Goal: Task Accomplishment & Management: Complete application form

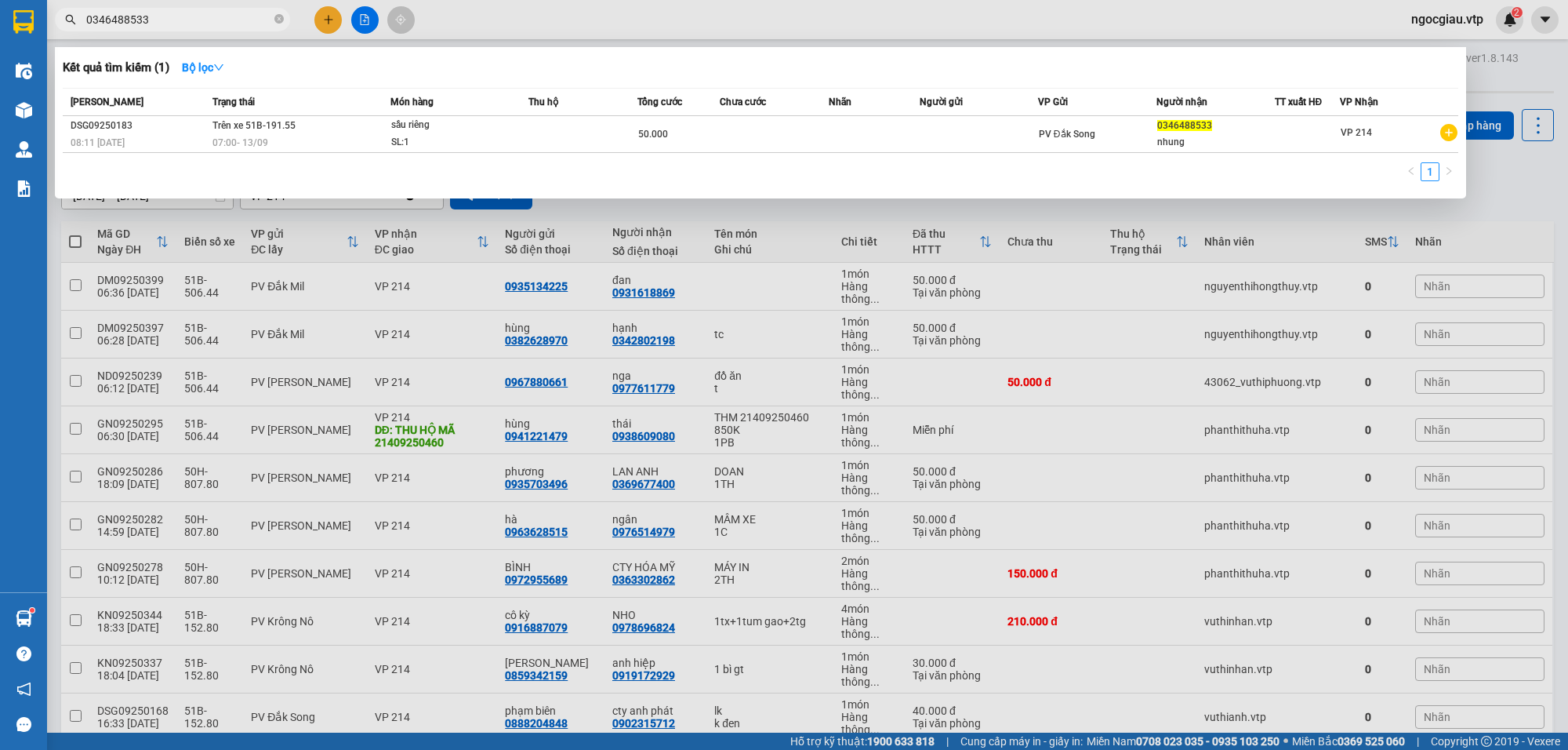
click at [201, 12] on input "0346488533" at bounding box center [179, 19] width 185 height 17
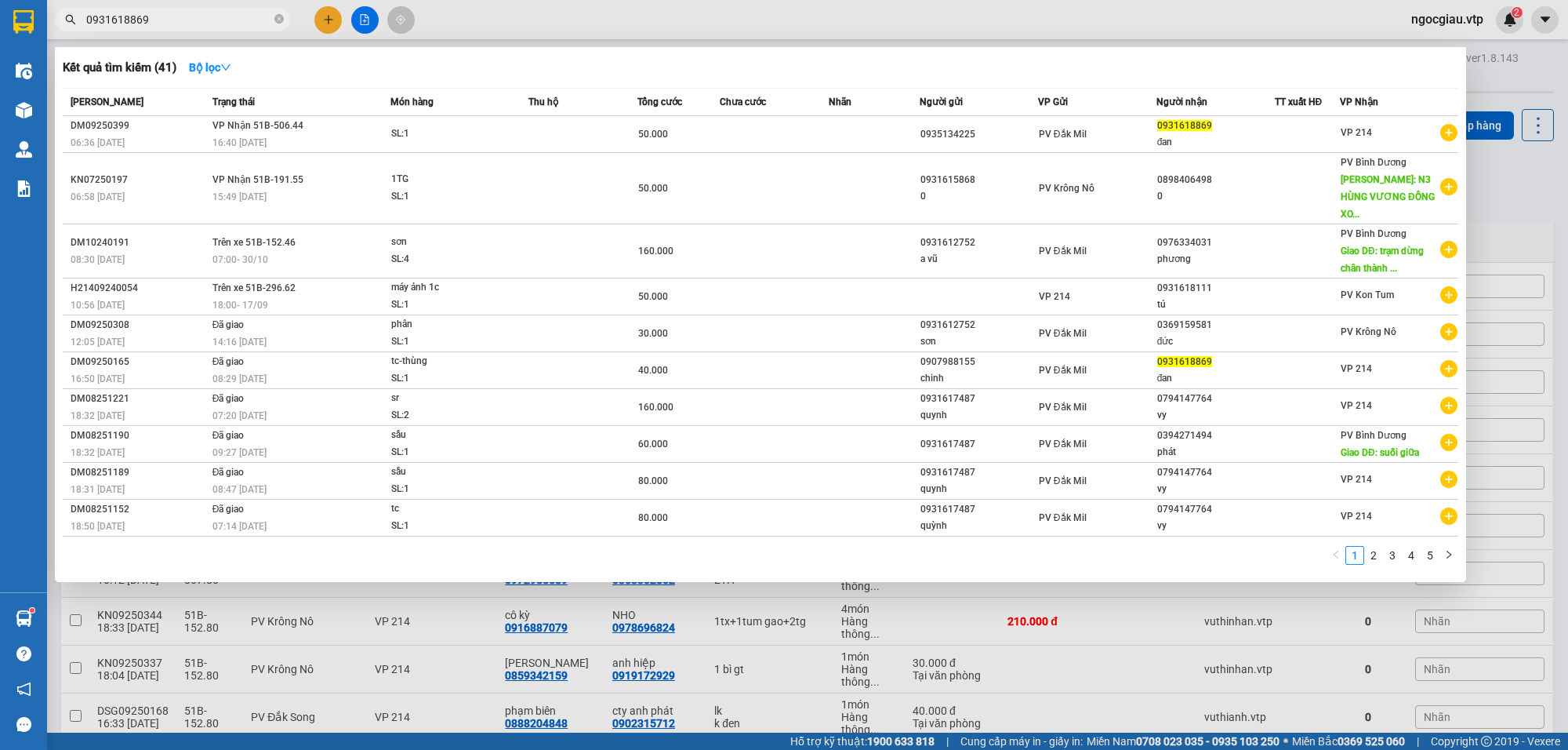
type input "0931618869"
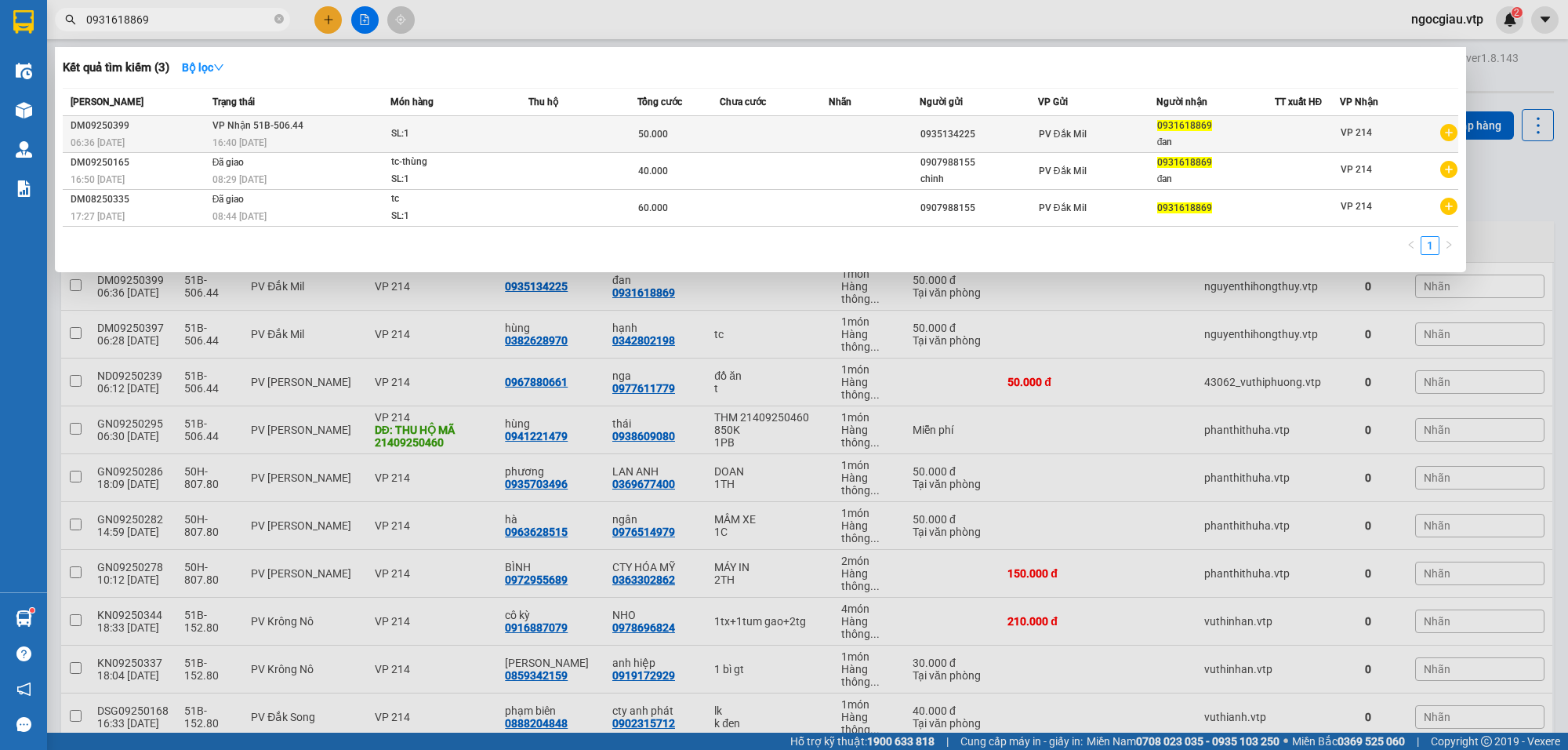
click at [756, 139] on td at bounding box center [774, 134] width 109 height 37
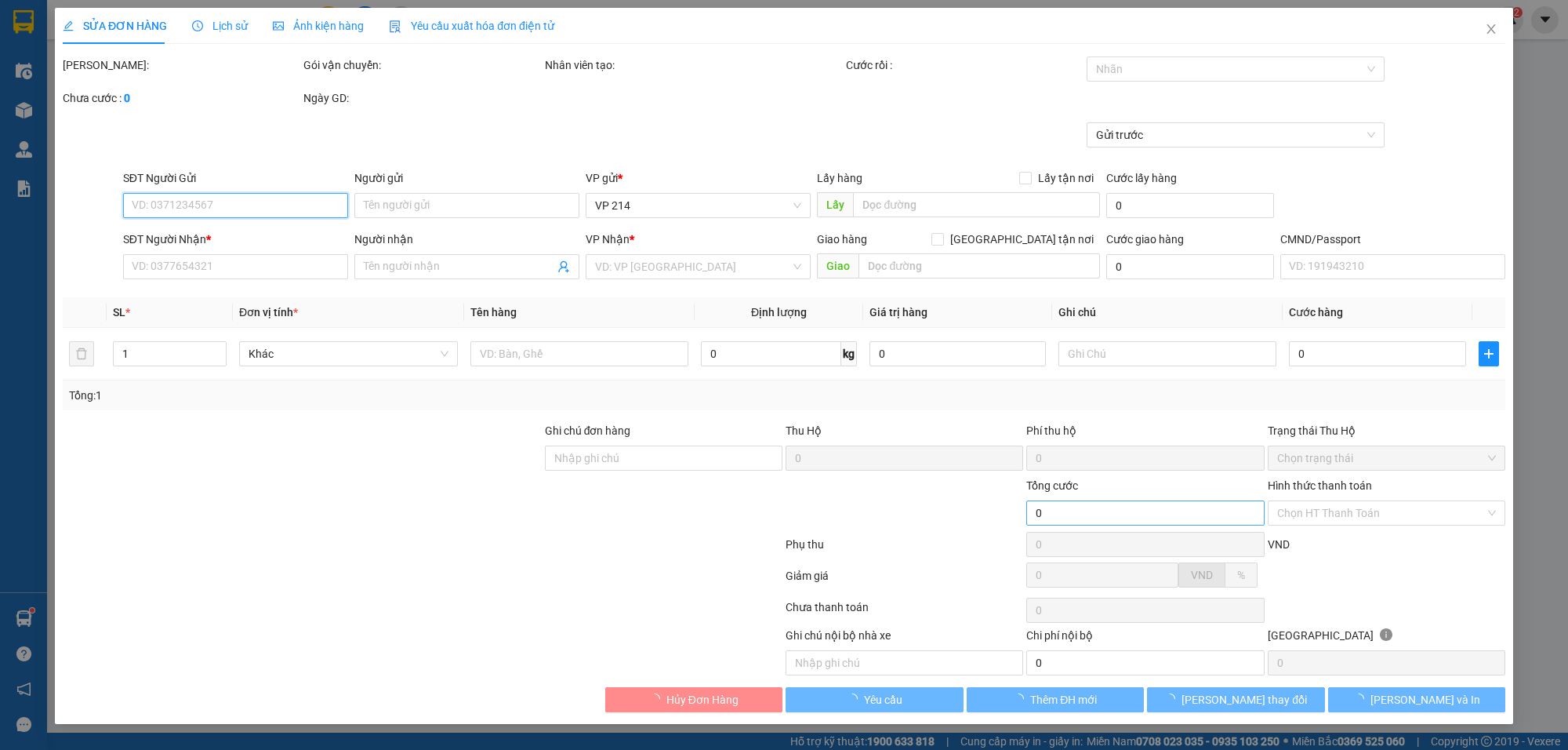
type input "0935134225"
type input "0931618869"
type input "đan"
type input "50.000"
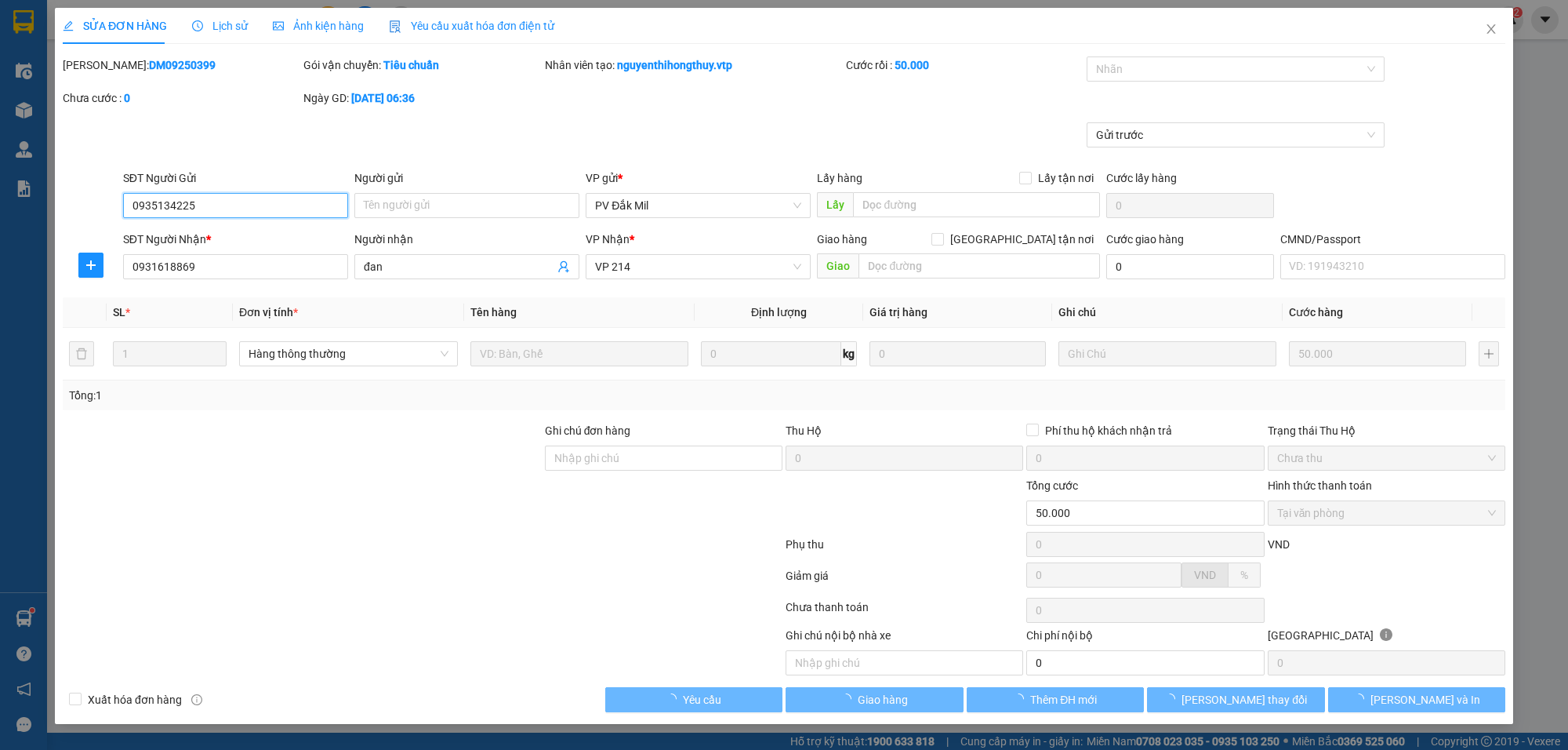
type input "2.500"
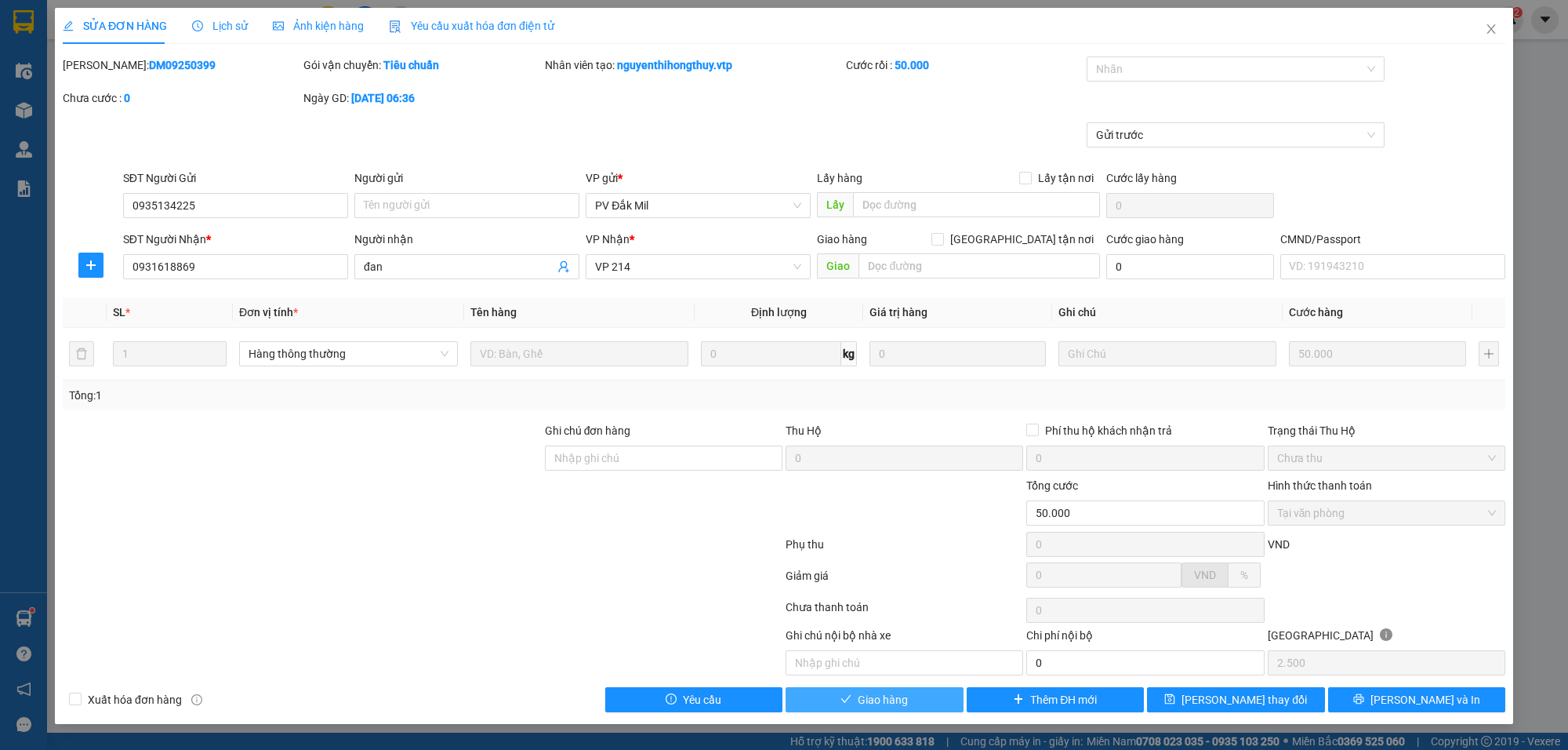
click at [829, 708] on button "Giao hàng" at bounding box center [874, 700] width 178 height 25
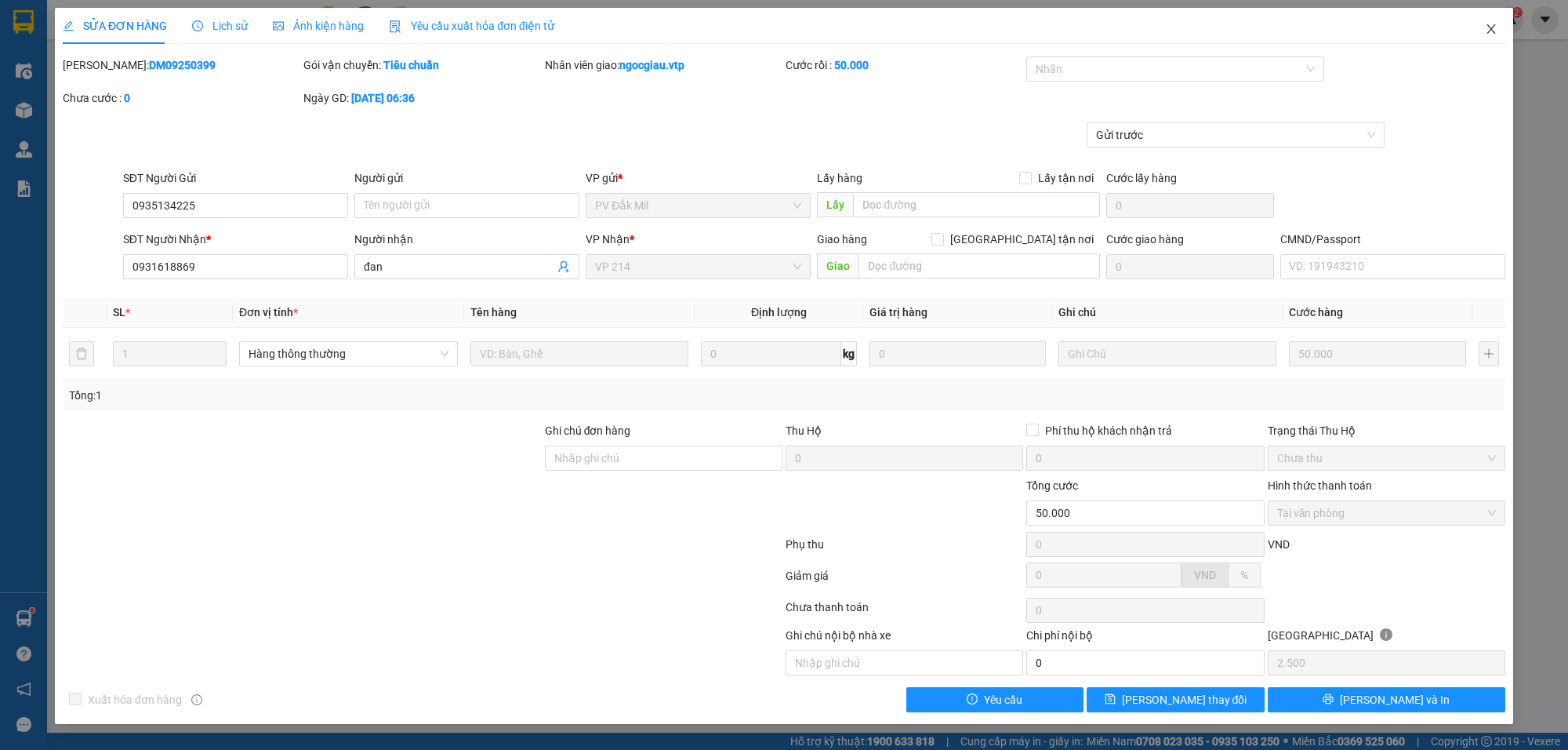
click at [1491, 31] on icon "close" at bounding box center [1490, 29] width 12 height 12
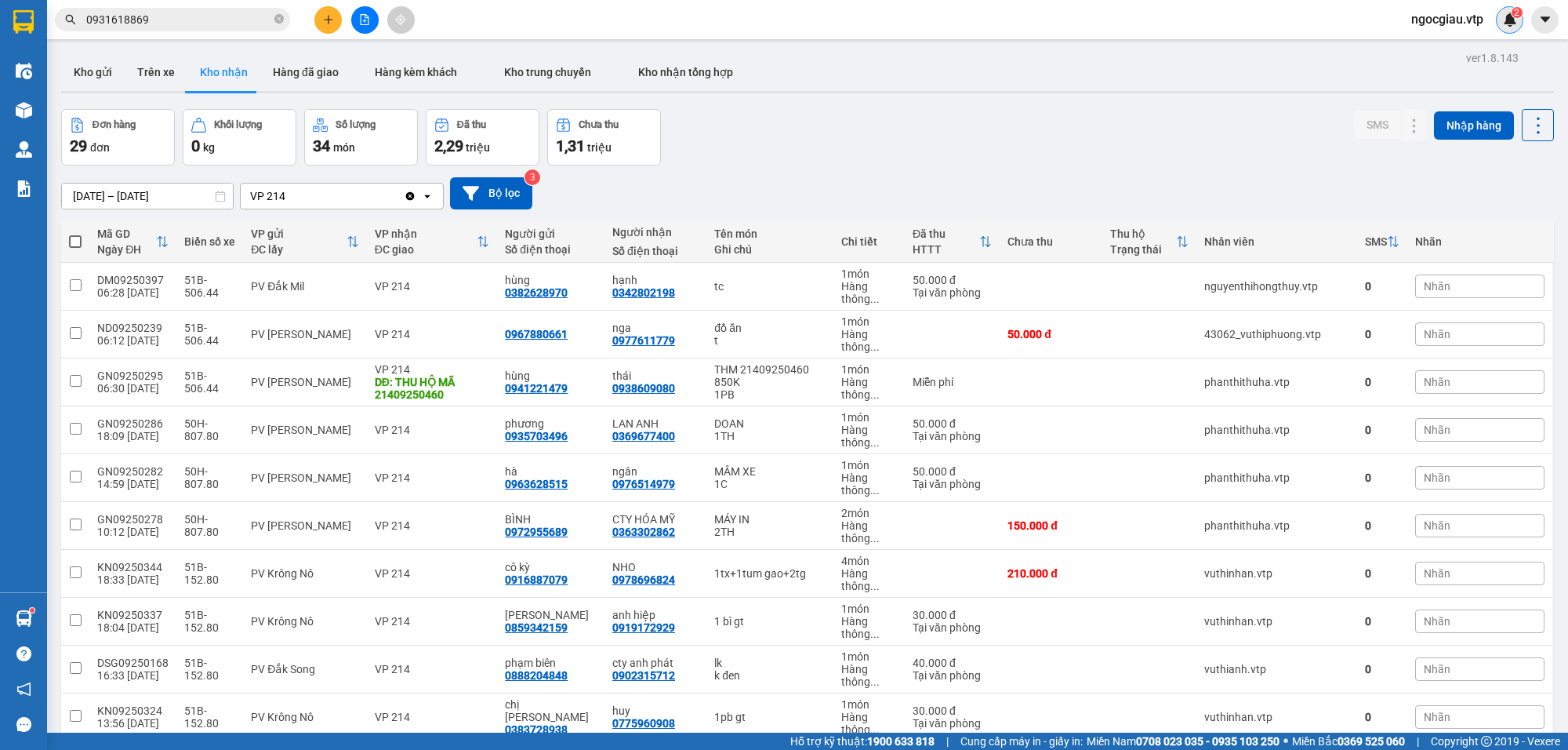
click at [1509, 9] on div "2" at bounding box center [1509, 20] width 27 height 27
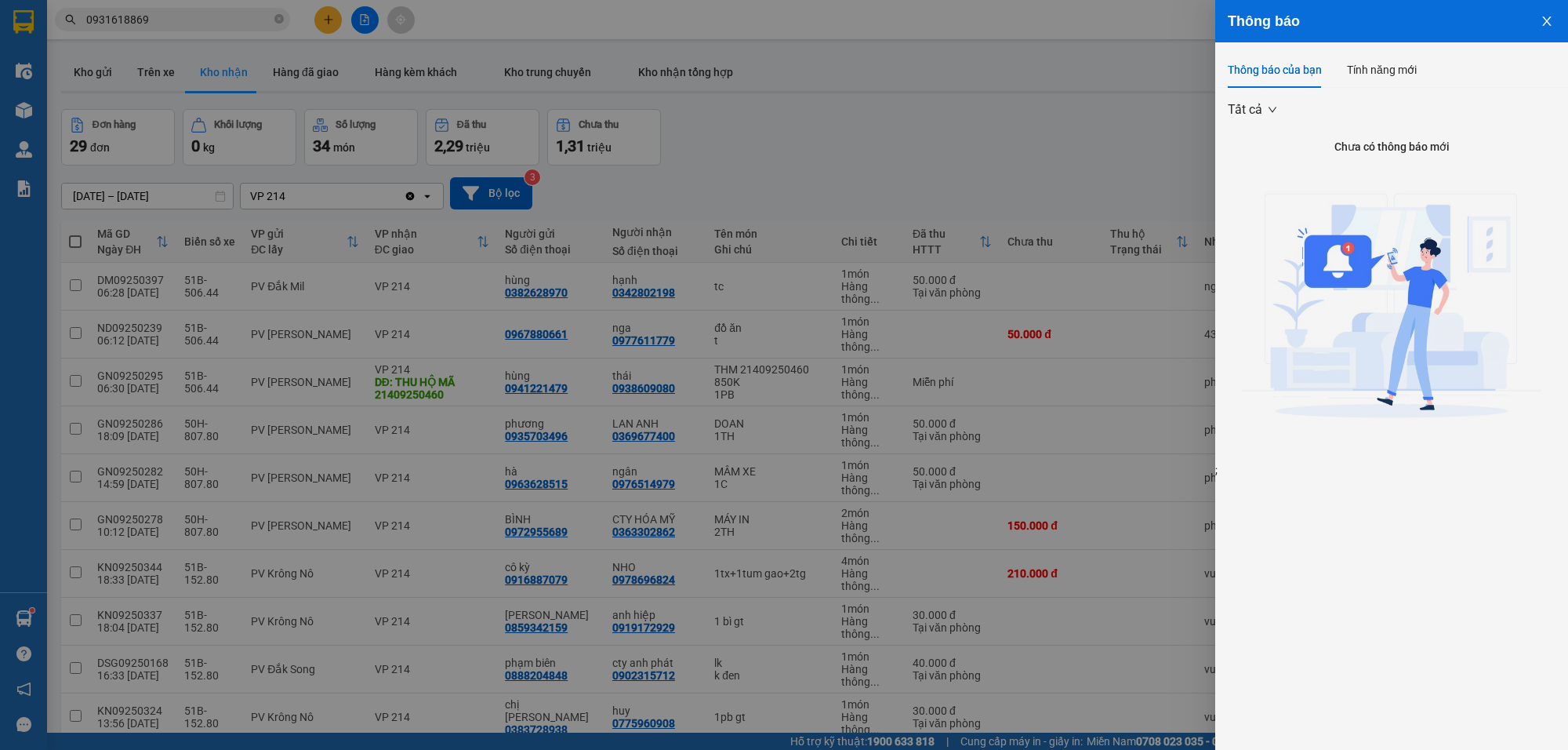
click at [975, 136] on div at bounding box center [784, 375] width 1568 height 750
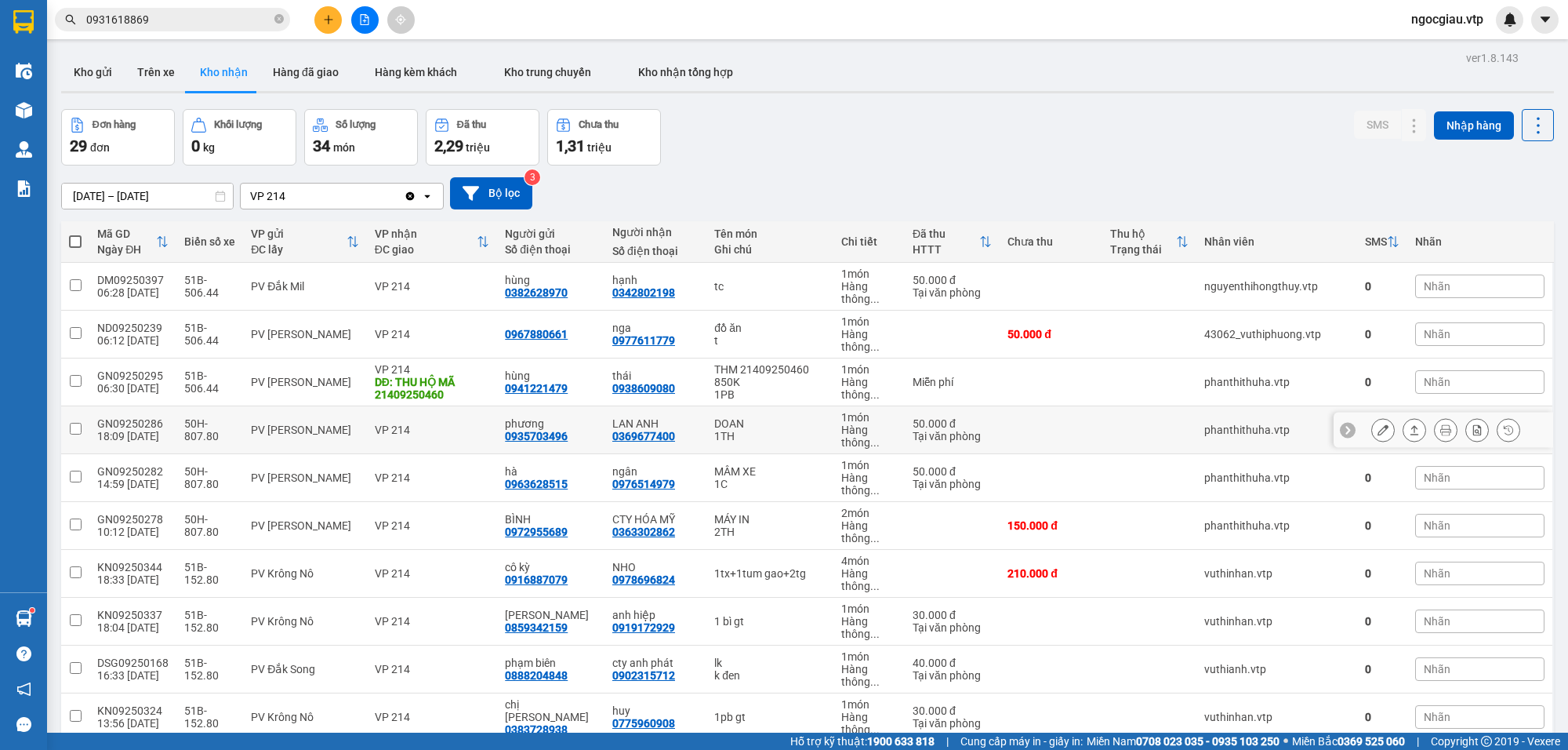
scroll to position [1018, 0]
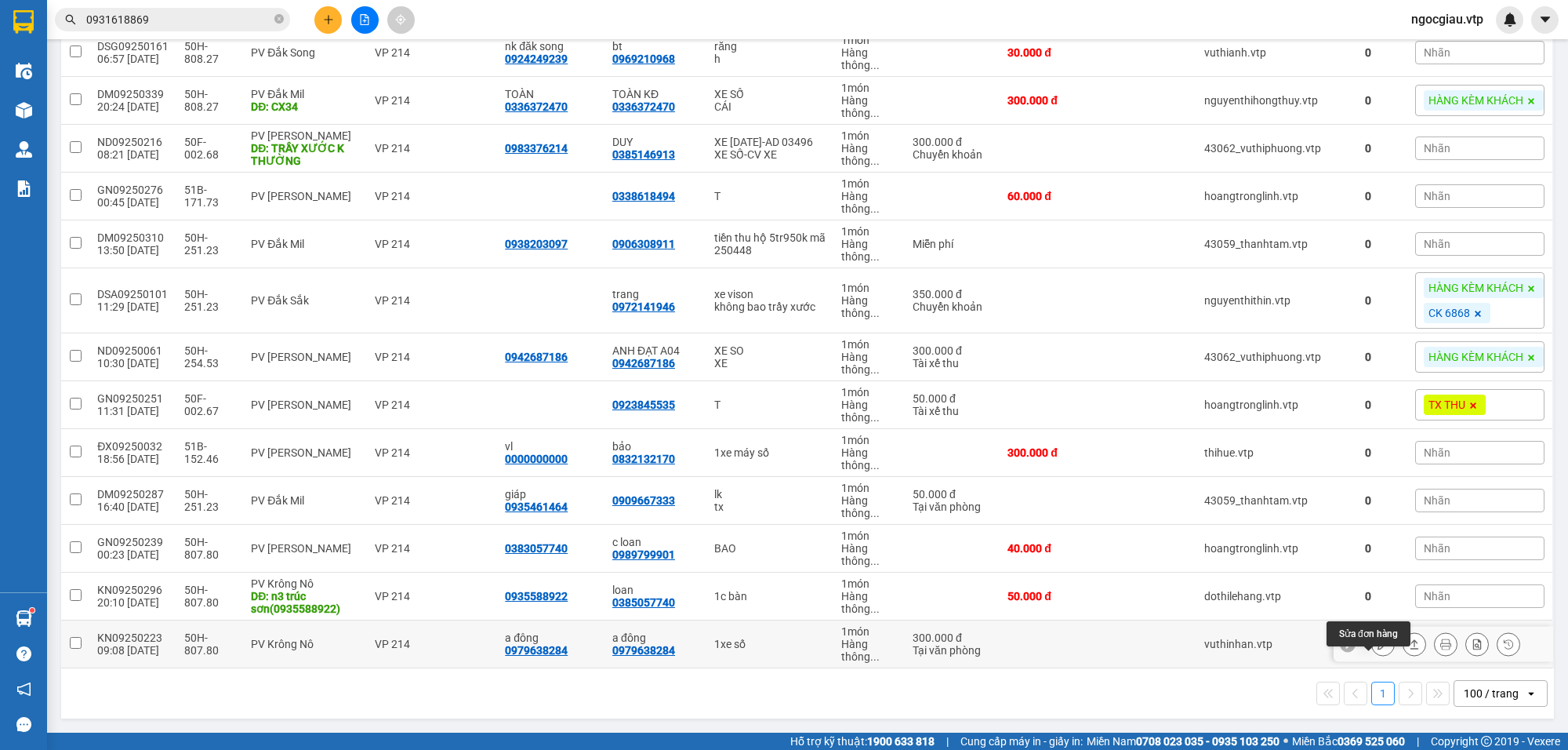
click at [1372, 645] on button at bounding box center [1383, 644] width 22 height 27
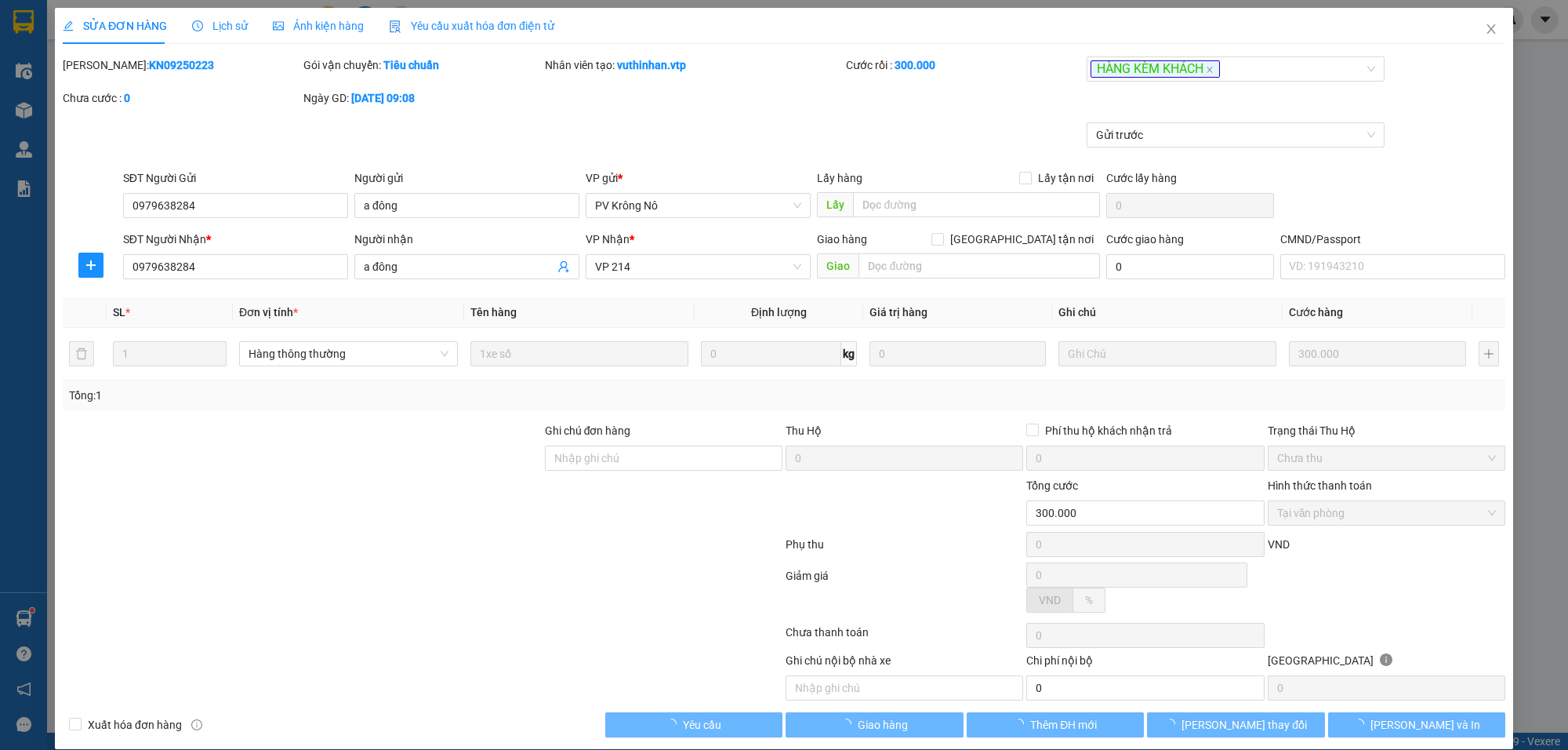
type input "15.000"
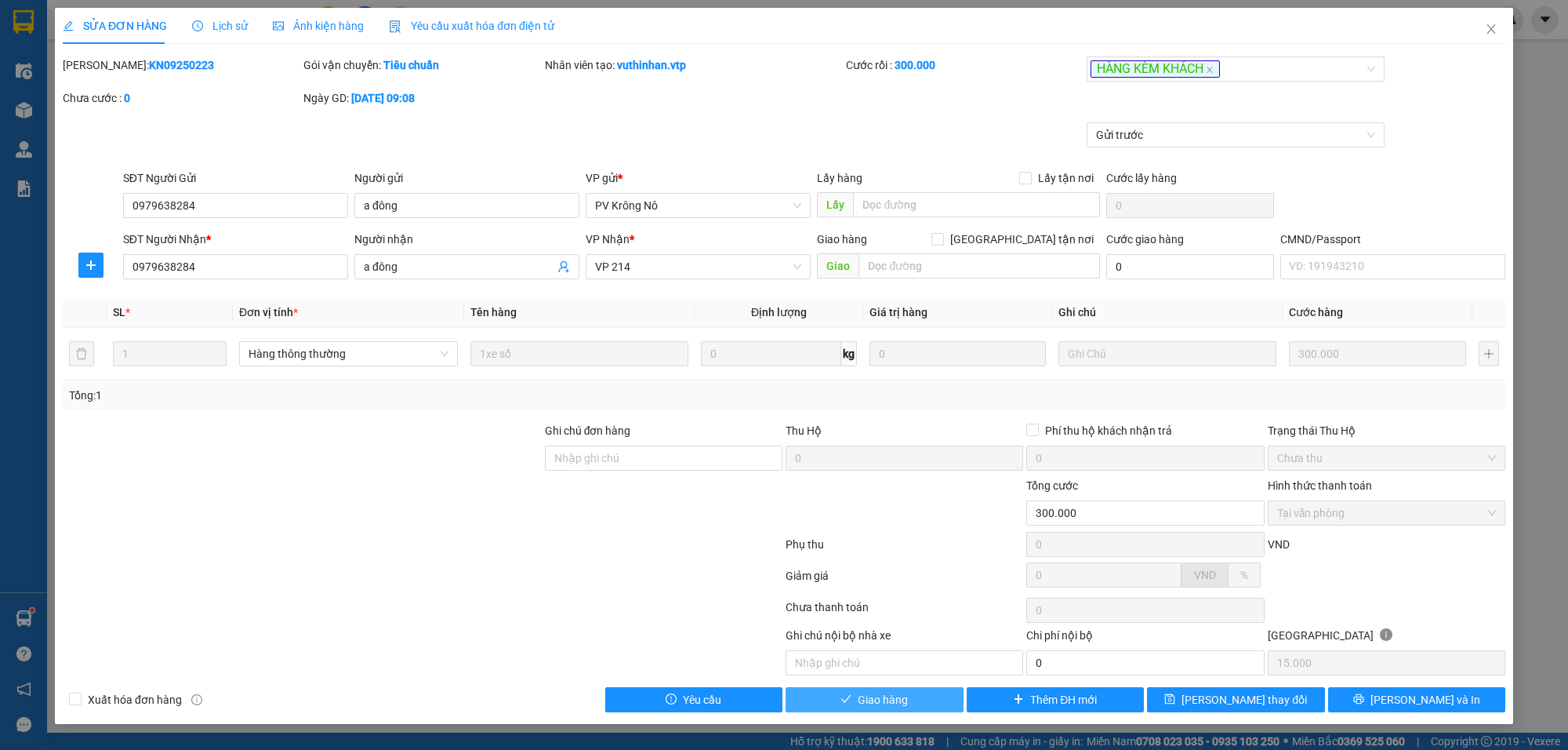
click at [914, 696] on button "Giao hàng" at bounding box center [874, 700] width 178 height 25
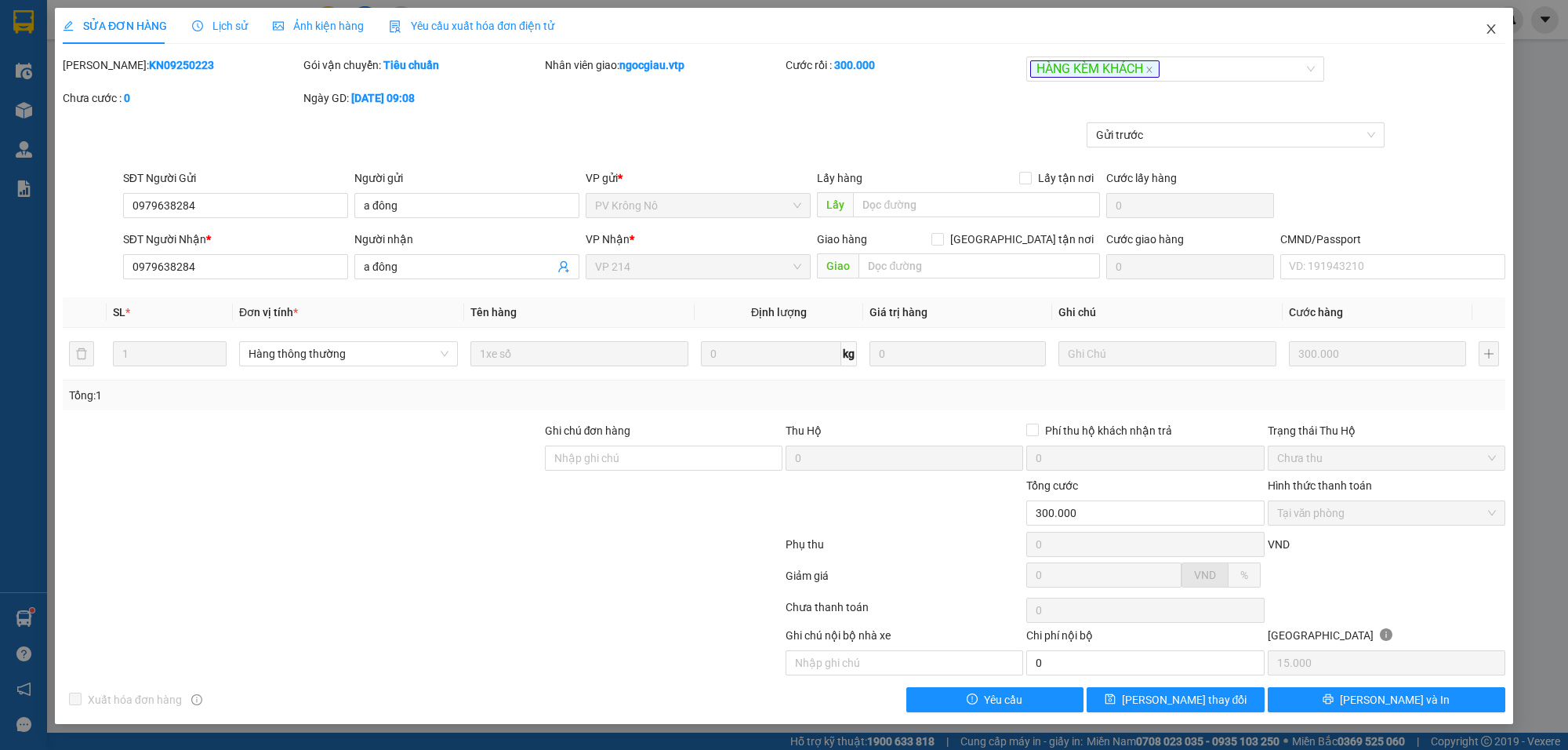
click at [1499, 23] on span "Close" at bounding box center [1490, 29] width 44 height 44
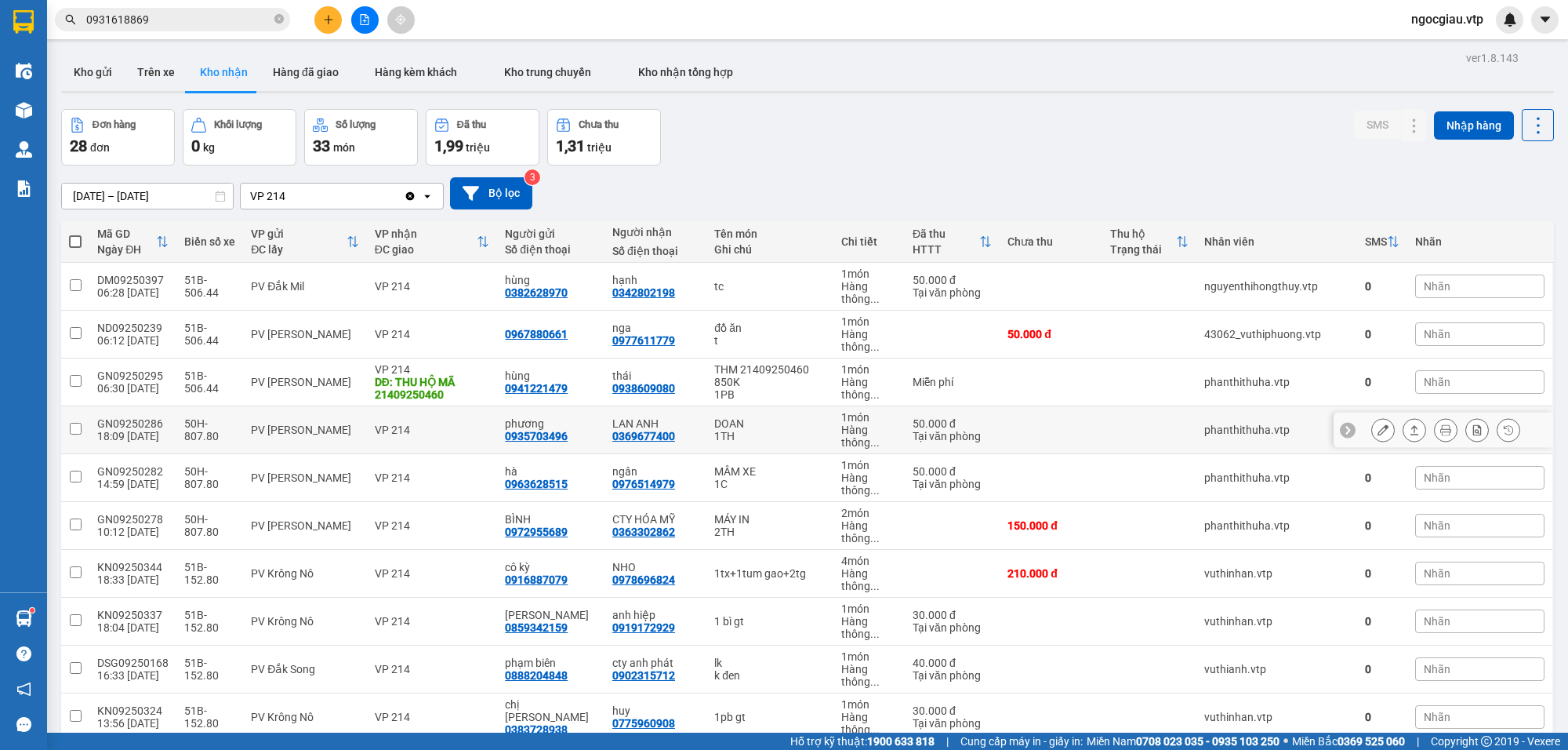
scroll to position [970, 0]
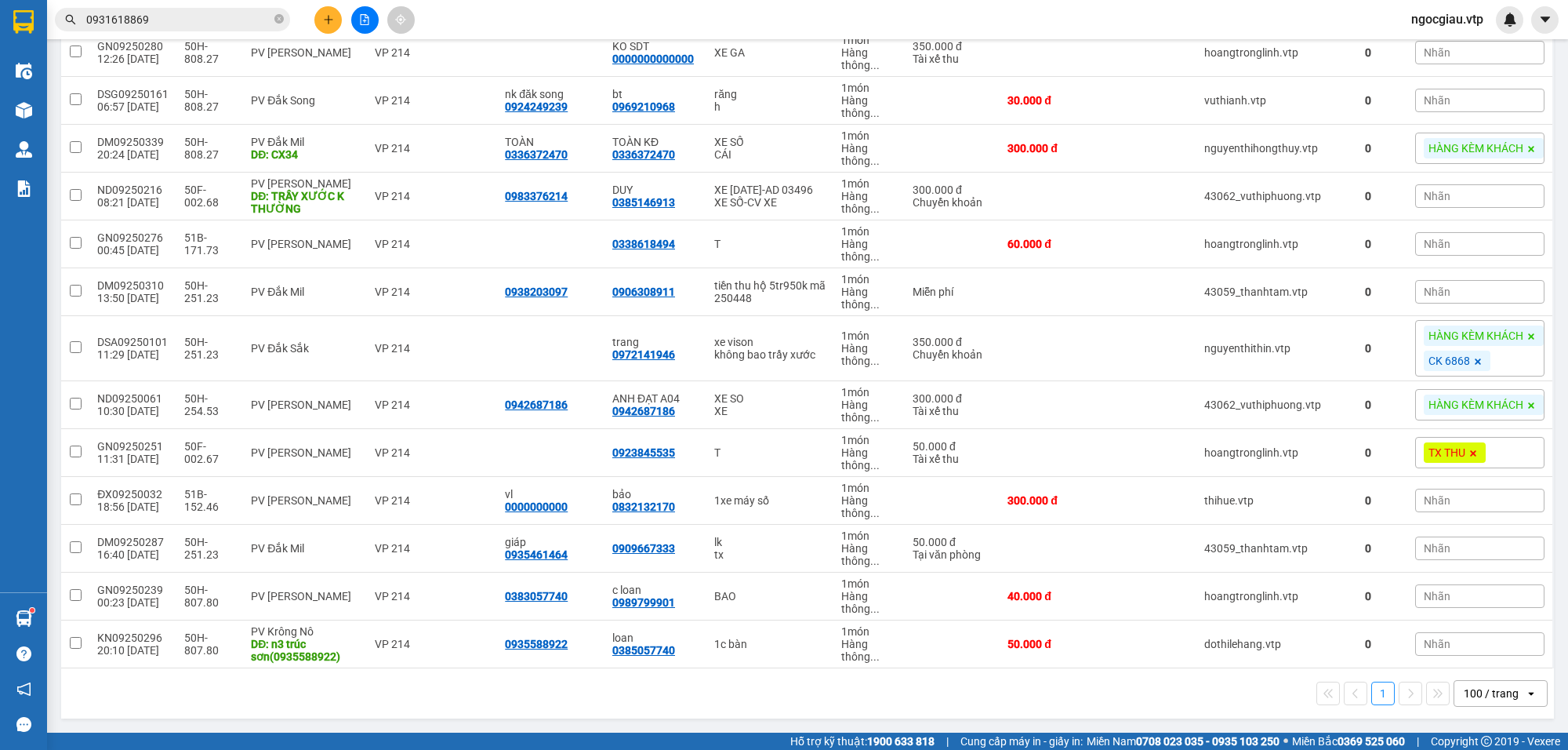
click at [1432, 402] on span "HÀNG KÈM KHÁCH" at bounding box center [1475, 404] width 95 height 14
click at [1173, 389] on td at bounding box center [1150, 405] width 94 height 48
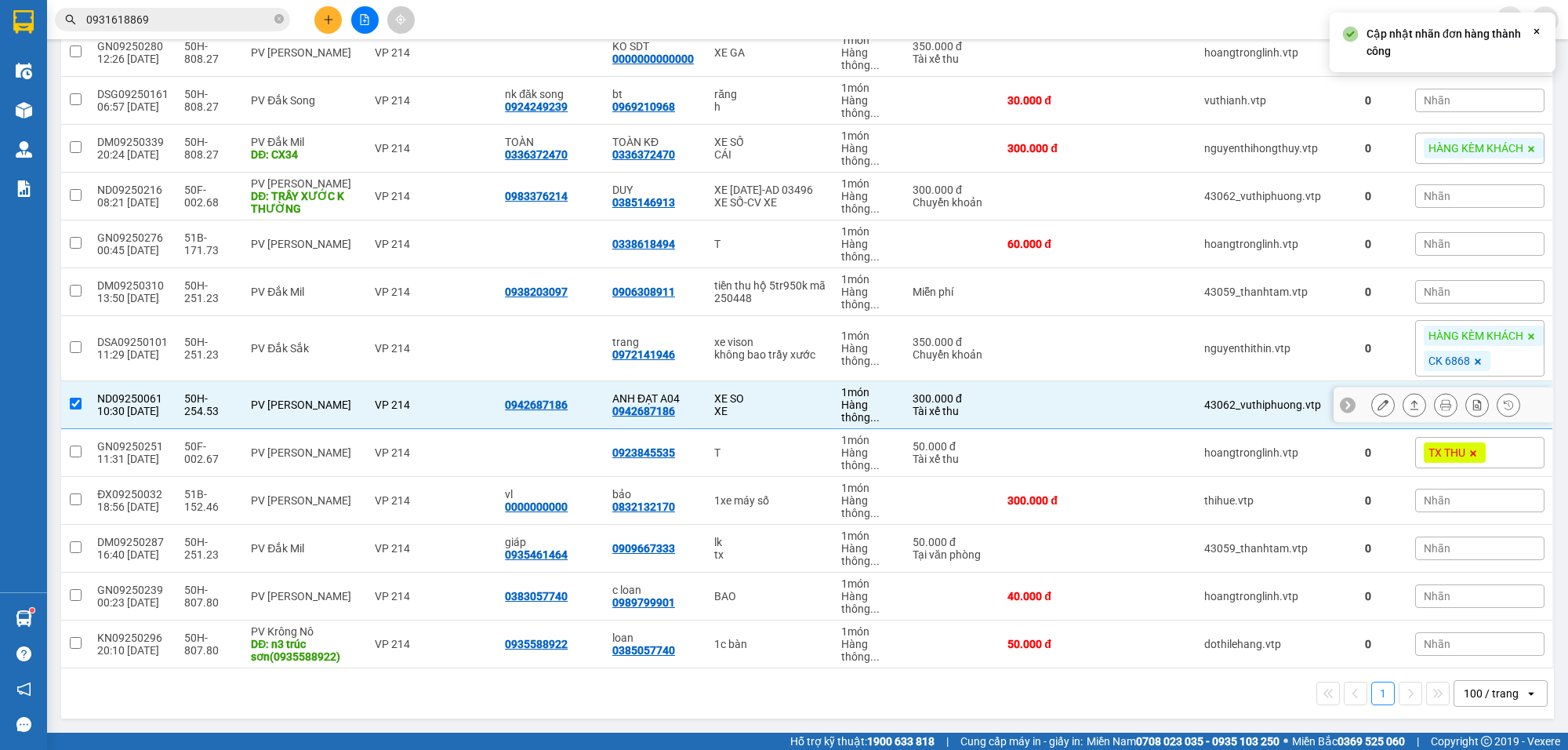
click at [1142, 392] on td at bounding box center [1150, 405] width 94 height 48
checkbox input "false"
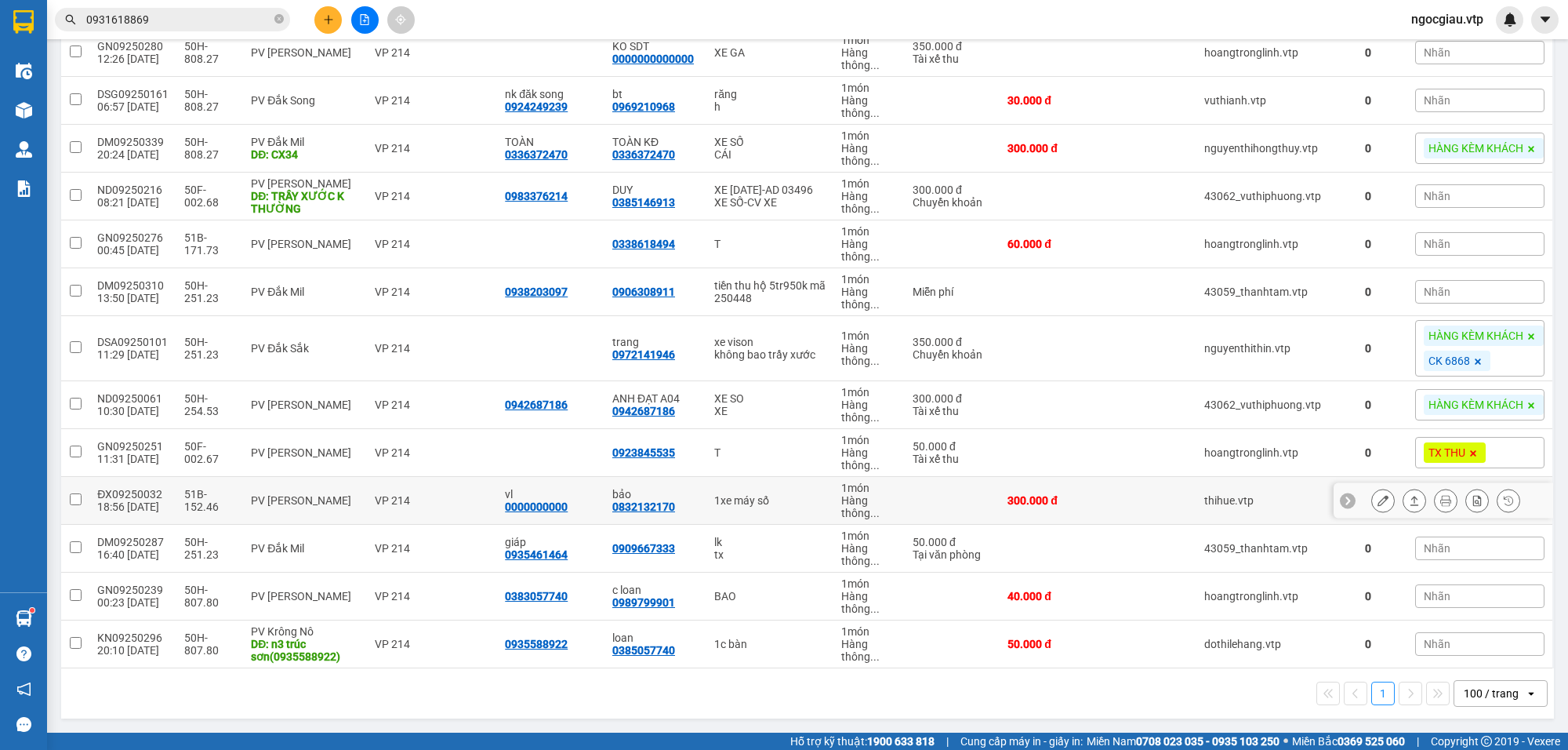
scroll to position [0, 0]
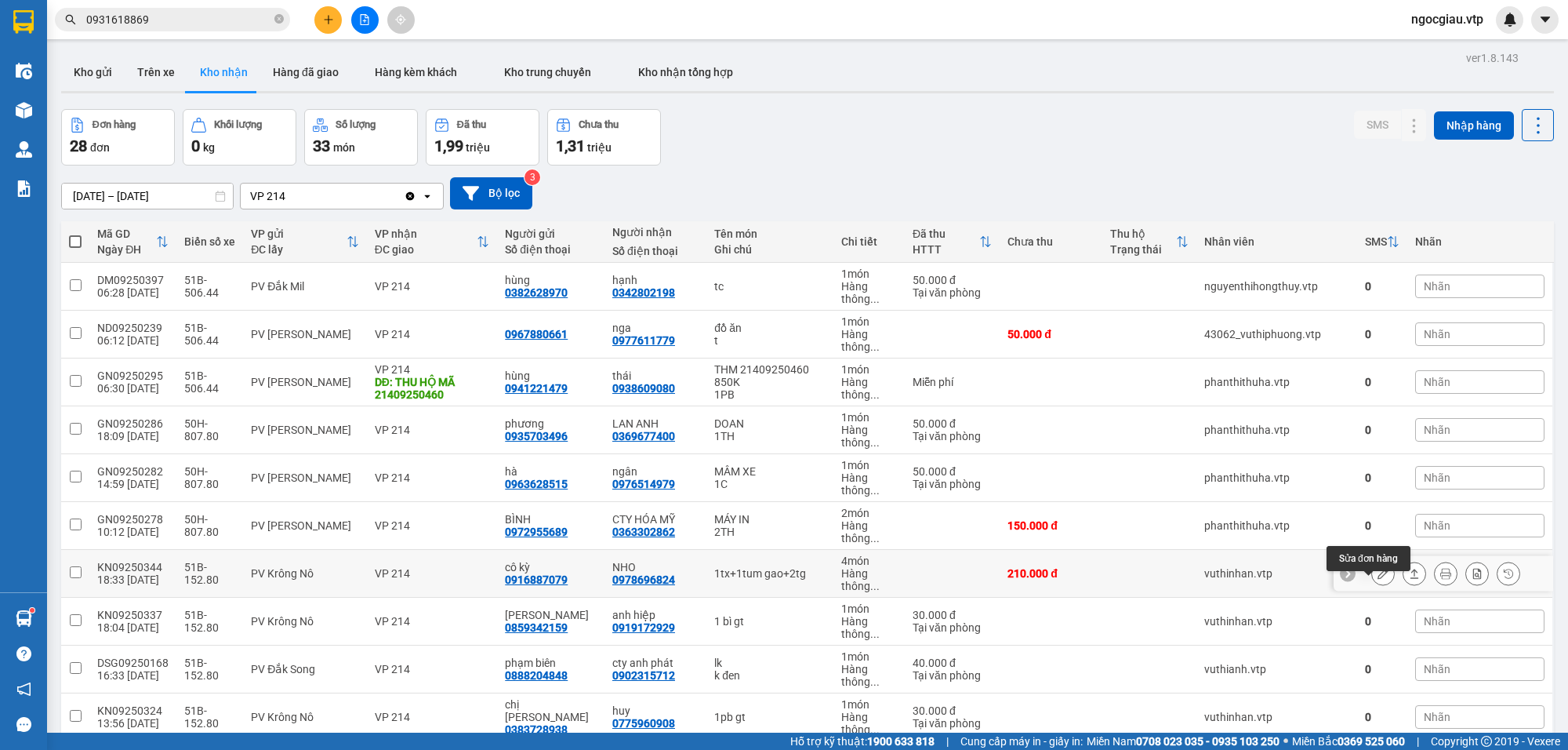
click at [1372, 581] on button at bounding box center [1383, 573] width 22 height 27
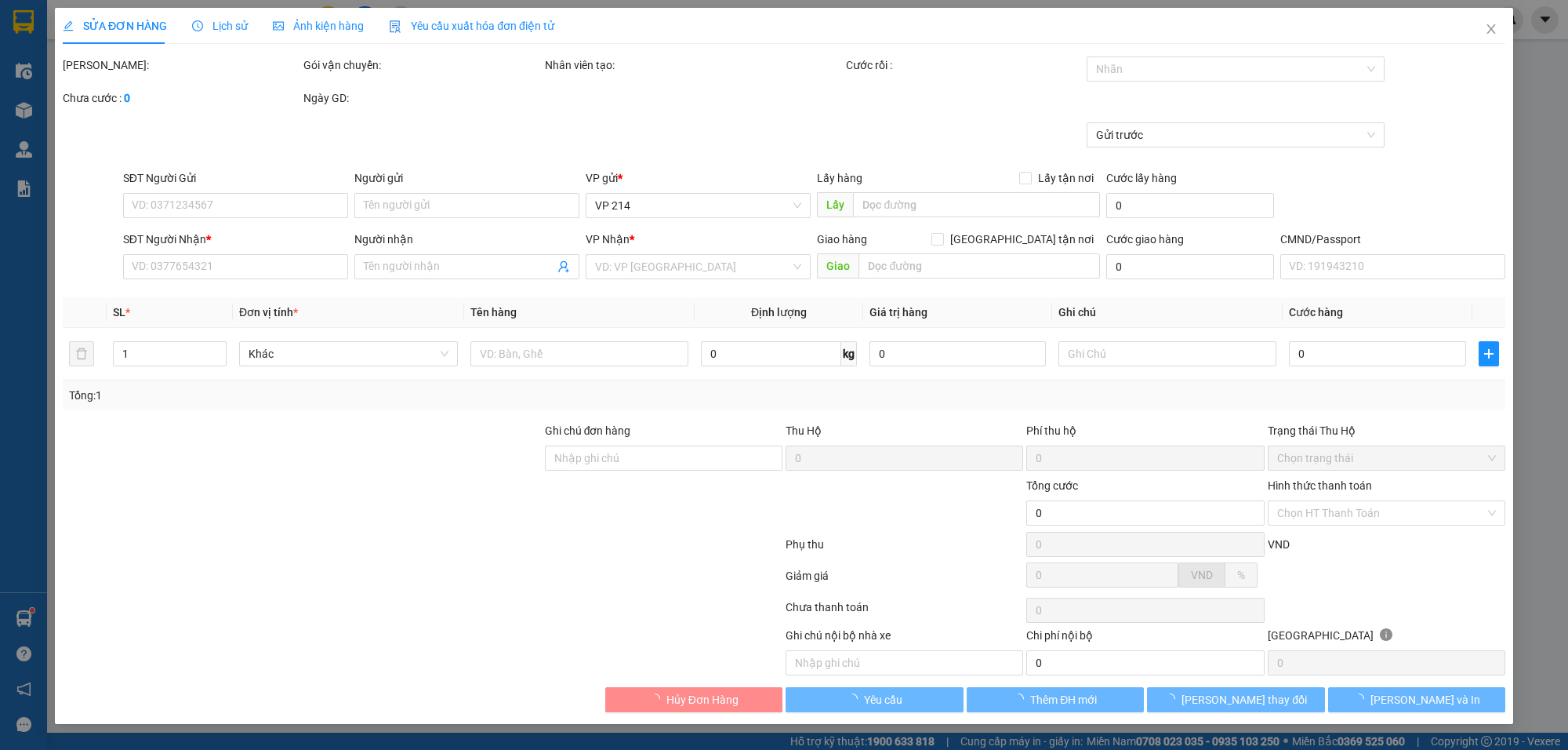
type input "0916887079"
type input "cô kỳ"
type input "0978696824"
type input "NHO"
type input "210.000"
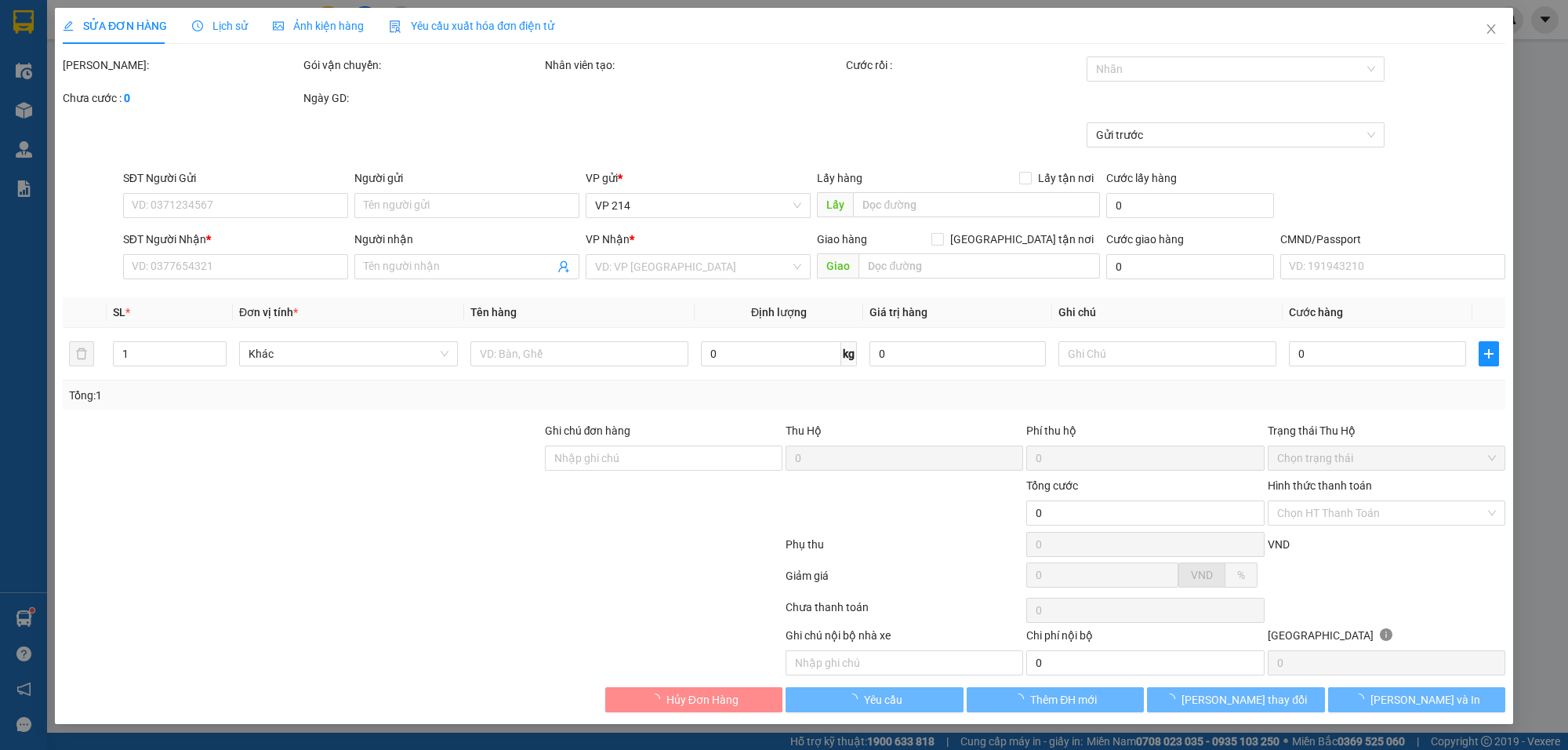
type input "210.000"
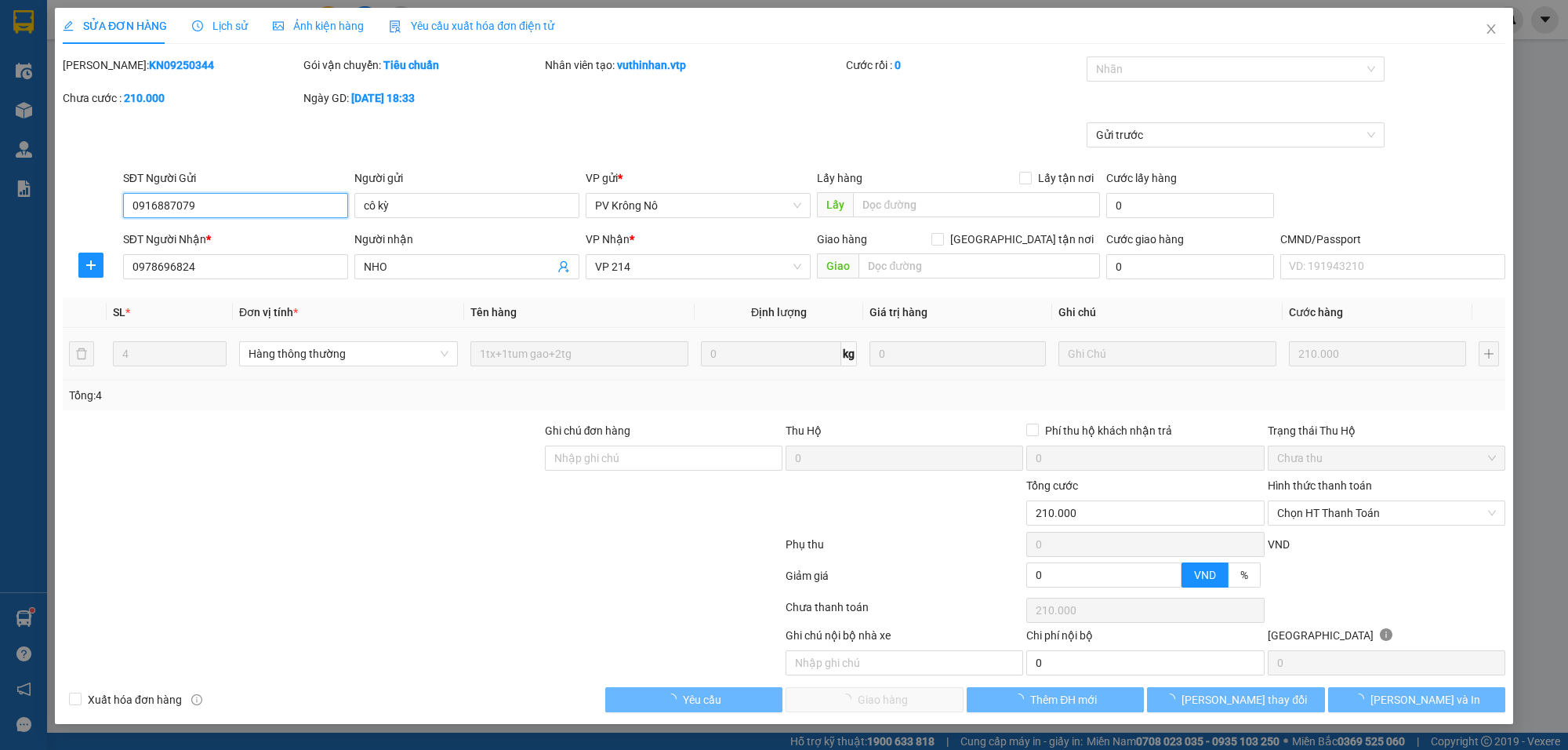
type input "10.500"
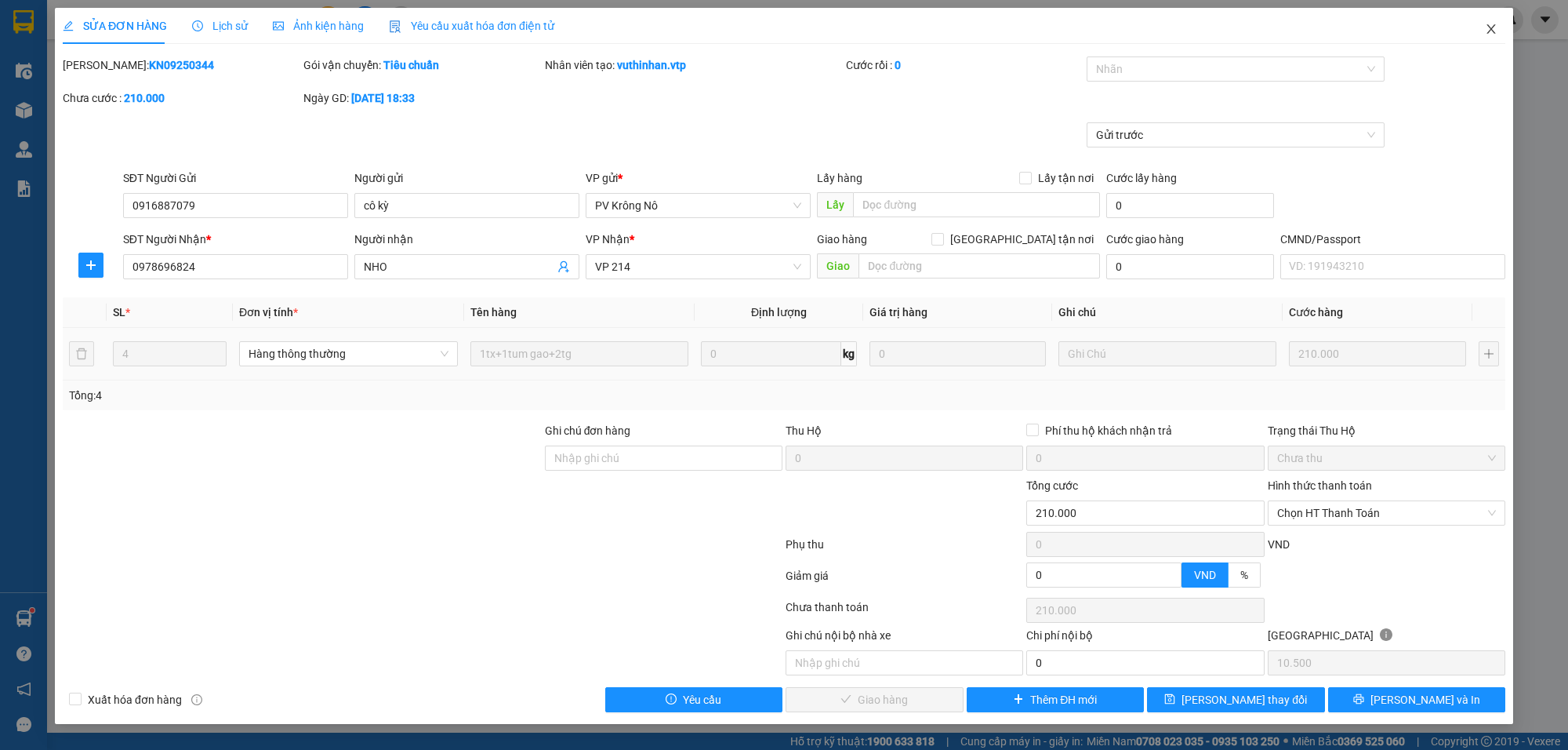
click at [1495, 33] on icon "close" at bounding box center [1490, 29] width 12 height 12
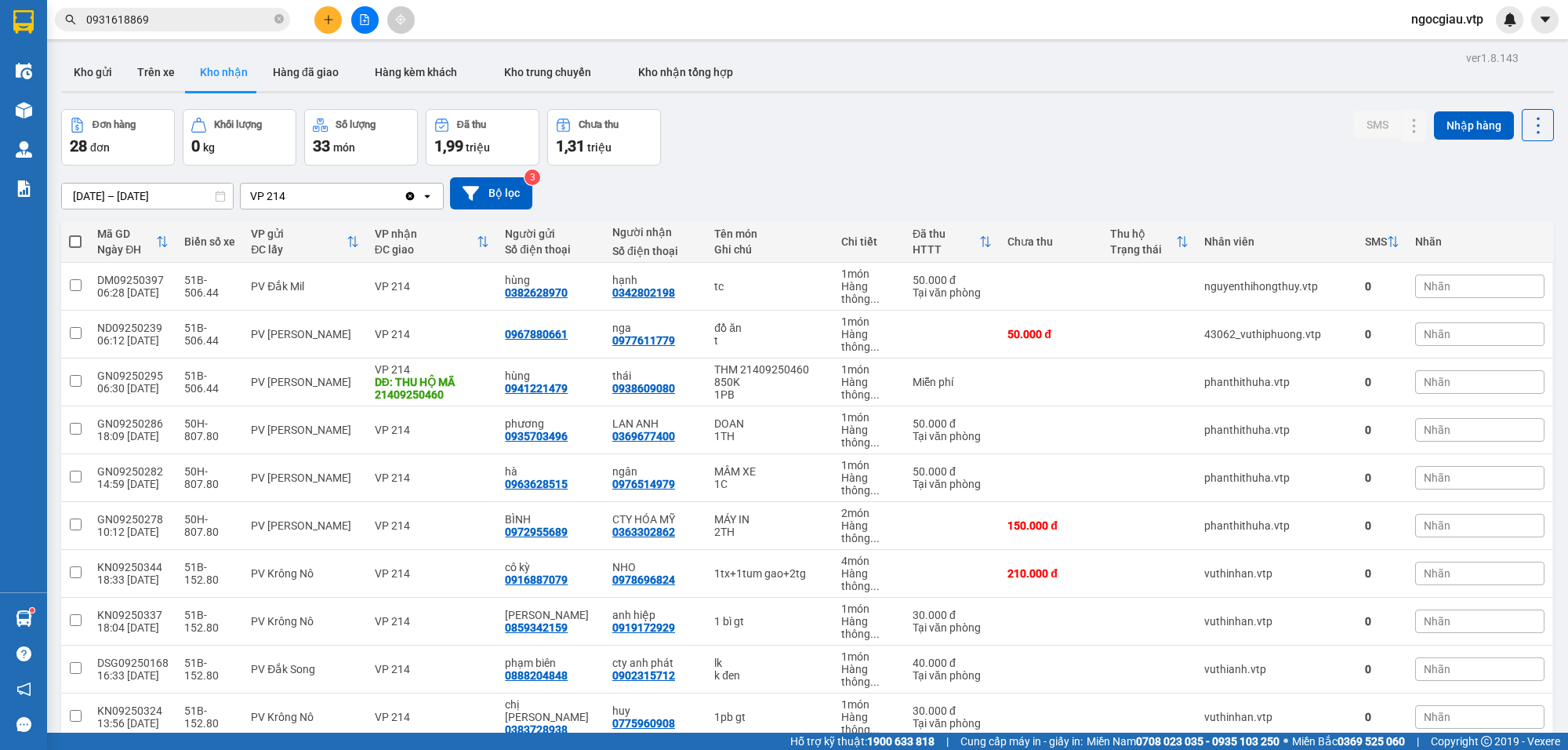
click at [209, 16] on input "0931618869" at bounding box center [179, 19] width 185 height 17
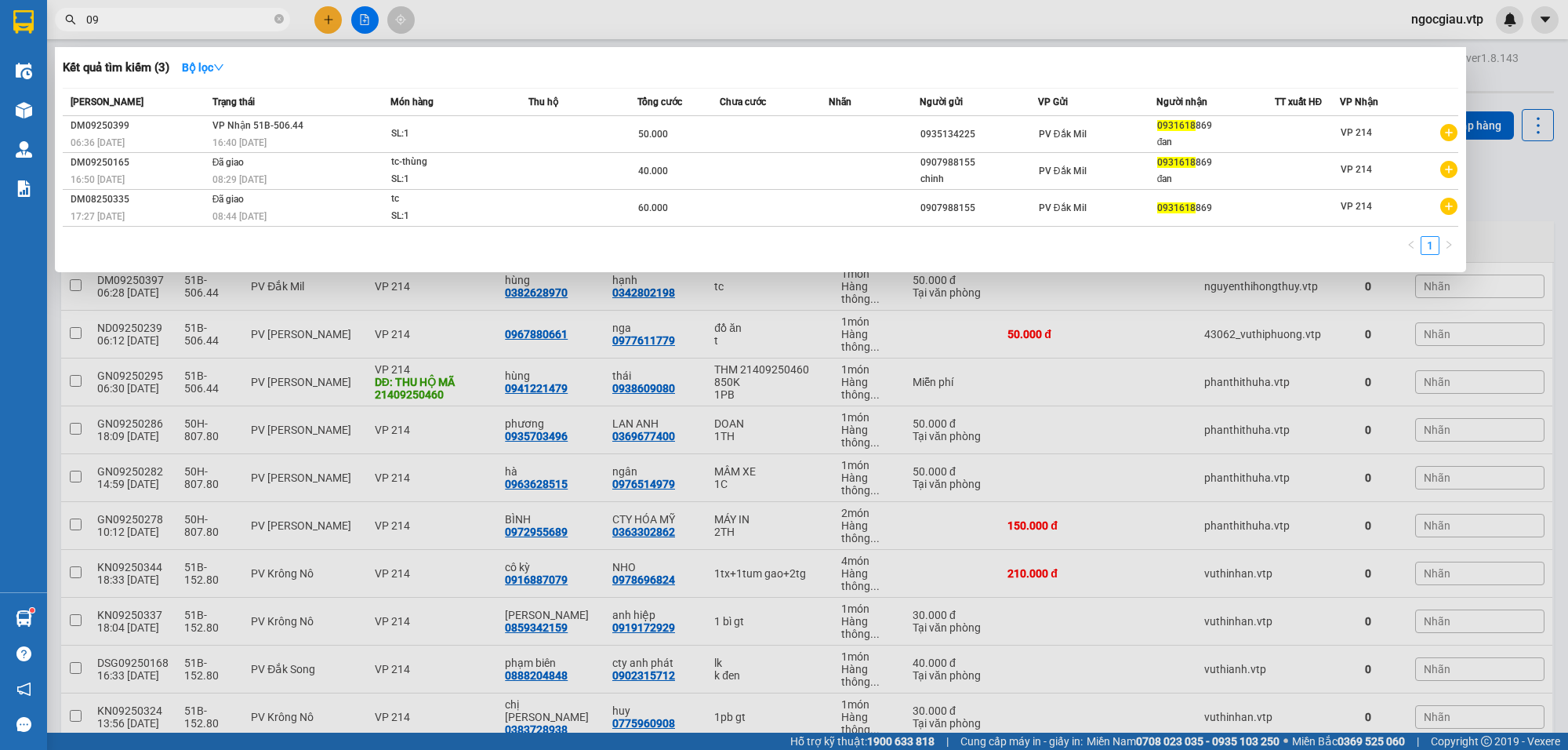
type input "0"
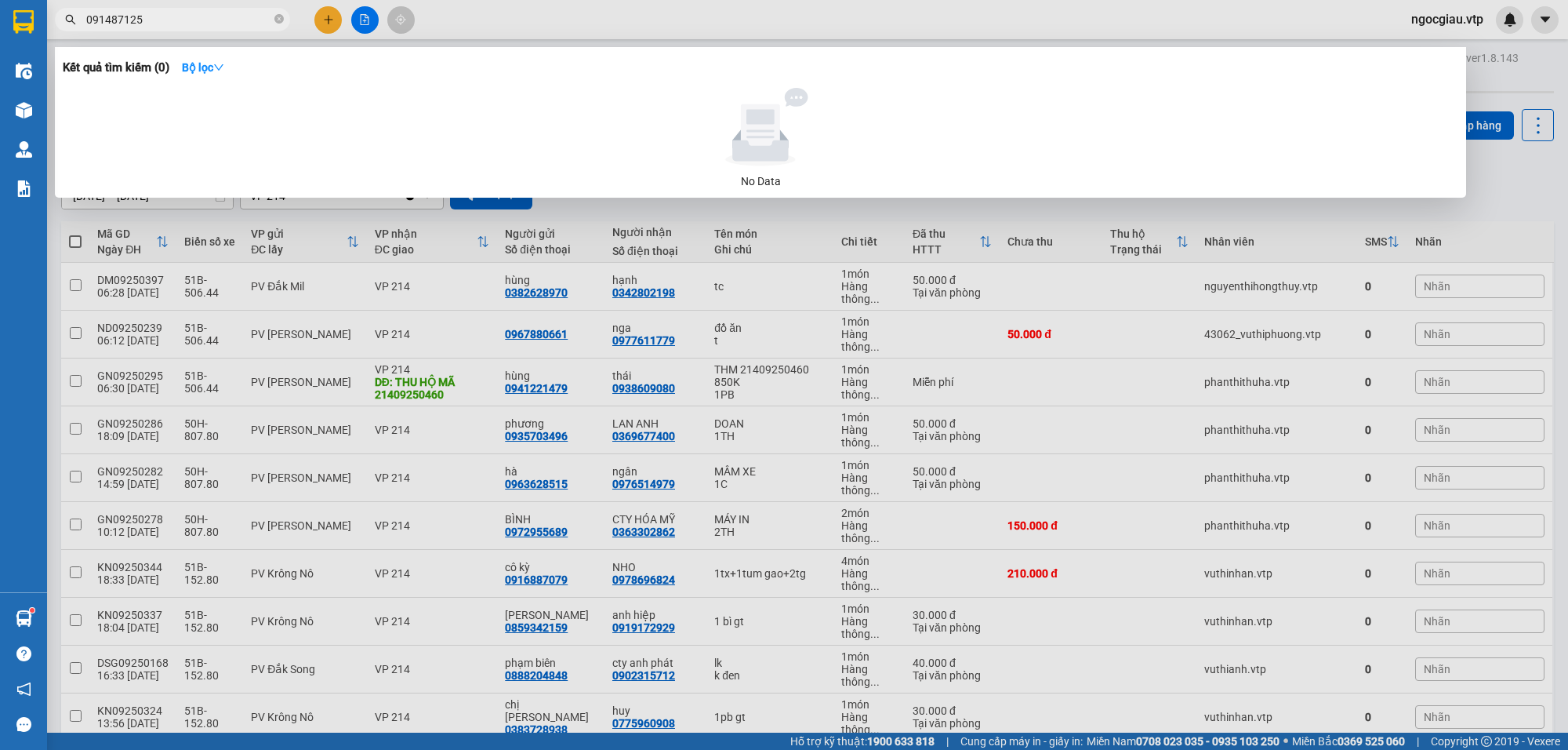
click at [99, 21] on input "091487125" at bounding box center [179, 19] width 185 height 17
type input "0901487125"
click at [165, 26] on input "0901487125" at bounding box center [179, 19] width 185 height 17
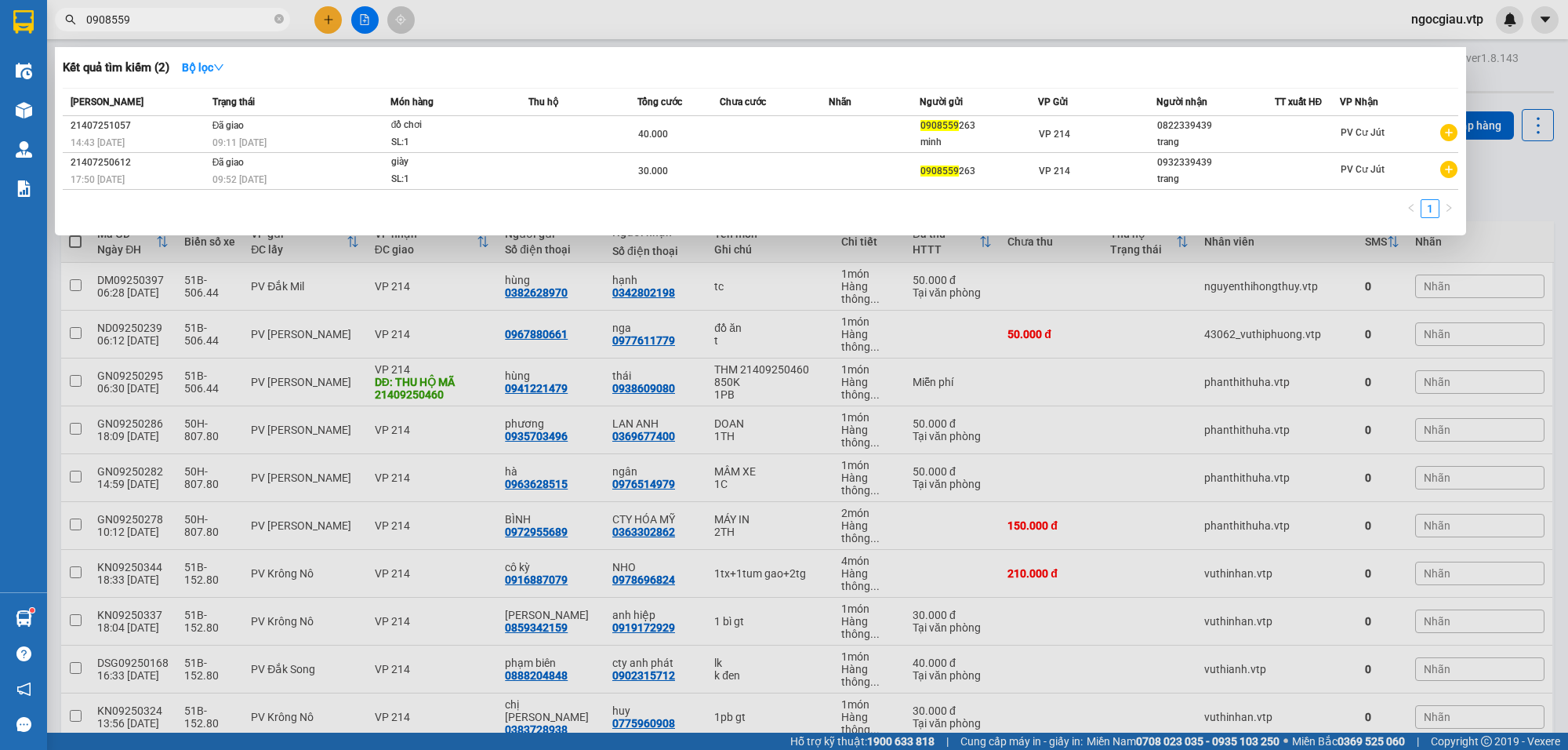
click at [198, 21] on input "0908559" at bounding box center [179, 19] width 185 height 17
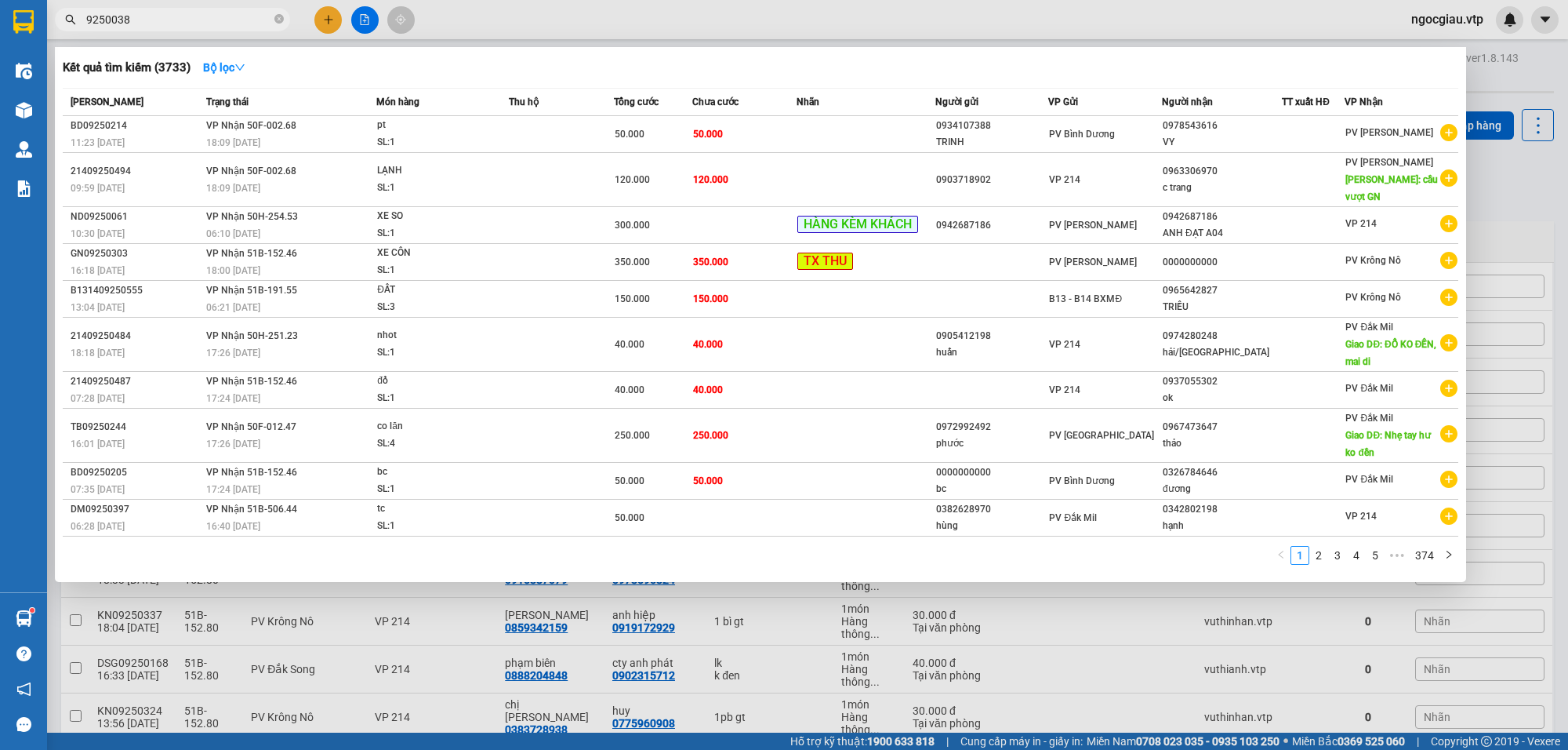
type input "9250038"
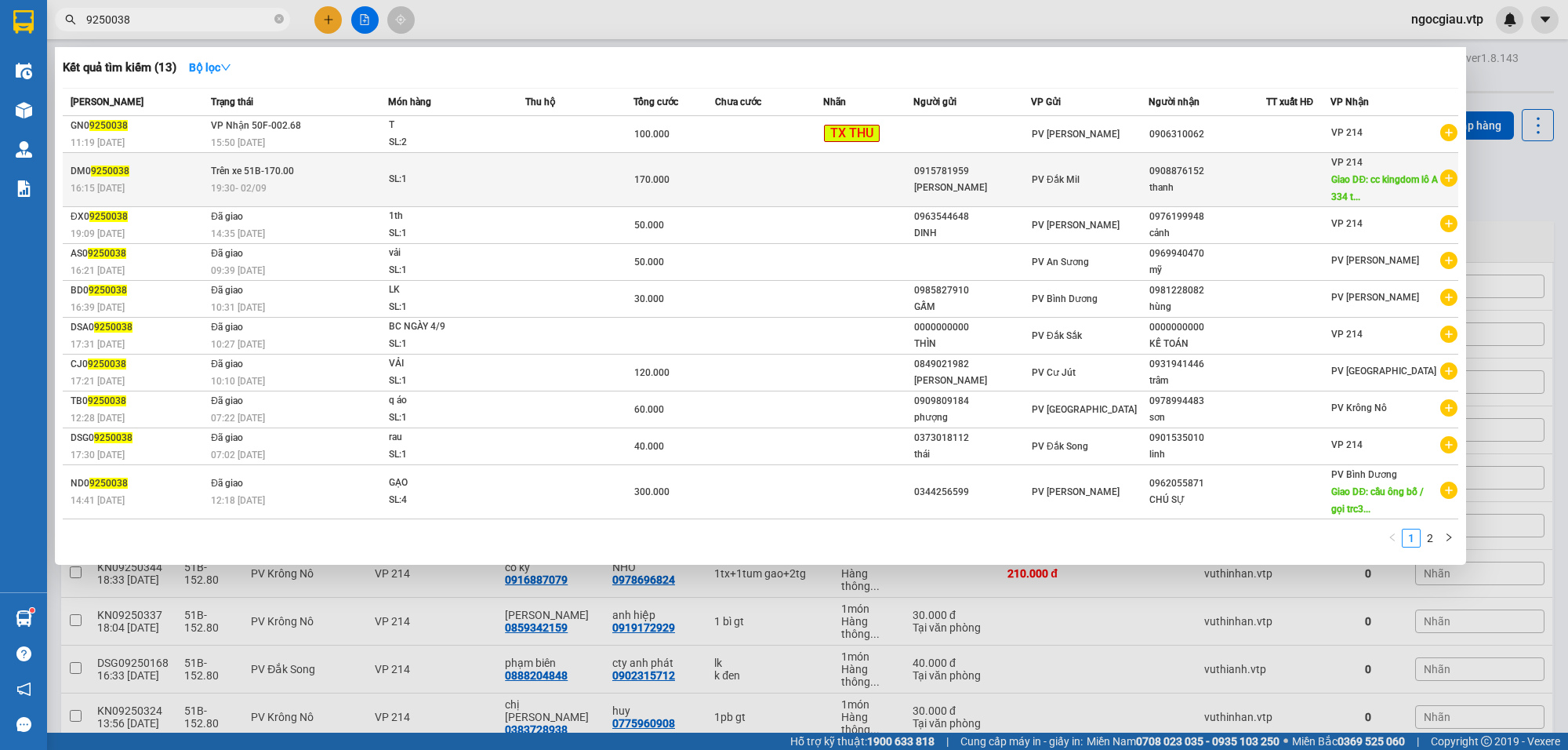
click at [507, 174] on div "SL: 1" at bounding box center [447, 179] width 117 height 17
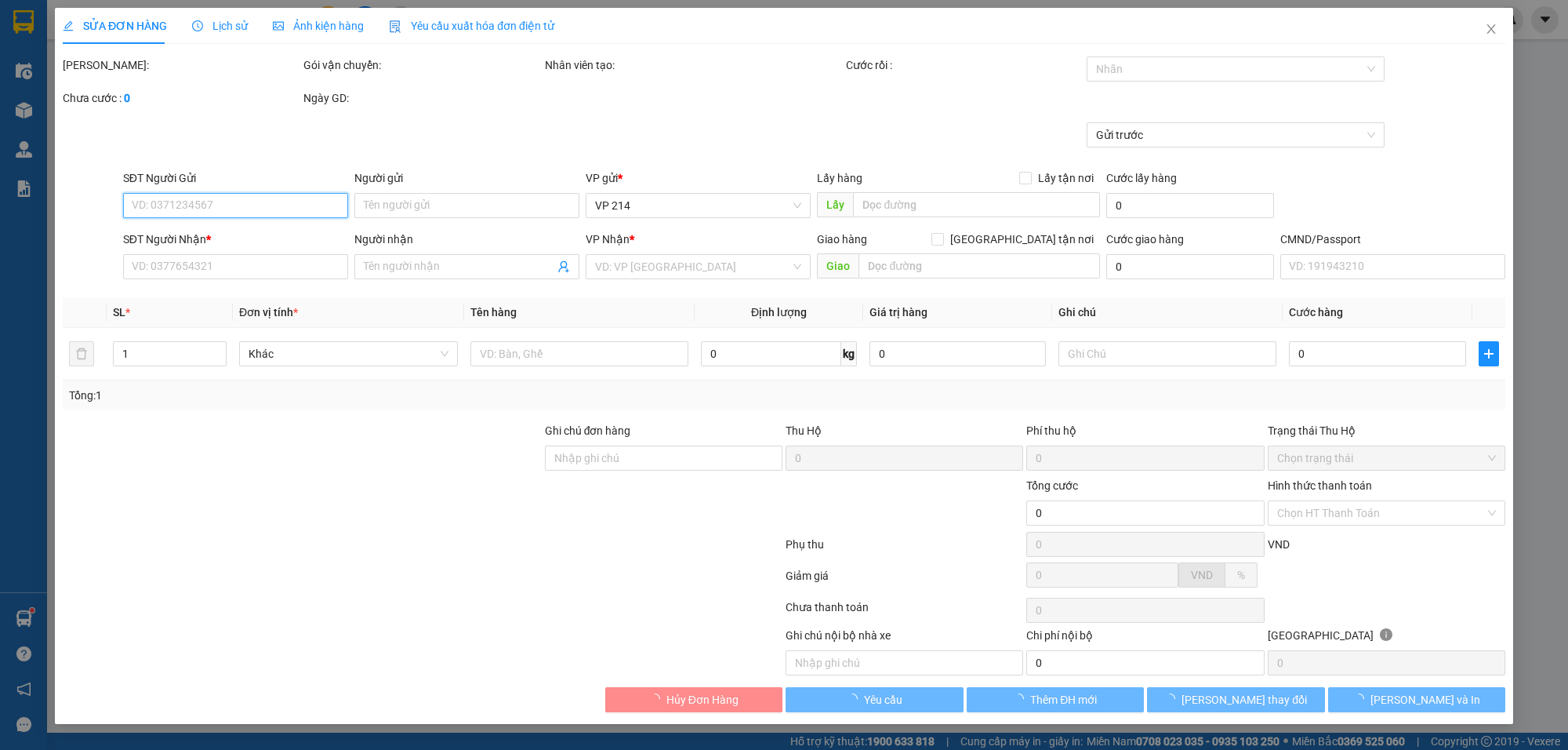
type input "0915781959"
type input "[PERSON_NAME]"
type input "0908876152"
type input "thanh"
type input "cc kingdom lô A 334 tô hiến thành p14 q10"
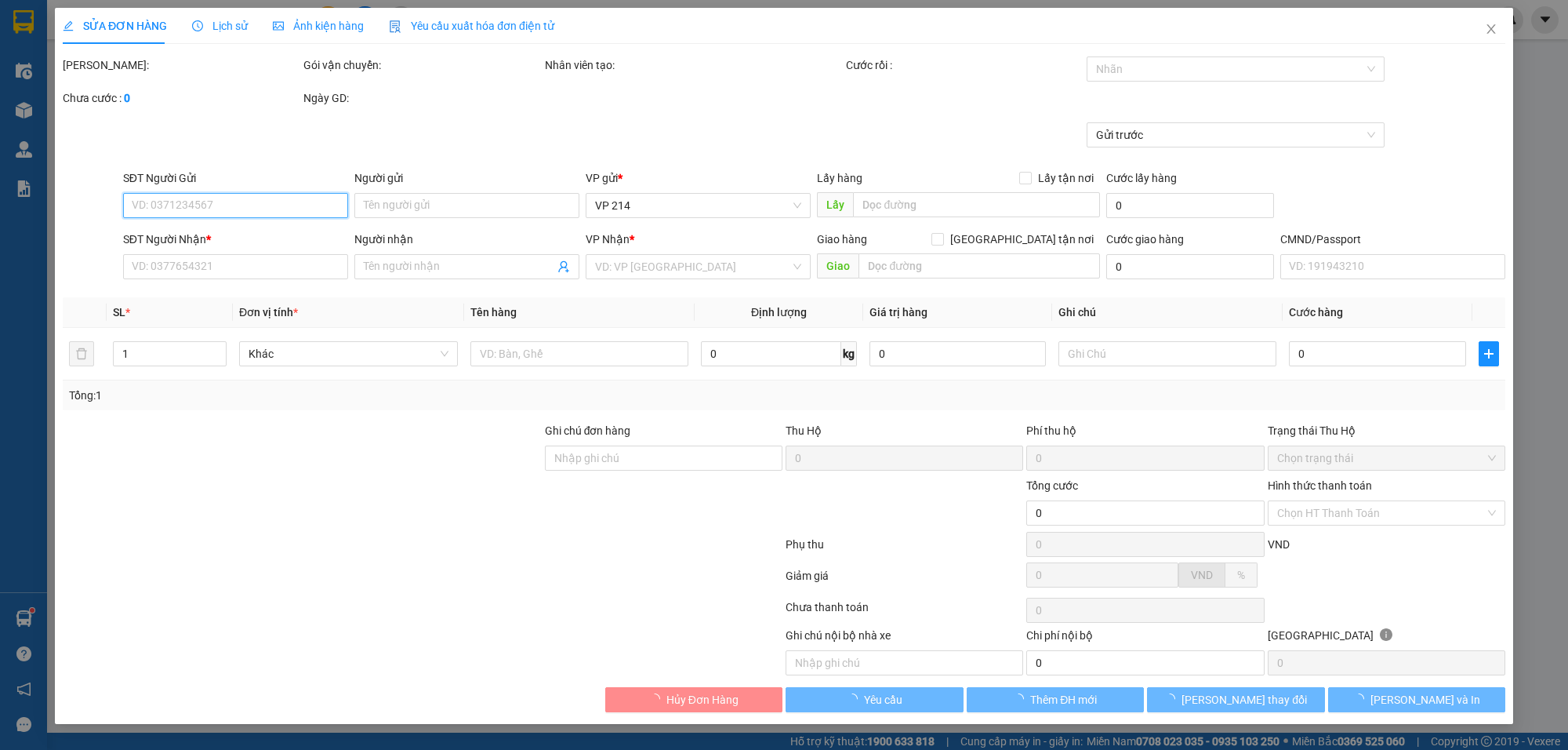
type input "120.000"
type input "170.000"
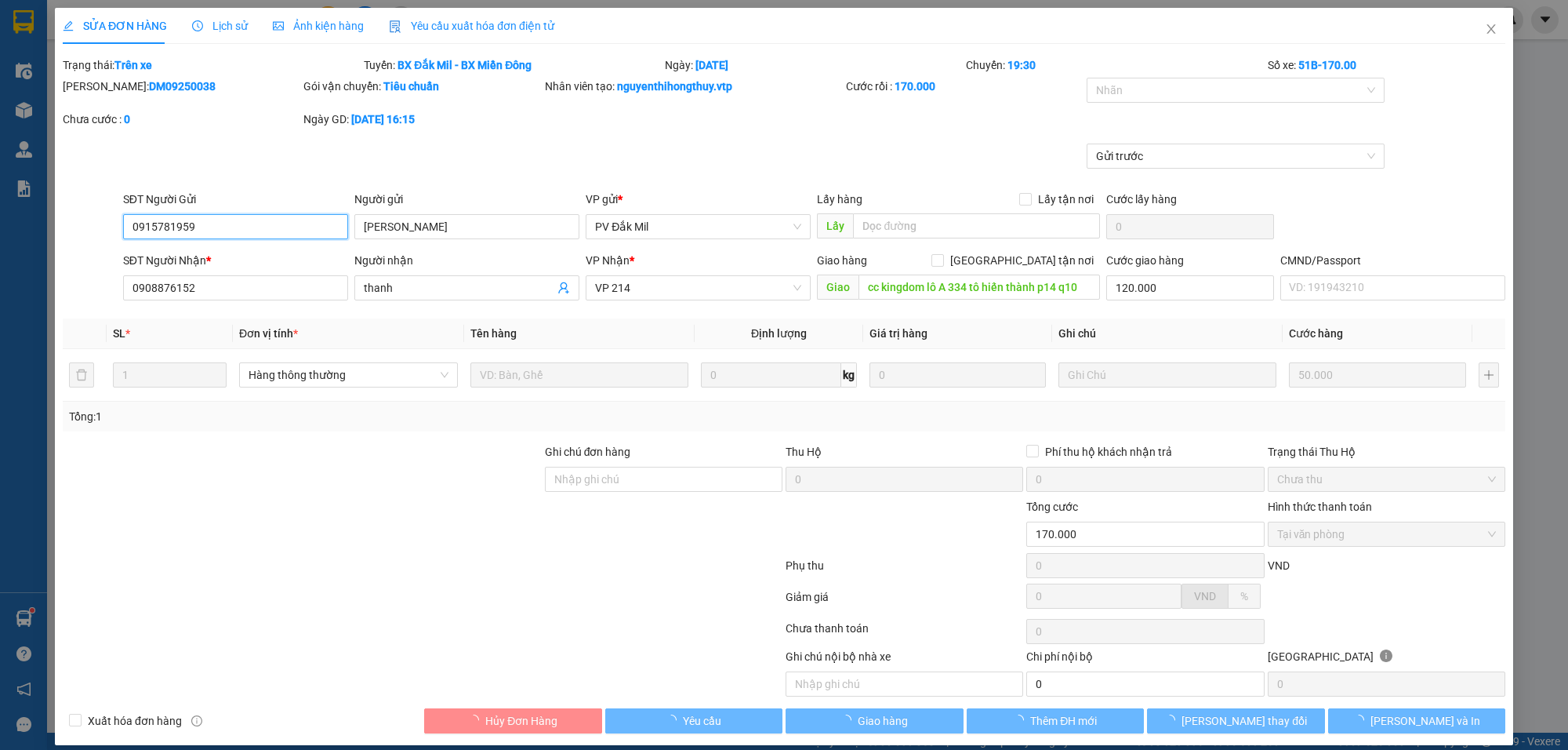
type input "2.500"
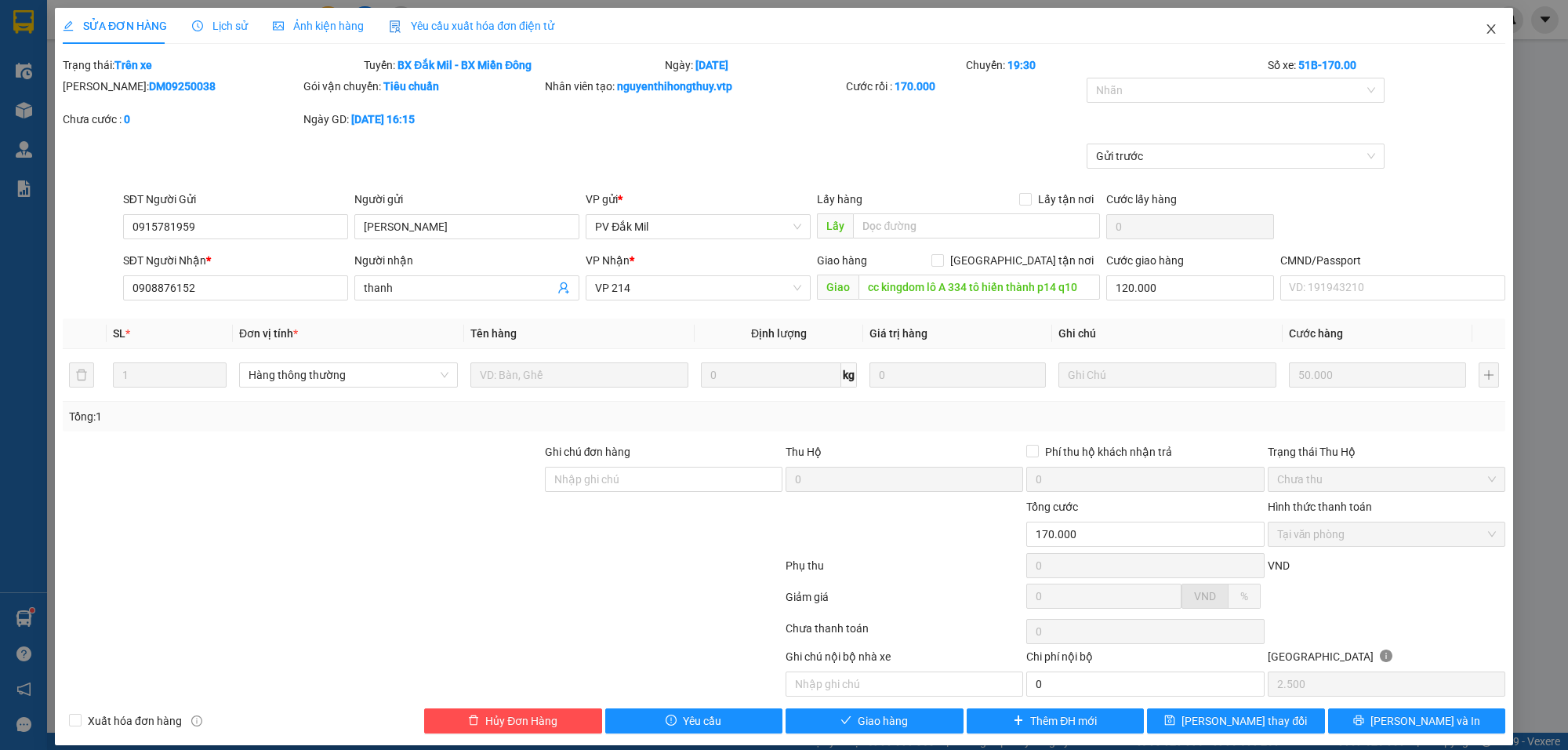
click at [1486, 26] on icon "close" at bounding box center [1490, 28] width 8 height 9
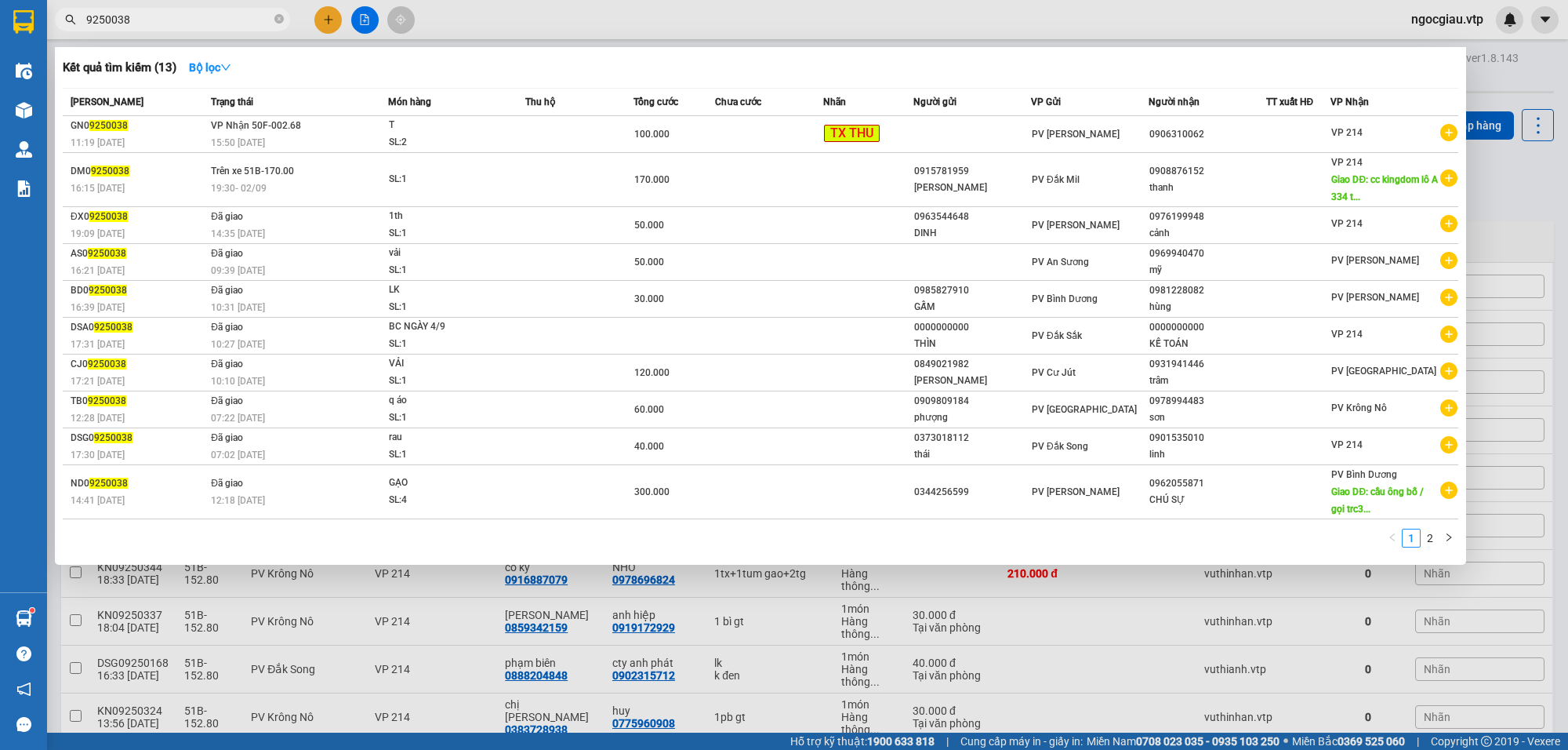
click at [157, 21] on input "9250038" at bounding box center [179, 19] width 185 height 17
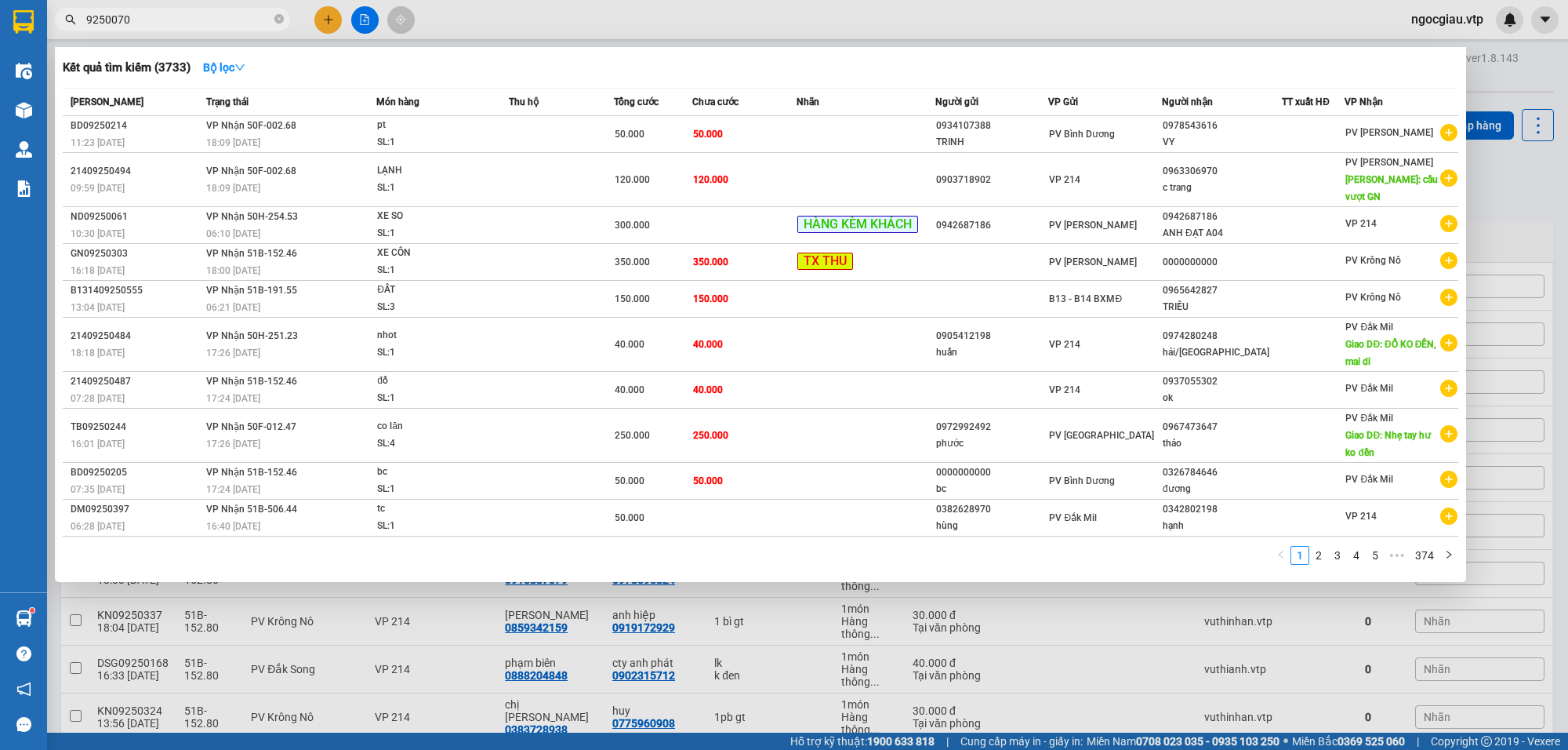
type input "9250070"
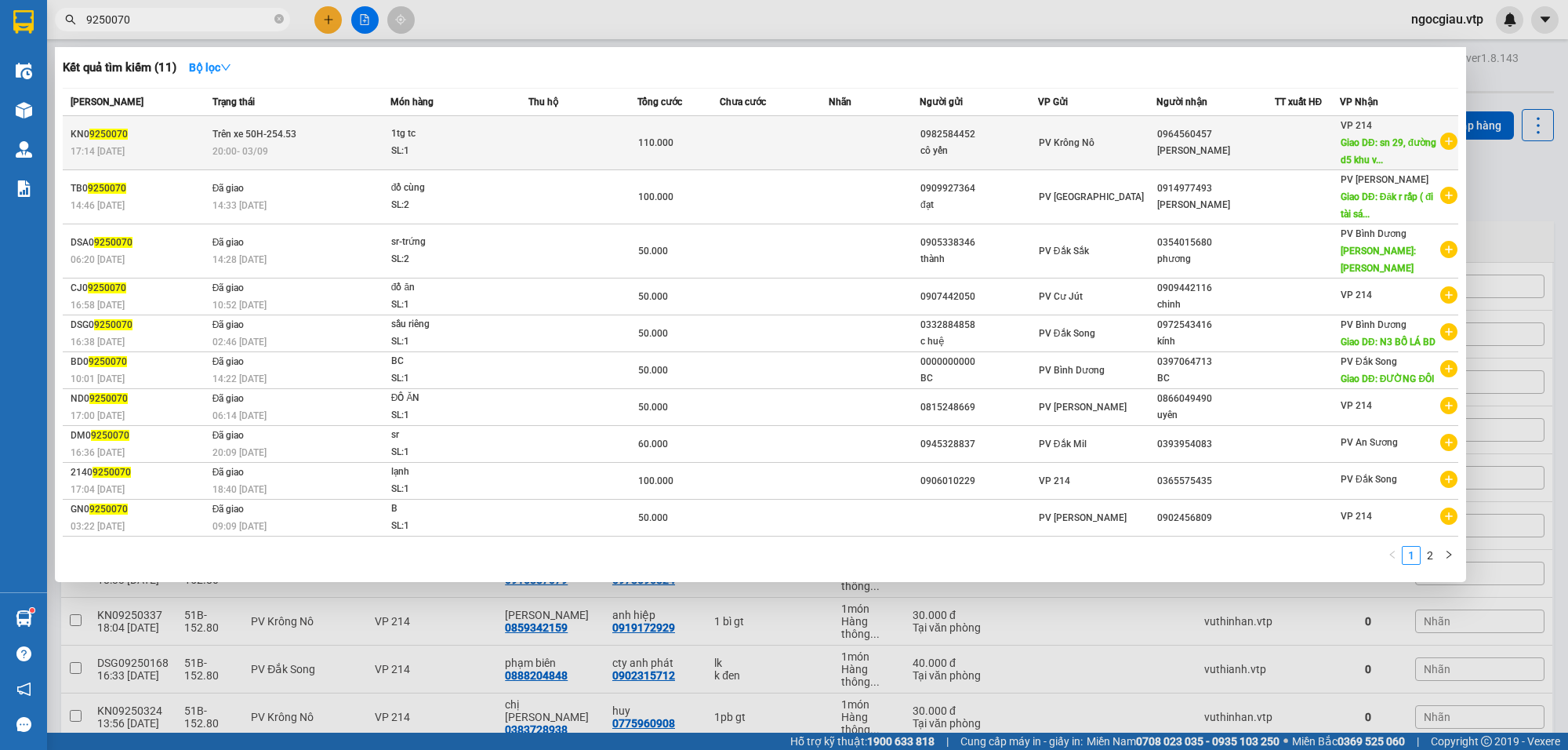
click at [1280, 141] on div at bounding box center [1308, 143] width 64 height 17
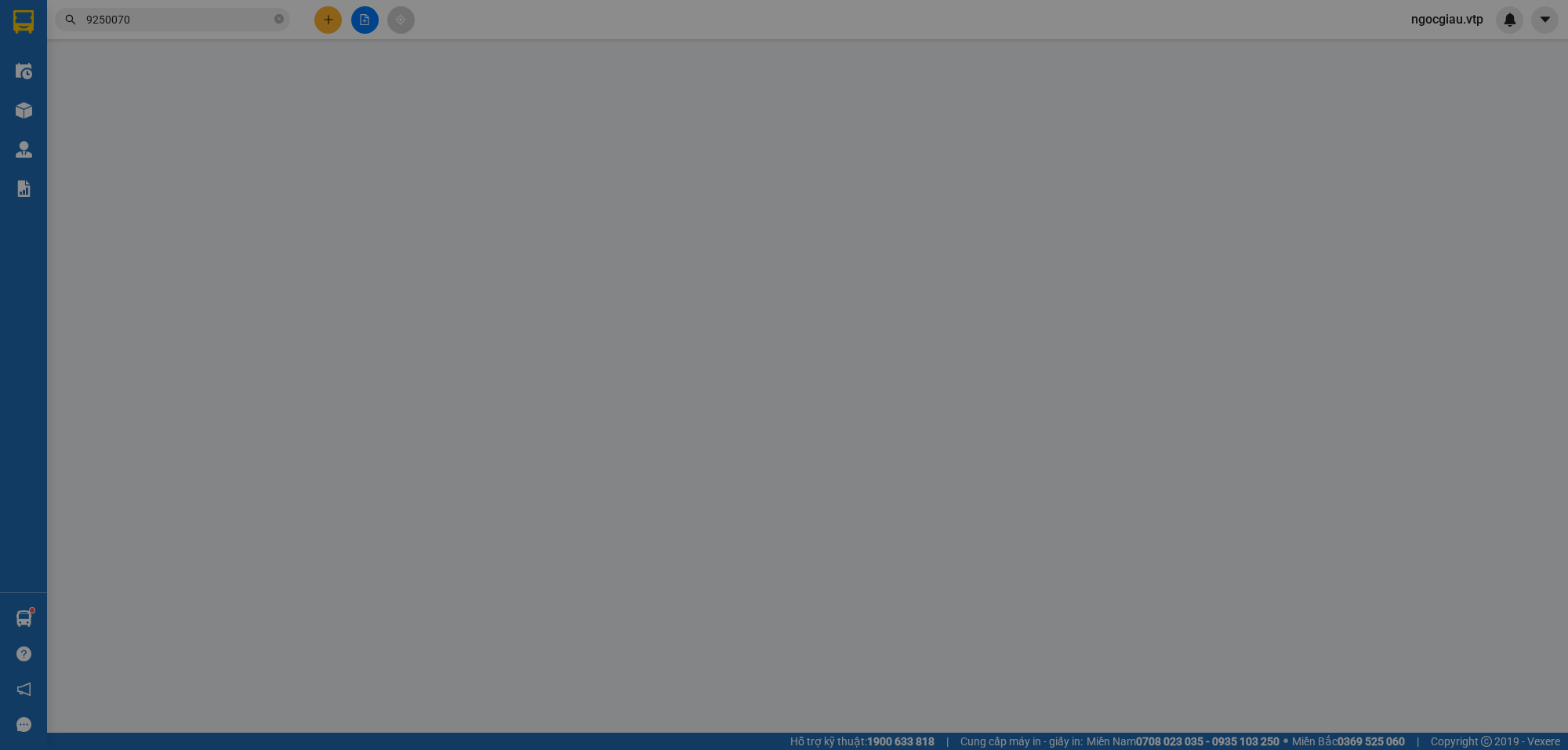
type input "0982584452"
type input "cô yến"
type input "0964560457"
type input "[PERSON_NAME]"
type input "sn 29, đường d5 khu vila sai gon pearl số 92 đường [PERSON_NAME] p22 q, [GEOGRA…"
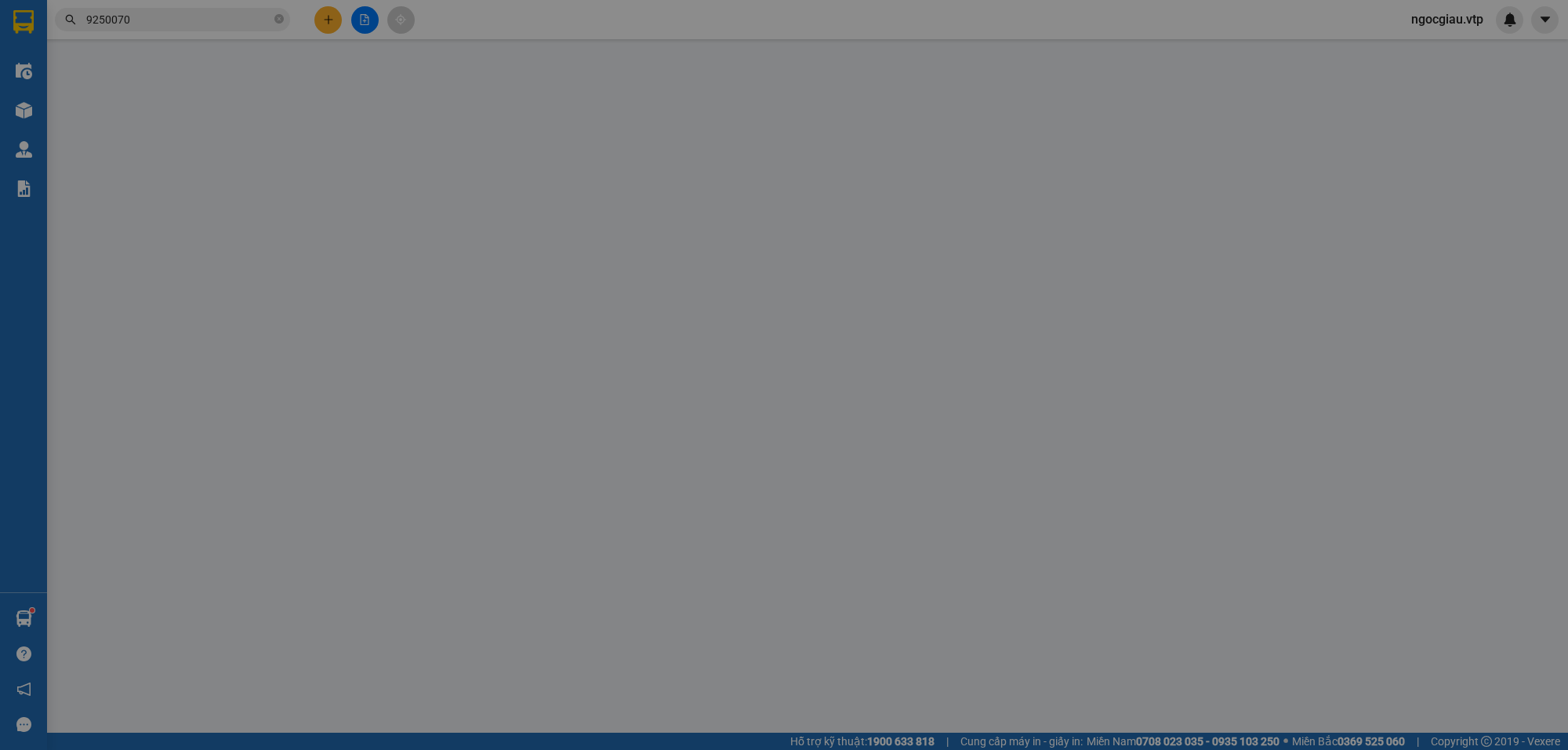
type input "70.000"
type input "110.000"
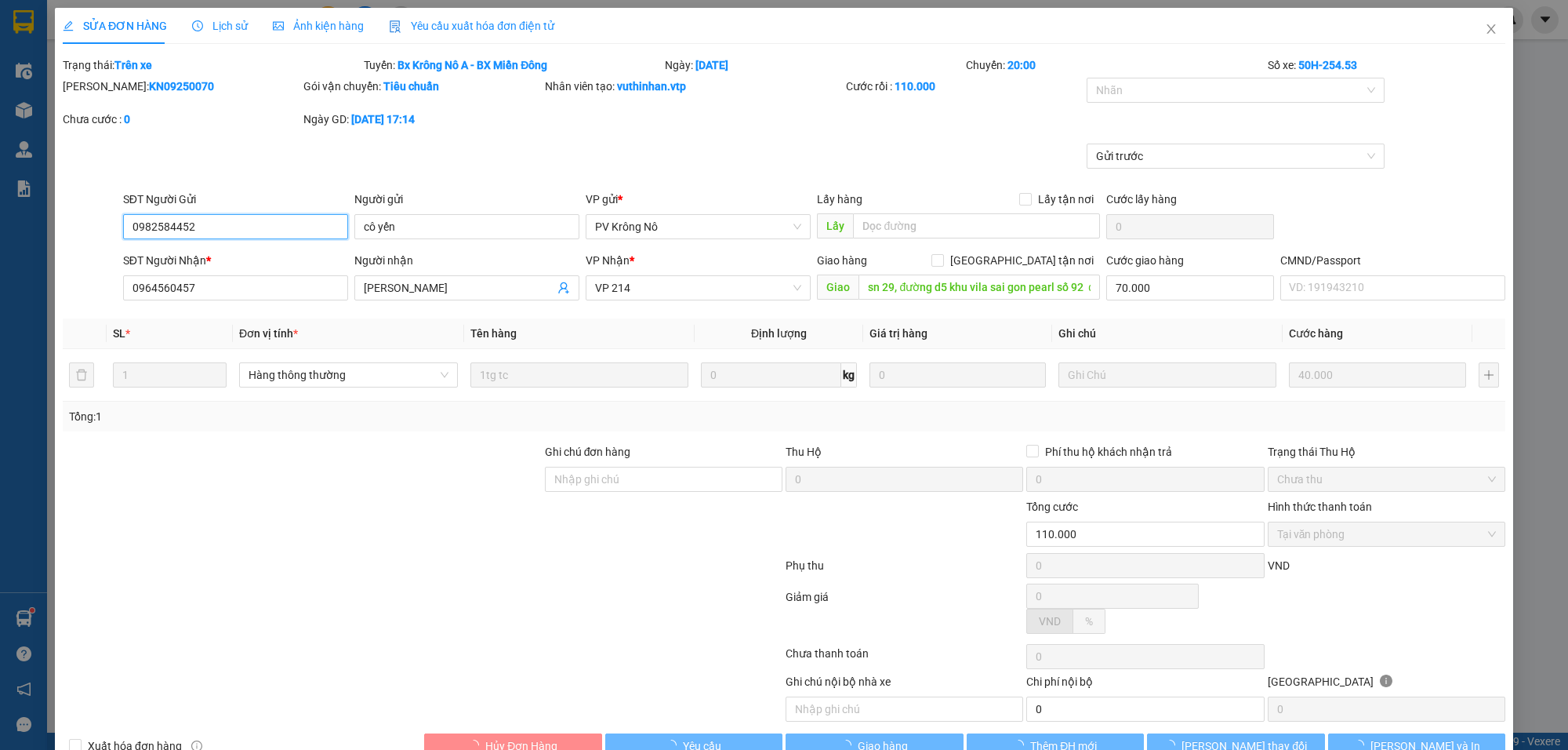
type input "2.000"
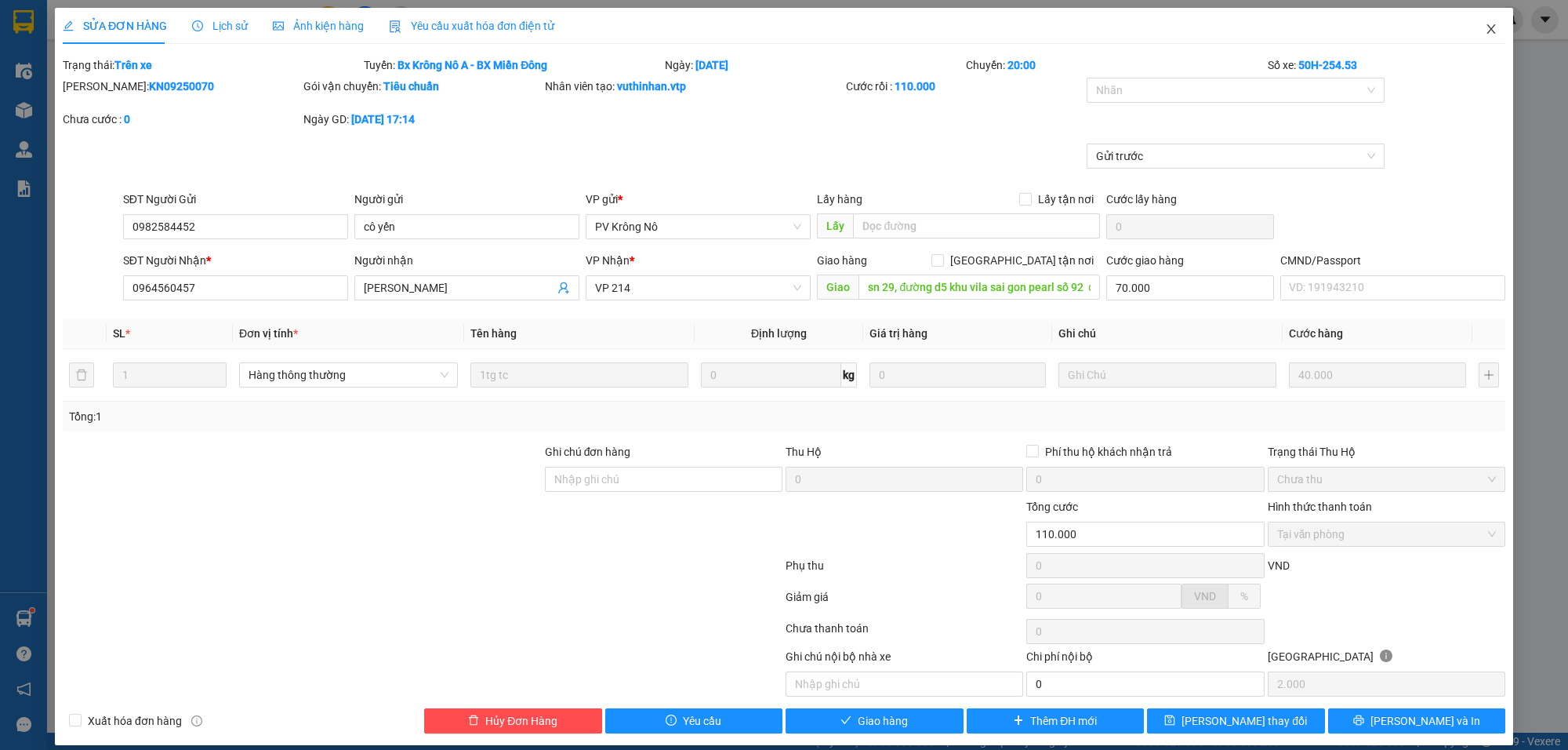
click at [1485, 29] on icon "close" at bounding box center [1490, 29] width 12 height 12
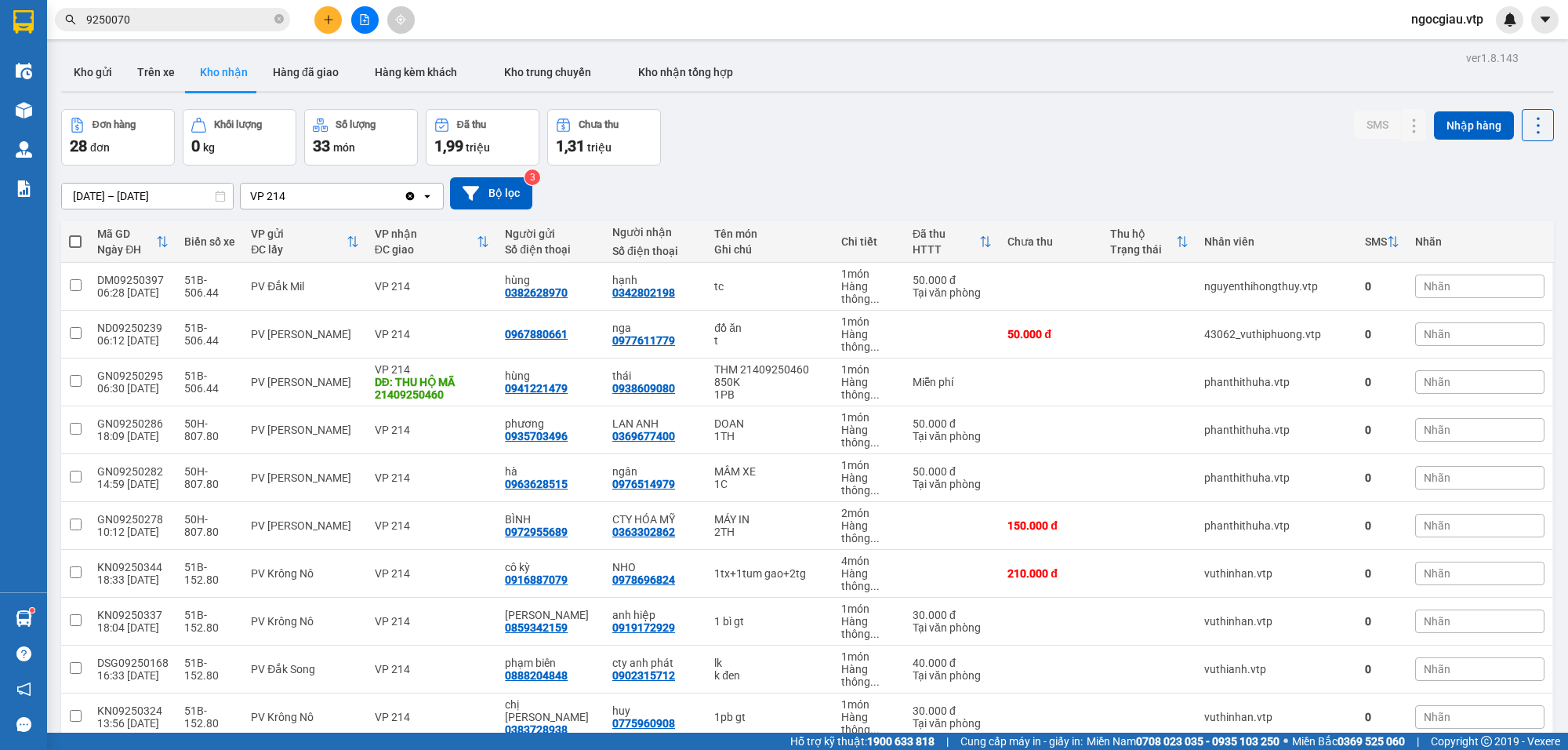
click at [151, 21] on input "9250070" at bounding box center [179, 19] width 185 height 17
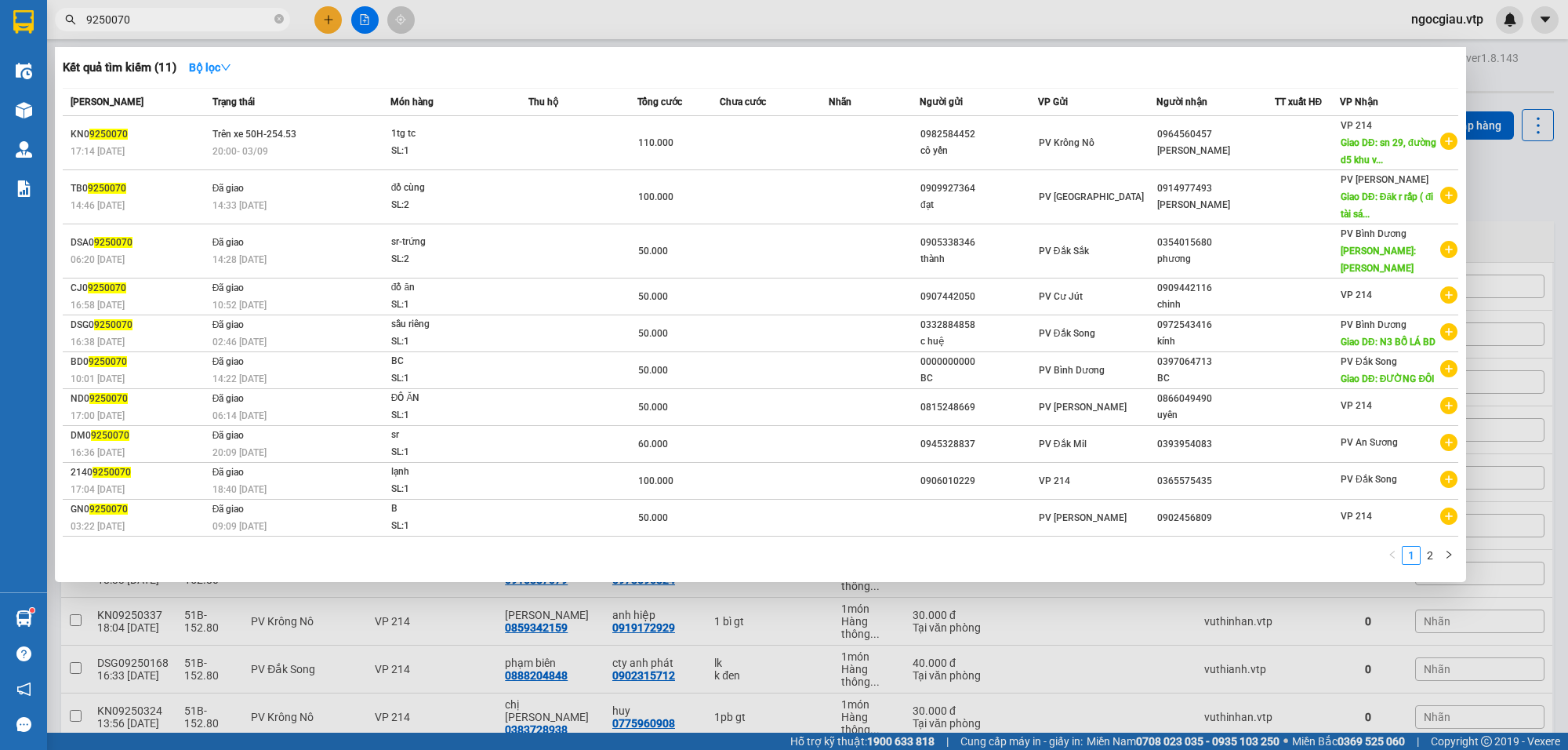
click at [151, 21] on input "9250070" at bounding box center [179, 19] width 185 height 17
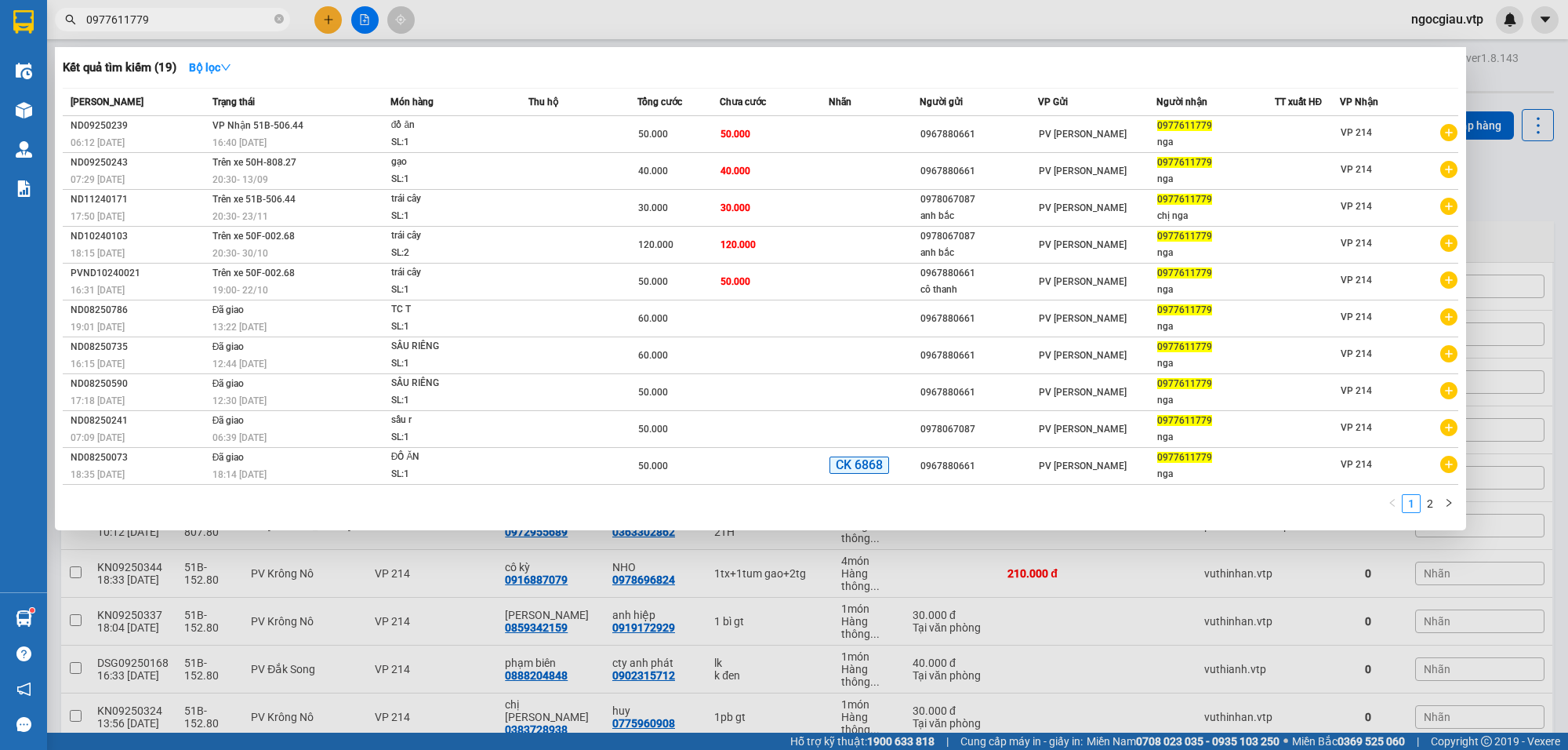
type input "0977611779"
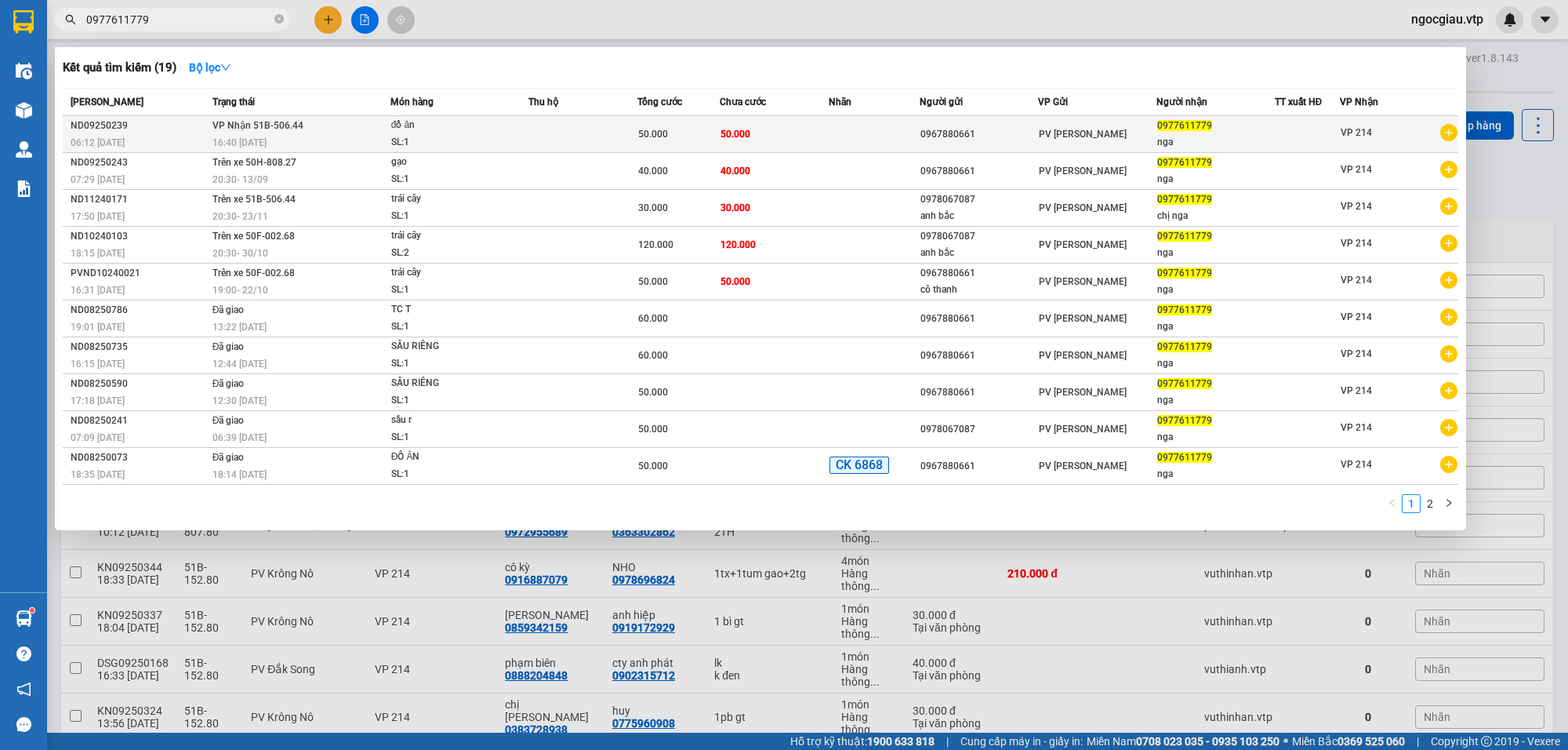
click at [843, 130] on td at bounding box center [875, 134] width 91 height 37
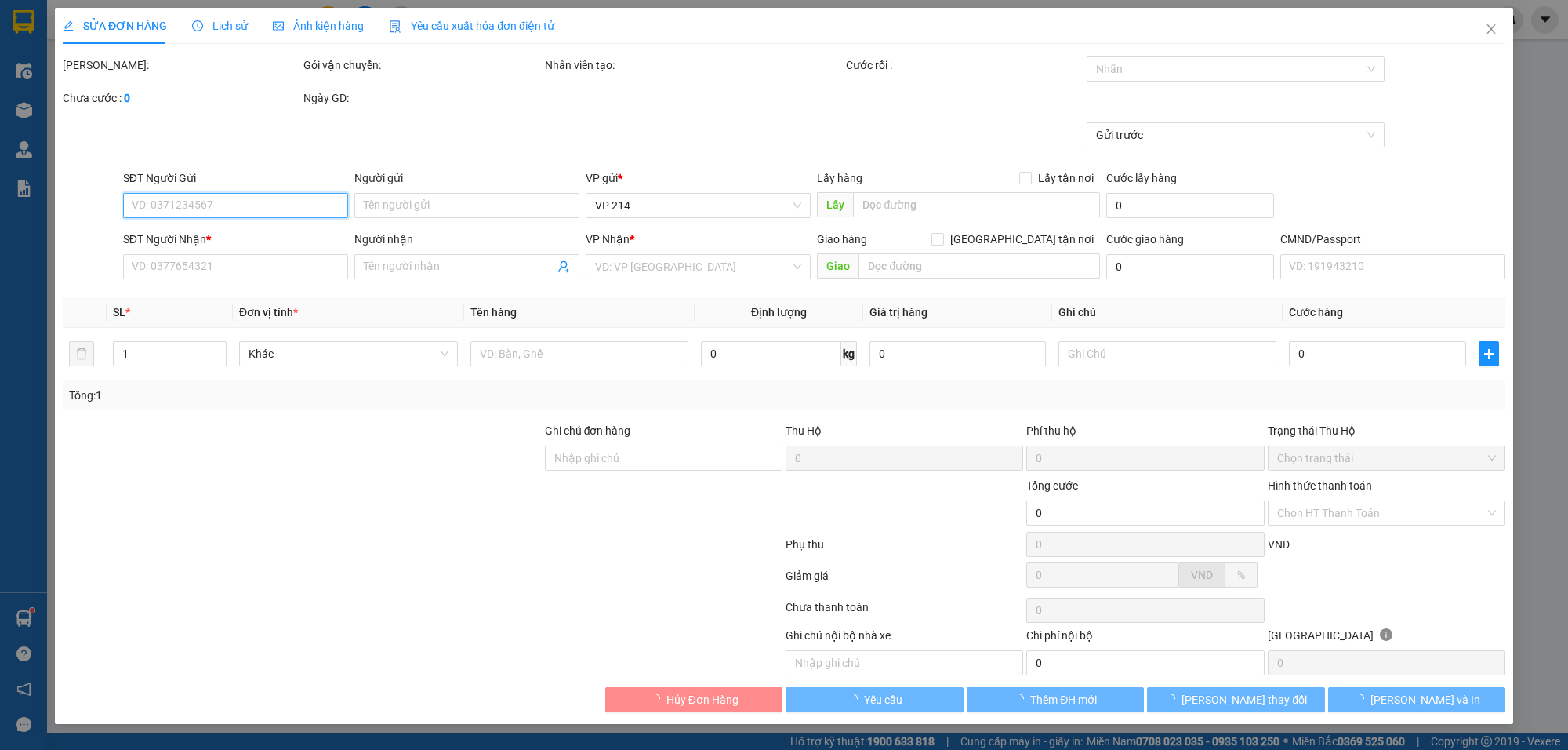
type input "0967880661"
type input "0977611779"
type input "nga"
type input "50.000"
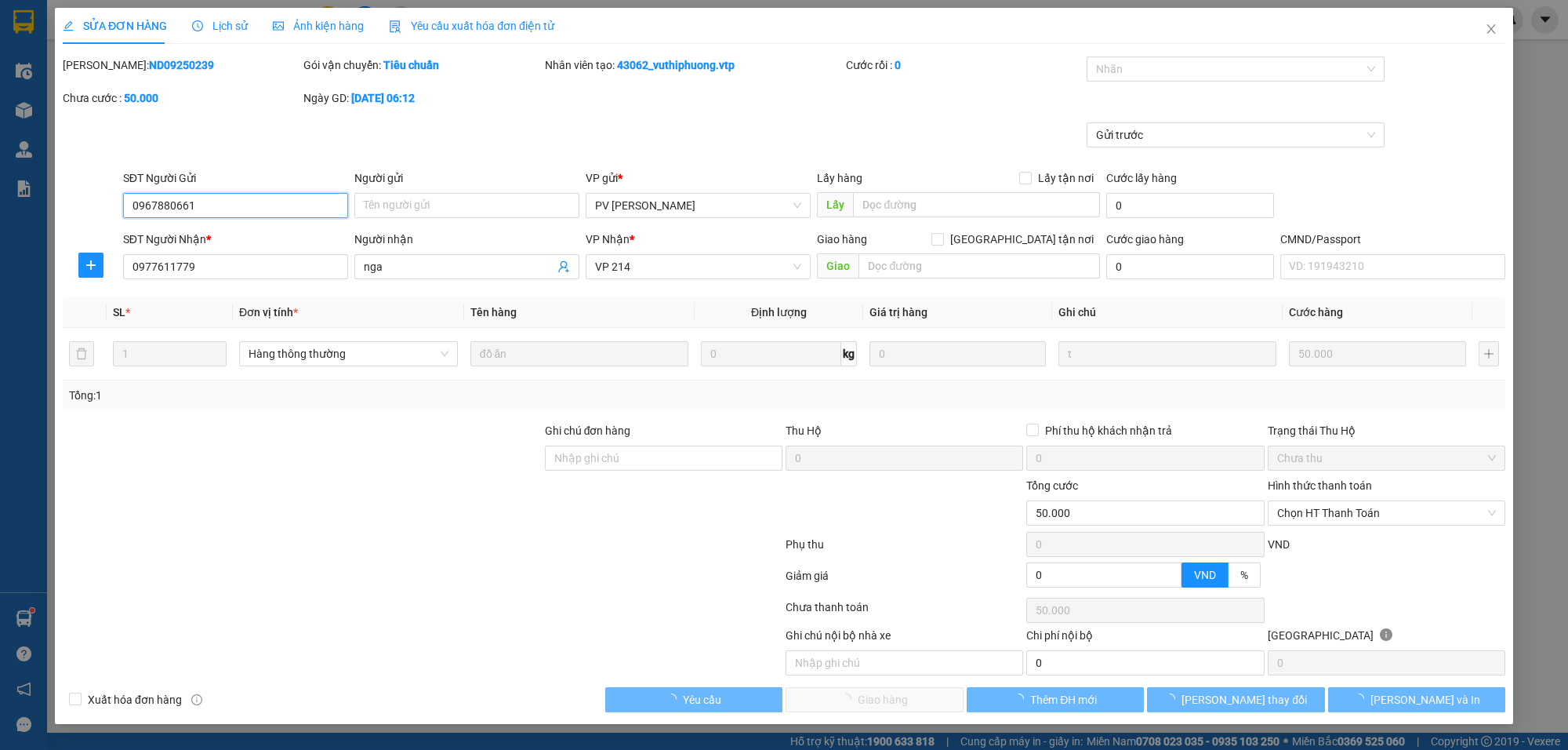
type input "2.500"
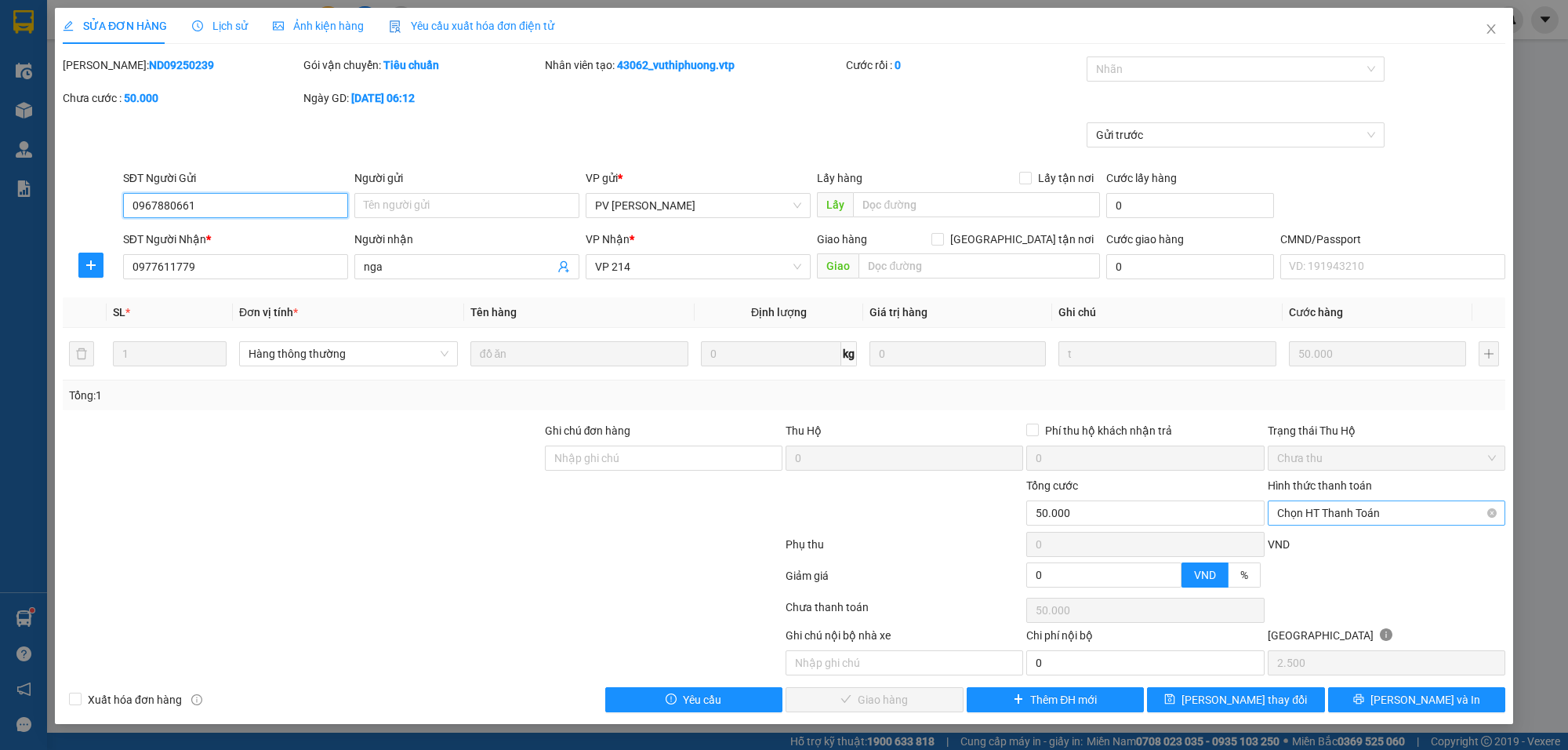
click at [1327, 511] on span "Chọn HT Thanh Toán" at bounding box center [1386, 513] width 219 height 23
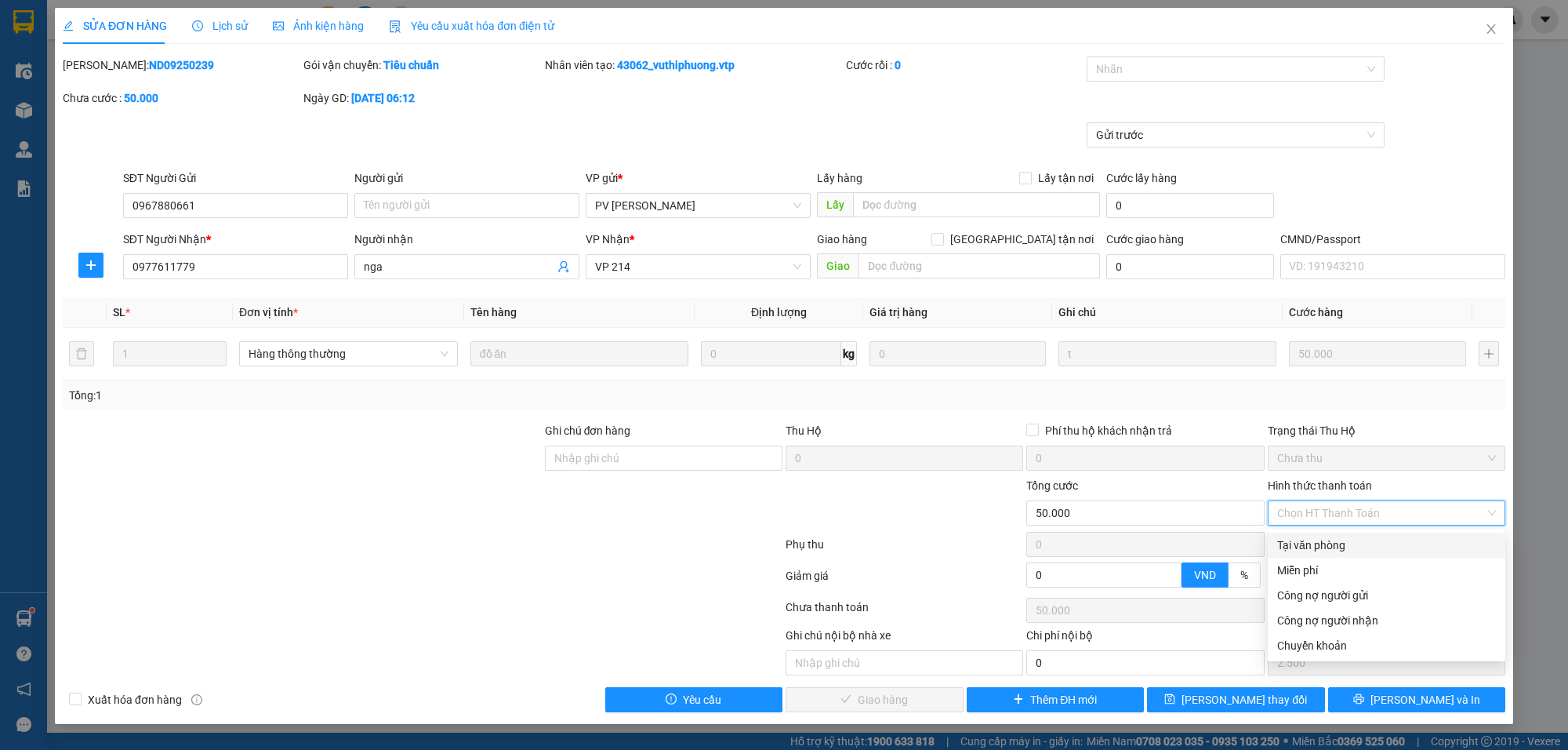
click at [1321, 537] on div "Tại văn phòng" at bounding box center [1386, 545] width 219 height 17
type input "0"
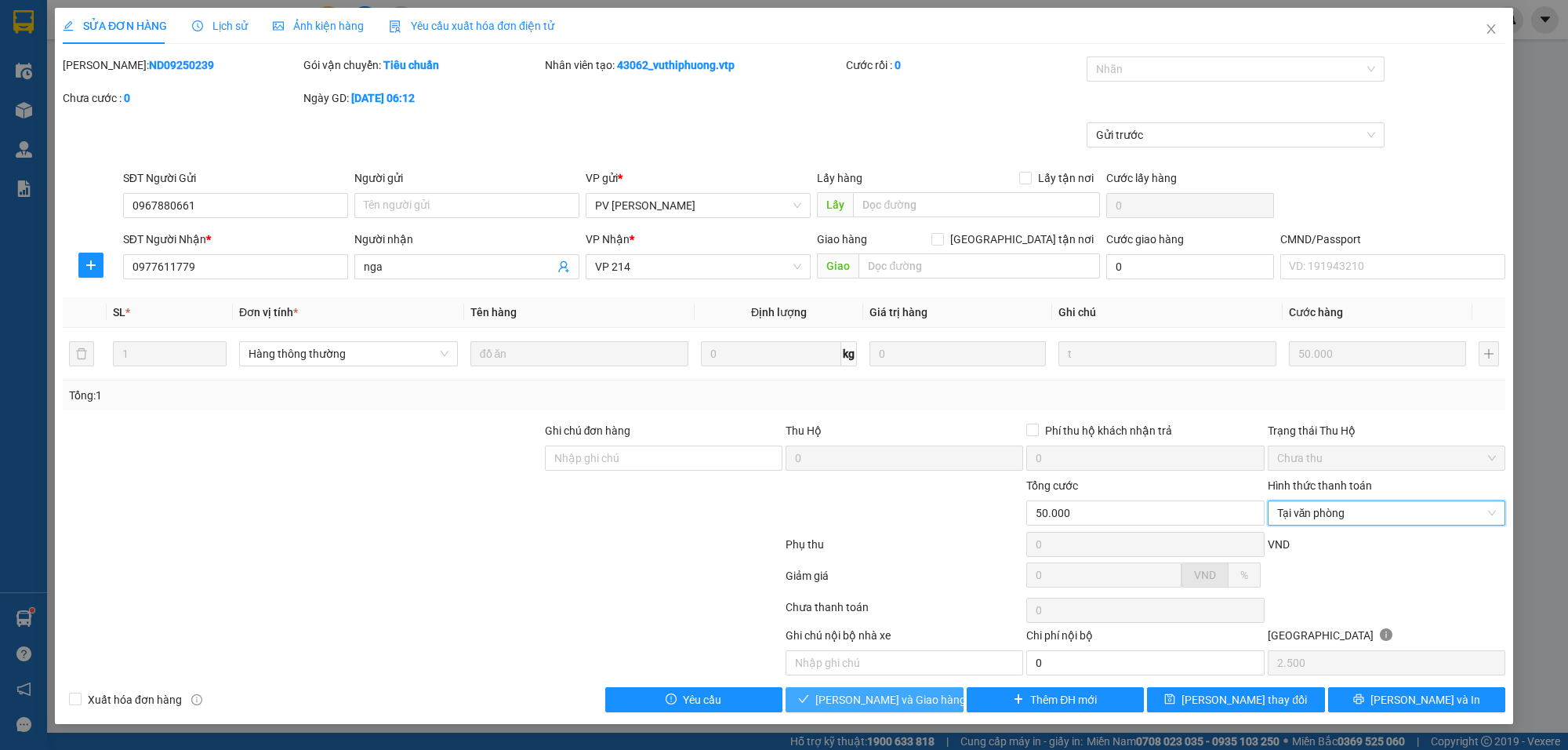
click at [895, 700] on span "[PERSON_NAME] và Giao hàng" at bounding box center [890, 700] width 150 height 17
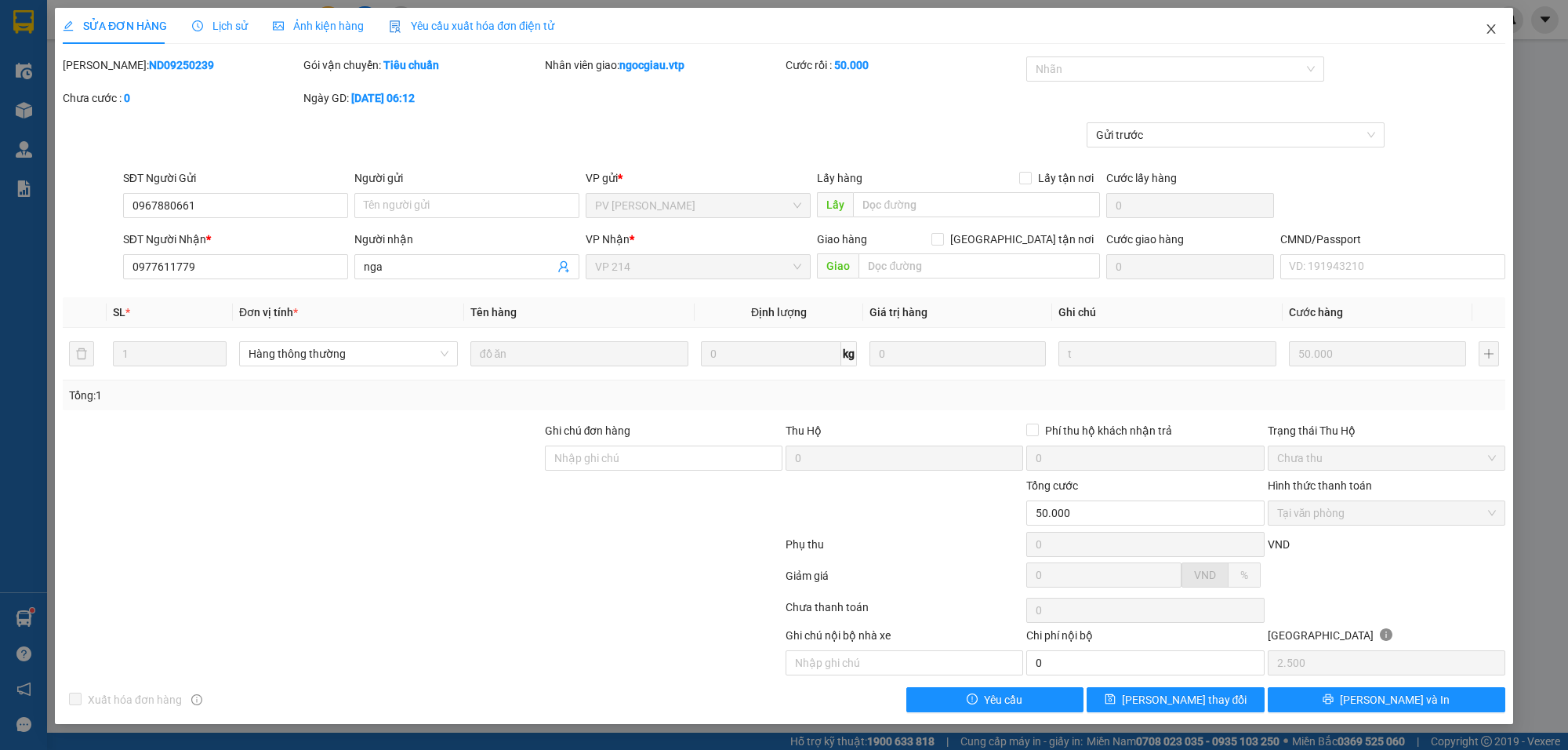
click at [1496, 25] on icon "close" at bounding box center [1490, 29] width 12 height 12
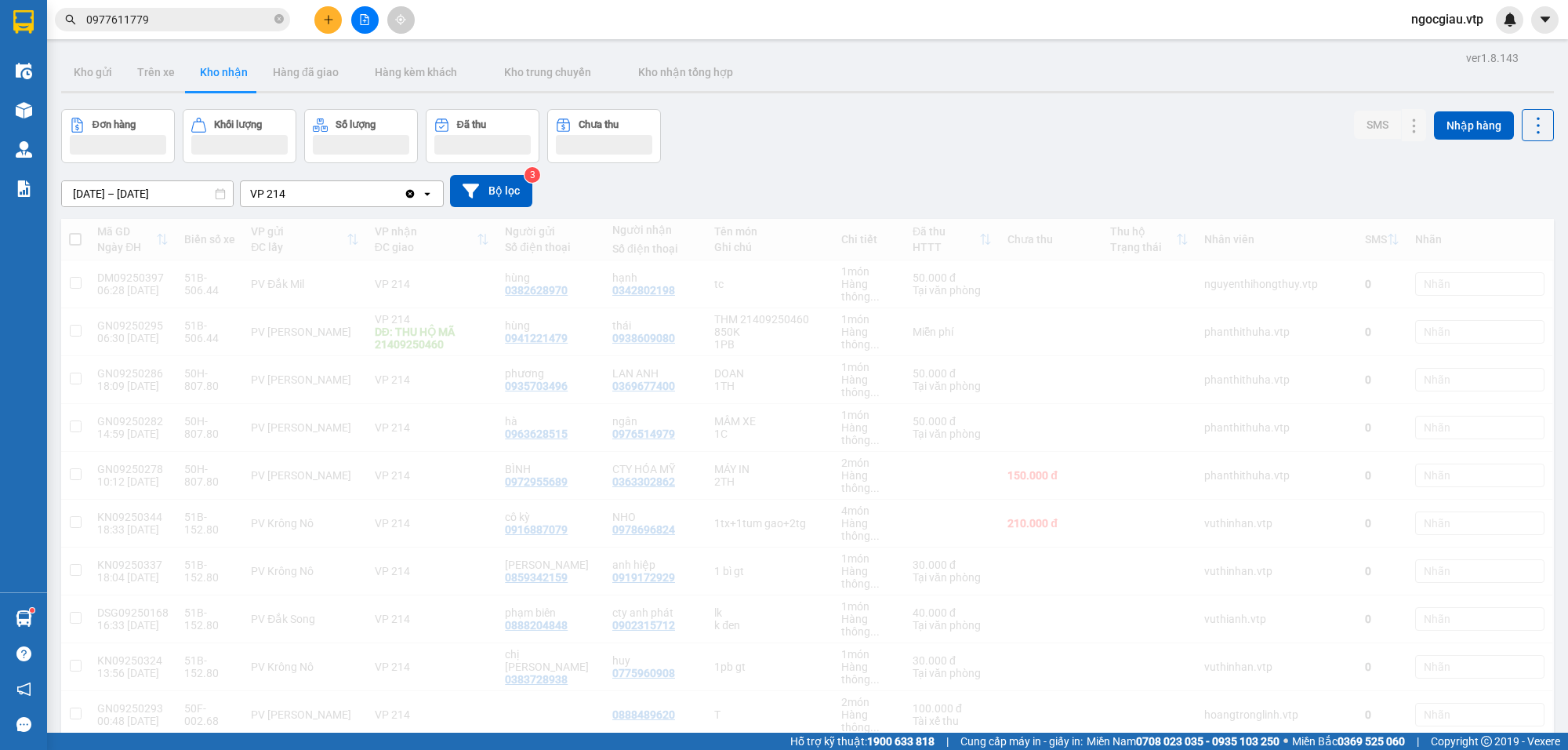
click at [183, 23] on input "0977611779" at bounding box center [179, 19] width 185 height 17
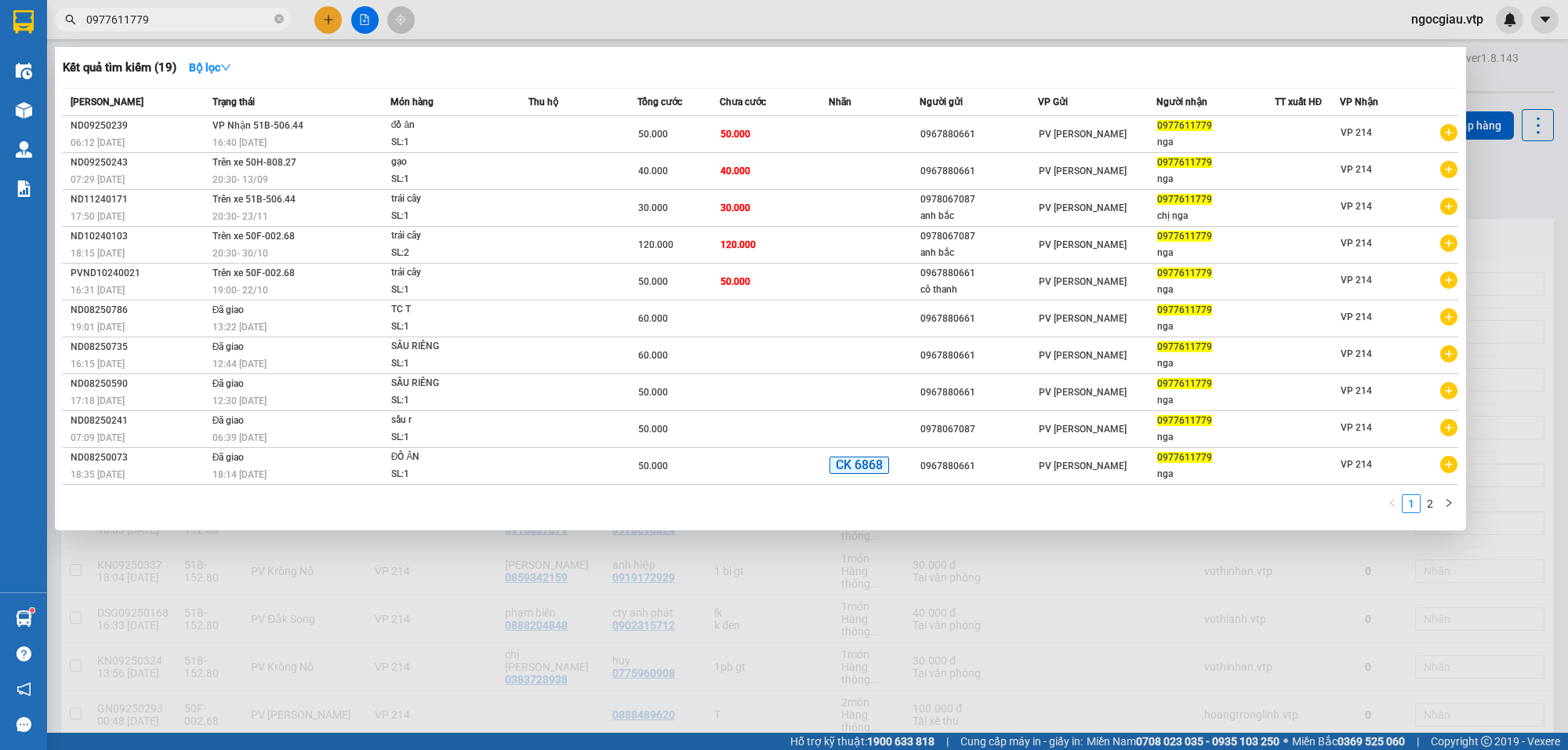
click at [183, 23] on input "0977611779" at bounding box center [179, 19] width 185 height 17
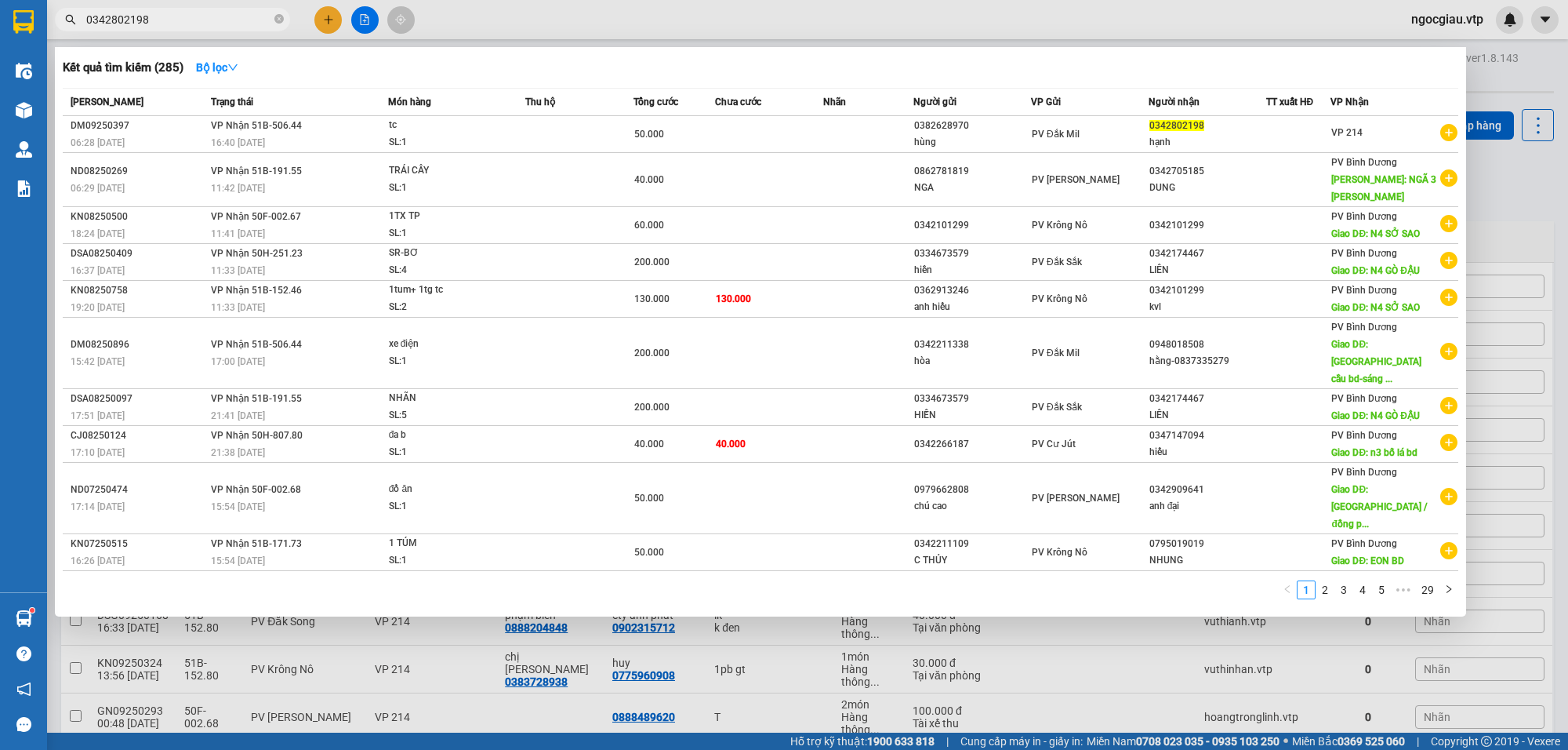
type input "0342802198"
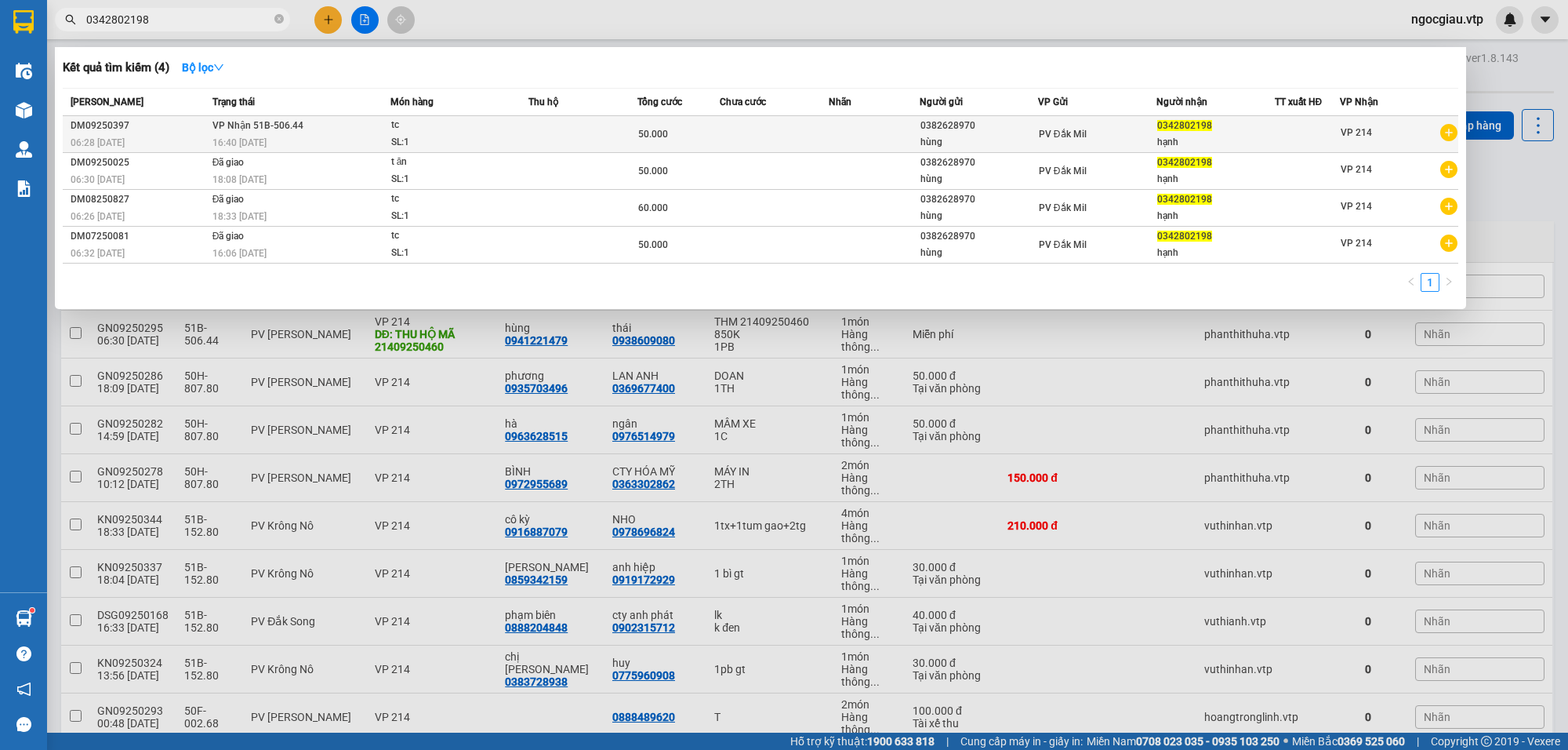
click at [514, 147] on span "tc SL: 1" at bounding box center [459, 133] width 136 height 34
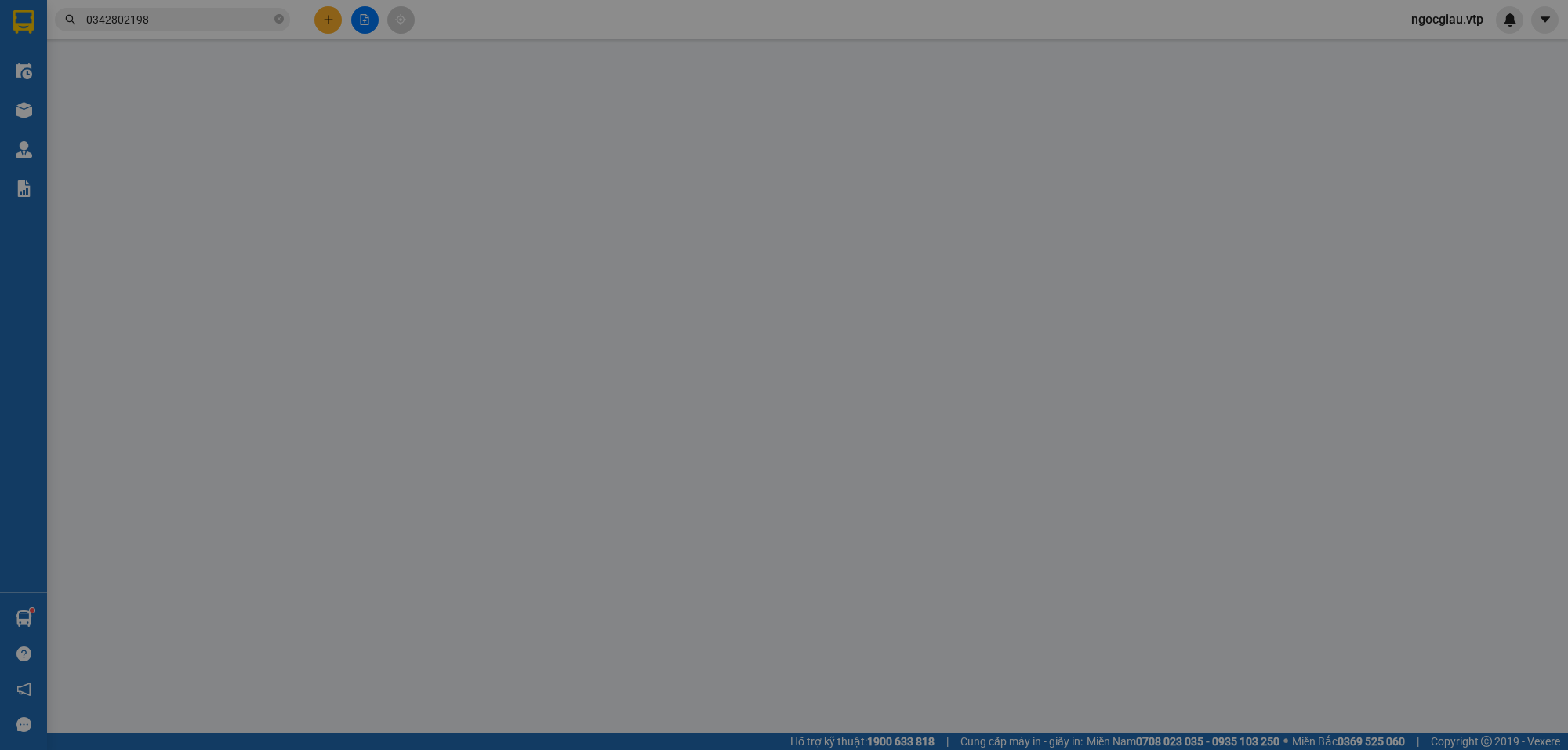
type input "0382628970"
type input "hùng"
type input "0342802198"
type input "hạnh"
type input "50.000"
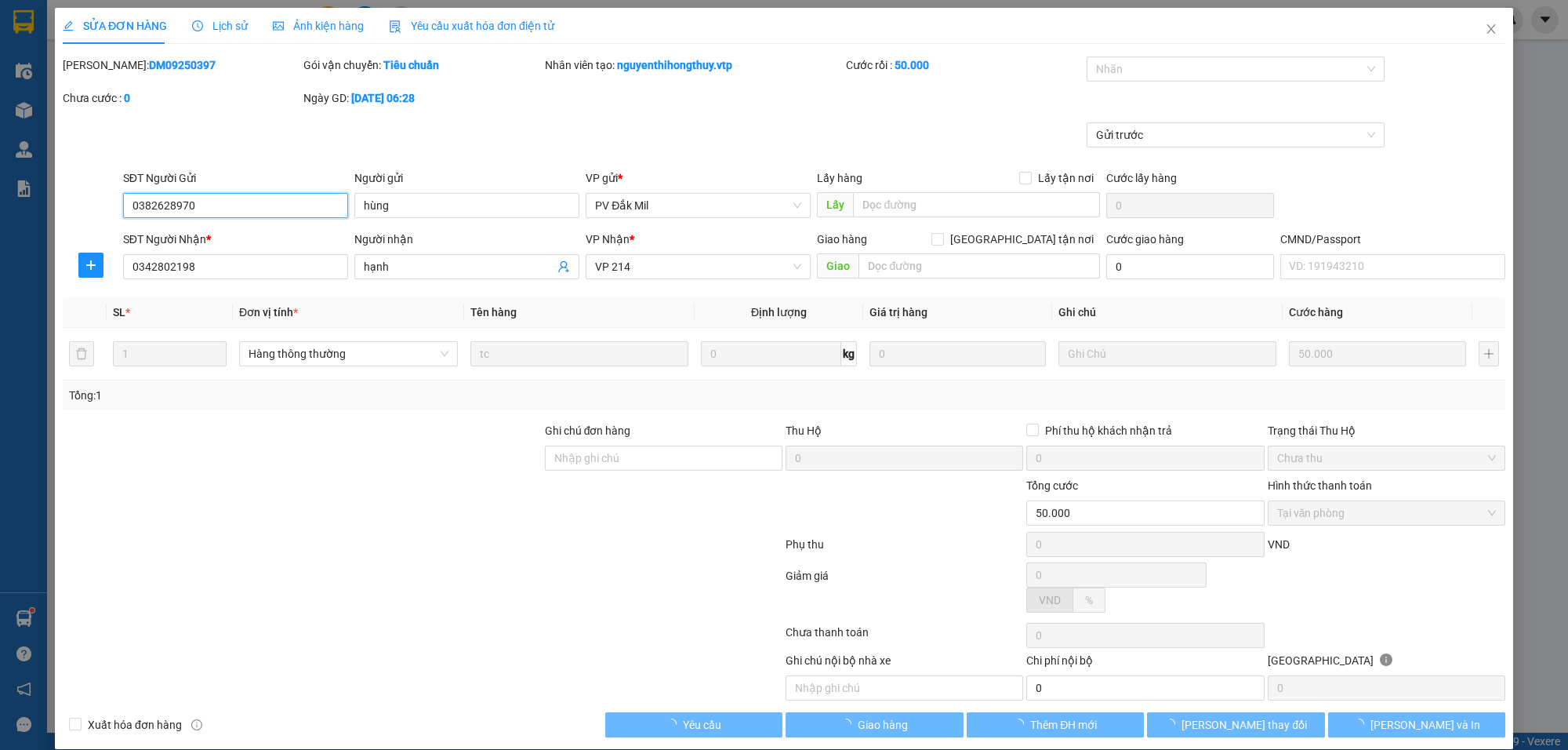
type input "2.500"
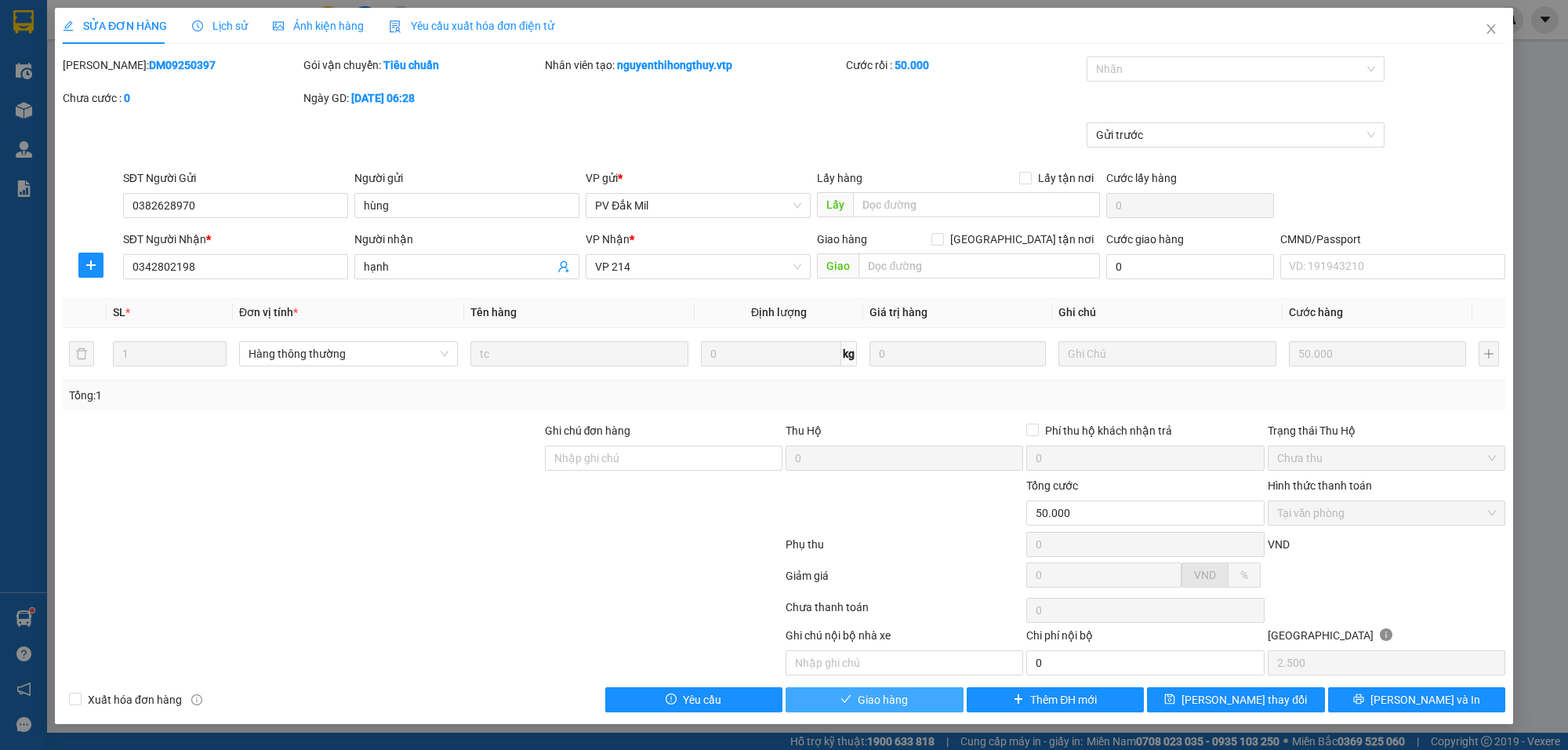
click at [848, 700] on icon "check" at bounding box center [846, 698] width 10 height 7
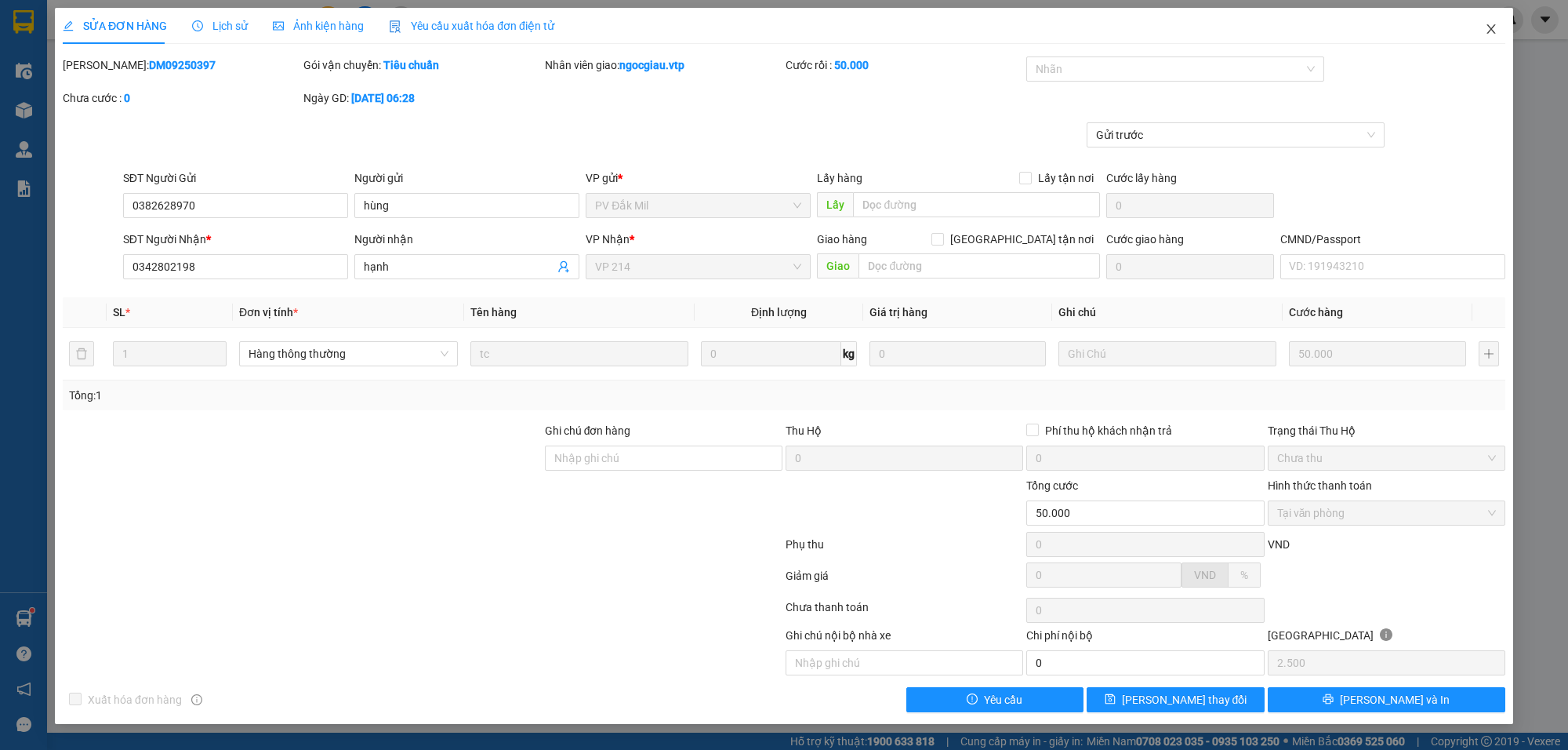
click at [1490, 34] on icon "close" at bounding box center [1490, 29] width 12 height 12
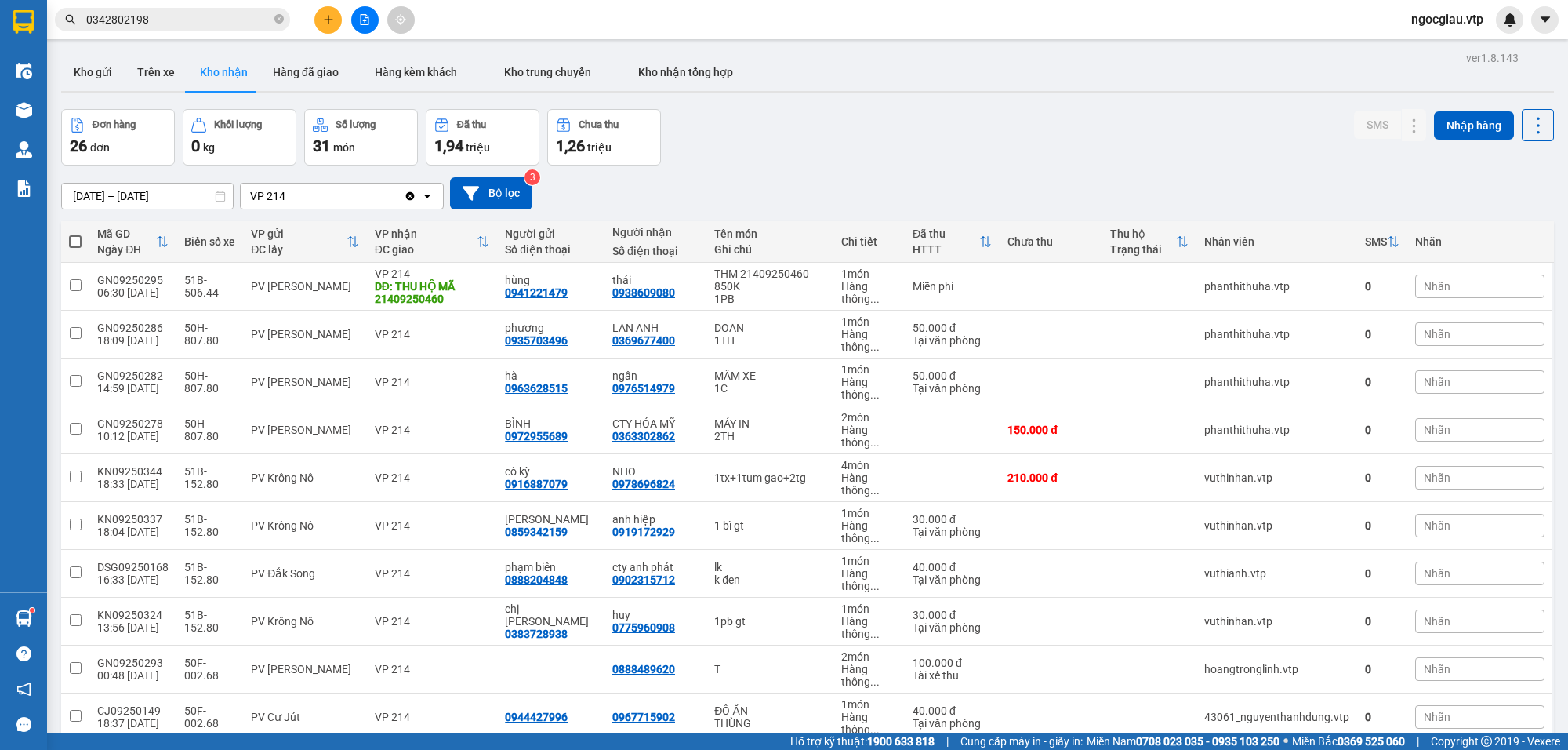
click at [232, 16] on input "0342802198" at bounding box center [179, 19] width 185 height 17
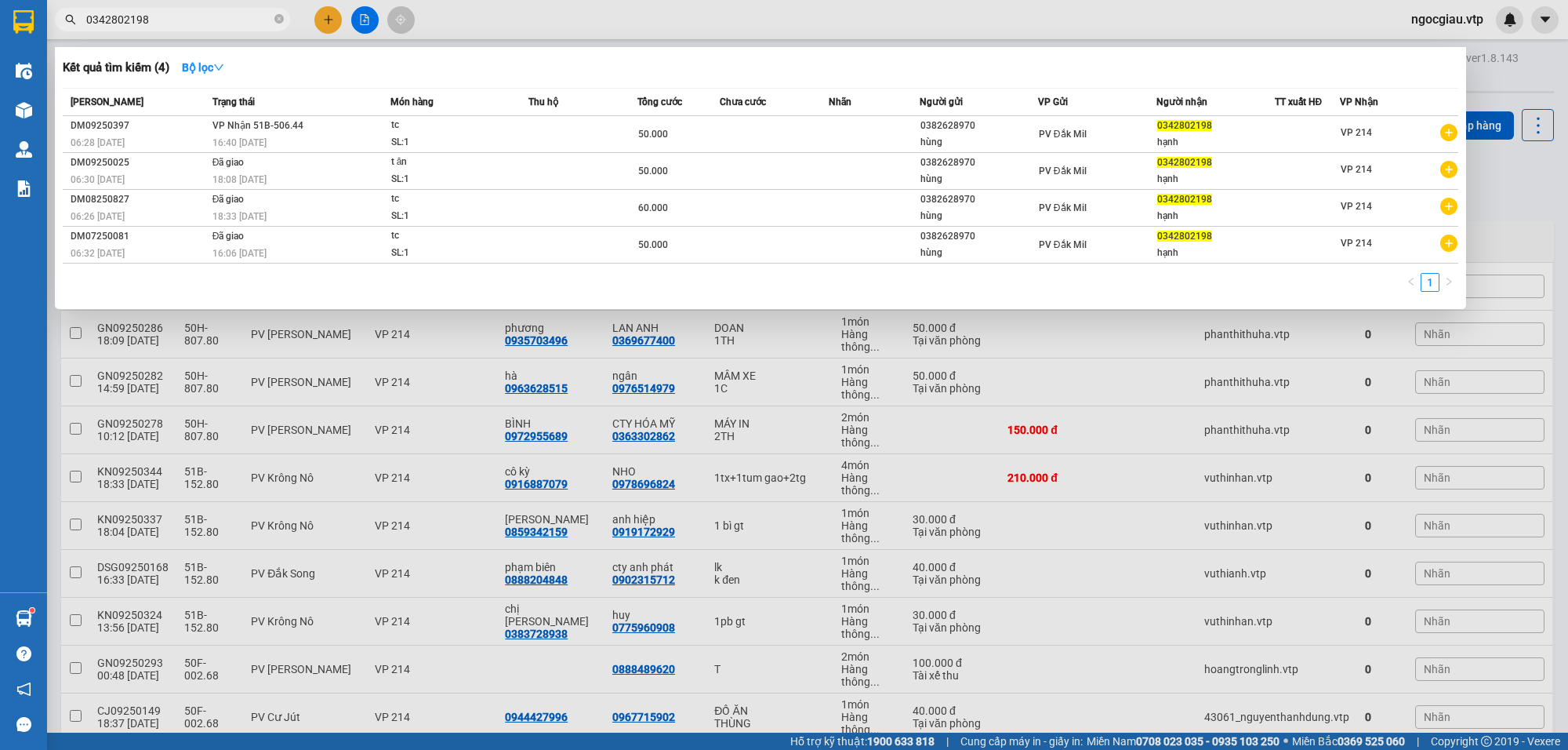
click at [232, 16] on input "0342802198" at bounding box center [179, 19] width 185 height 17
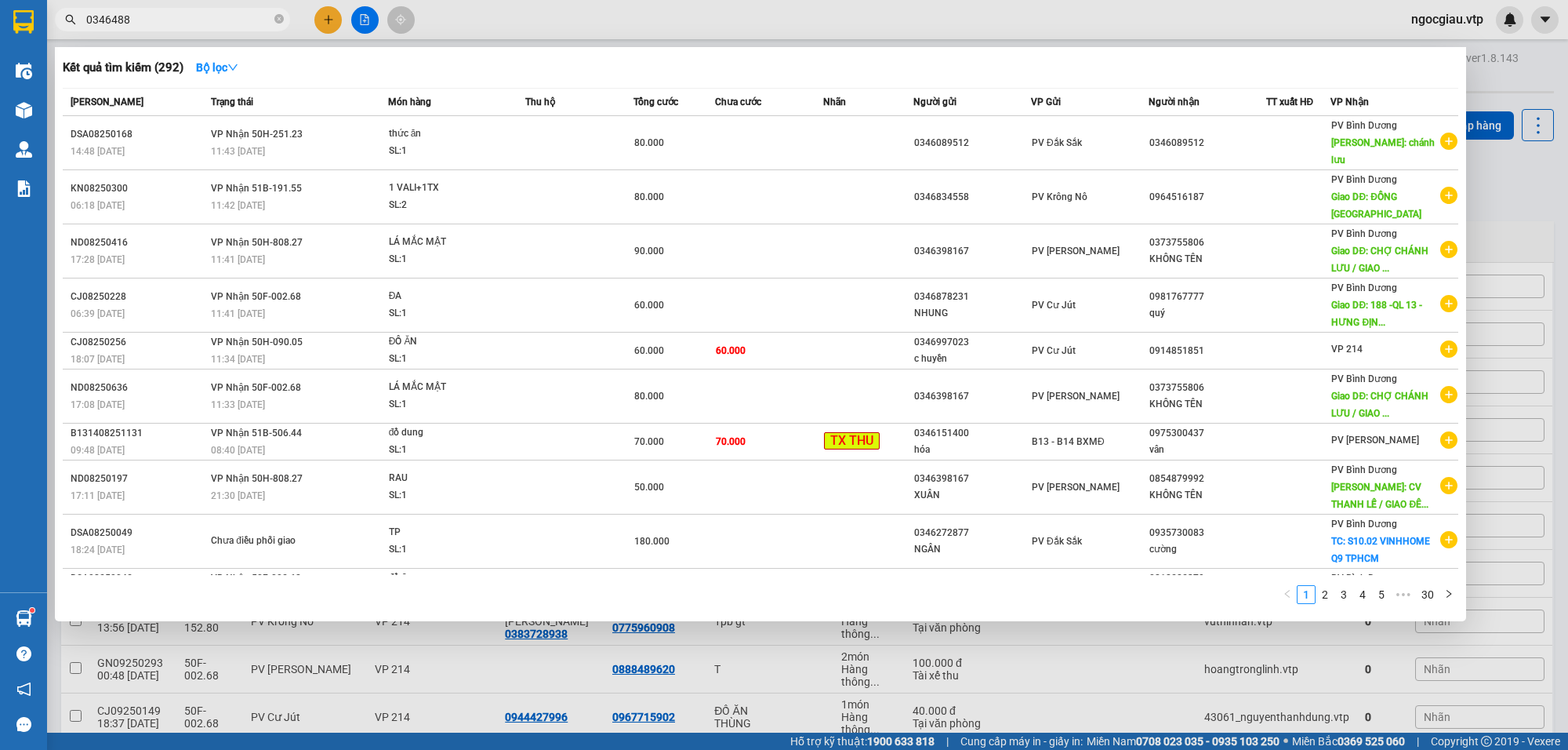
type input "0346488"
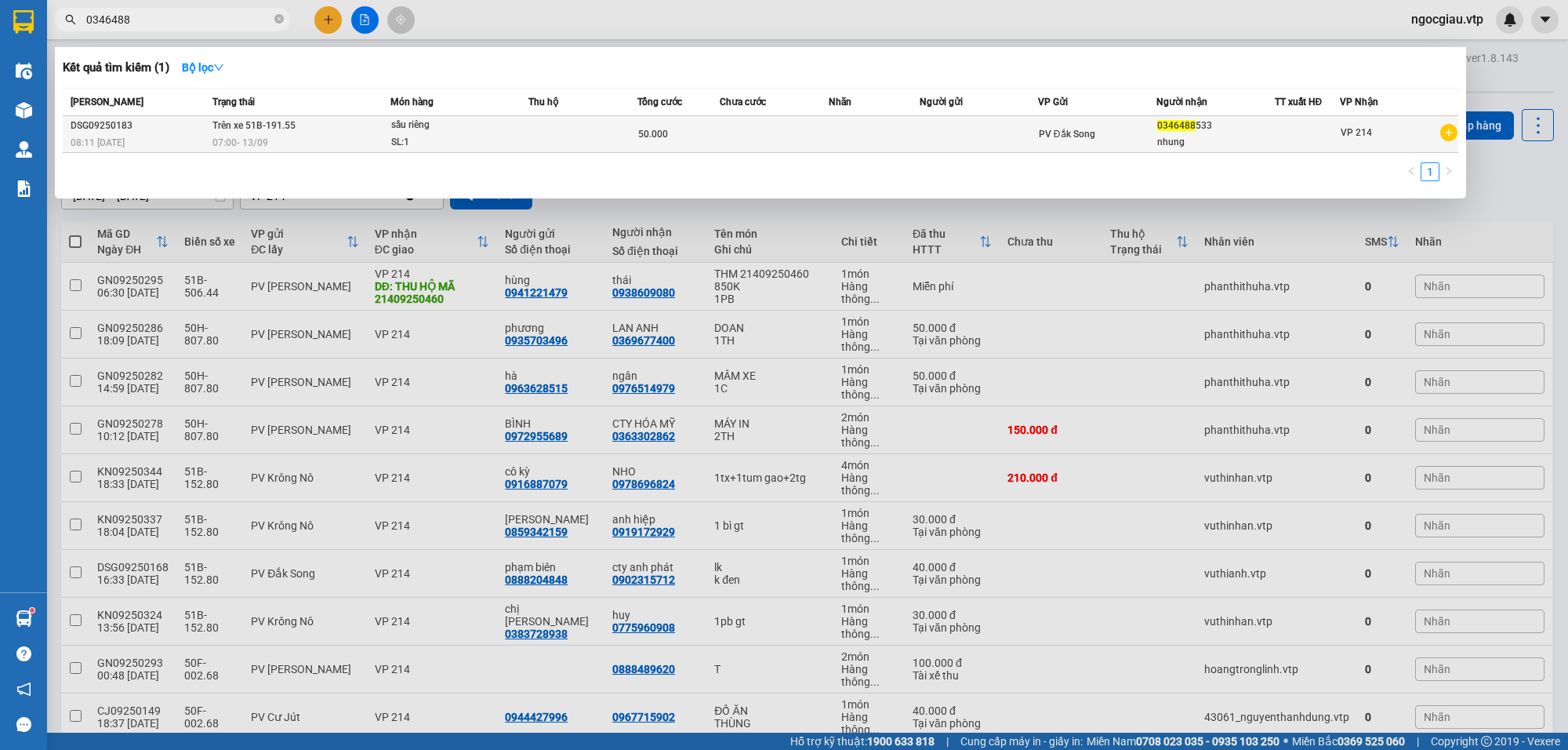
click at [846, 146] on td at bounding box center [875, 134] width 91 height 37
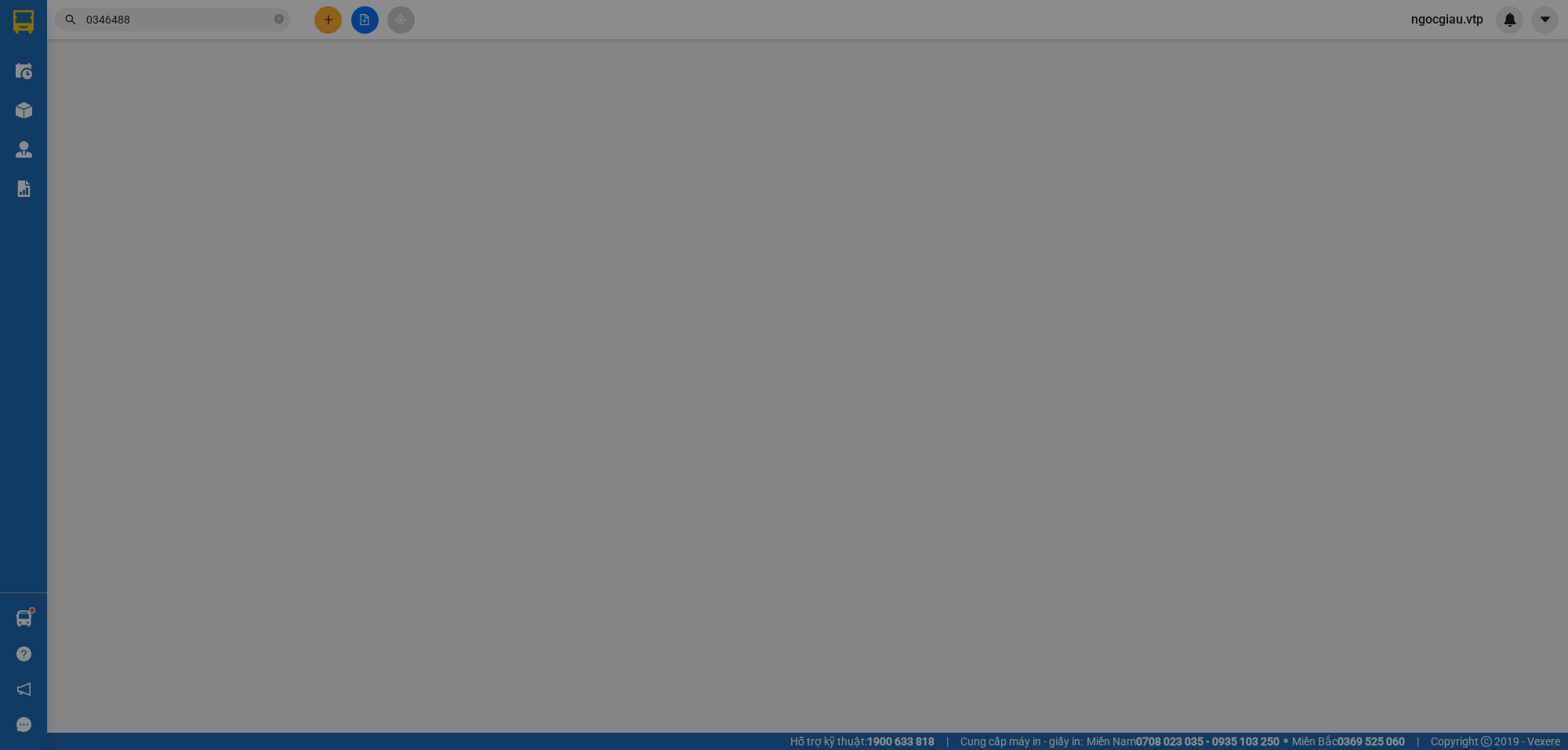
type input "0346488533"
type input "nhung"
type input "50.000"
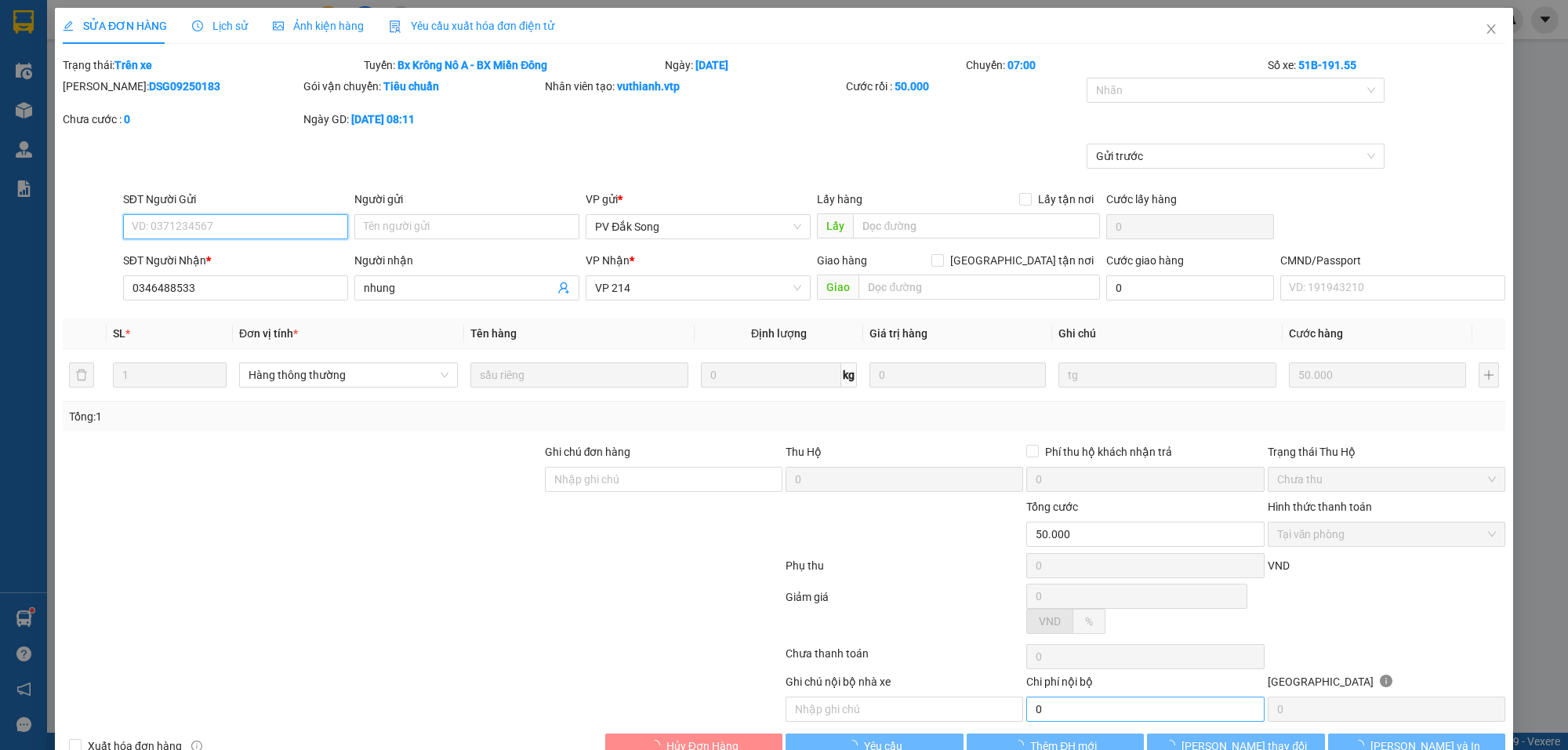
type input "2.500"
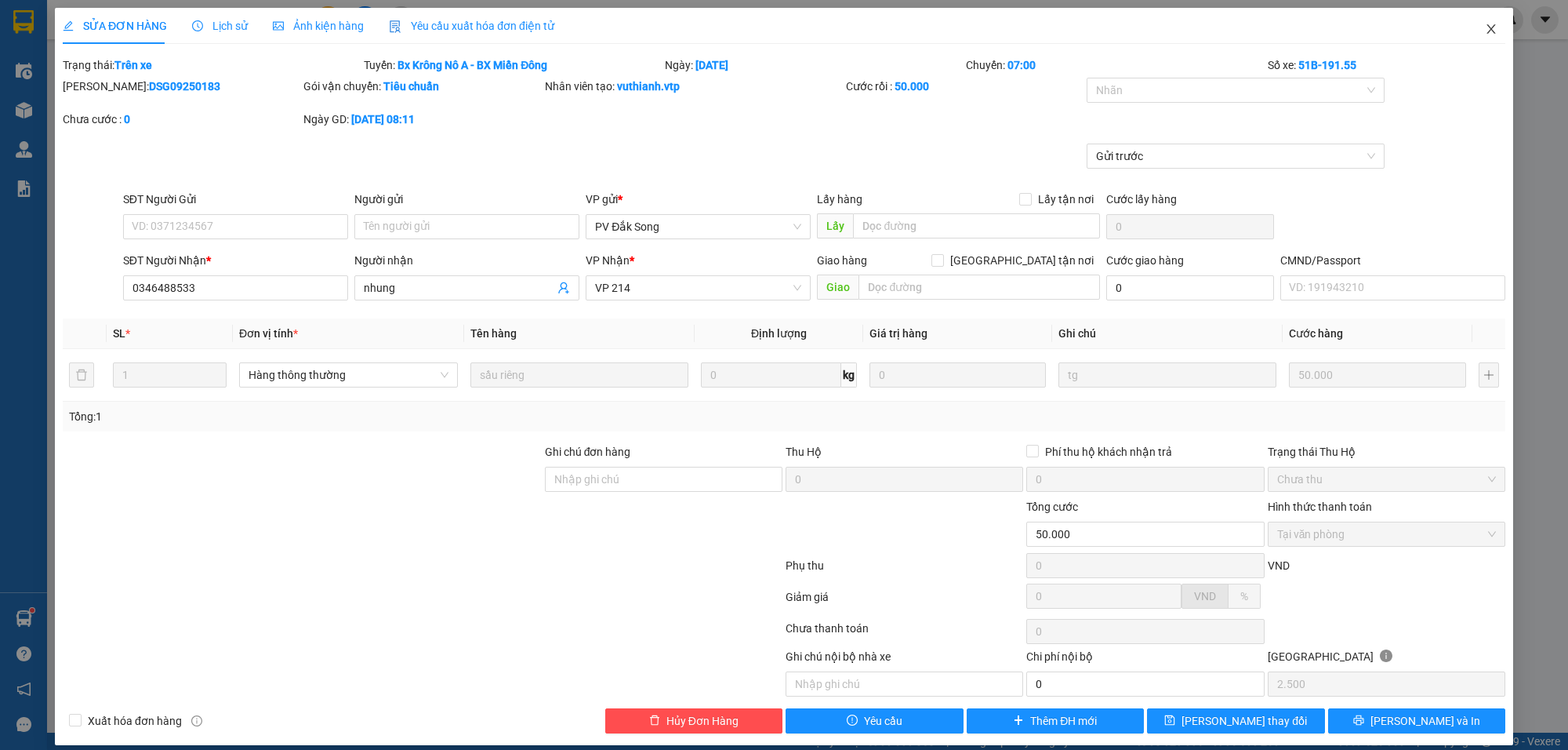
click at [1485, 26] on icon "close" at bounding box center [1490, 29] width 12 height 12
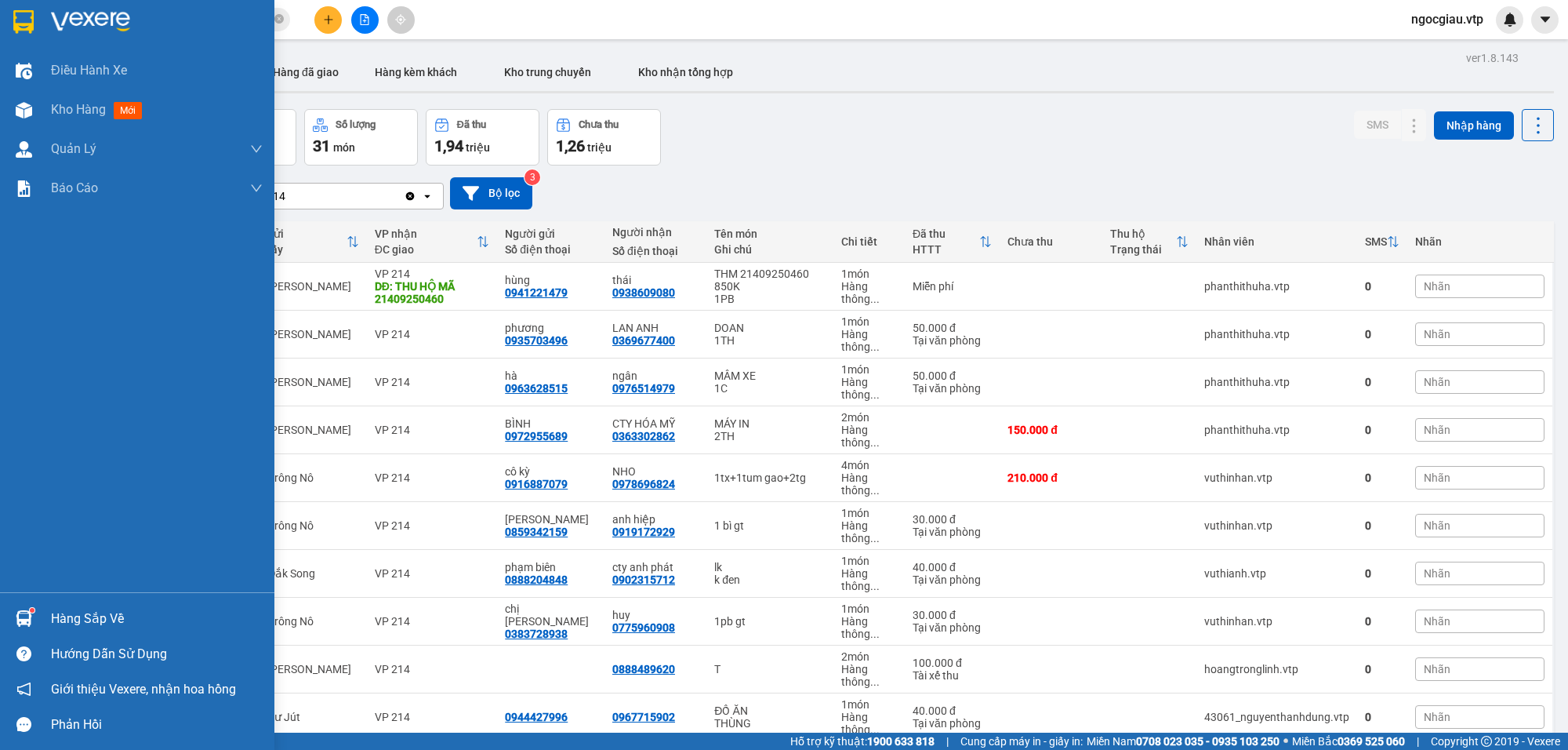
click at [41, 616] on div "Hàng sắp về" at bounding box center [137, 619] width 274 height 36
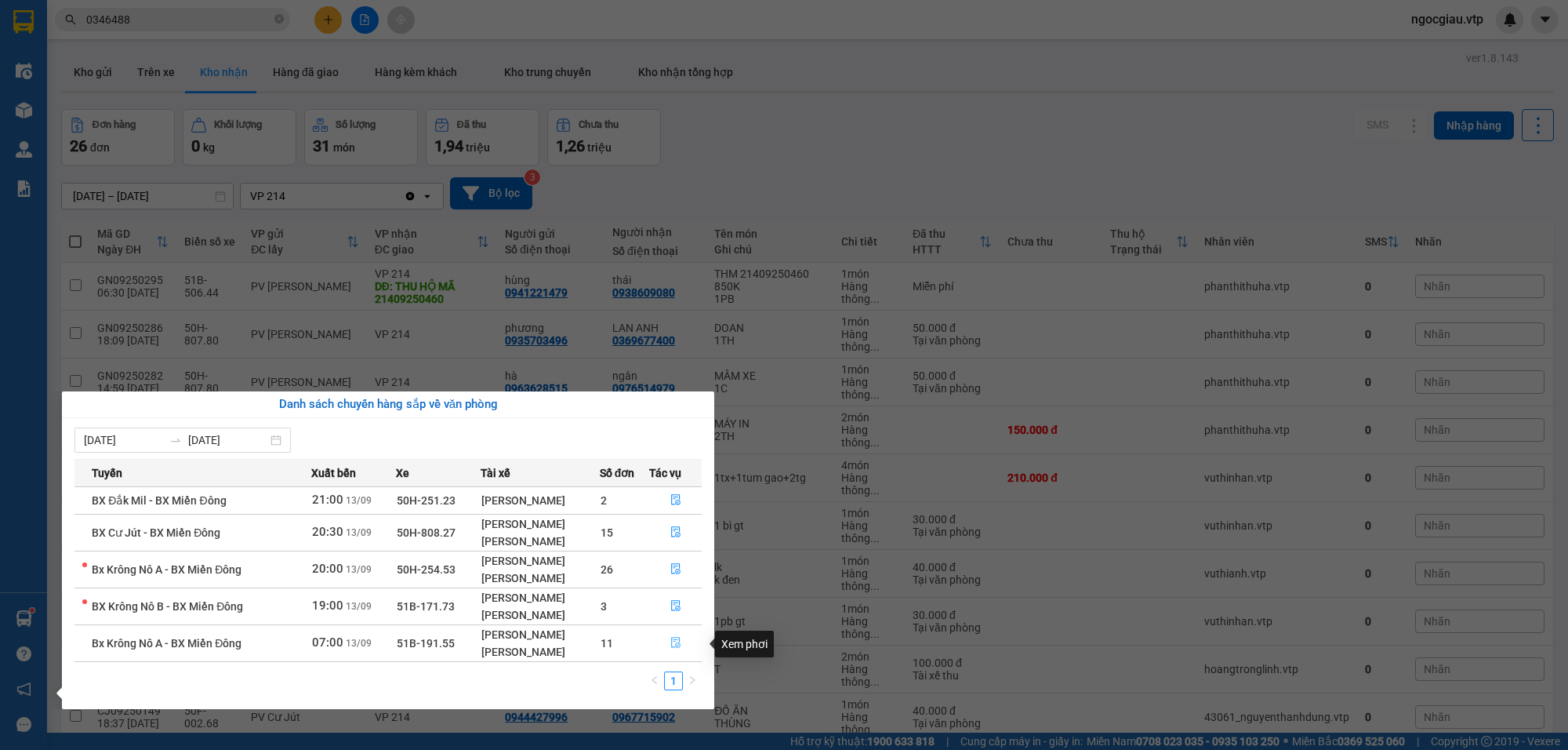
click at [677, 646] on icon "file-done" at bounding box center [675, 642] width 9 height 11
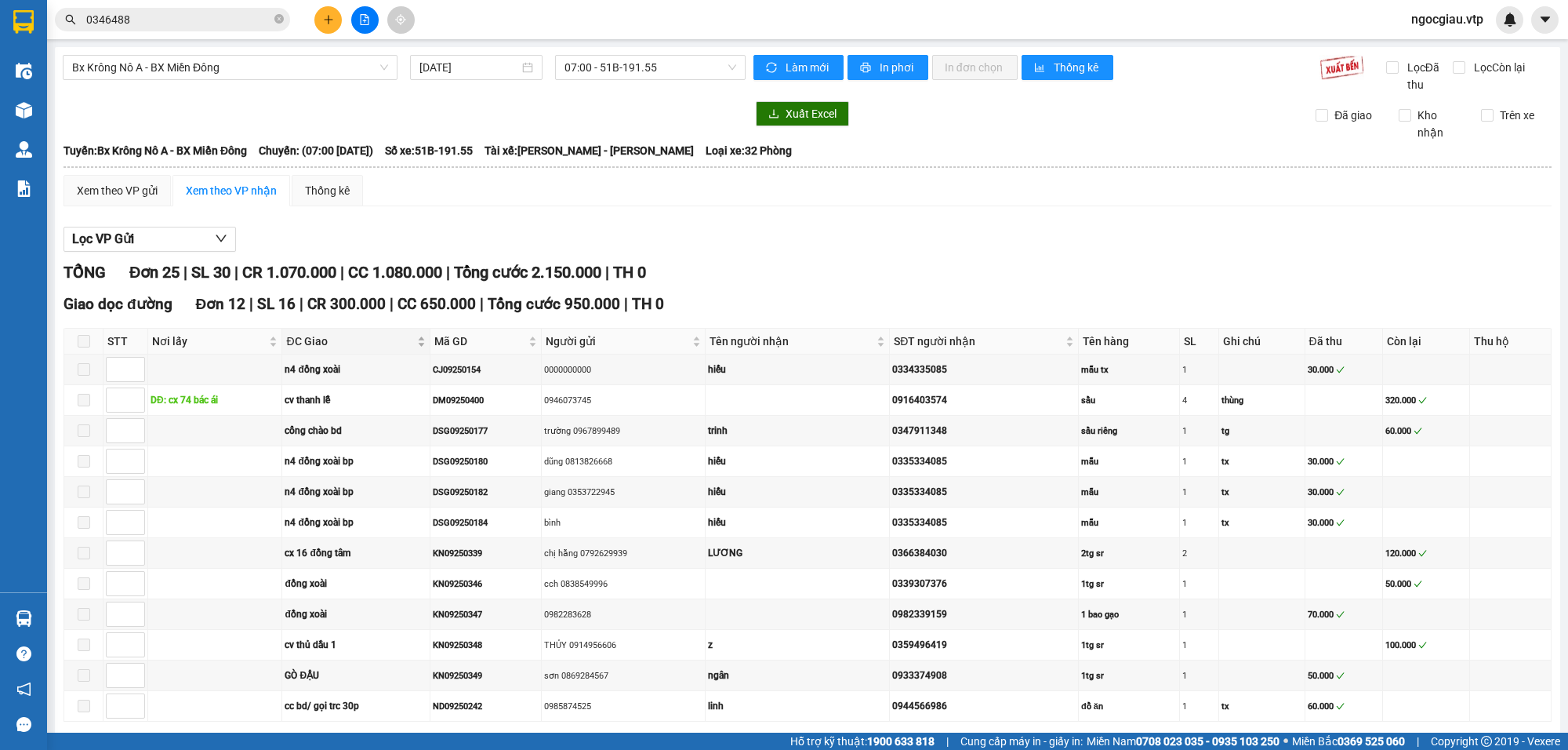
scroll to position [720, 0]
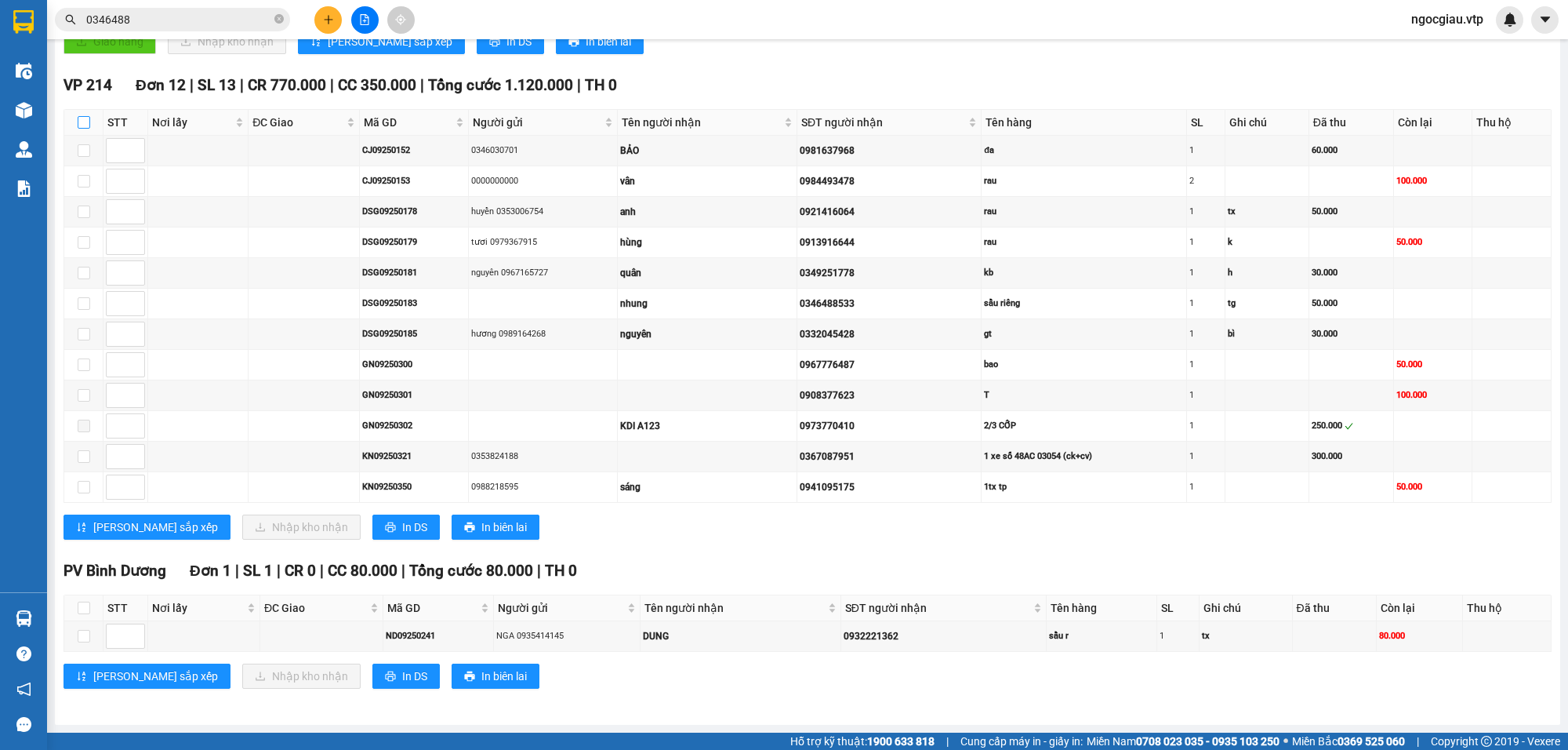
click at [87, 116] on input "checkbox" at bounding box center [83, 122] width 12 height 12
checkbox input "true"
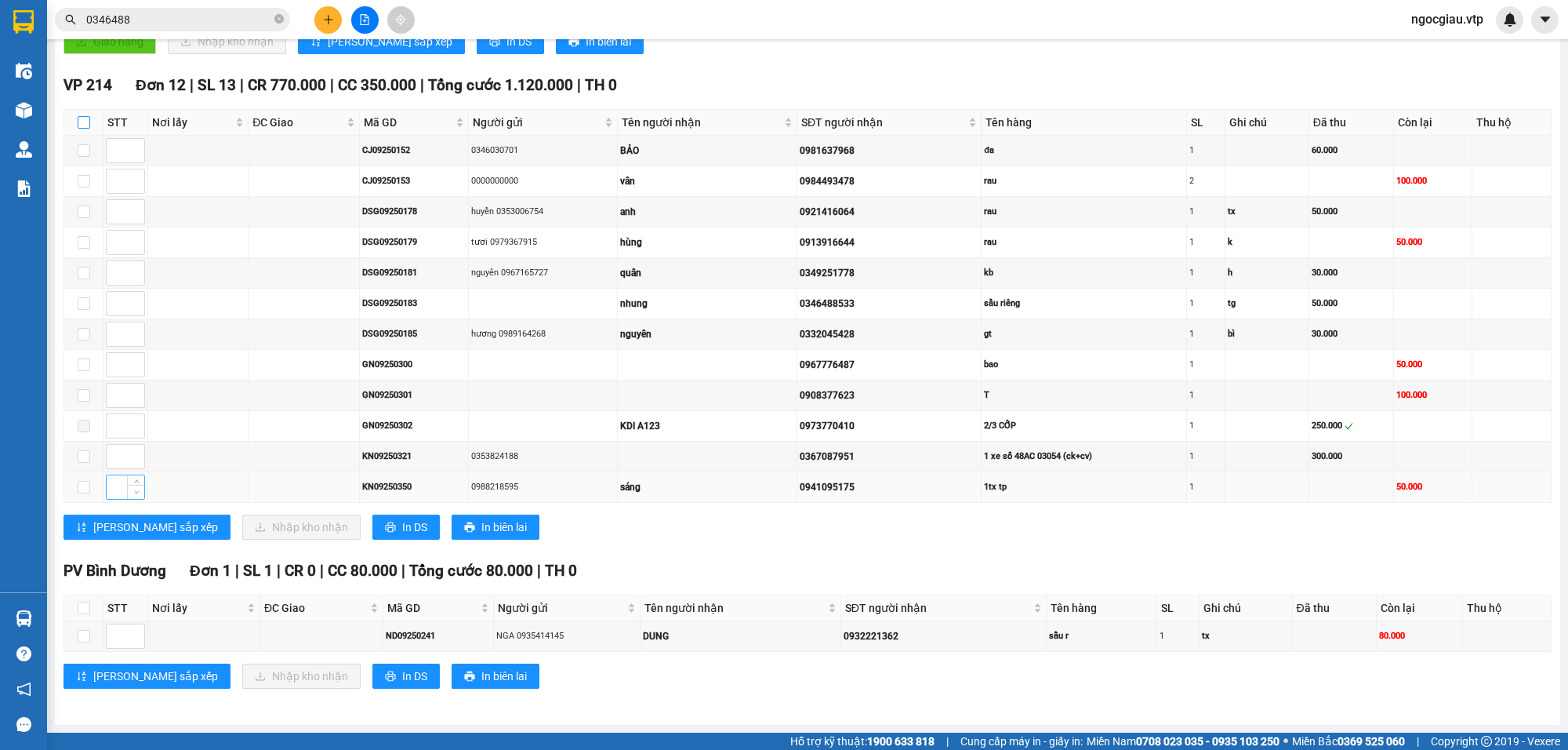
checkbox input "true"
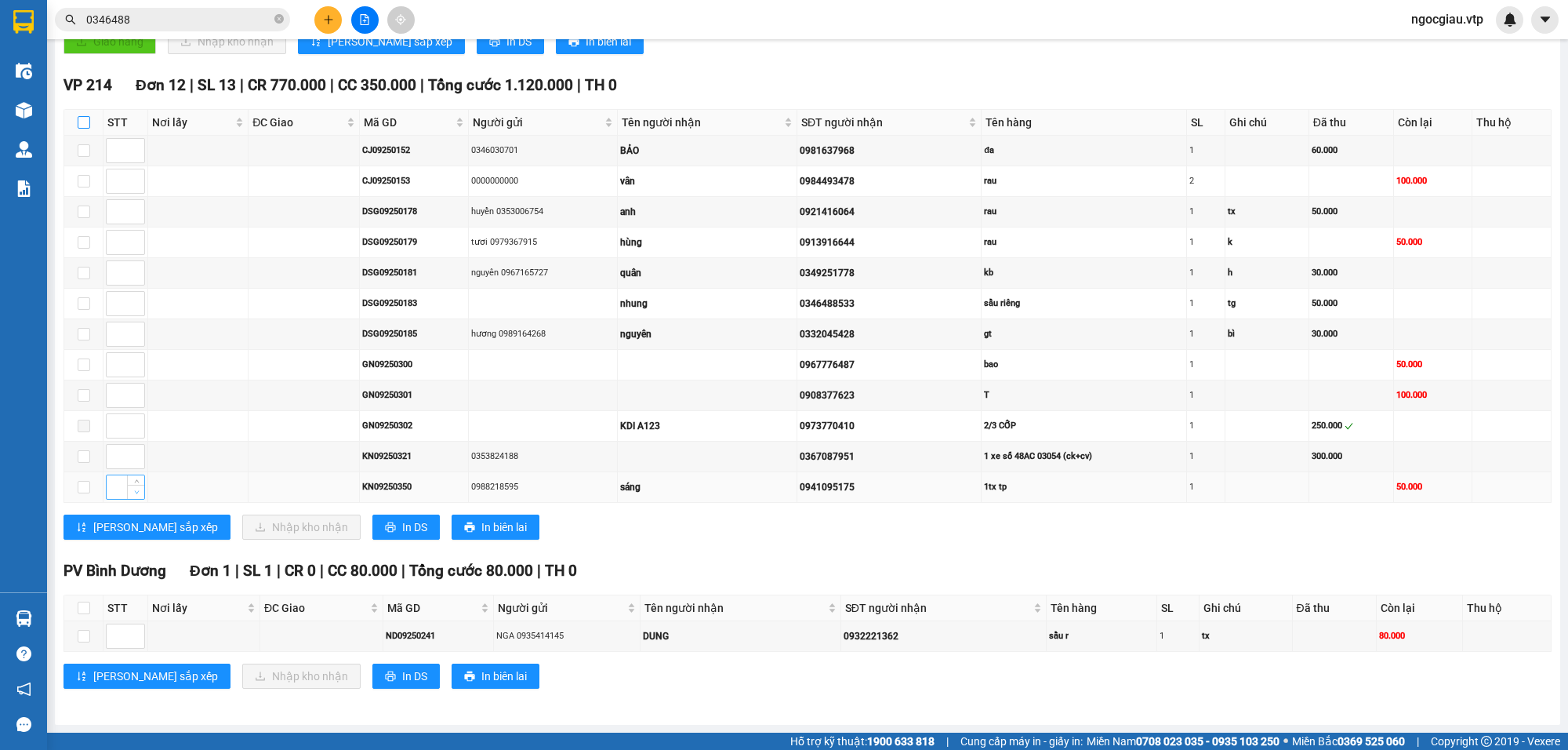
checkbox input "true"
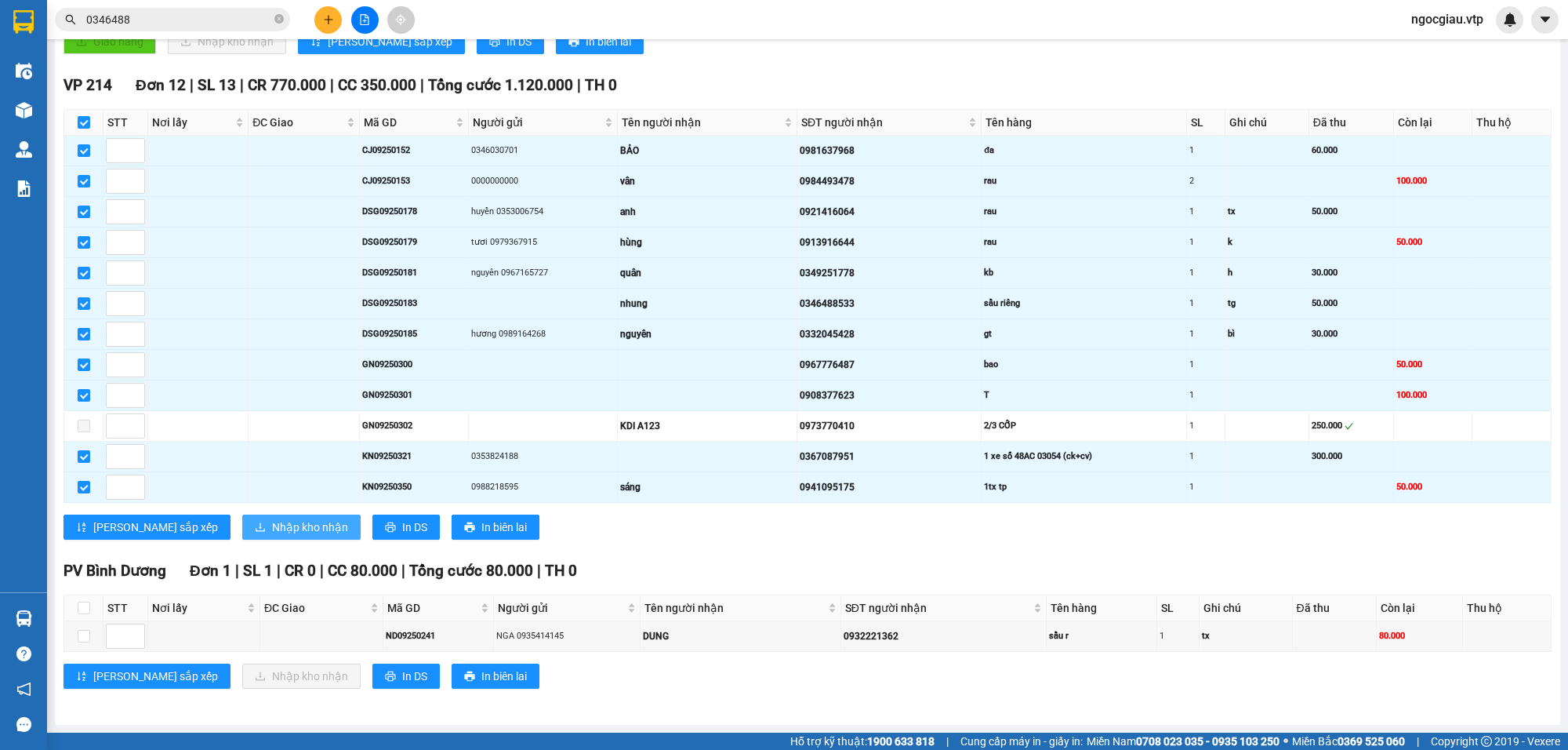
click at [272, 524] on span "Nhập kho nhận" at bounding box center [310, 527] width 76 height 17
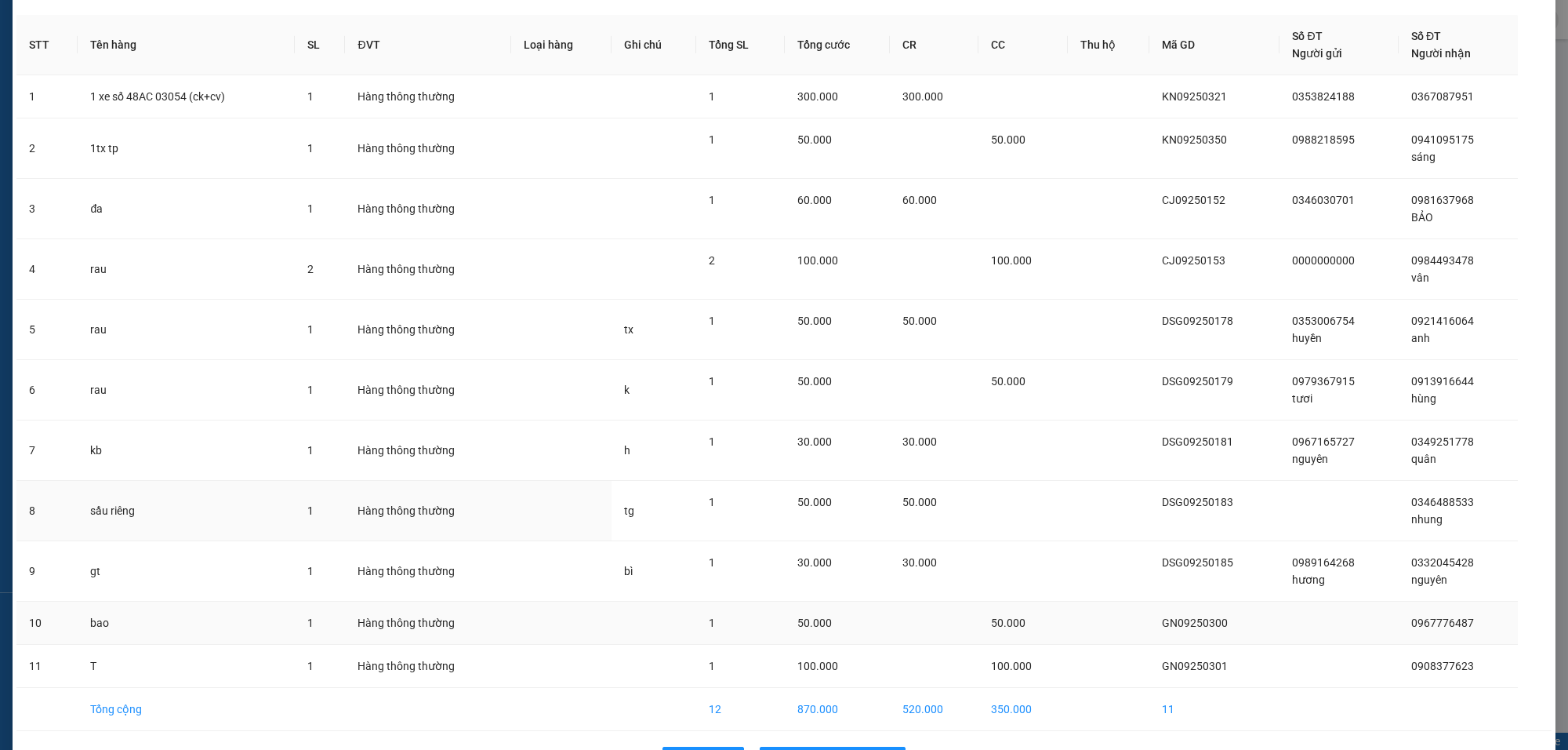
scroll to position [112, 0]
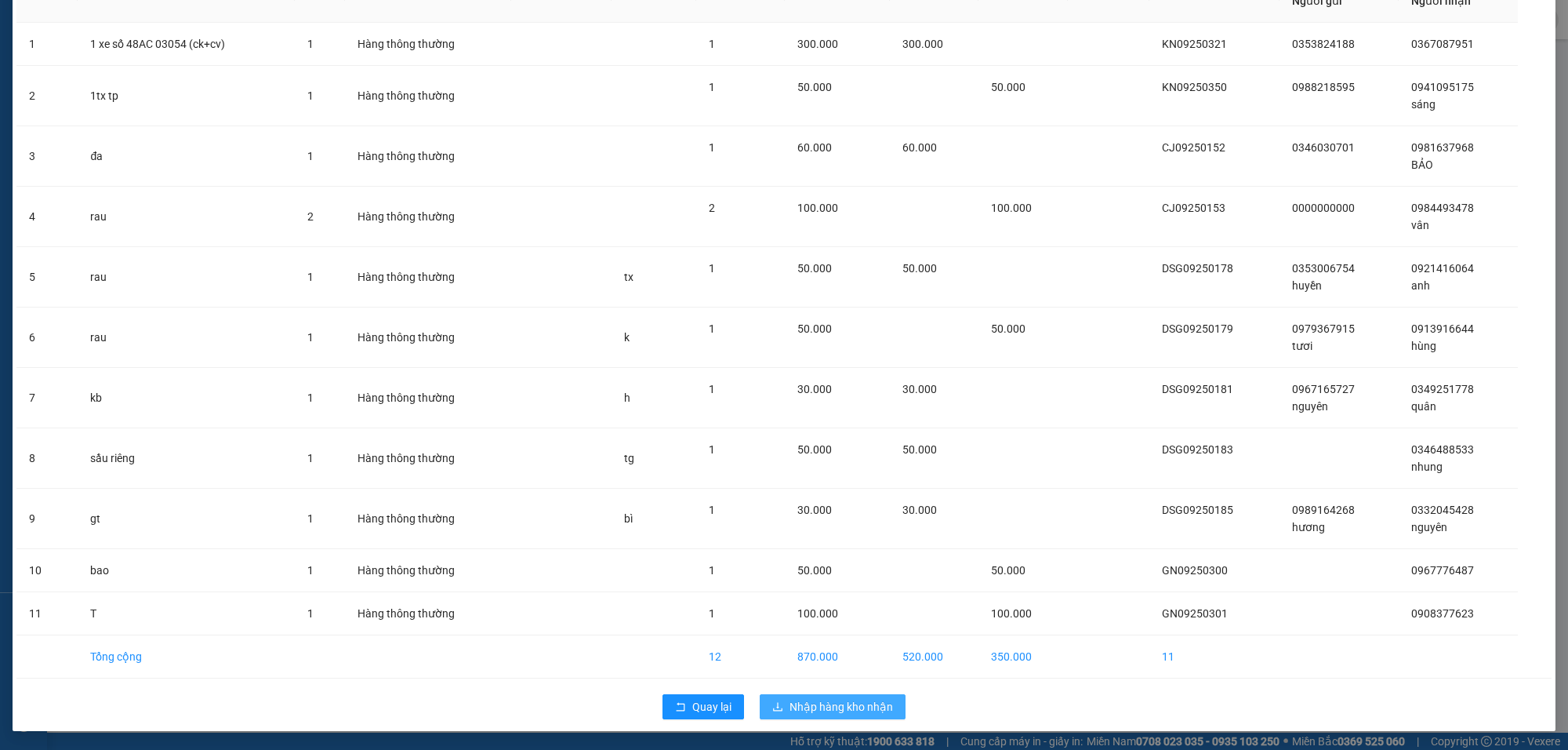
click at [808, 703] on span "Nhập hàng kho nhận" at bounding box center [841, 706] width 103 height 17
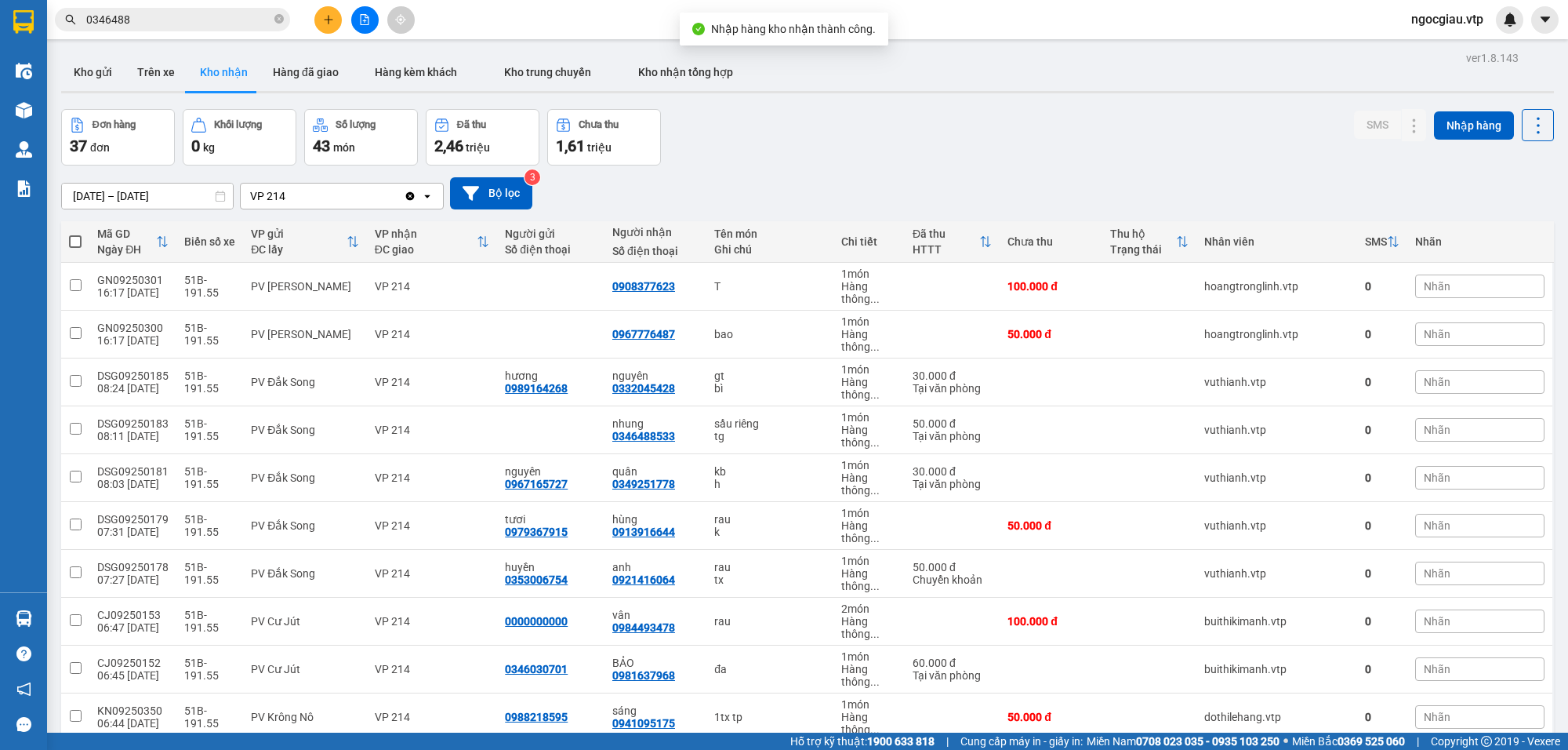
click at [171, 12] on input "0346488" at bounding box center [179, 19] width 185 height 17
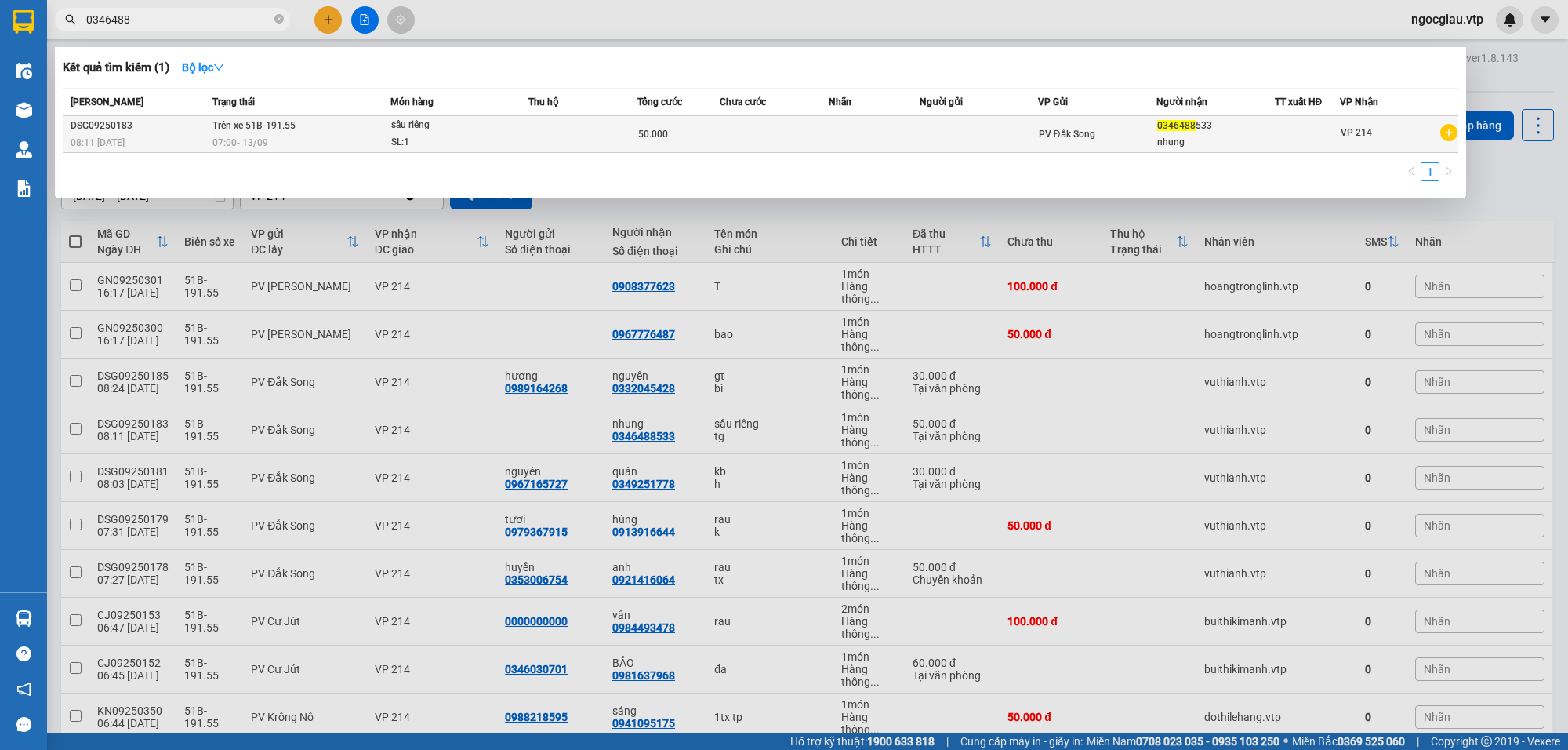
click at [841, 135] on td at bounding box center [875, 134] width 91 height 37
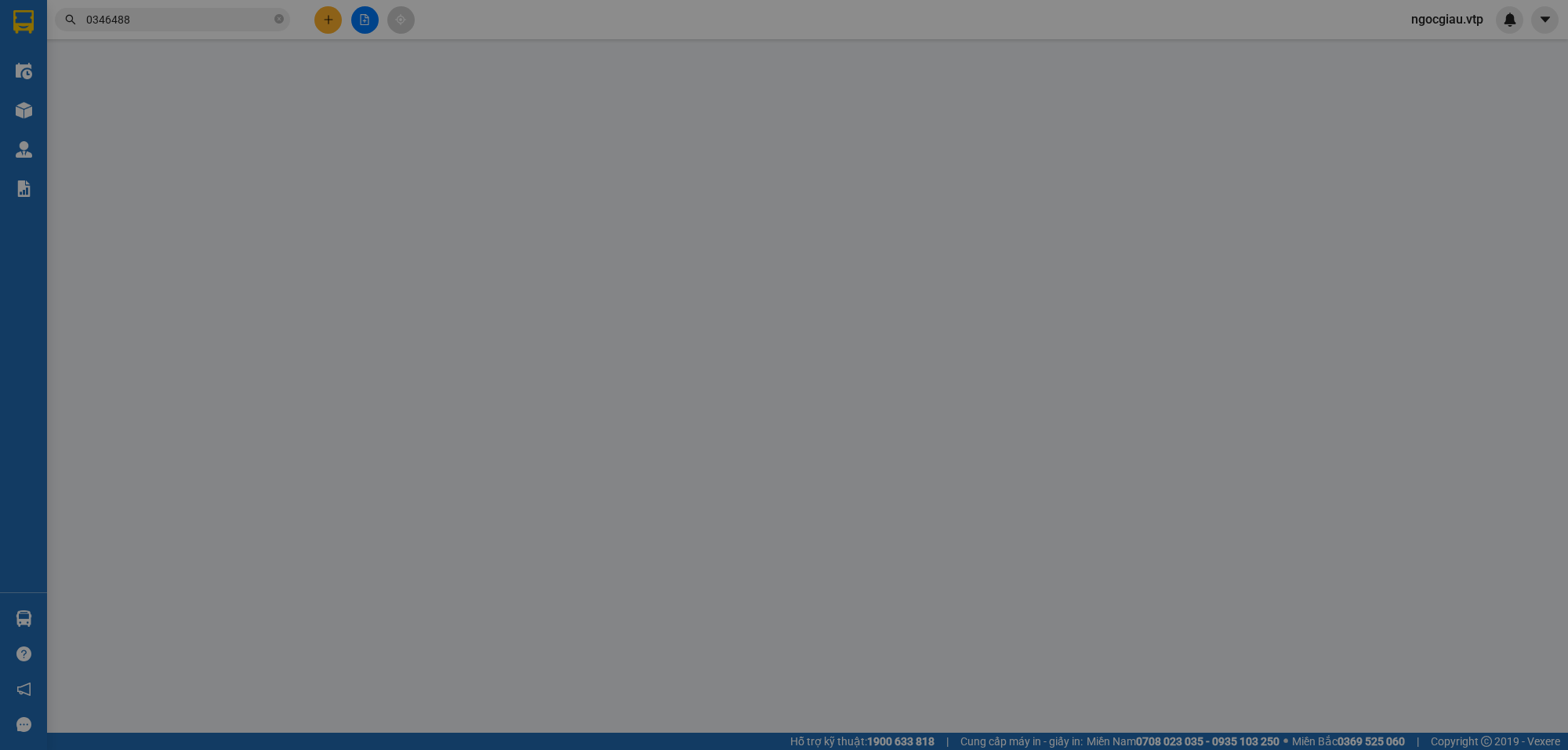
type input "2.500"
type input "0346488533"
type input "nhung"
type input "50.000"
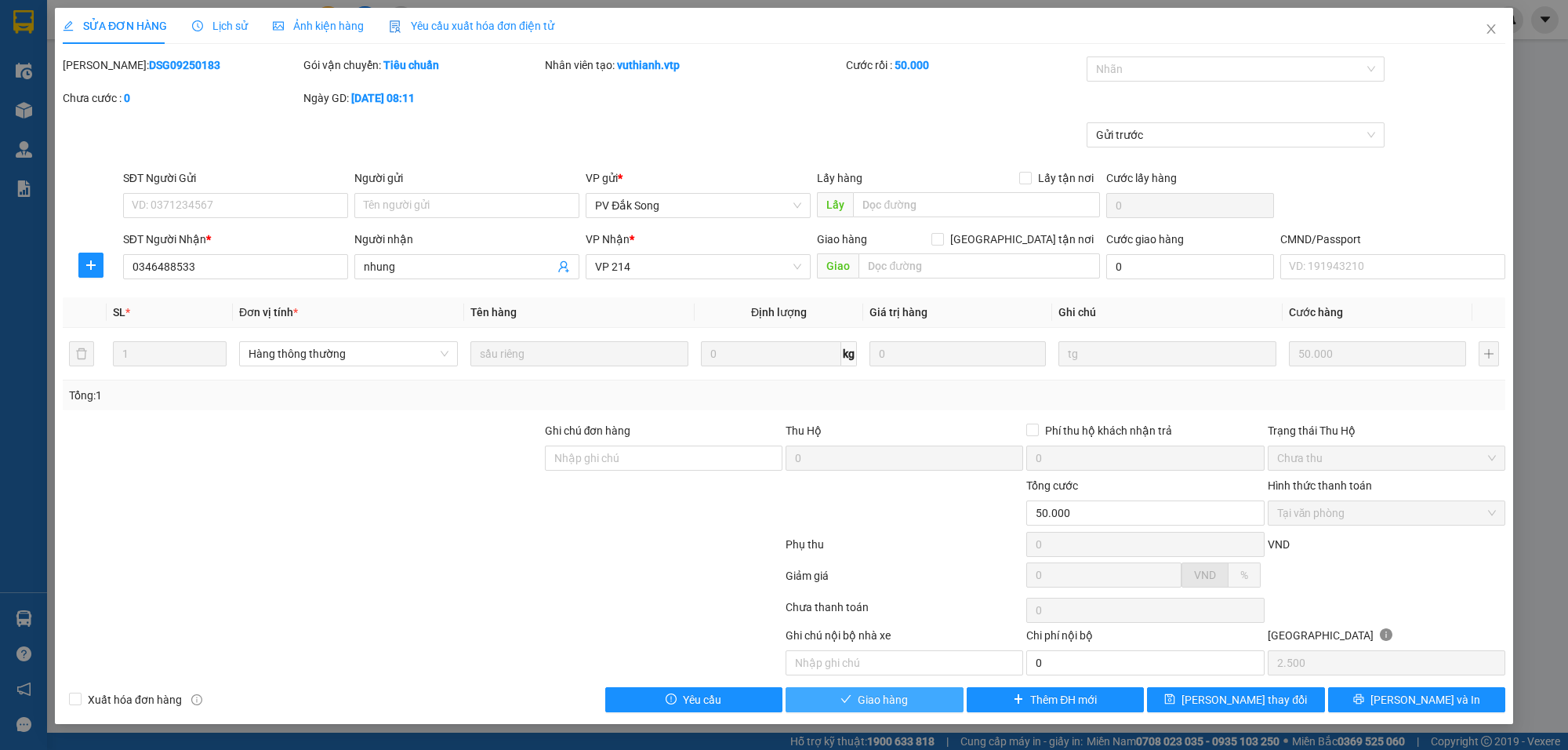
click at [898, 694] on span "Giao hàng" at bounding box center [883, 700] width 50 height 17
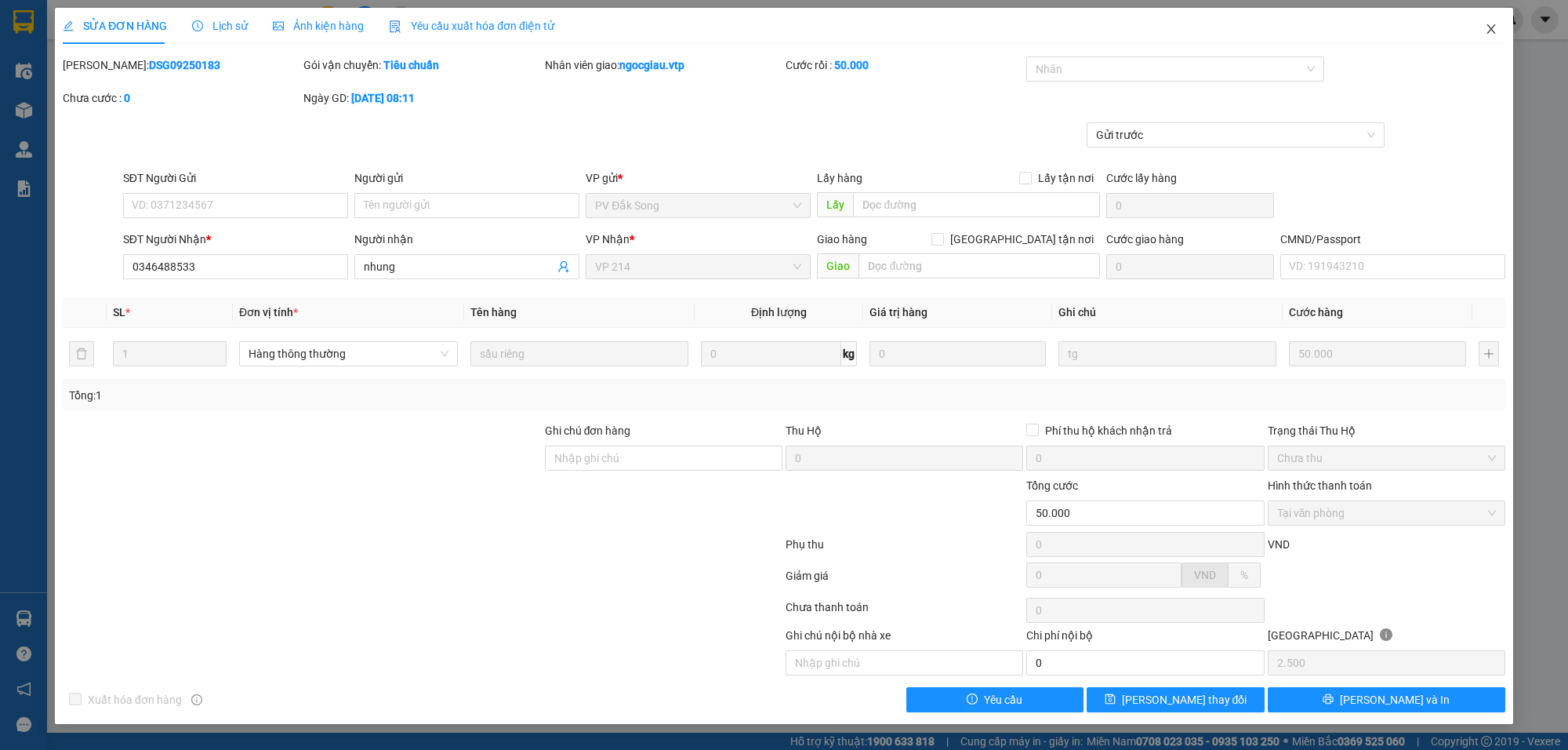
click at [1495, 31] on icon "close" at bounding box center [1490, 29] width 12 height 12
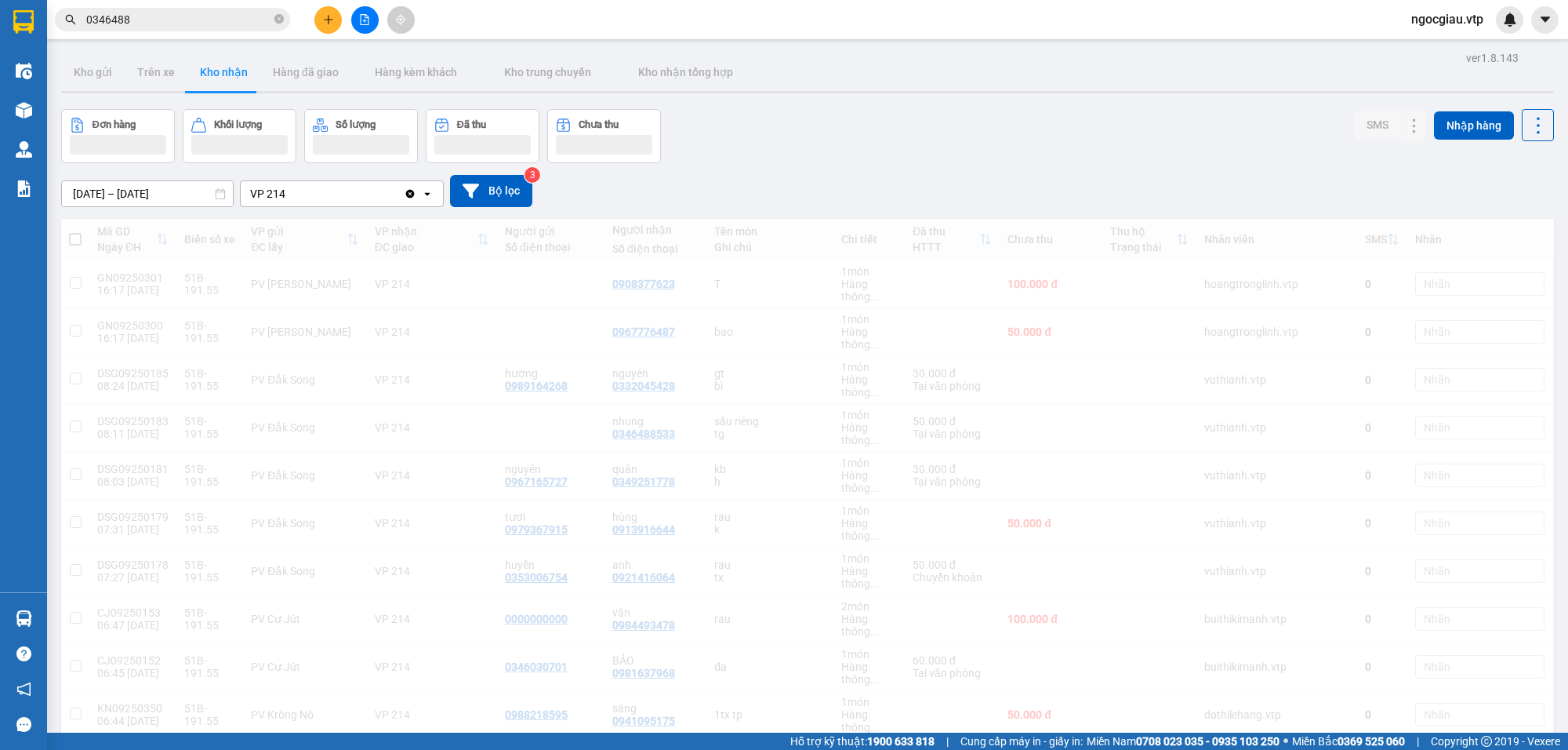
click at [1494, 29] on span "ngocgiau.vtp" at bounding box center [1447, 19] width 98 height 20
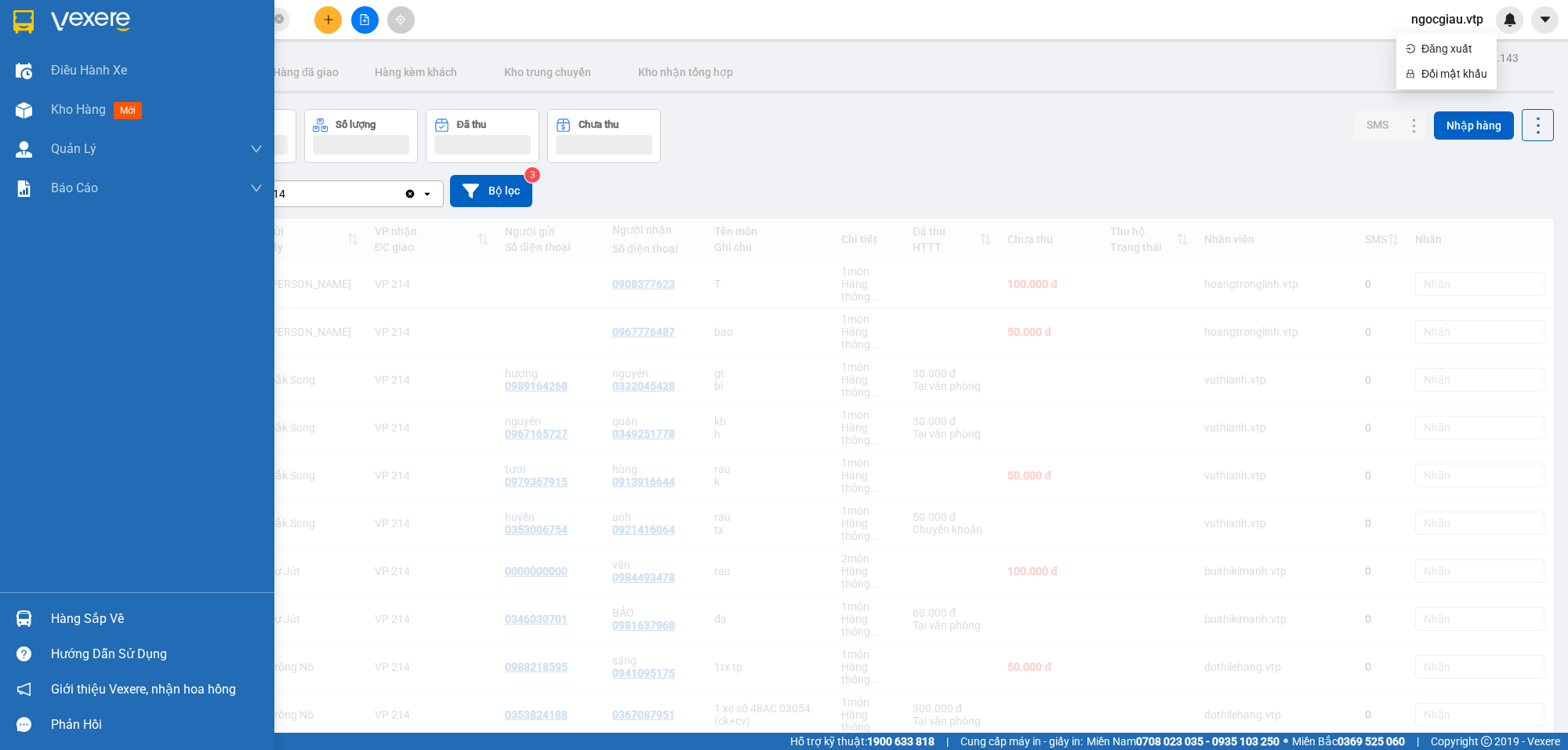
drag, startPoint x: 0, startPoint y: 613, endPoint x: 116, endPoint y: 362, distance: 276.5
click at [41, 559] on div "Điều hành xe Kho hàng mới Quản Lý Quản lý chuyến Báo cáo BC giao hàng (nhà xe) …" at bounding box center [137, 375] width 274 height 750
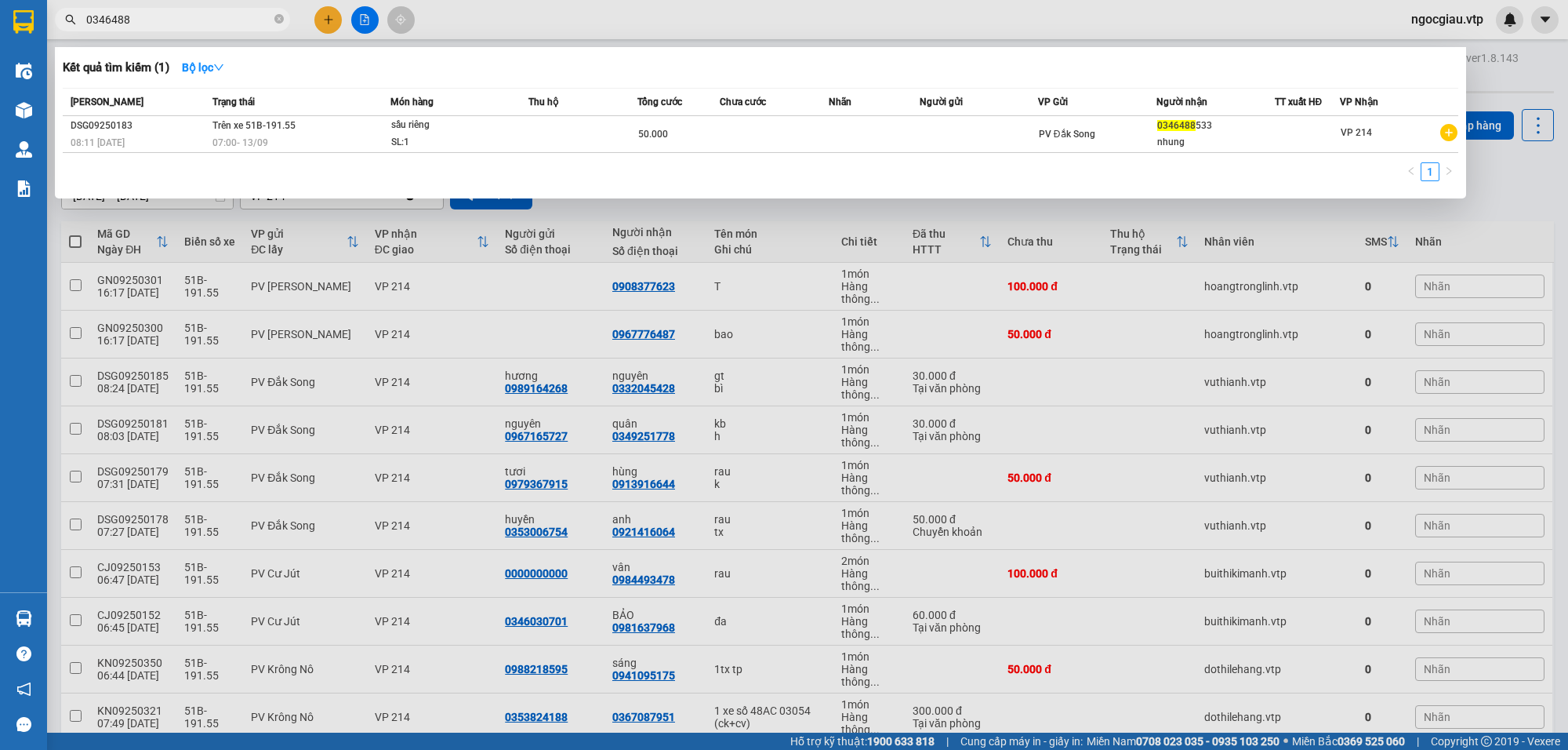
drag, startPoint x: 155, startPoint y: 18, endPoint x: 84, endPoint y: 41, distance: 74.6
click at [72, 34] on div "Kết quả tìm kiếm ( 1 ) Bộ lọc Mã ĐH Trạng thái Món hàng Thu hộ Tổng cước Chưa c…" at bounding box center [153, 20] width 306 height 27
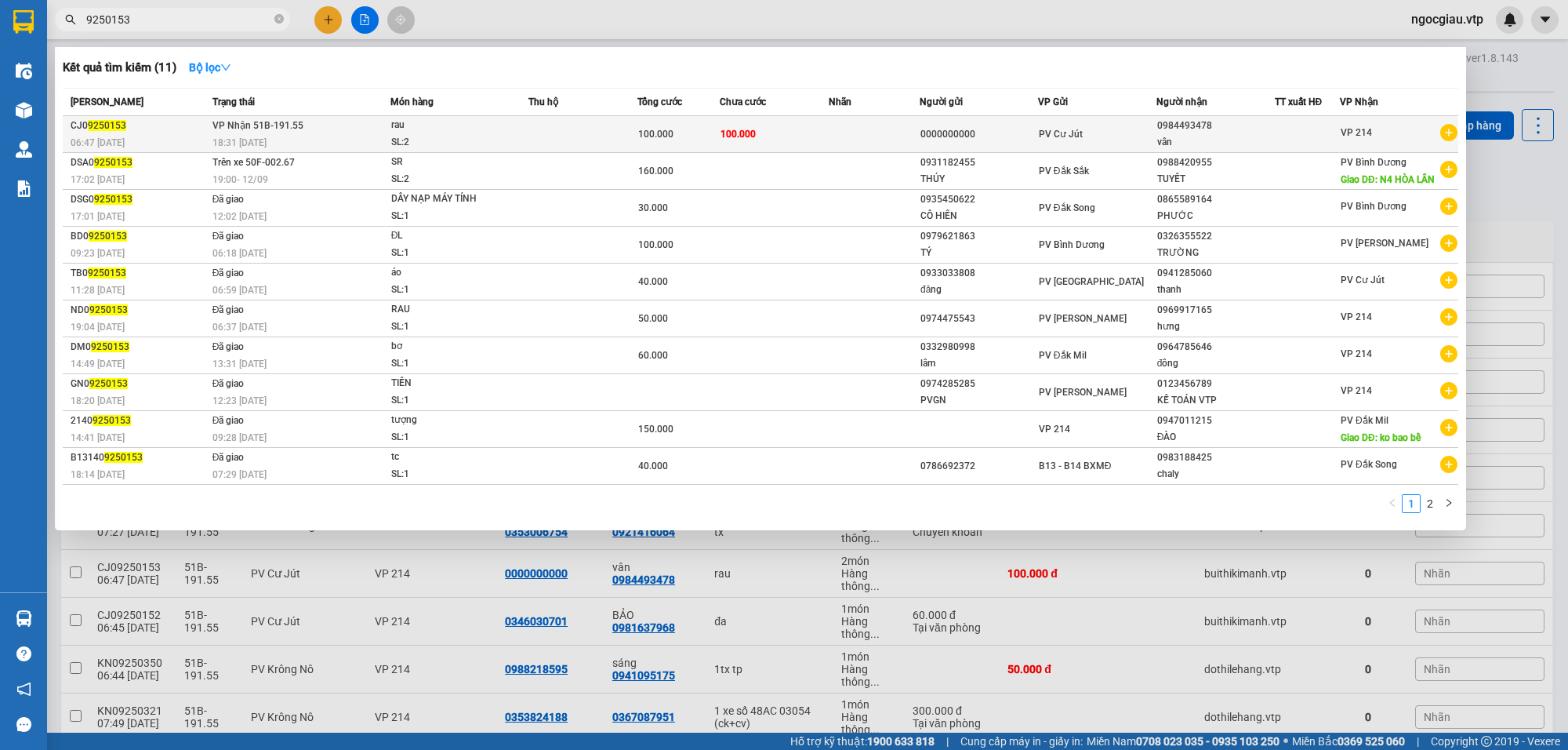
type input "9250153"
click at [817, 135] on td "100.000" at bounding box center [774, 134] width 109 height 37
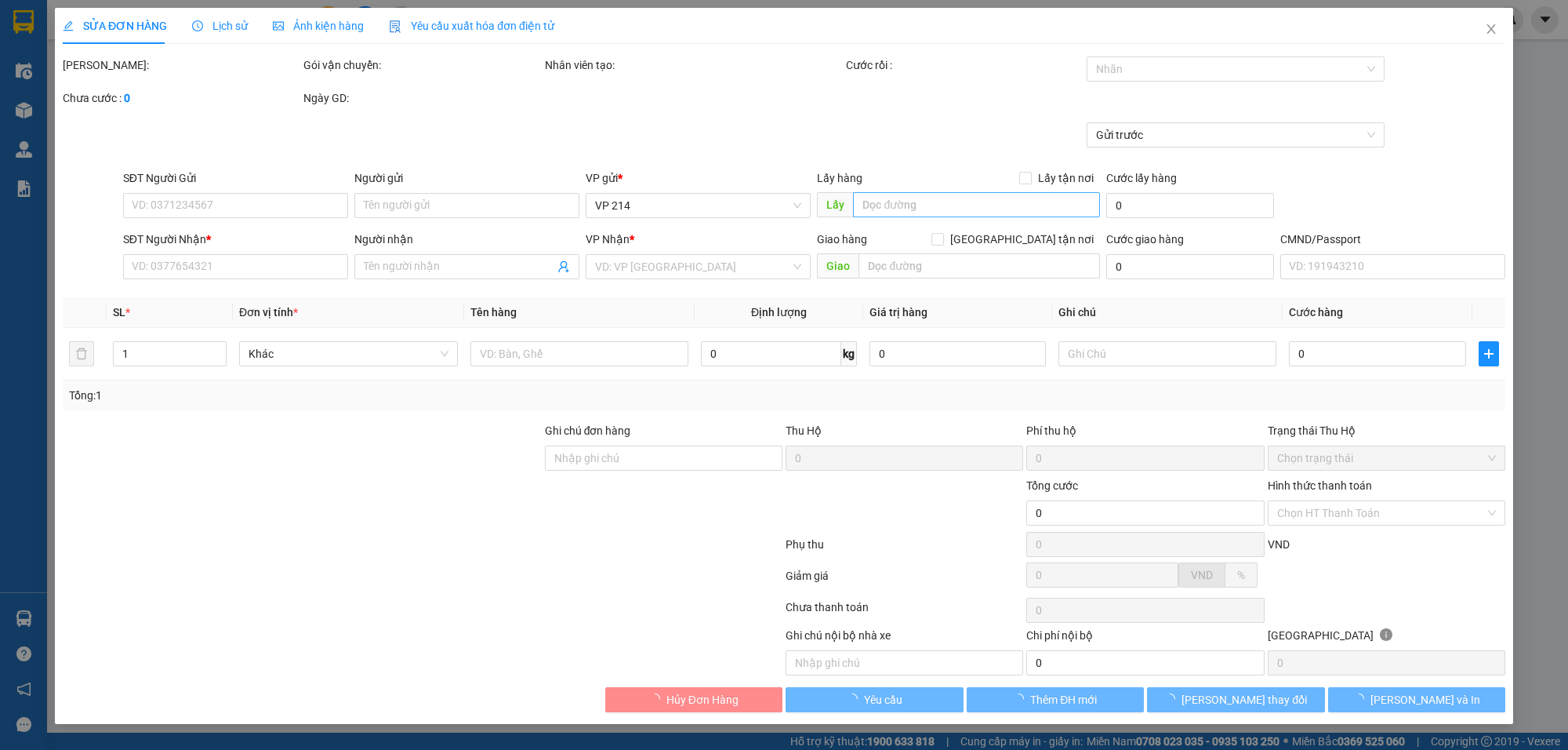
type input "0000000000"
type input "0984493478"
type input "vân"
type input "100.000"
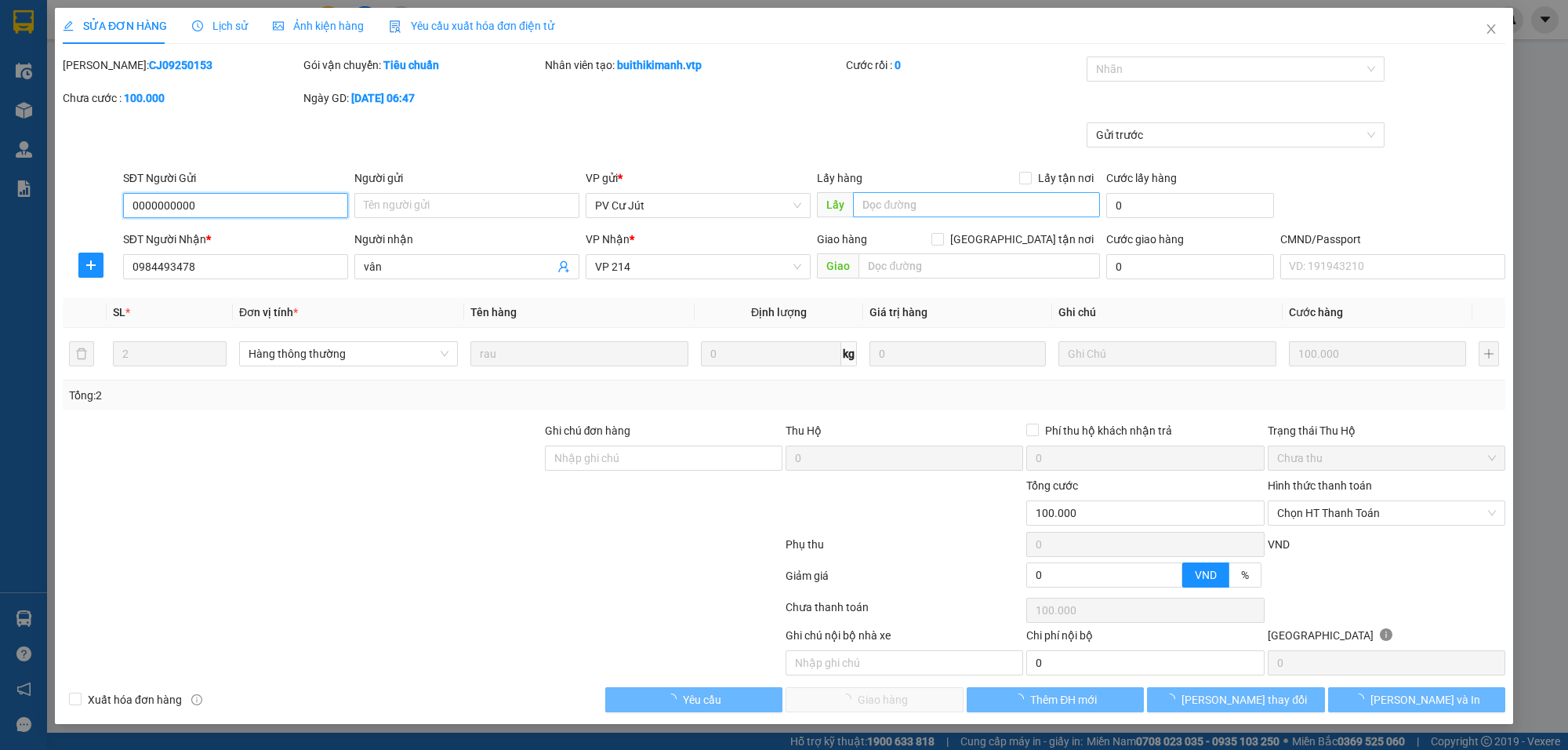
type input "5.000"
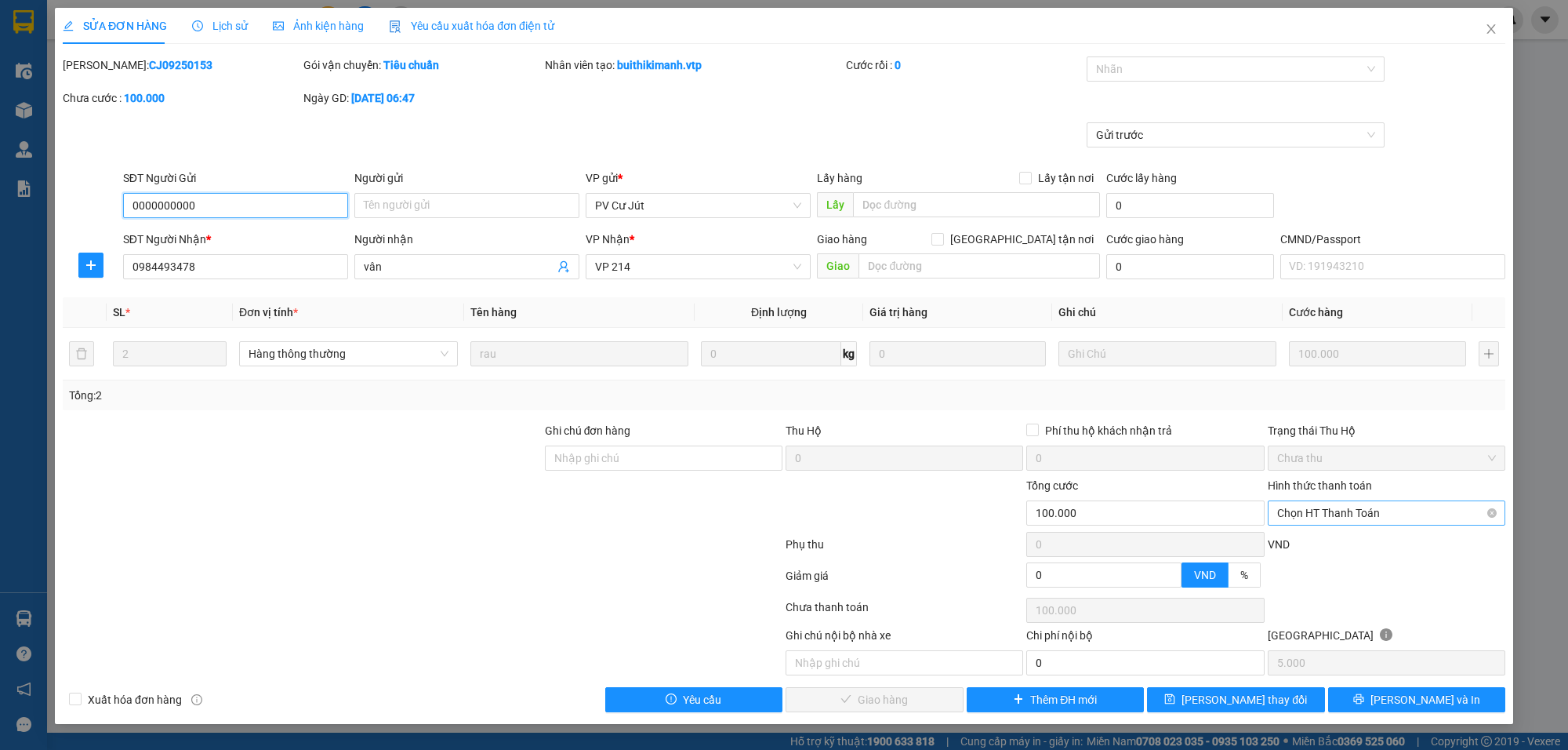
click at [1346, 509] on span "Chọn HT Thanh Toán" at bounding box center [1386, 513] width 219 height 23
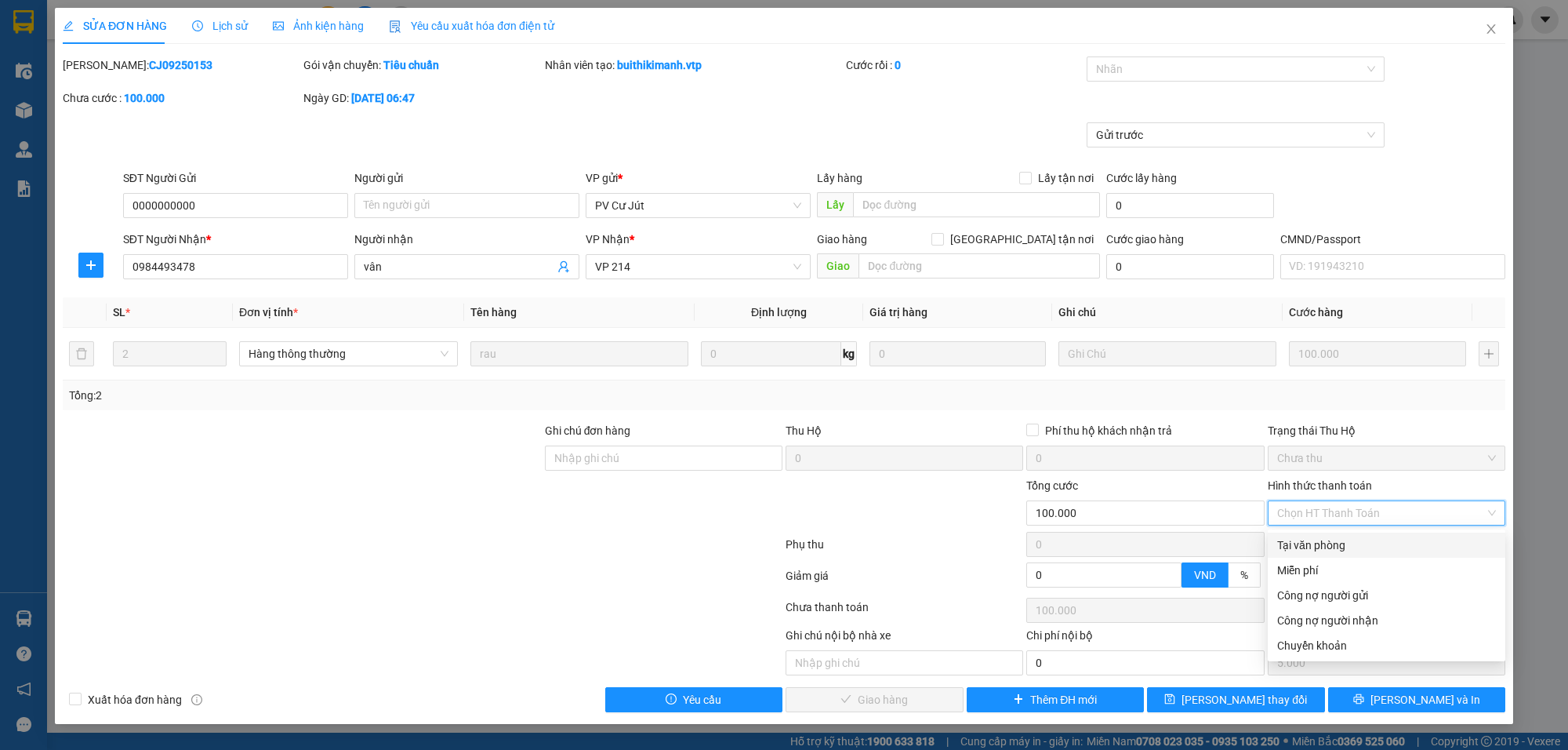
click at [1316, 547] on div "Tại văn phòng" at bounding box center [1386, 545] width 219 height 17
type input "0"
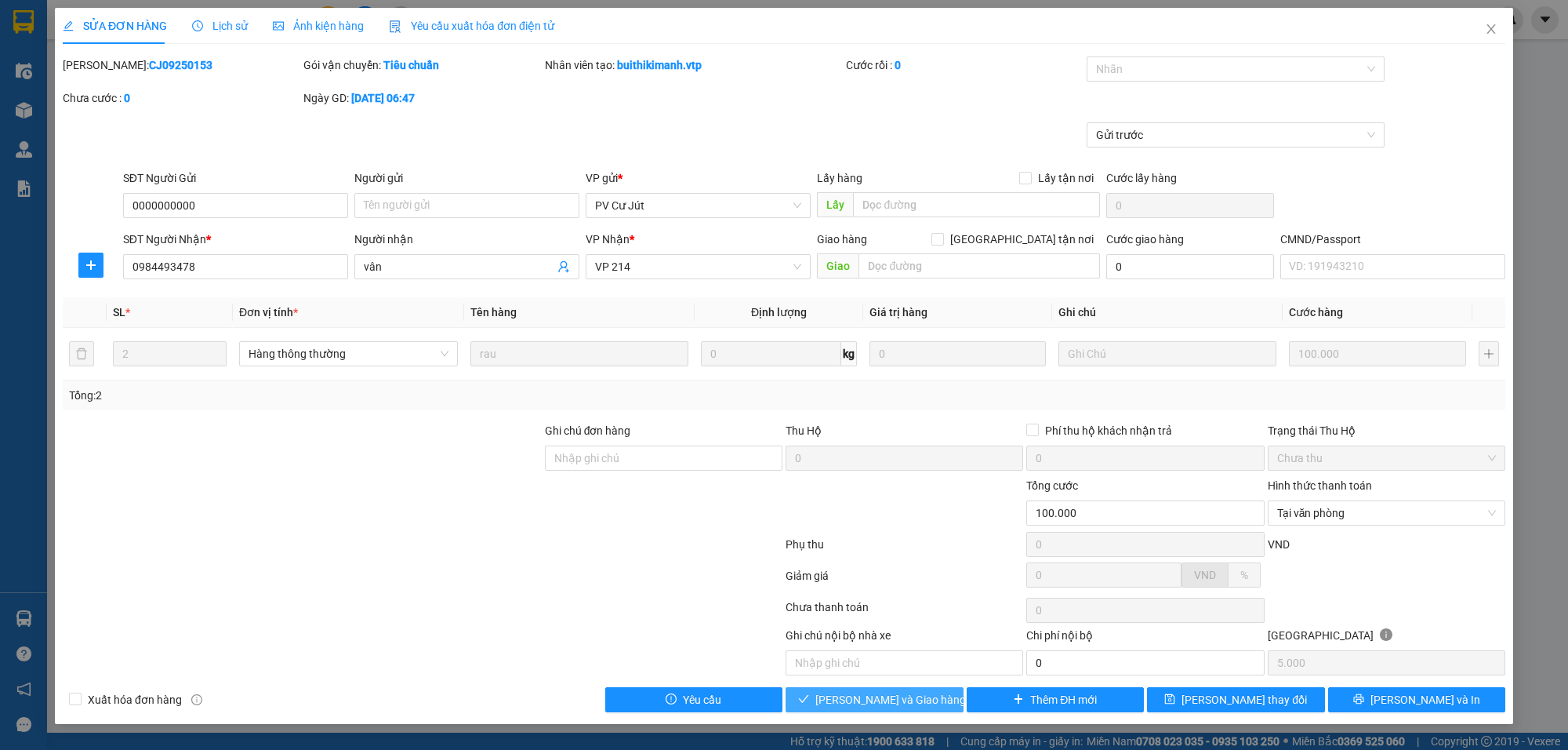
click at [871, 708] on span "[PERSON_NAME] và Giao hàng" at bounding box center [890, 700] width 150 height 17
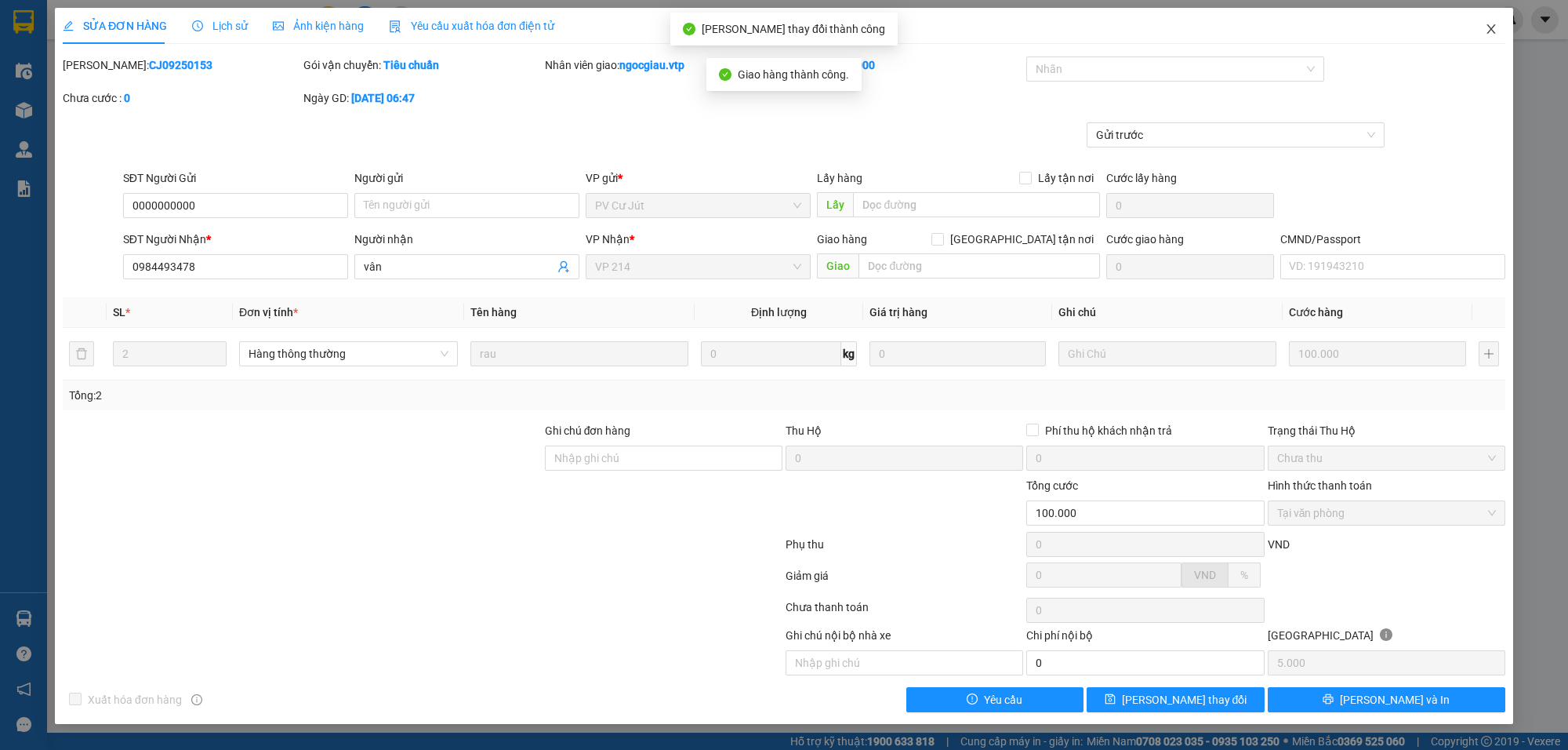
click at [1490, 27] on icon "close" at bounding box center [1490, 29] width 12 height 12
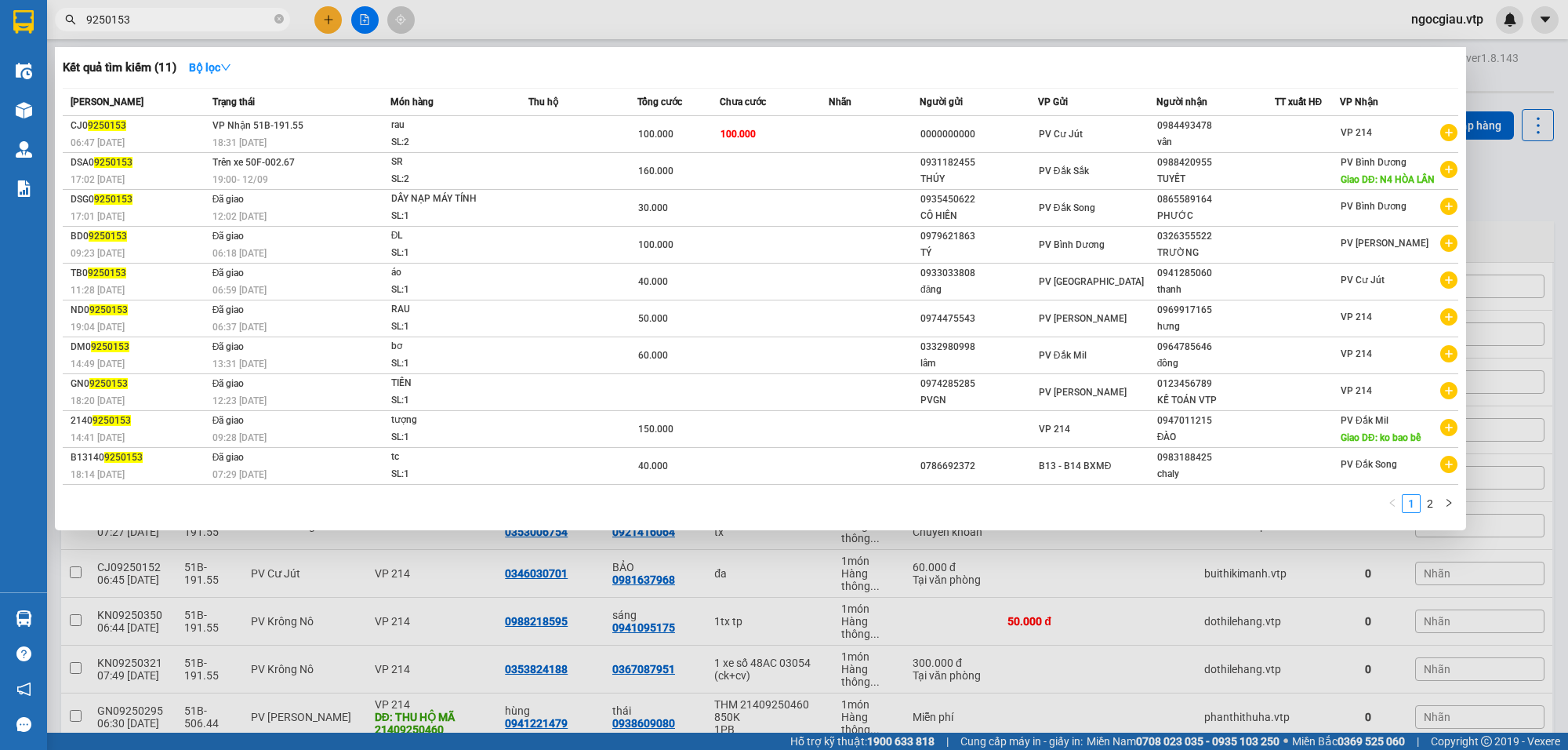
drag, startPoint x: 144, startPoint y: 17, endPoint x: 86, endPoint y: 25, distance: 58.5
click at [86, 25] on section "Kết quả tìm kiếm ( 11 ) Bộ lọc Mã ĐH Trạng thái Món hàng Thu hộ Tổng cước Chưa …" at bounding box center [784, 375] width 1568 height 750
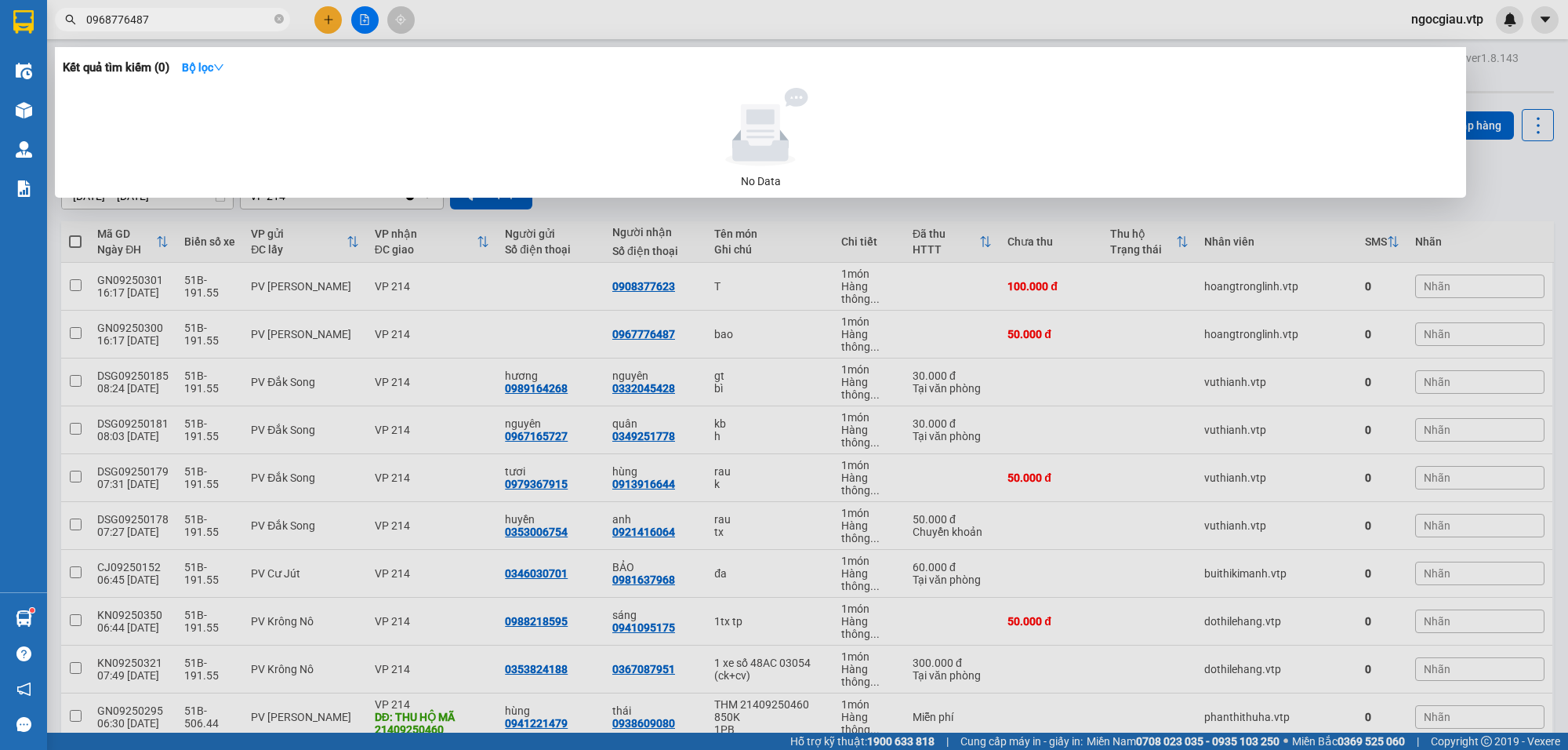
drag, startPoint x: 171, startPoint y: 23, endPoint x: 0, endPoint y: 50, distance: 173.1
click at [0, 50] on section "Kết quả tìm kiếm ( 0 ) Bộ lọc No Data 0968776487 ngocgiau.vtp Điều hành xe Kho …" at bounding box center [784, 375] width 1568 height 750
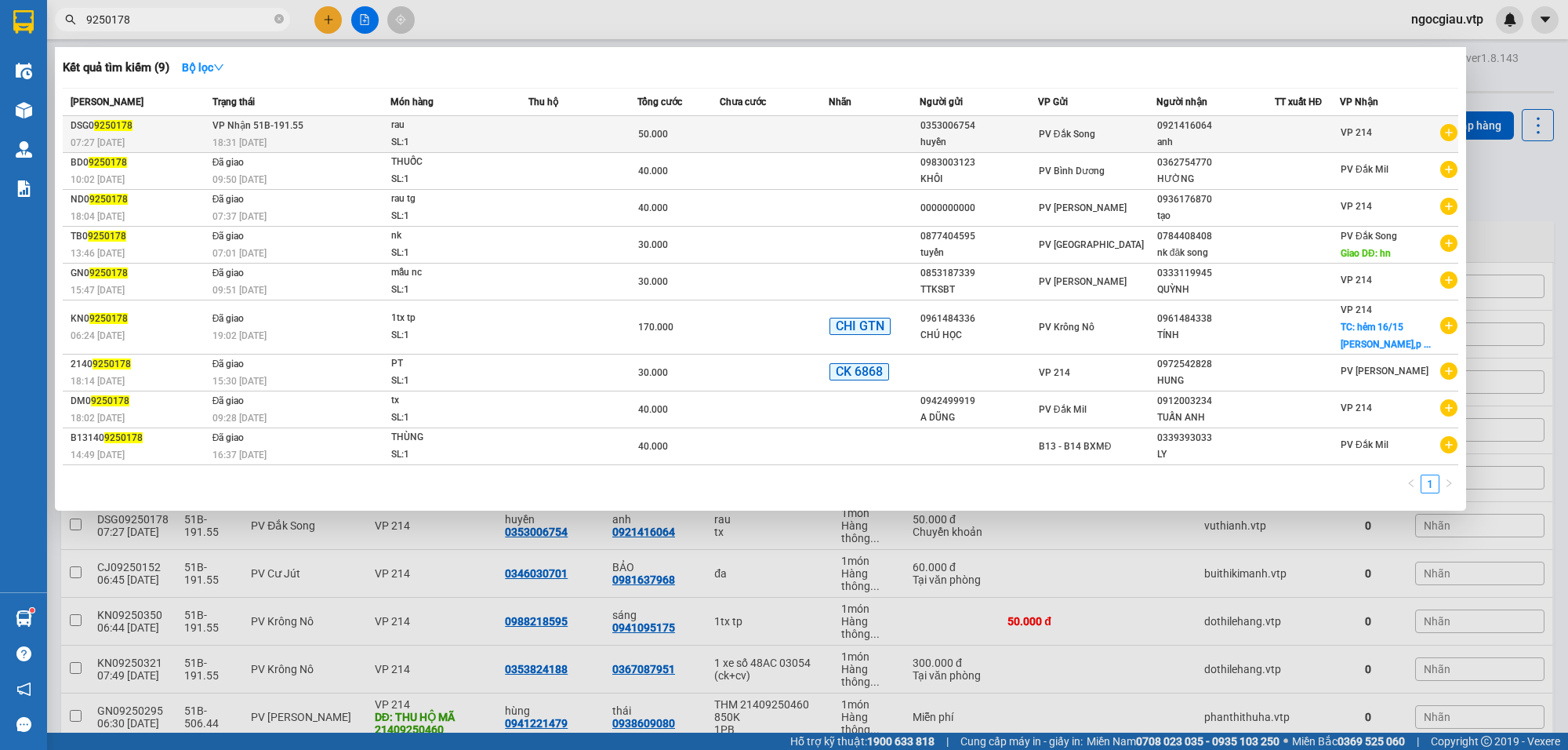
type input "9250178"
click at [879, 118] on td at bounding box center [875, 134] width 91 height 37
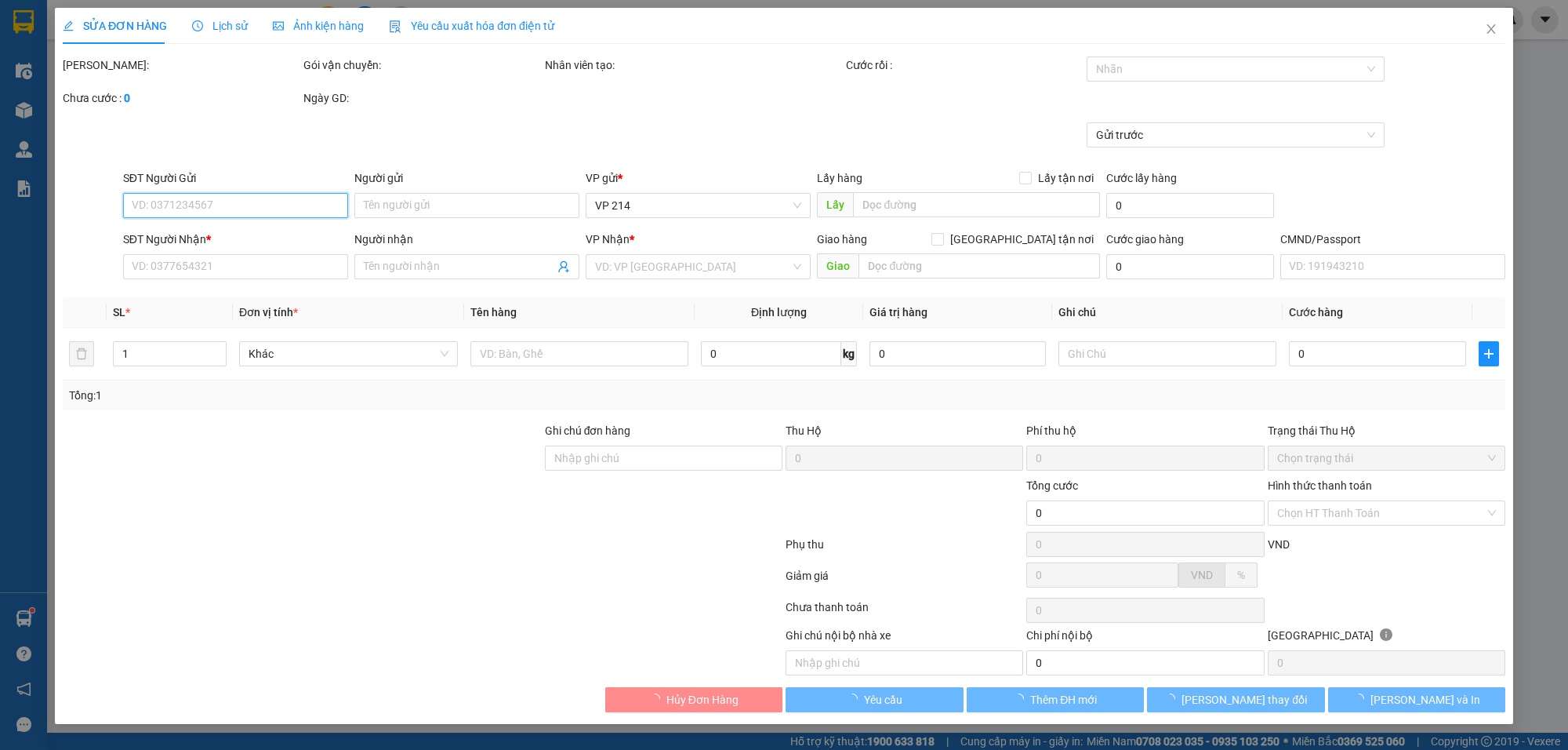
type input "0353006754"
type input "huyền"
type input "0921416064"
type input "anh"
type input "50k tk6868 7h28p 13/9/"
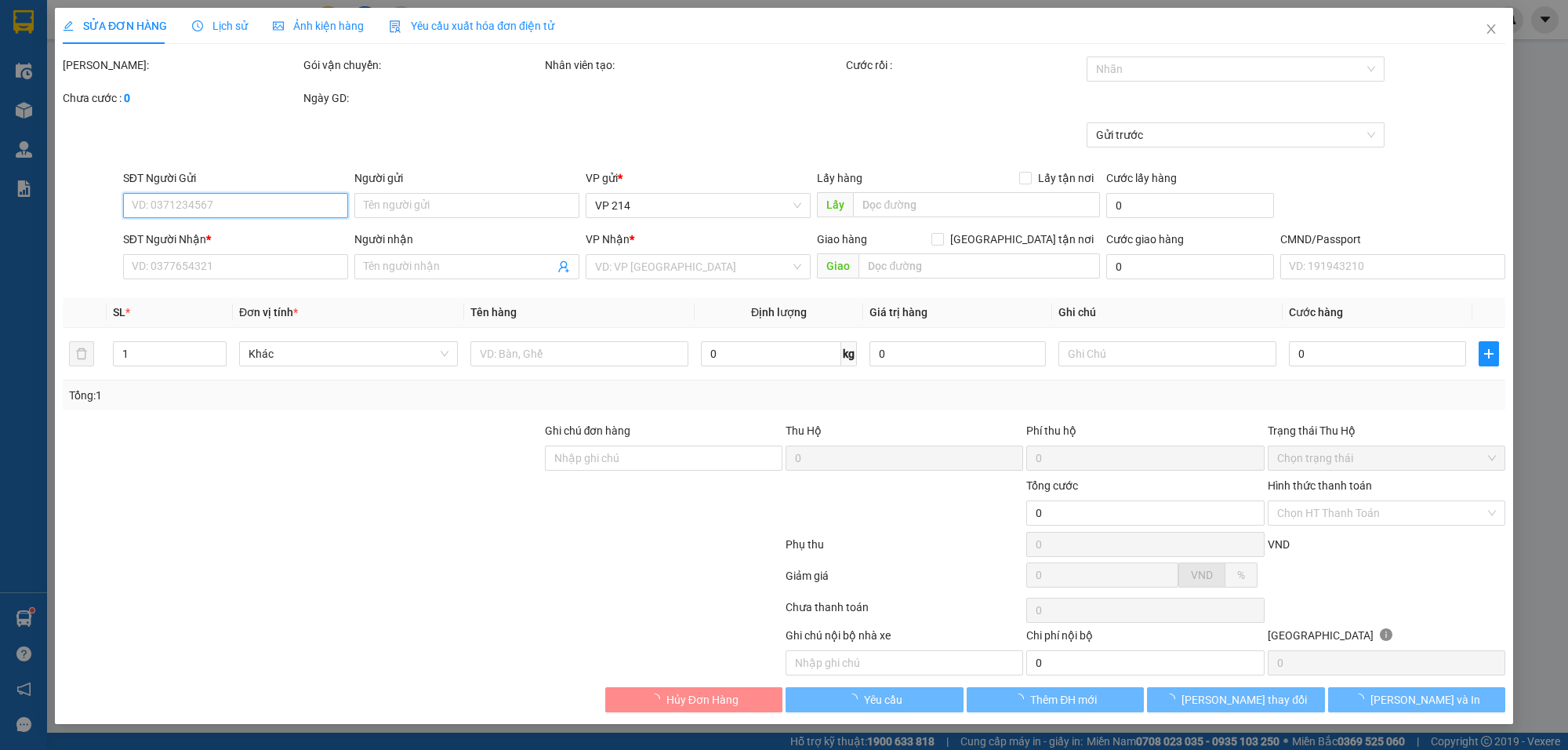
type input "50.000"
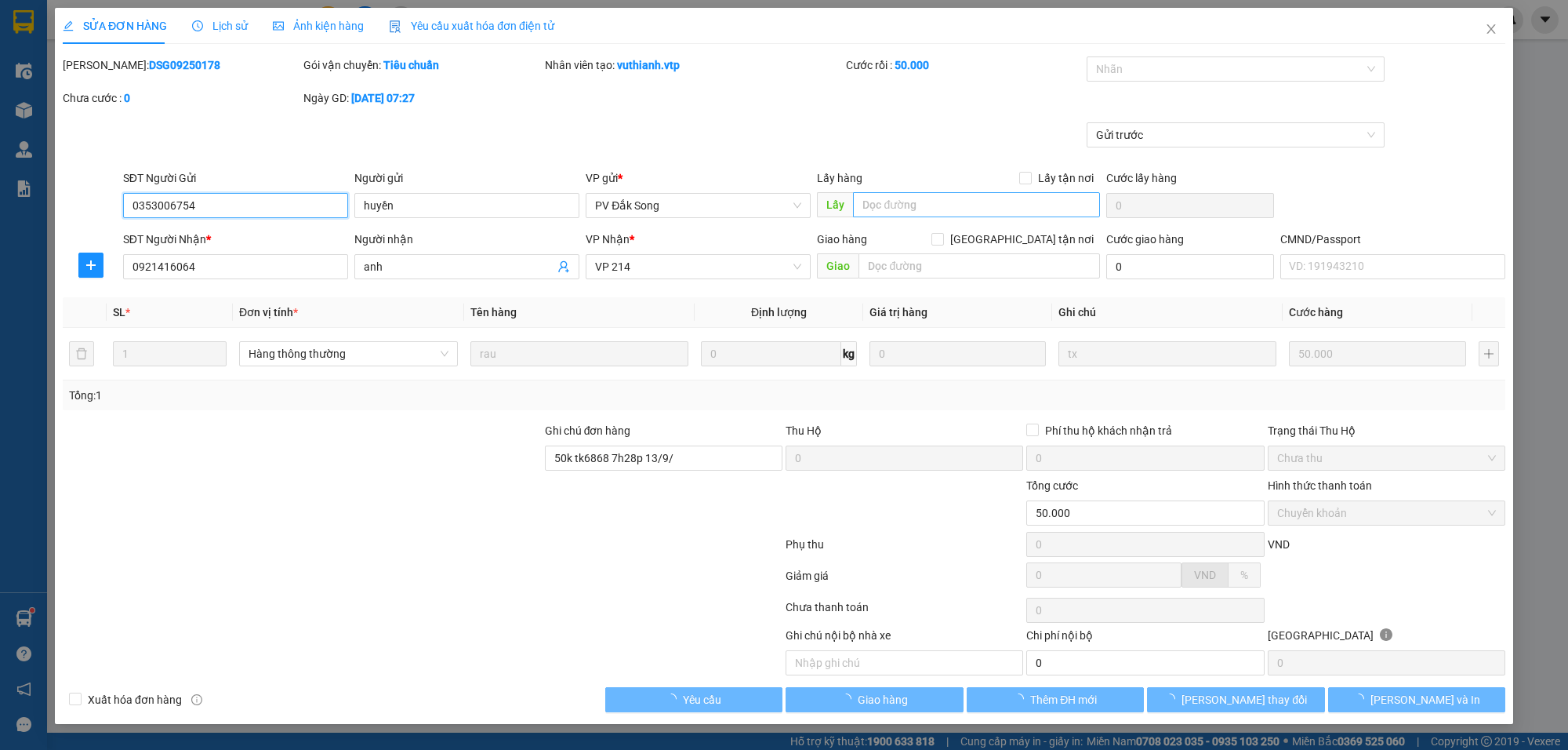
type input "2.500"
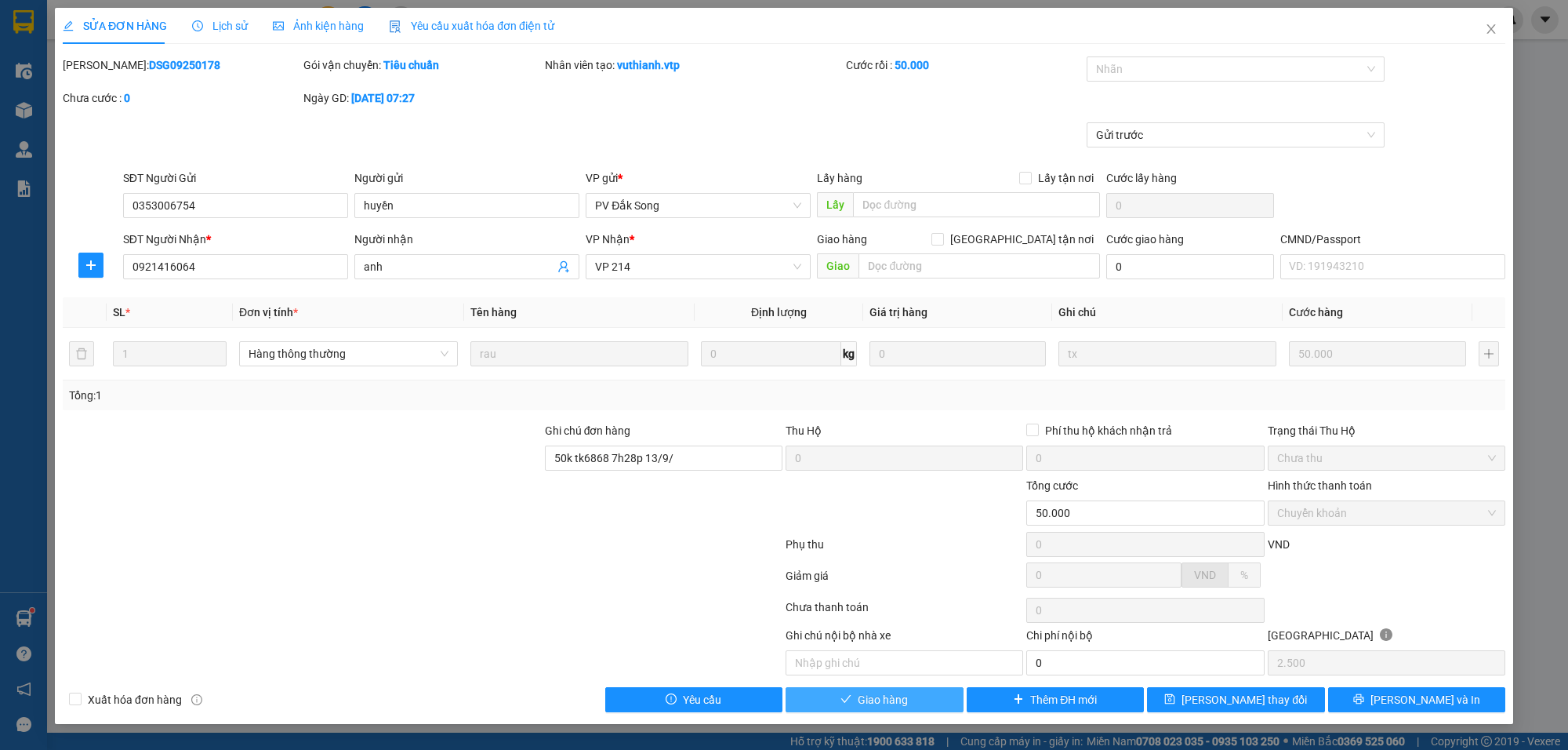
click at [873, 700] on span "Giao hàng" at bounding box center [883, 700] width 50 height 17
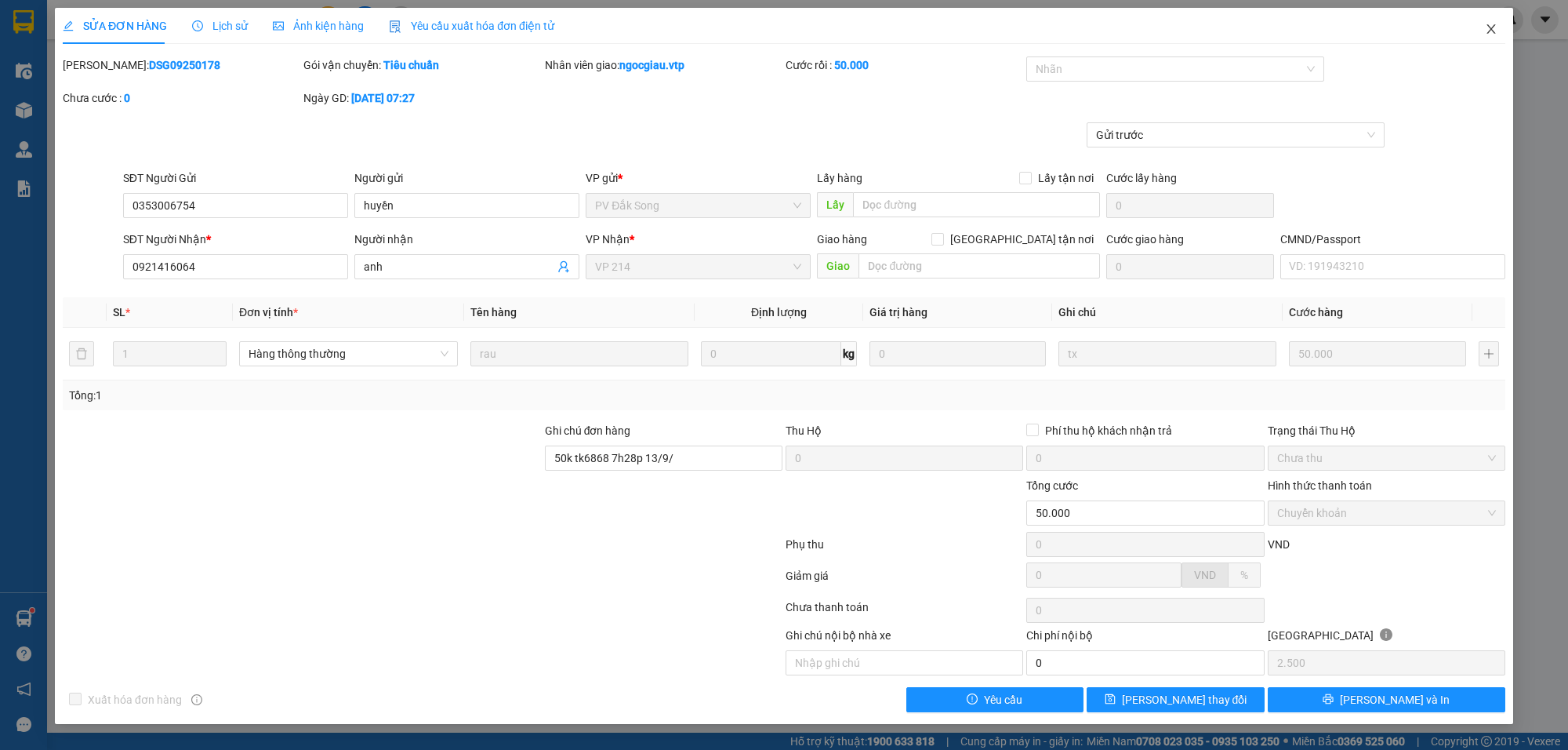
click at [1489, 26] on icon "close" at bounding box center [1490, 29] width 12 height 12
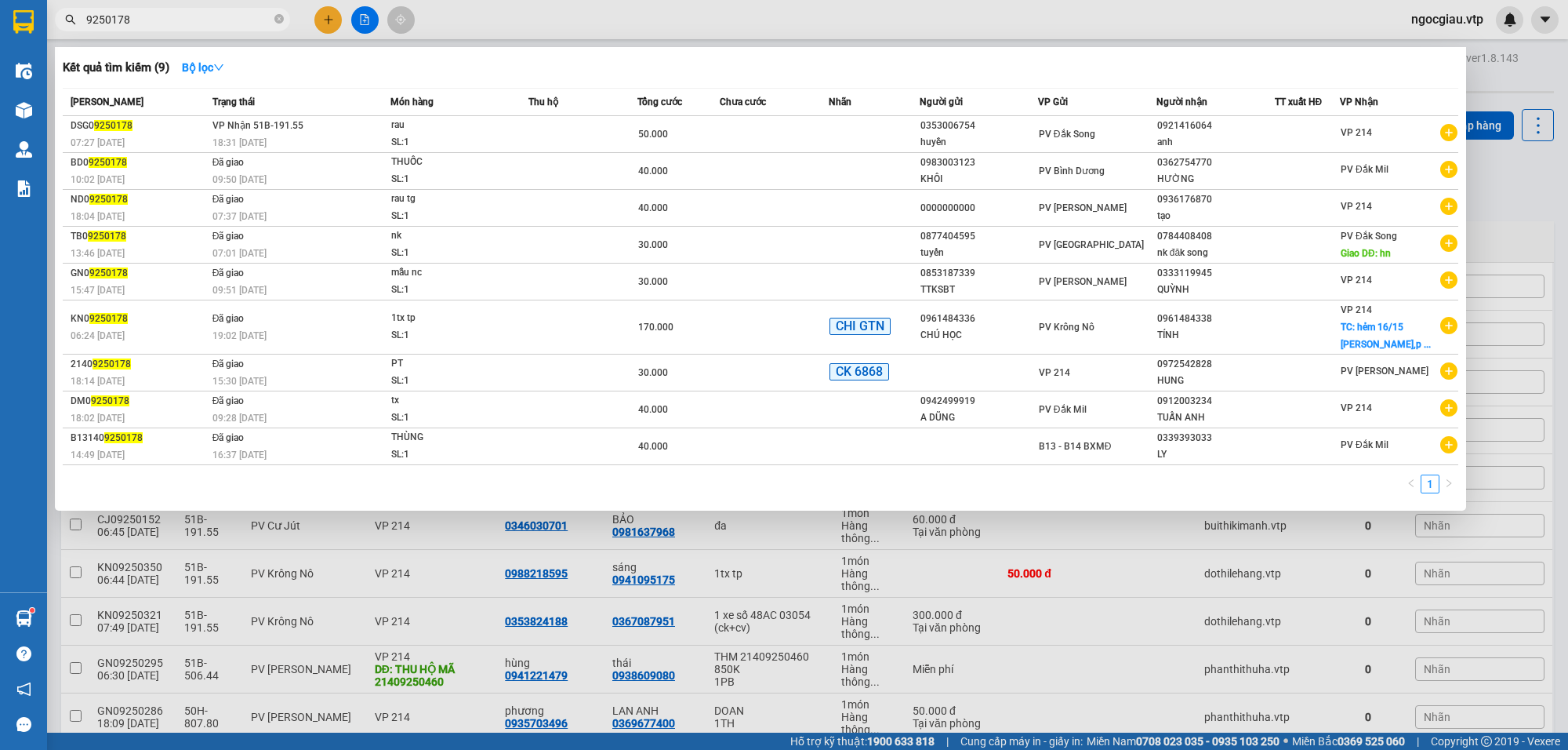
drag, startPoint x: 130, startPoint y: 12, endPoint x: 119, endPoint y: 50, distance: 39.6
click at [119, 34] on div "Kết quả tìm kiếm ( 9 ) Bộ lọc Mã ĐH Trạng thái Món hàng Thu hộ Tổng cước Chưa c…" at bounding box center [153, 20] width 306 height 27
drag, startPoint x: 165, startPoint y: 7, endPoint x: 145, endPoint y: 8, distance: 20.0
click at [145, 8] on span "9250178" at bounding box center [172, 19] width 236 height 23
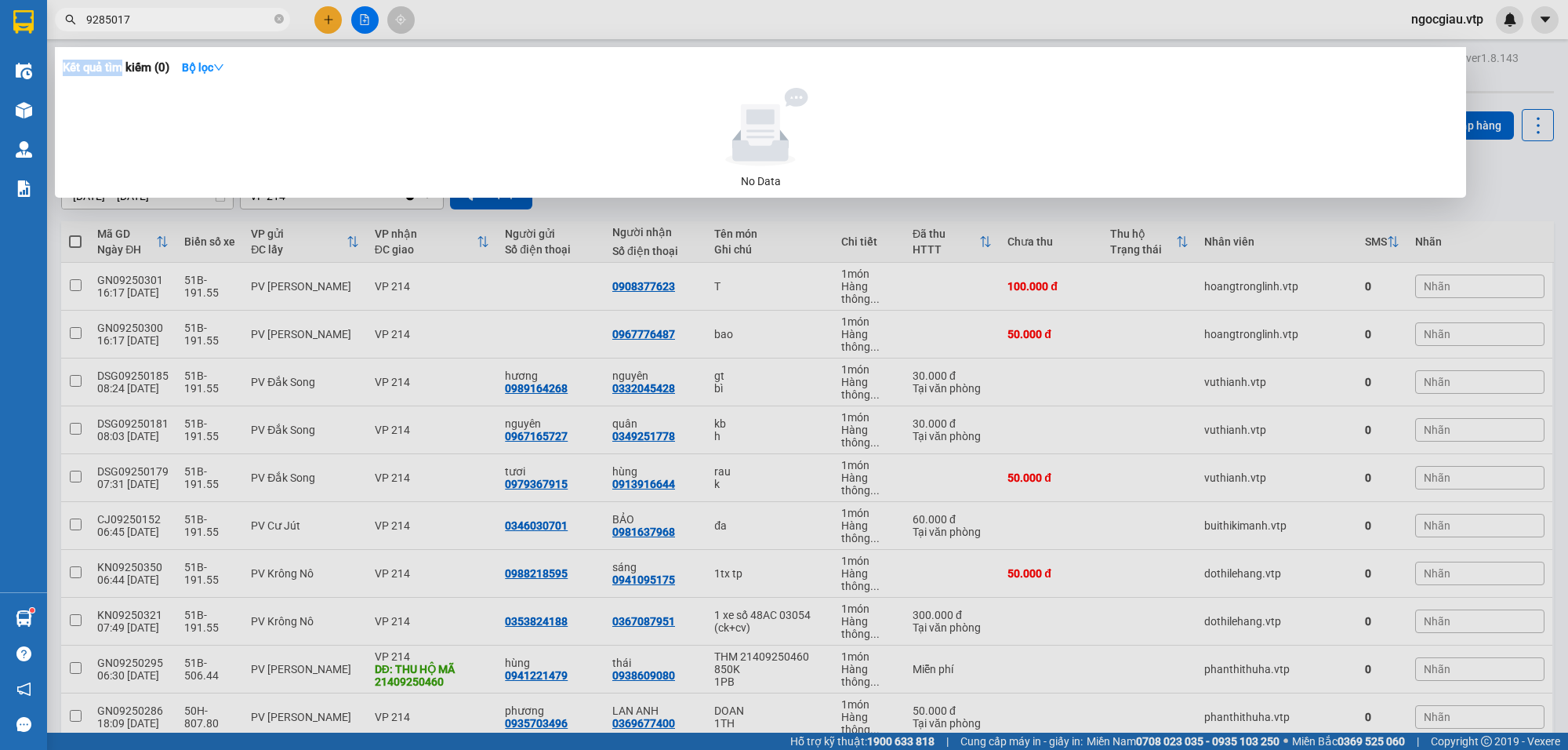
drag, startPoint x: 171, startPoint y: 5, endPoint x: 122, endPoint y: 77, distance: 87.1
click at [0, 20] on div "Kết quả tìm kiếm ( 0 ) Bộ lọc No Data" at bounding box center [0, 20] width 0 height 0
click at [193, 21] on input "9285017" at bounding box center [179, 19] width 185 height 17
type input "9"
type input "0"
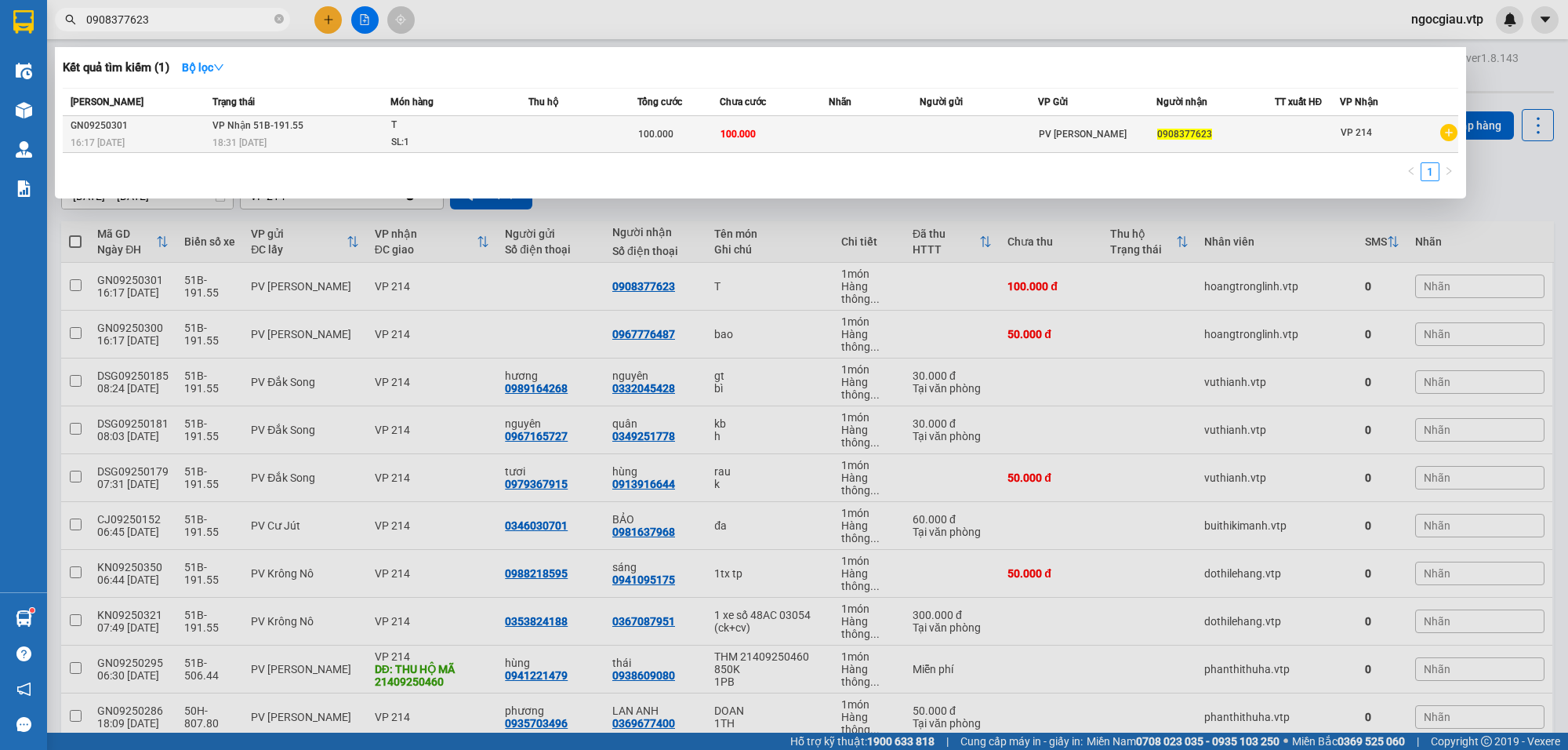
type input "0908377623"
click at [847, 139] on td at bounding box center [875, 134] width 91 height 37
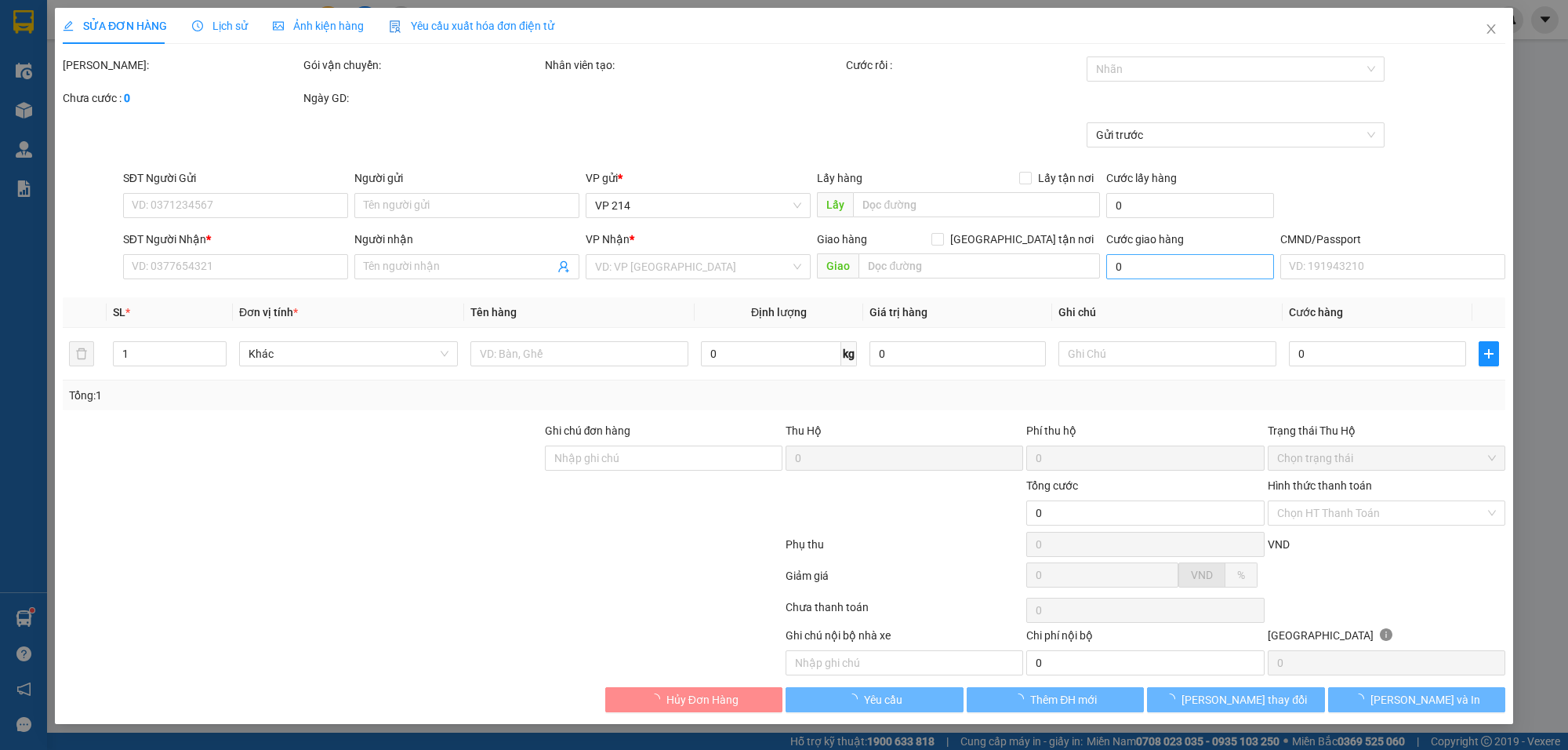
type input "0908377623"
type input "100.000"
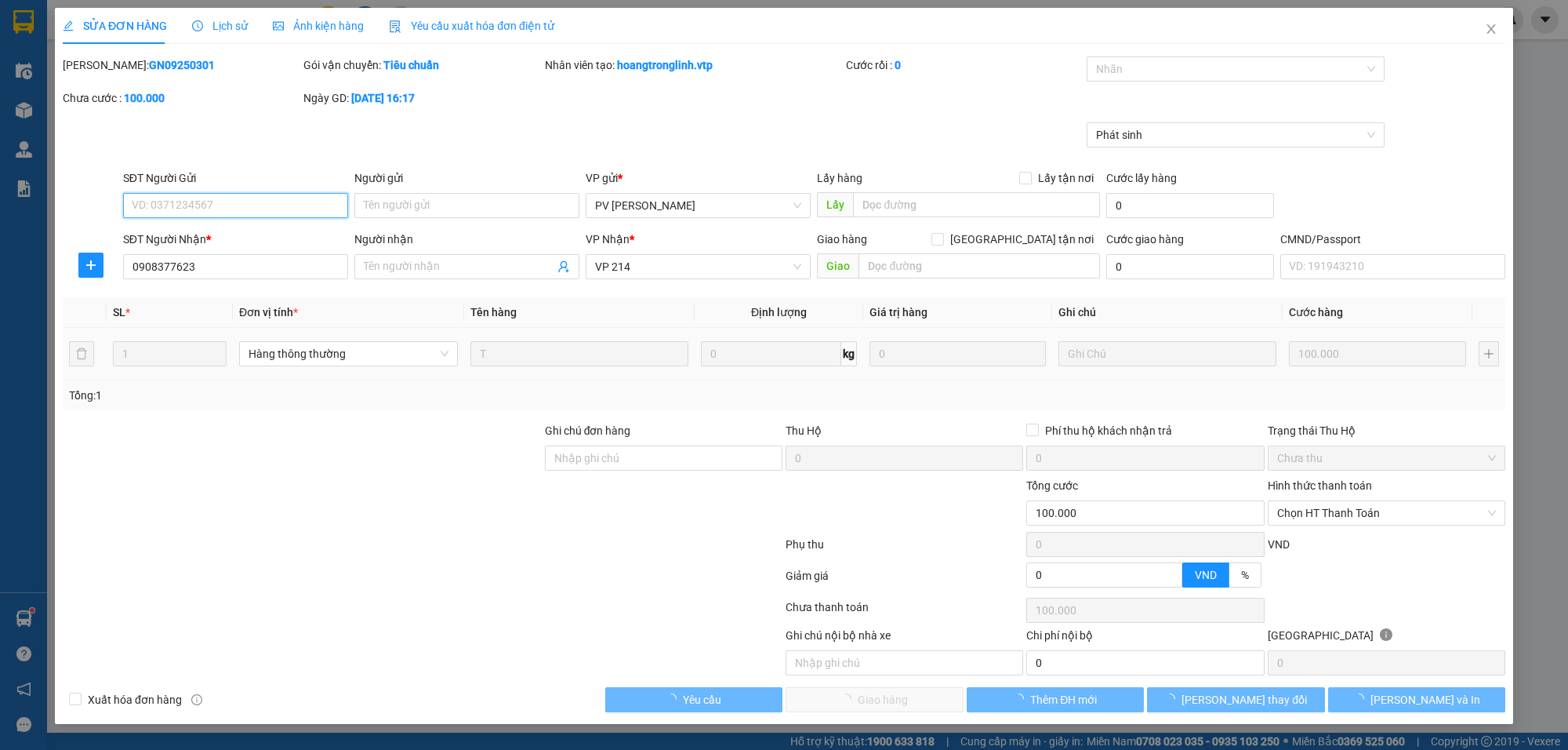
type input "20.000"
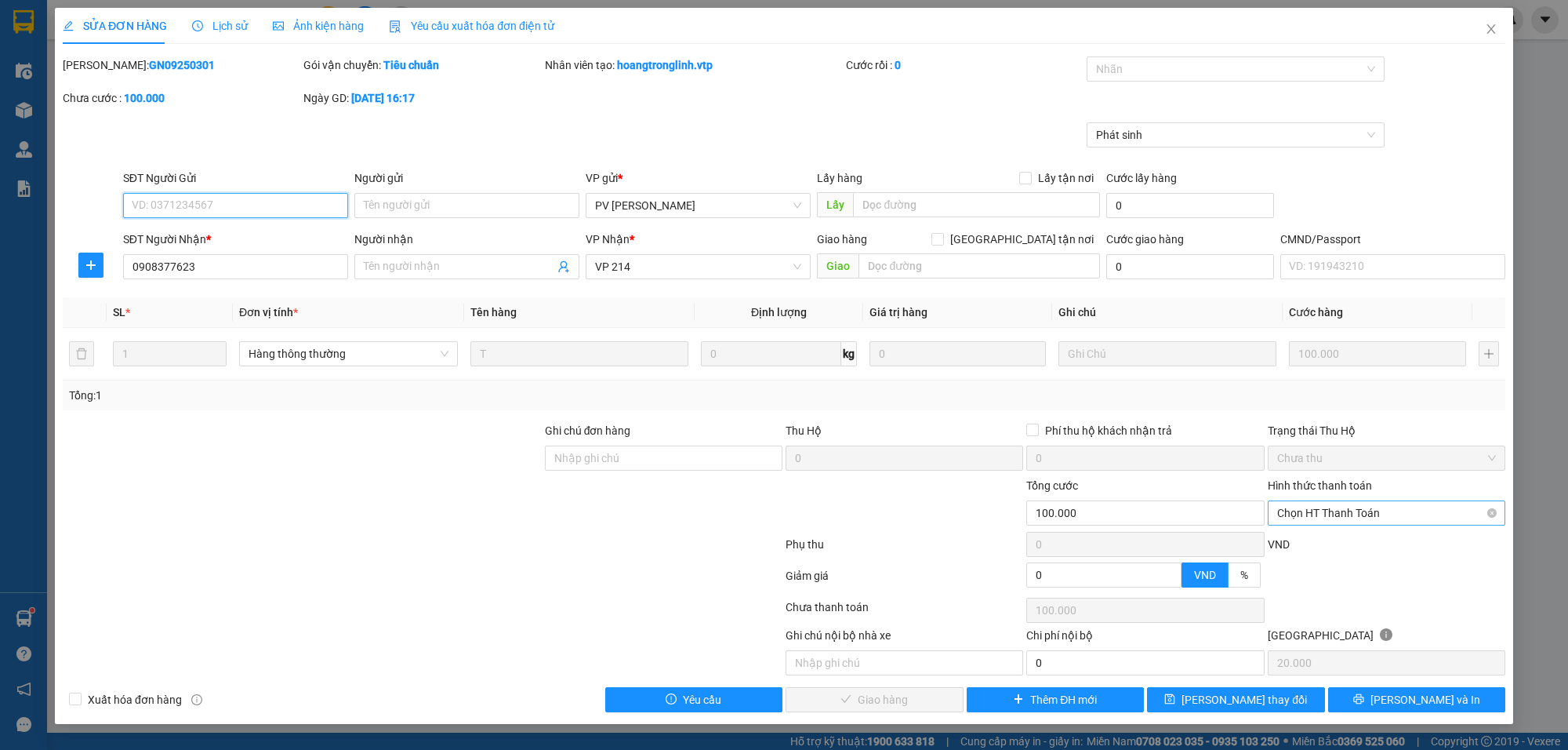
click at [1343, 509] on span "Chọn HT Thanh Toán" at bounding box center [1386, 513] width 219 height 23
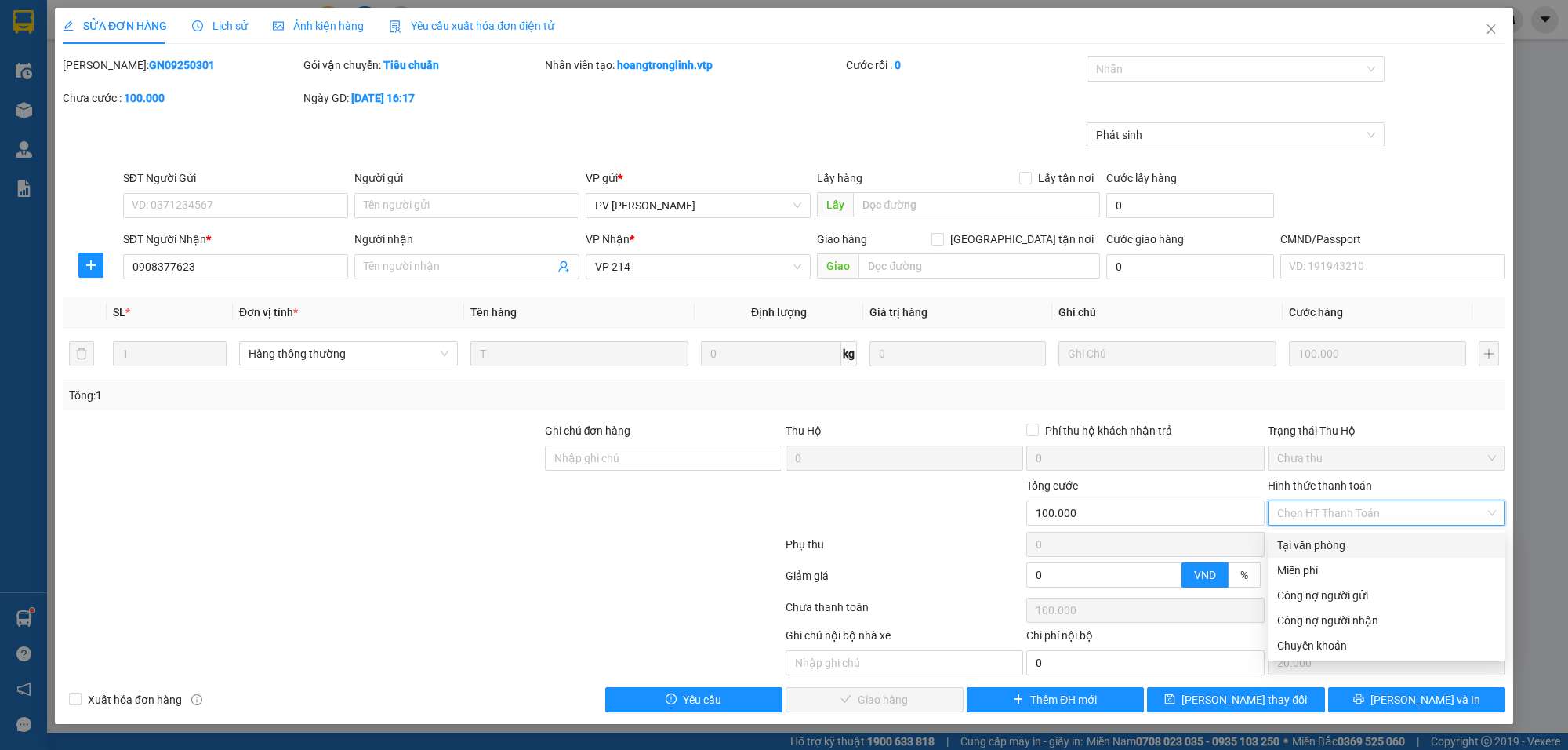
click at [1339, 540] on div "Tại văn phòng" at bounding box center [1386, 545] width 219 height 17
type input "0"
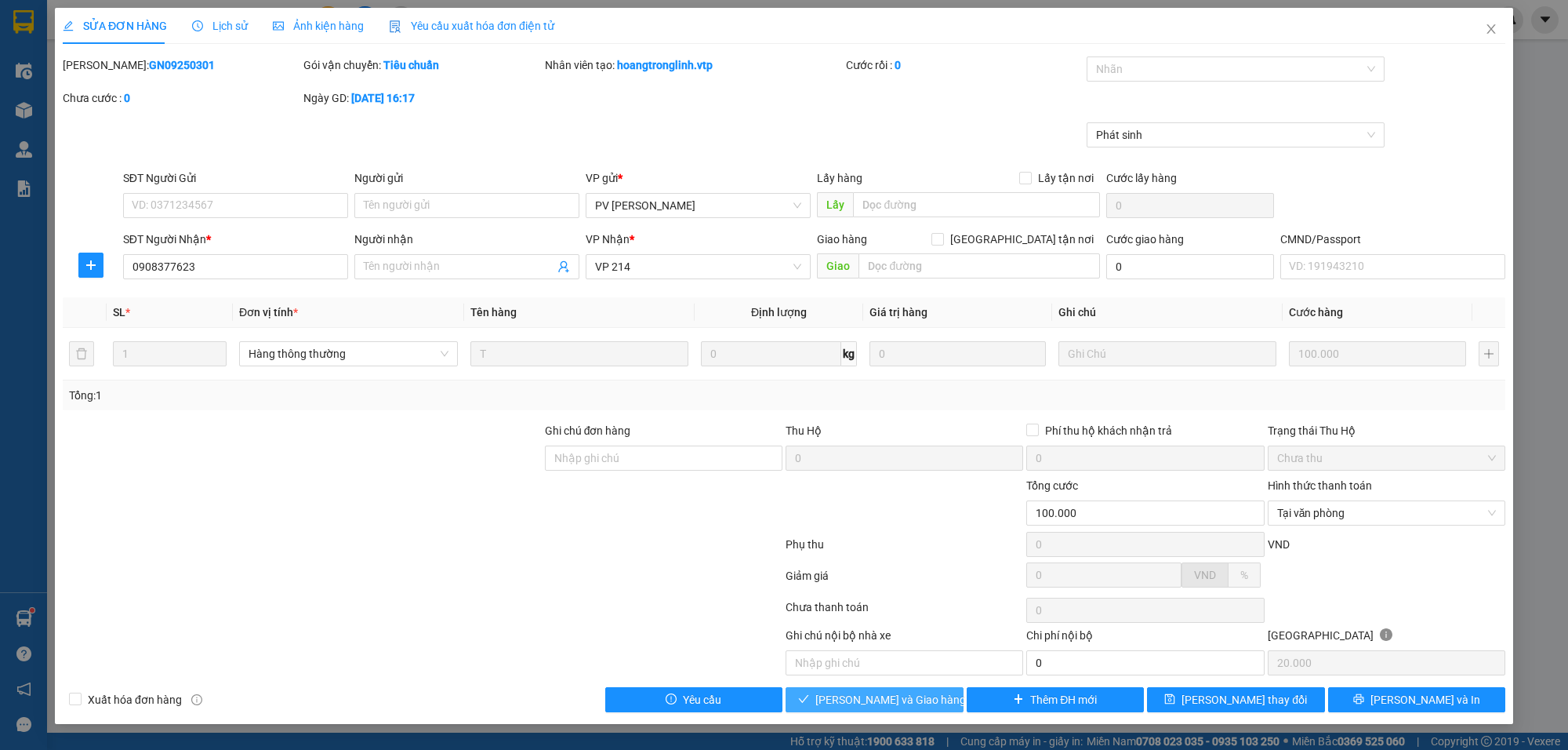
click at [916, 708] on span "[PERSON_NAME] và Giao hàng" at bounding box center [890, 700] width 150 height 17
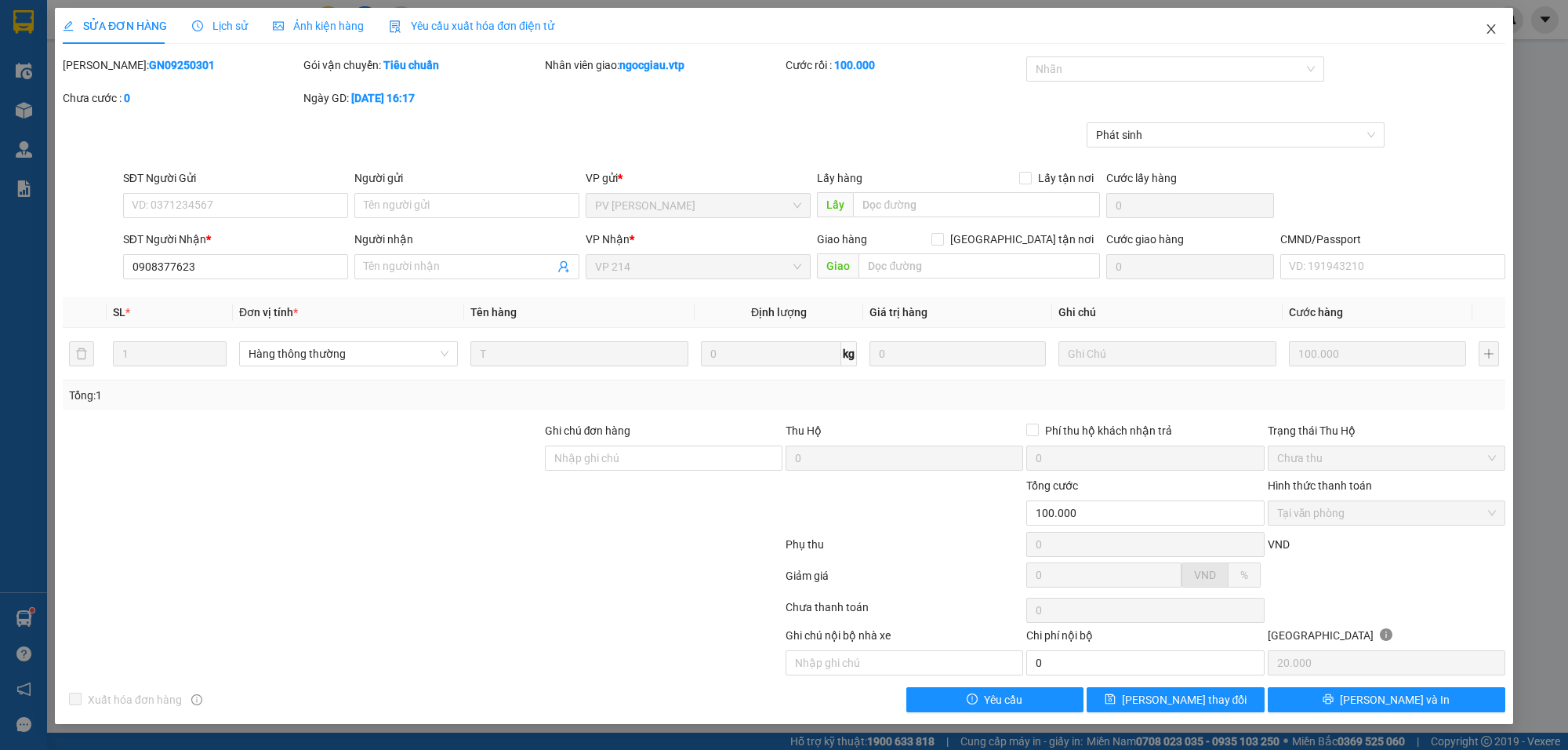
click at [1490, 32] on icon "close" at bounding box center [1490, 29] width 12 height 12
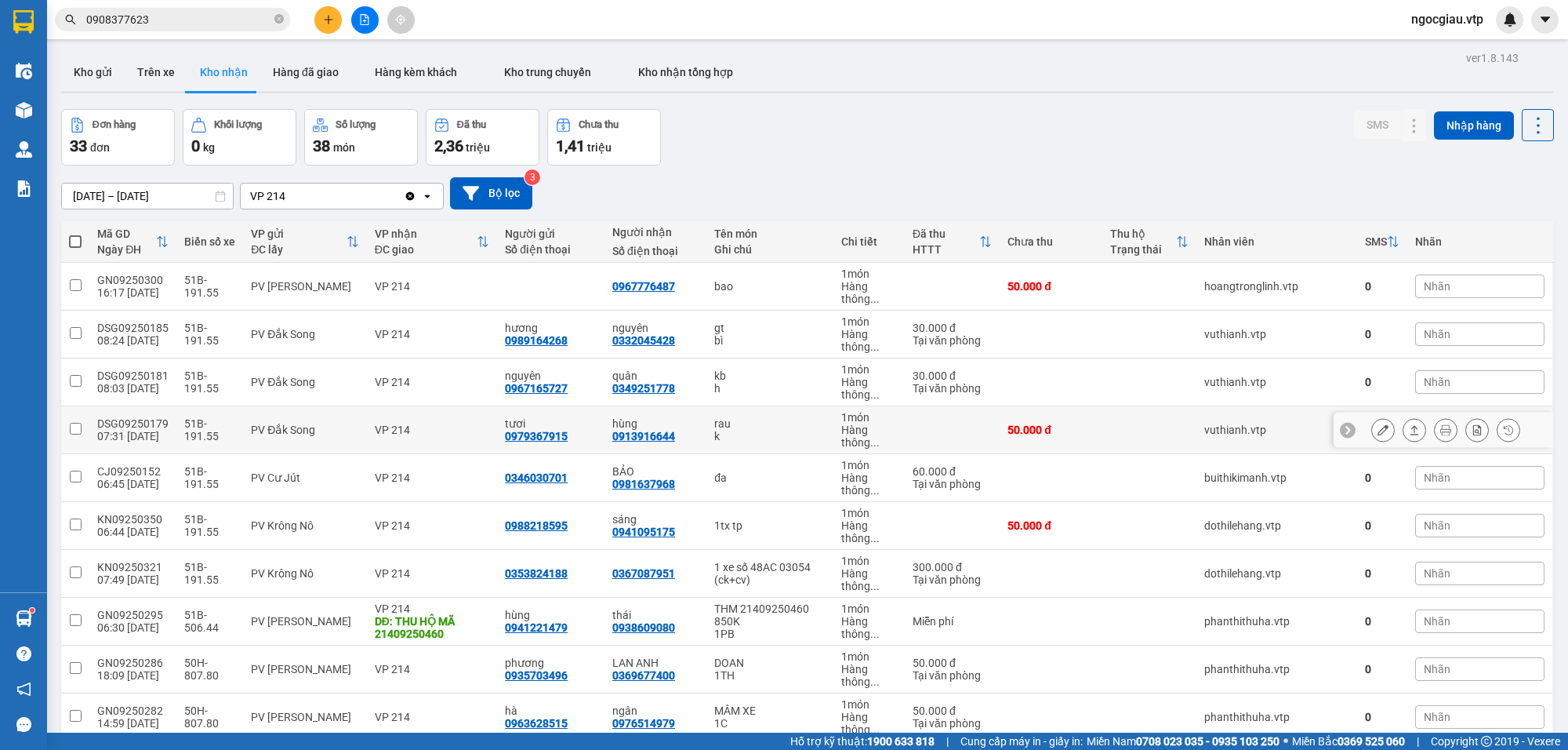
click at [377, 439] on td "VP 214" at bounding box center [432, 430] width 131 height 48
checkbox input "true"
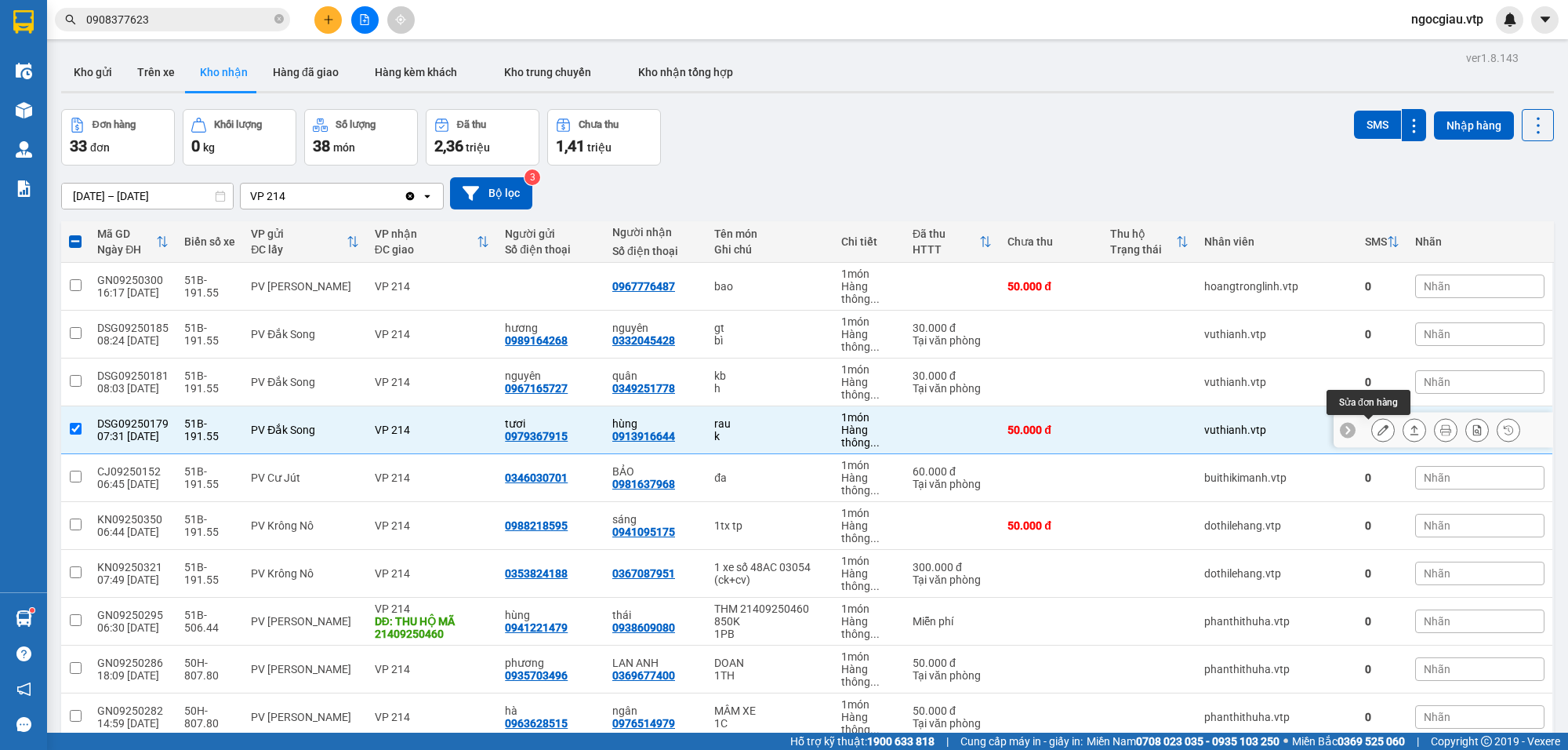
click at [1377, 429] on icon at bounding box center [1382, 429] width 11 height 11
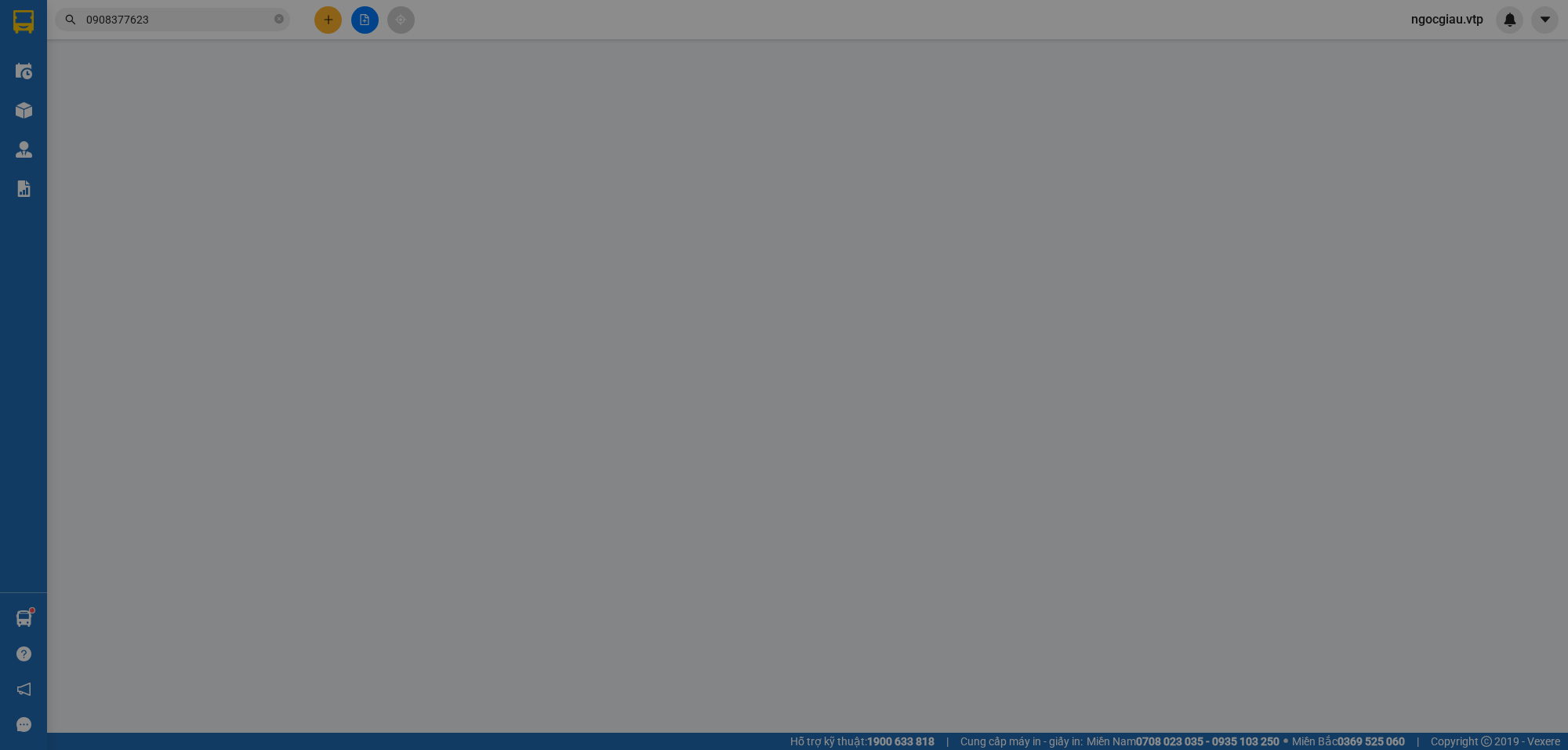
type input "0979367915"
type input "tươi"
type input "0913916644"
type input "hùng"
type input "50.000"
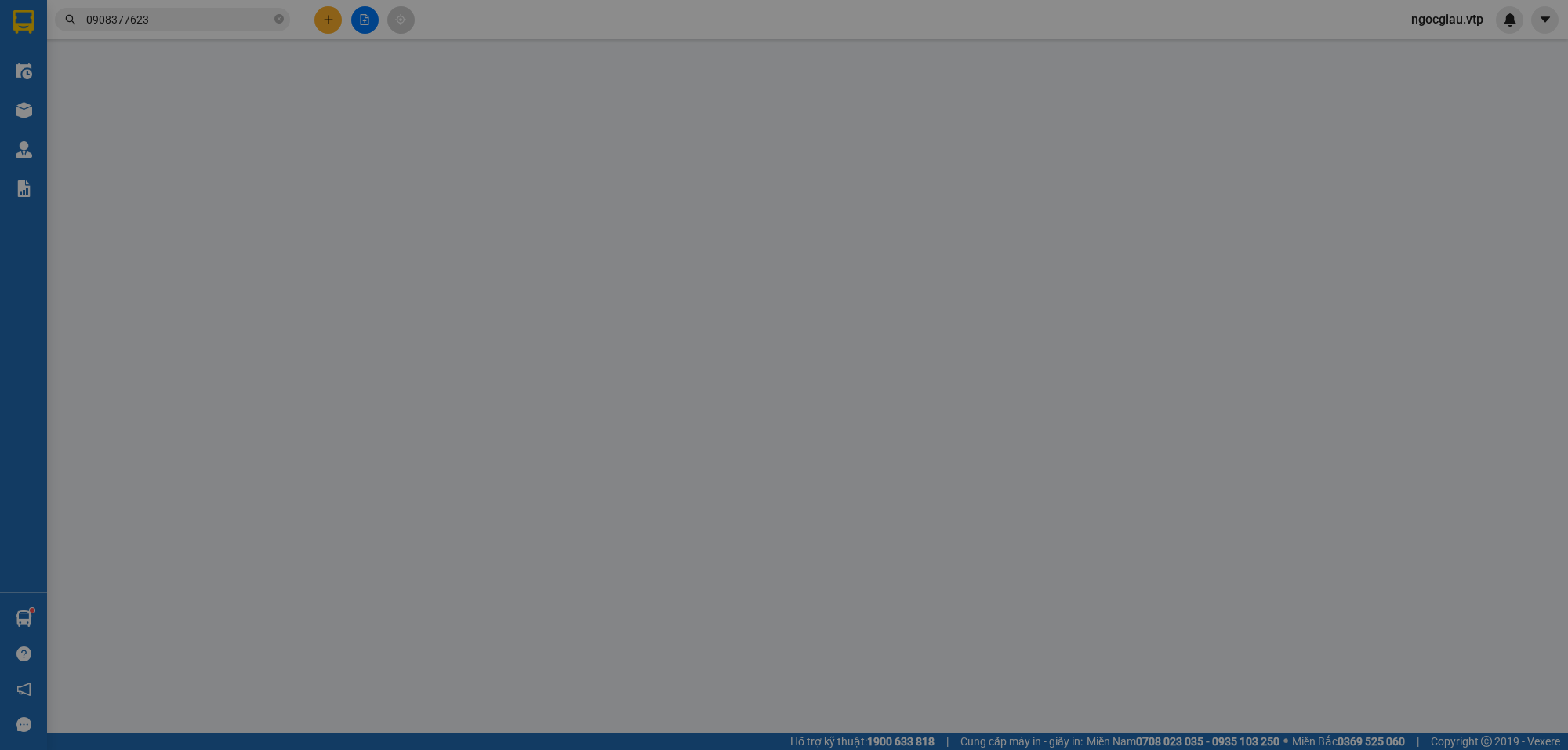
type input "50.000"
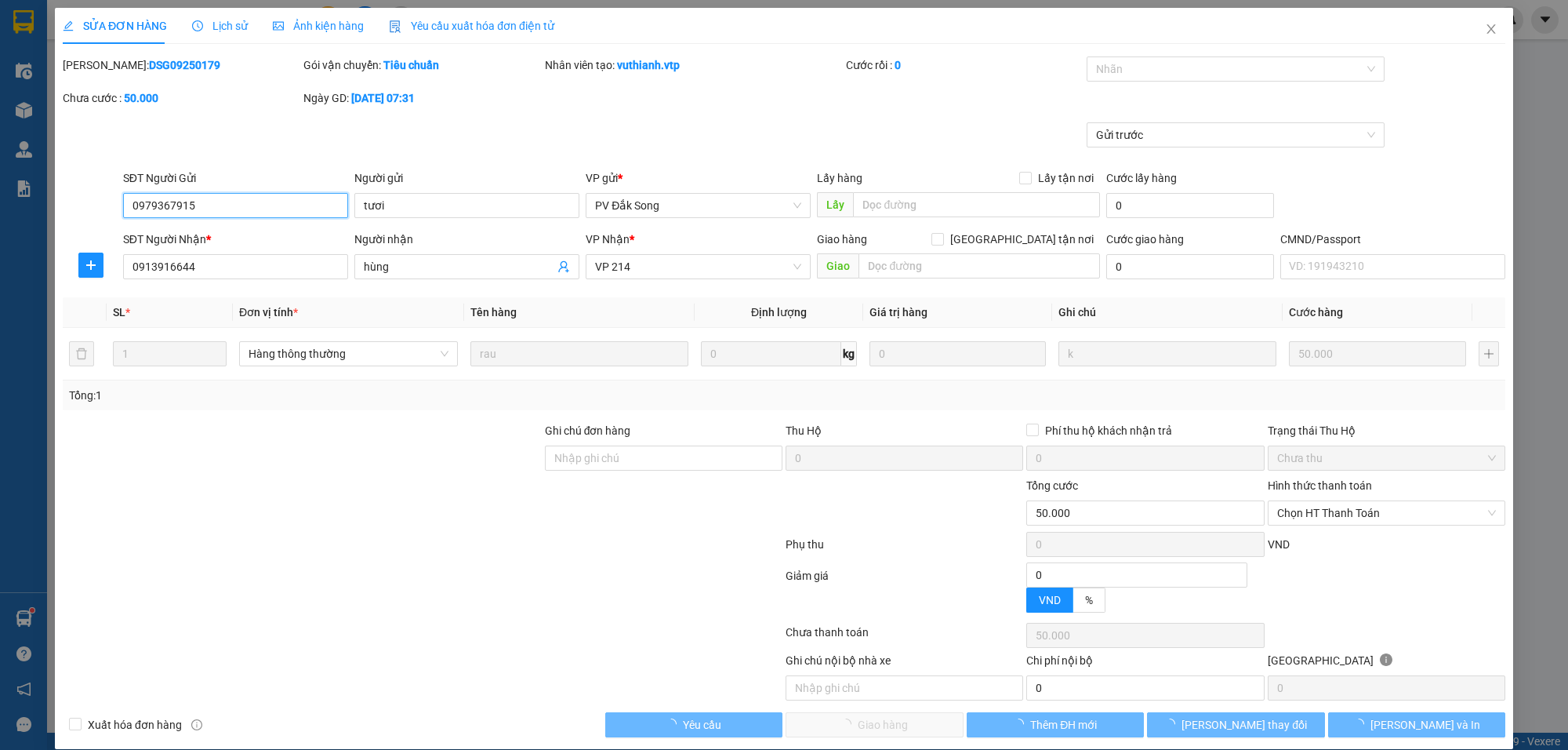
type input "2.500"
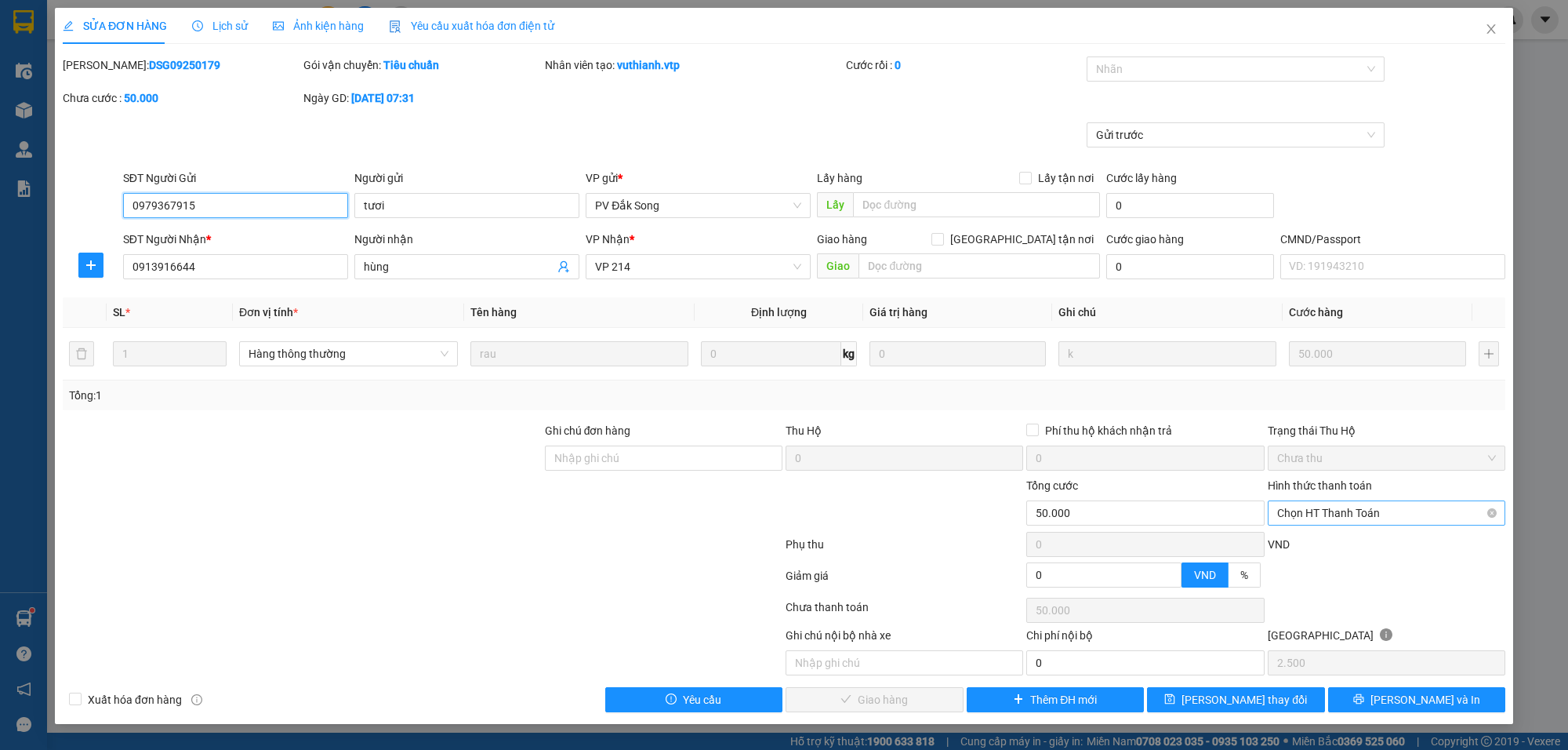
click at [1321, 510] on span "Chọn HT Thanh Toán" at bounding box center [1386, 513] width 219 height 23
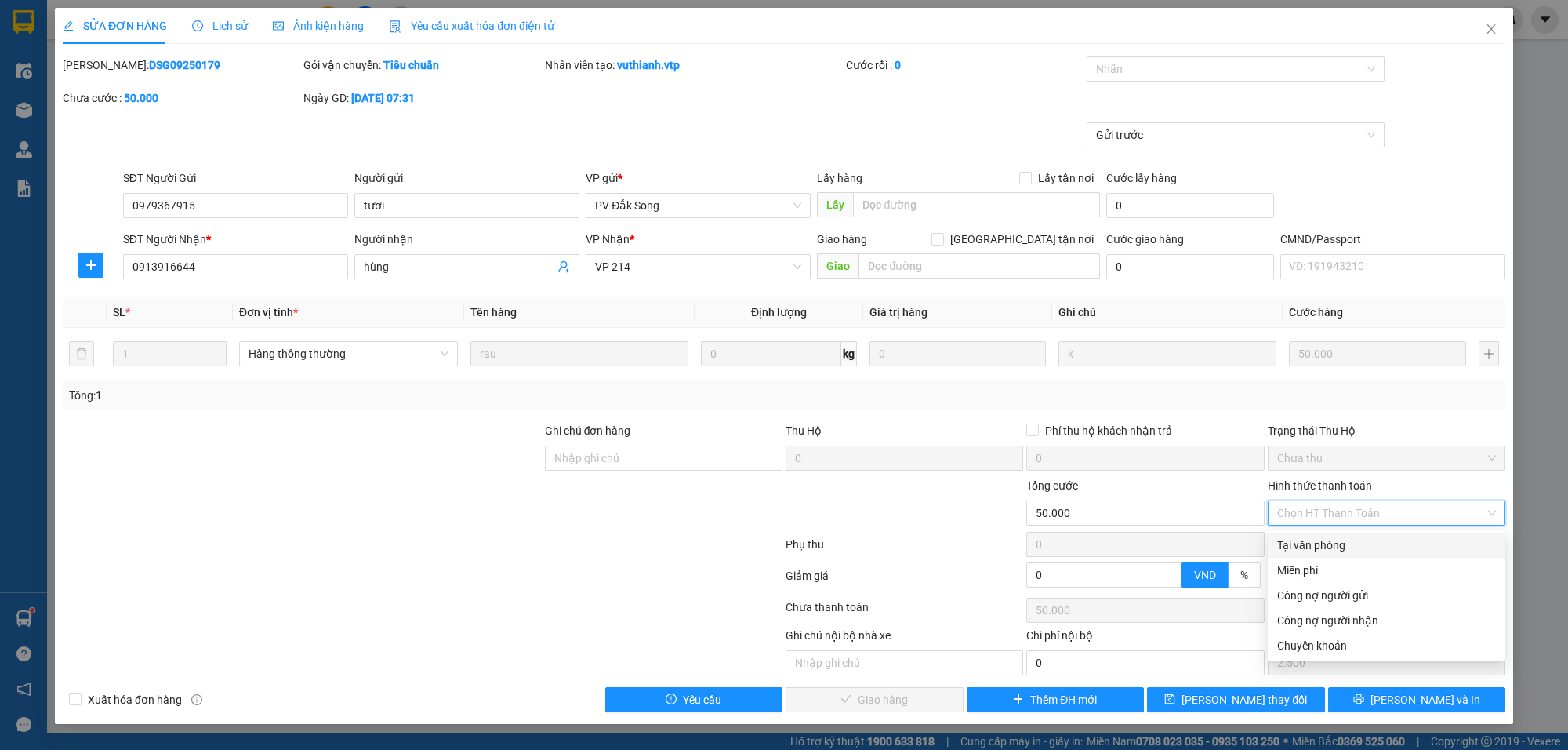
click at [1316, 547] on div "Tại văn phòng" at bounding box center [1386, 545] width 219 height 17
type input "0"
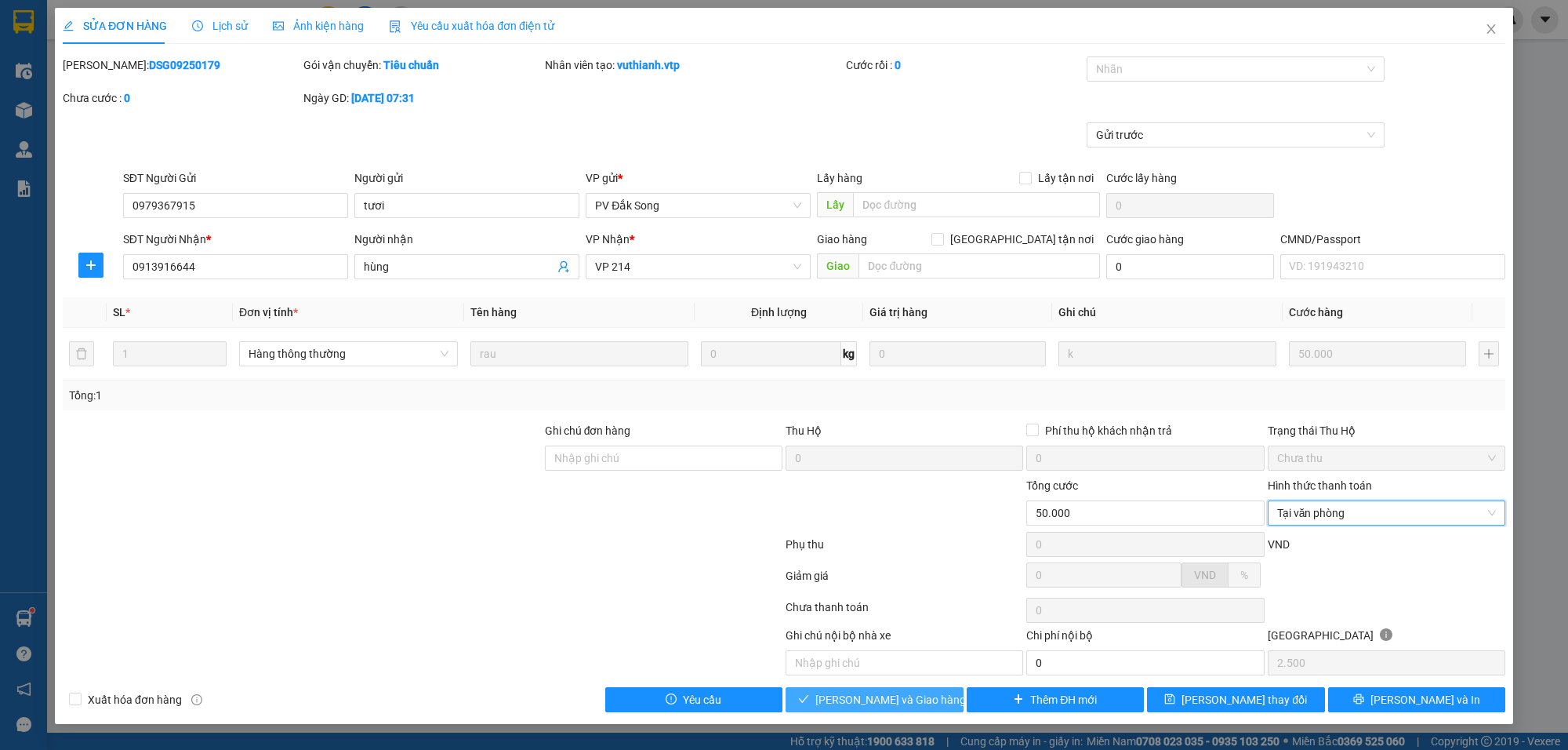
click at [872, 696] on span "[PERSON_NAME] và Giao hàng" at bounding box center [890, 700] width 150 height 17
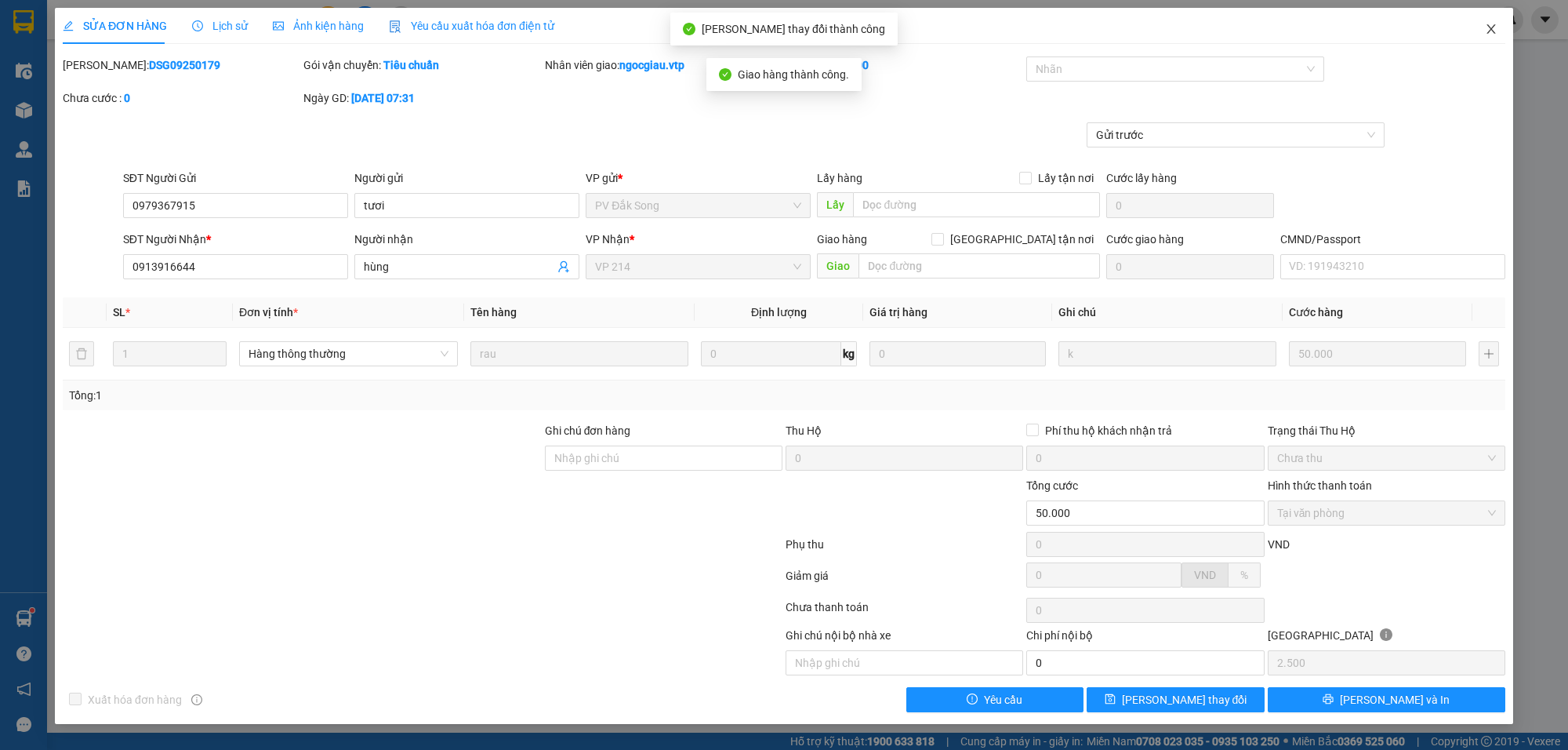
click at [1490, 32] on icon "close" at bounding box center [1490, 29] width 12 height 12
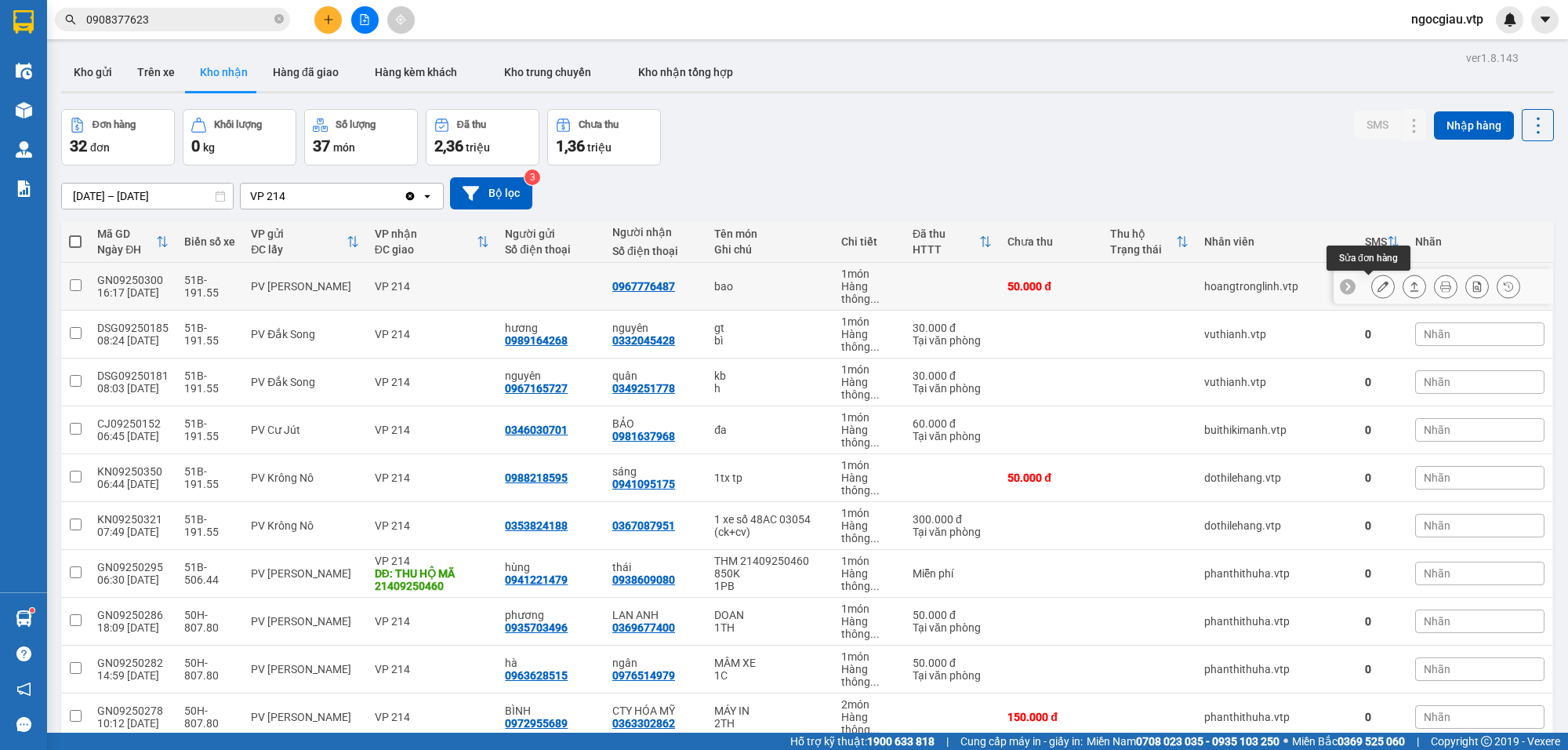
click at [1374, 293] on button at bounding box center [1383, 286] width 22 height 27
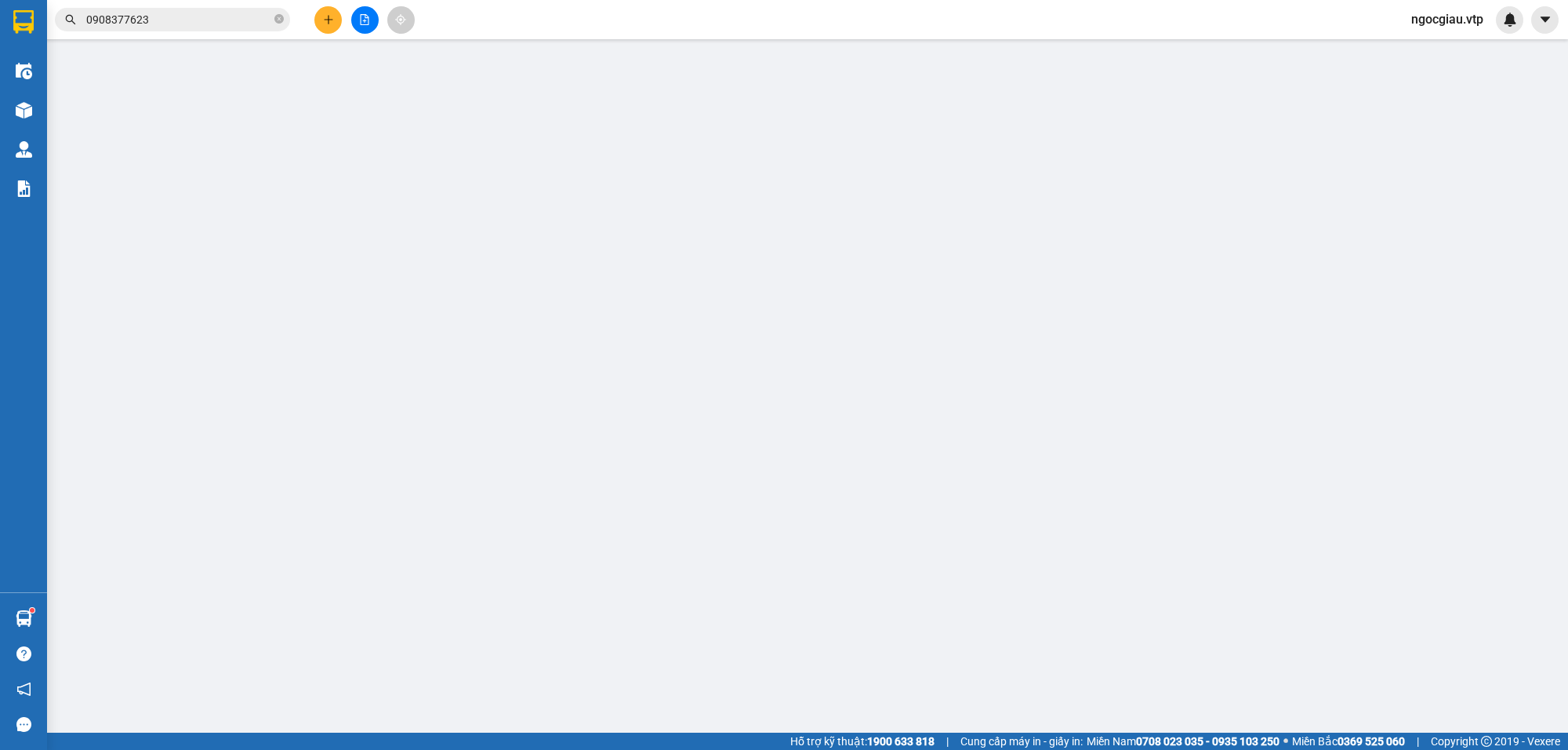
type input "0967776487"
type input "50.000"
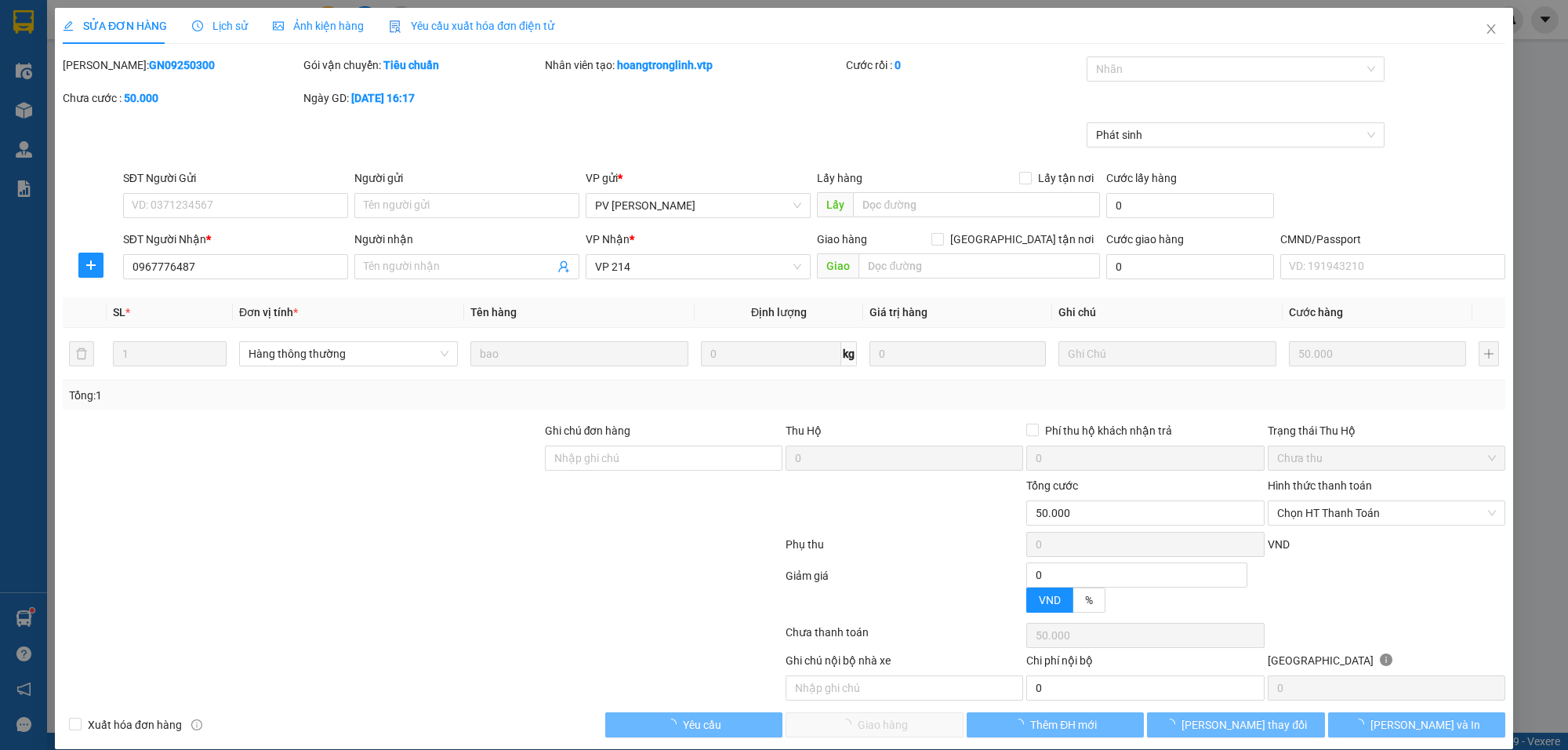
type input "10.000"
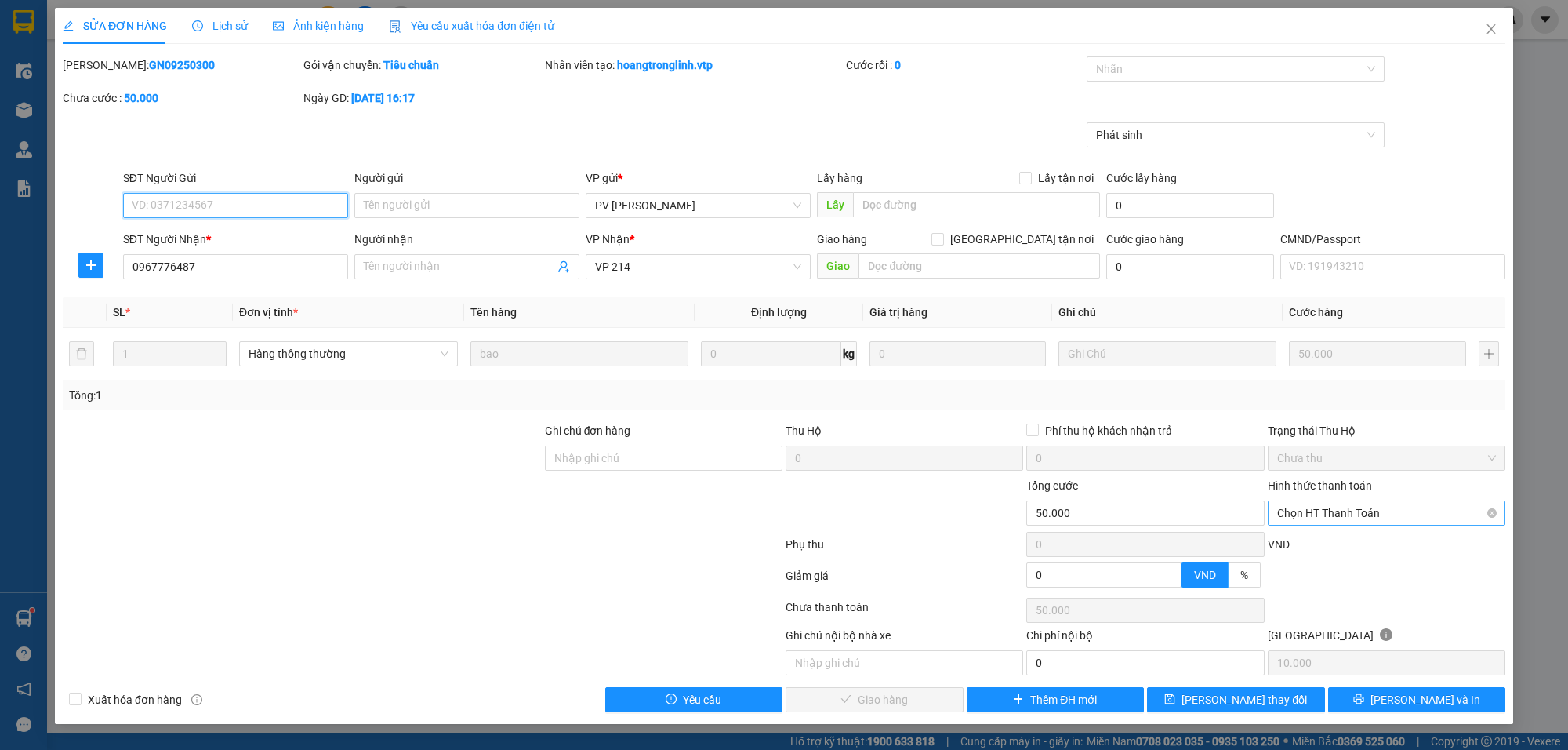
click at [1326, 515] on span "Chọn HT Thanh Toán" at bounding box center [1386, 513] width 219 height 23
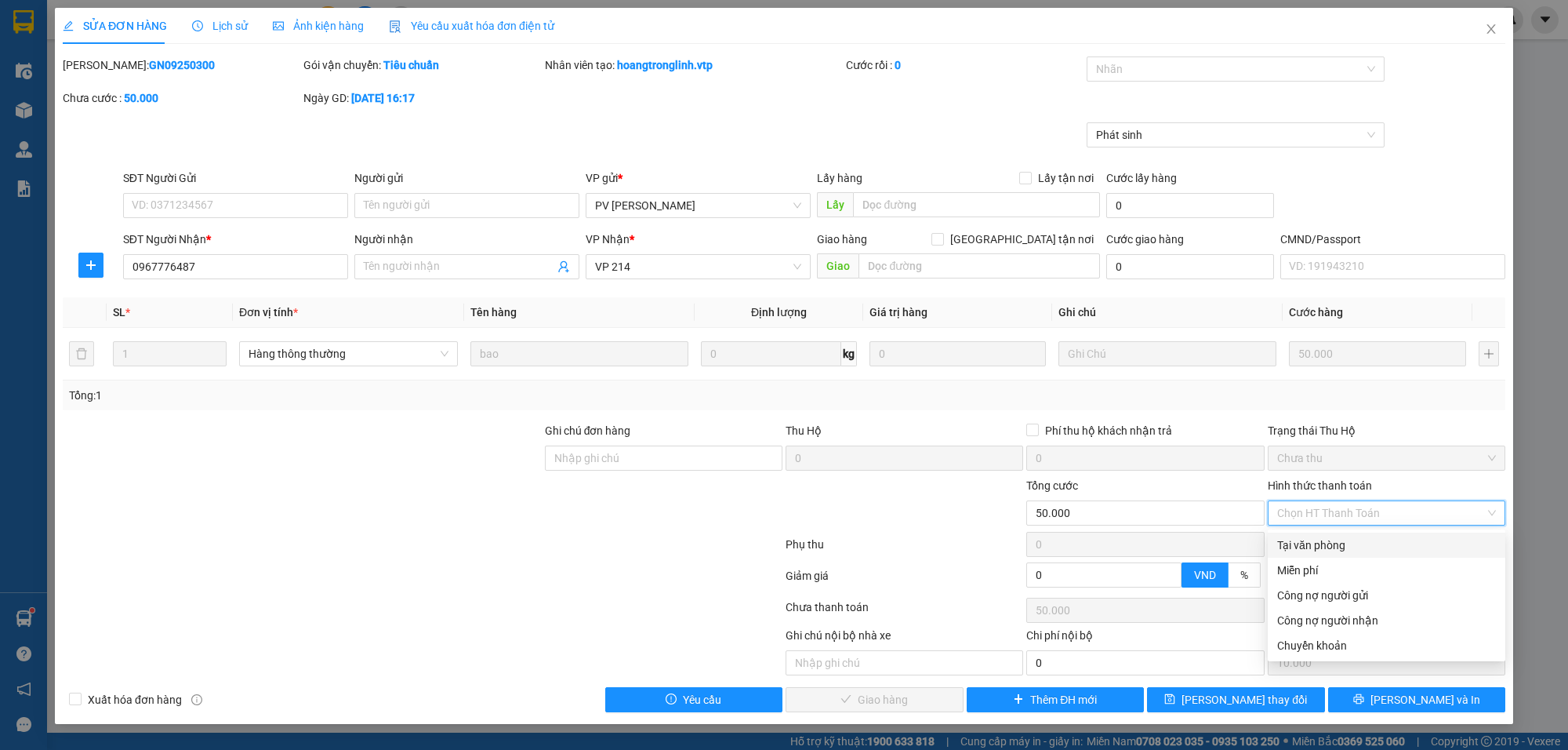
click at [1315, 547] on div "Tại văn phòng" at bounding box center [1386, 545] width 219 height 17
type input "0"
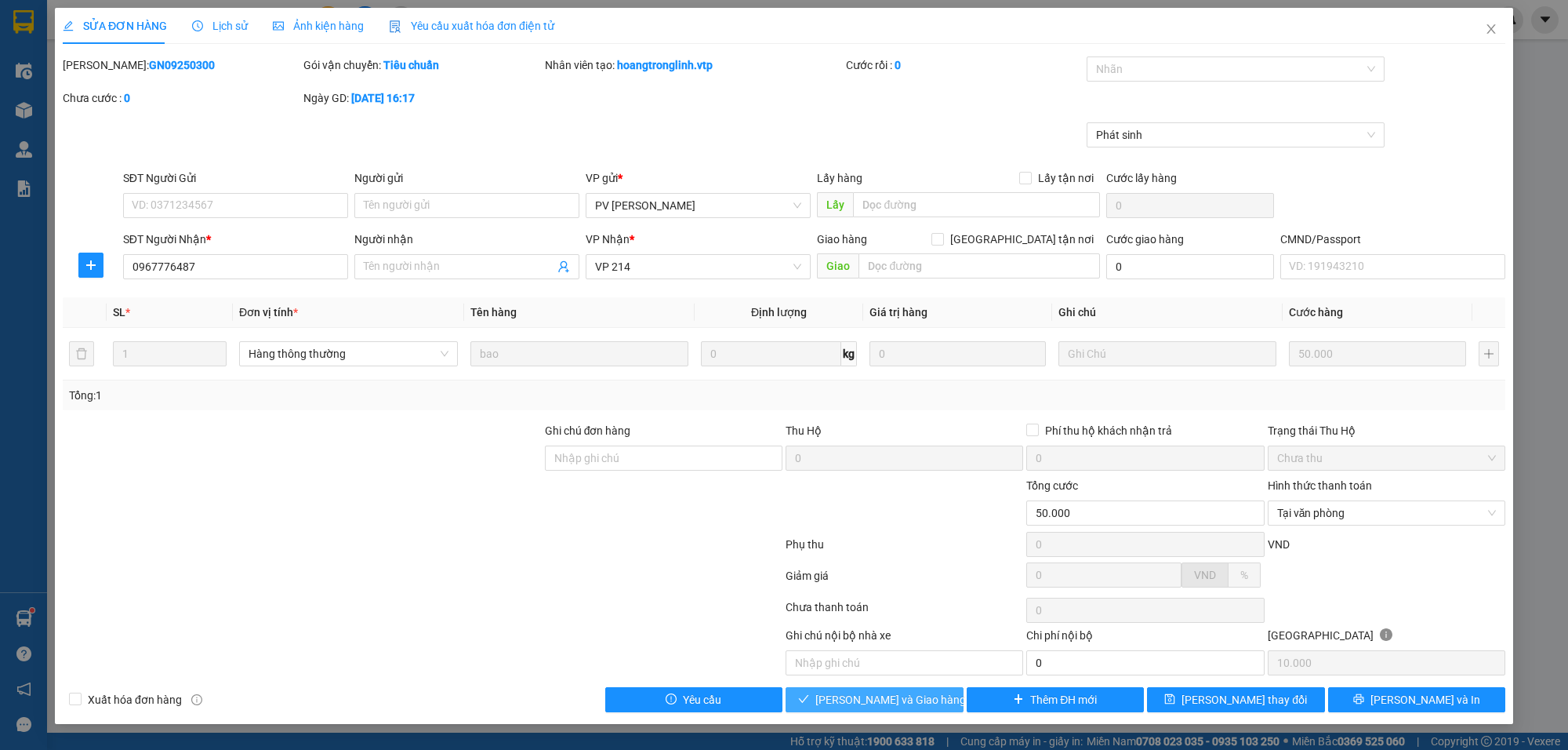
click at [878, 705] on span "[PERSON_NAME] và Giao hàng" at bounding box center [890, 700] width 150 height 17
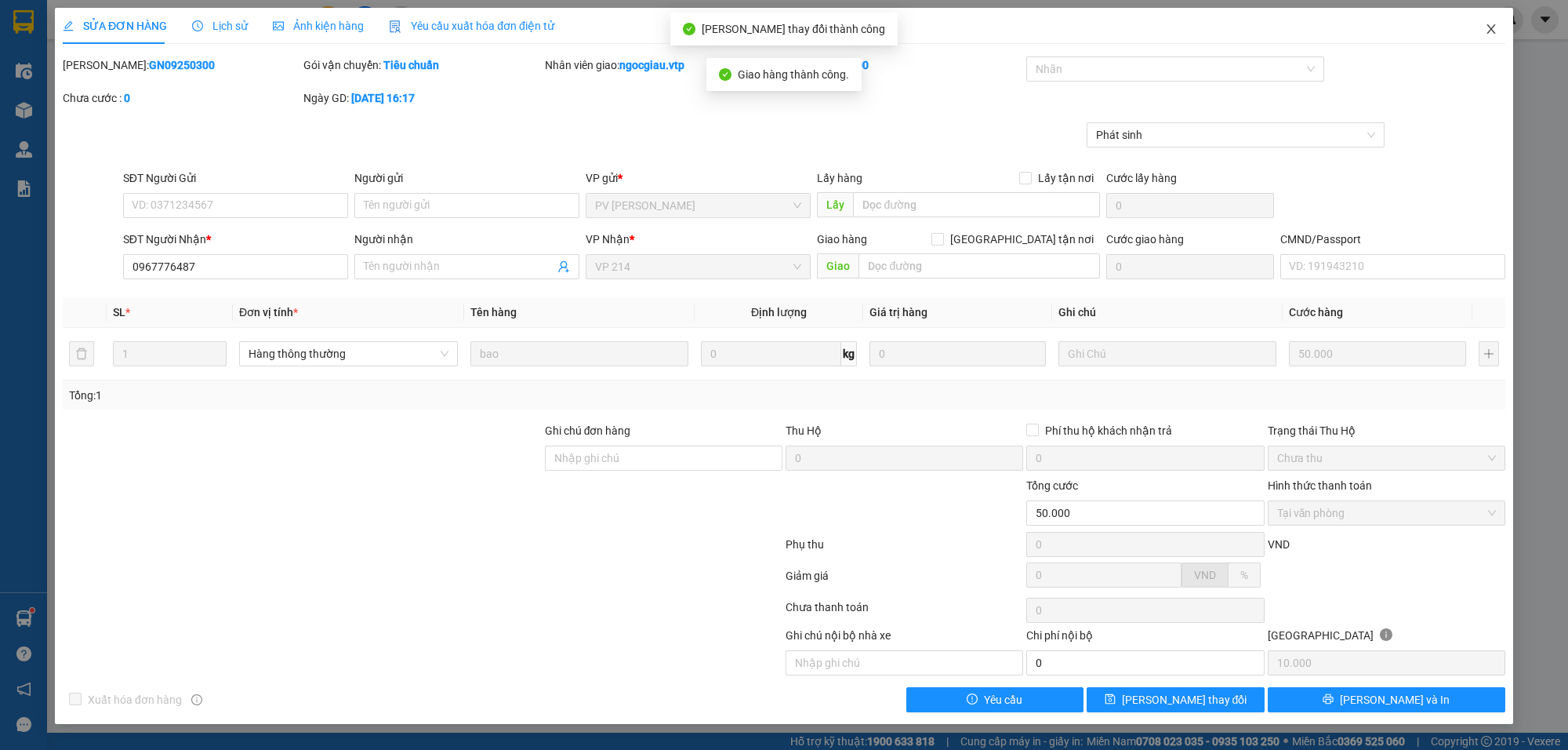
click at [1489, 32] on icon "close" at bounding box center [1490, 29] width 12 height 12
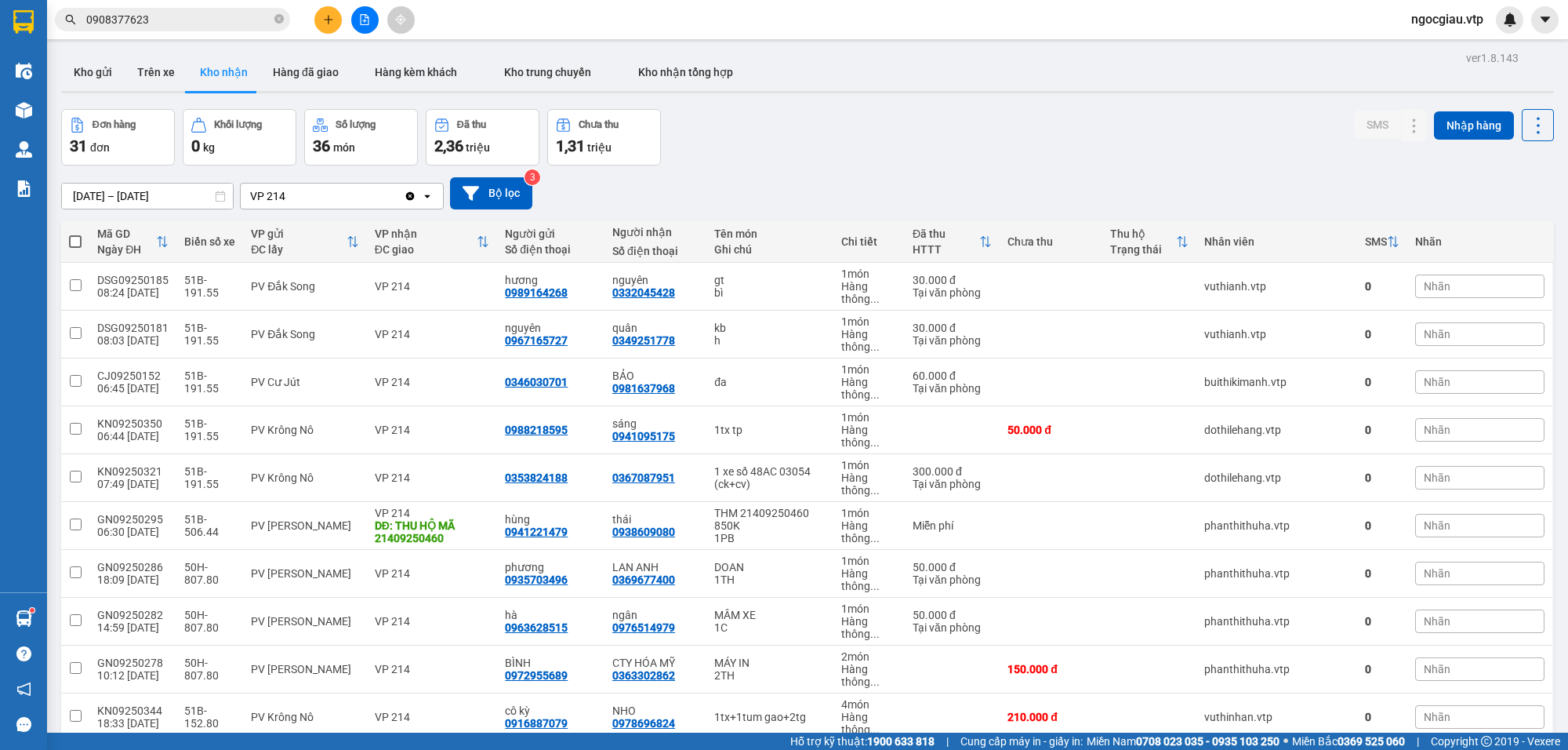
scroll to position [1115, 0]
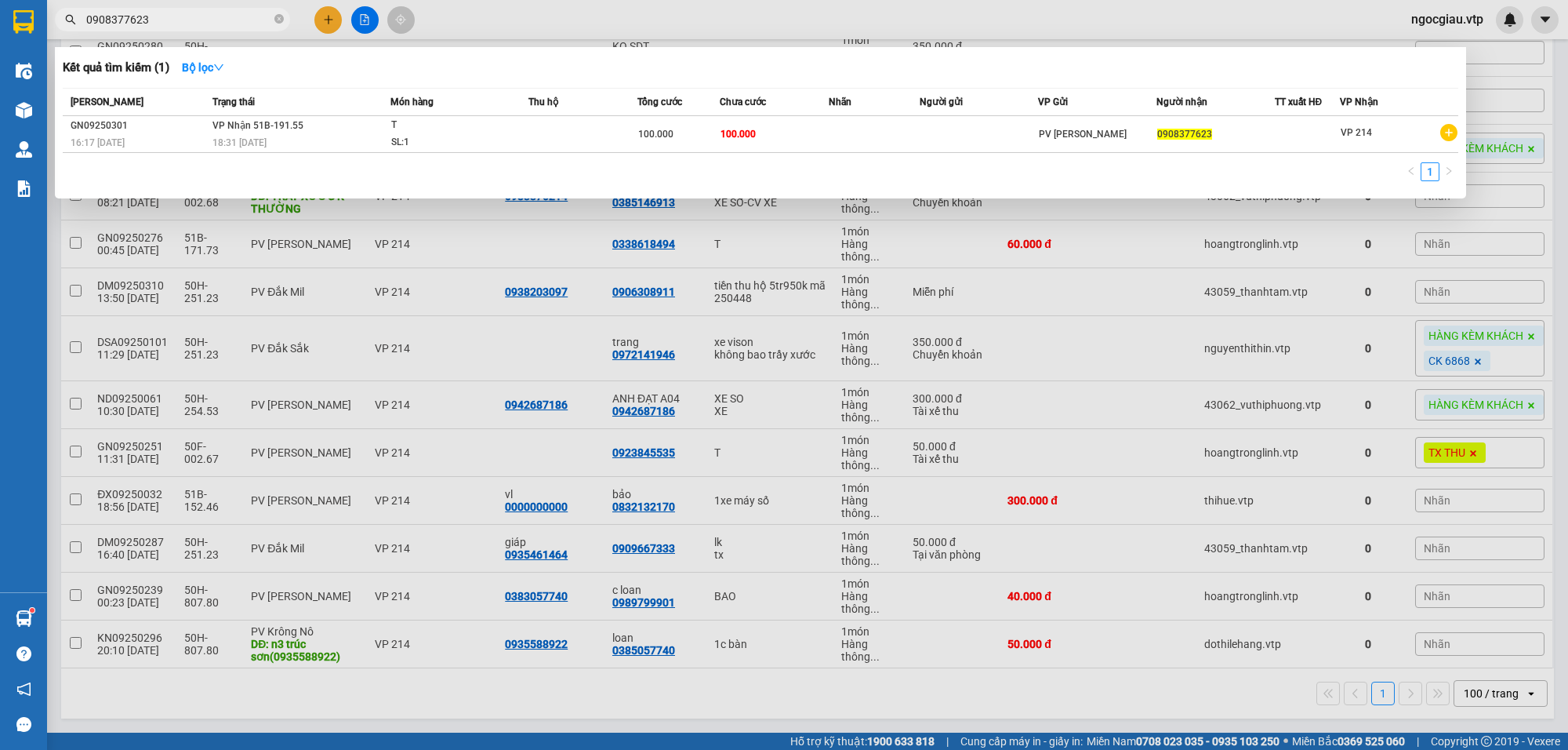
drag, startPoint x: 146, startPoint y: 14, endPoint x: 104, endPoint y: 22, distance: 42.8
click at [102, 22] on input "0908377623" at bounding box center [179, 19] width 185 height 17
click at [193, 24] on input "0908377623" at bounding box center [179, 19] width 185 height 17
type input "0"
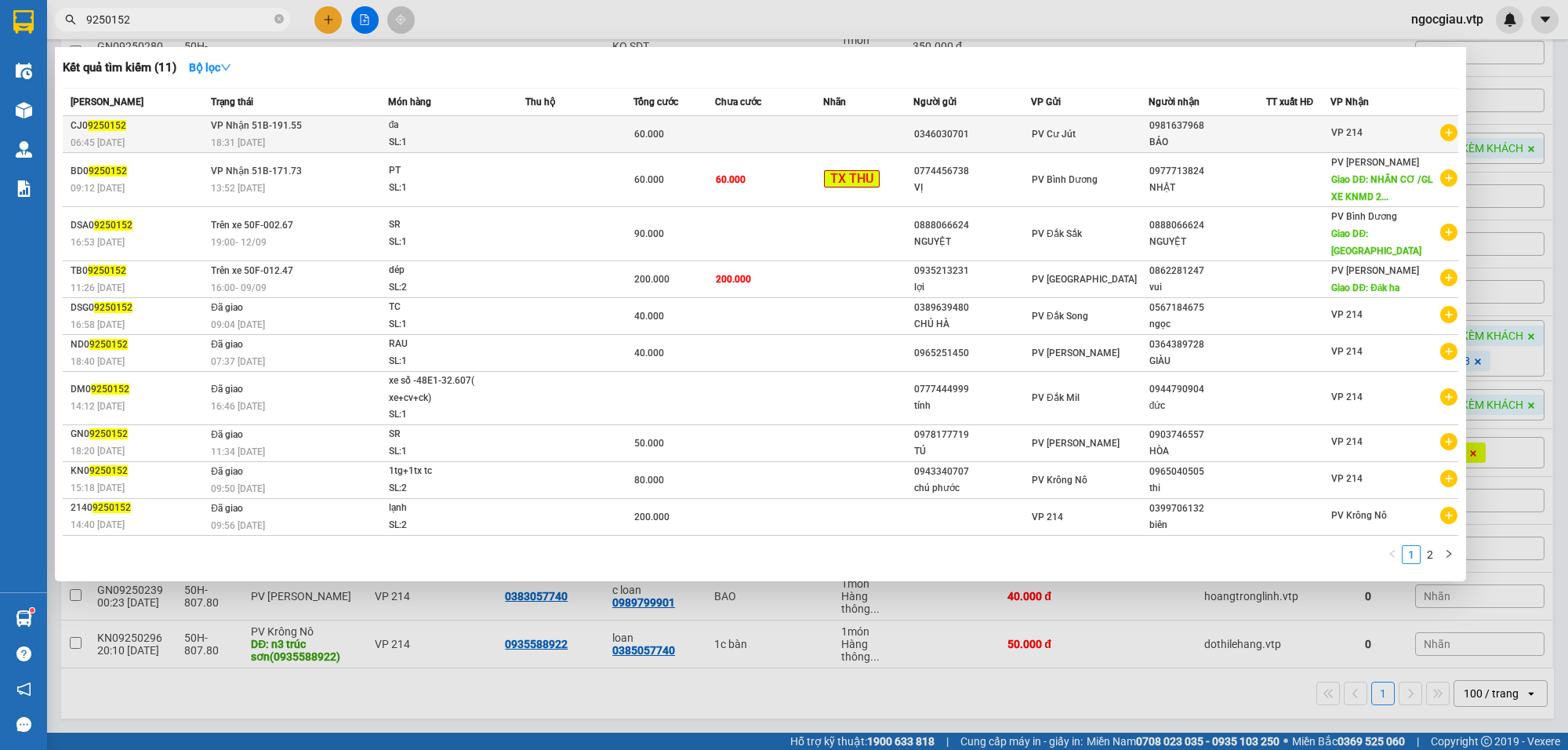
type input "9250152"
click at [1177, 123] on div "0981637968" at bounding box center [1207, 126] width 116 height 17
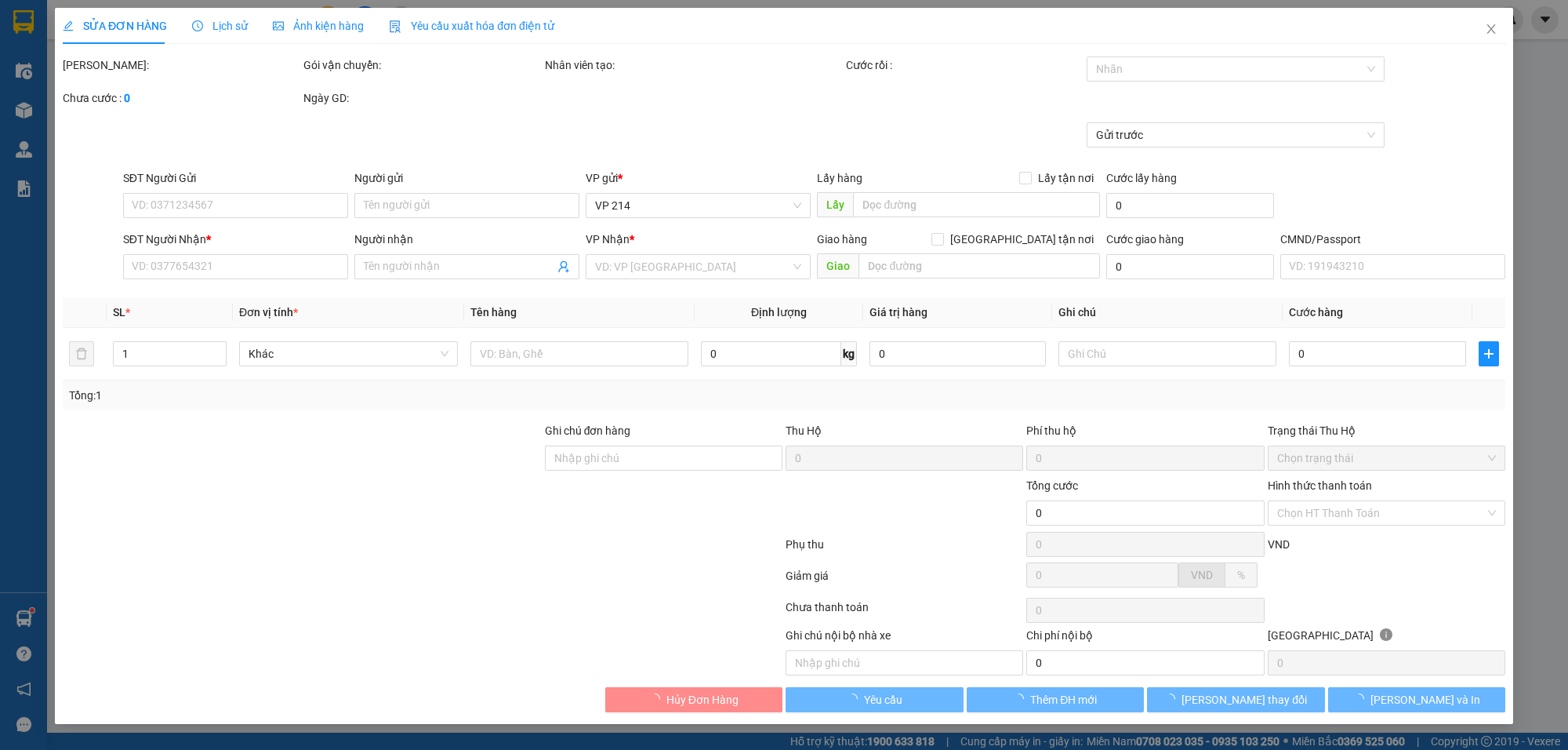
type input "3.000"
type input "0346030701"
type input "0981637968"
type input "BẢO"
type input "60.000"
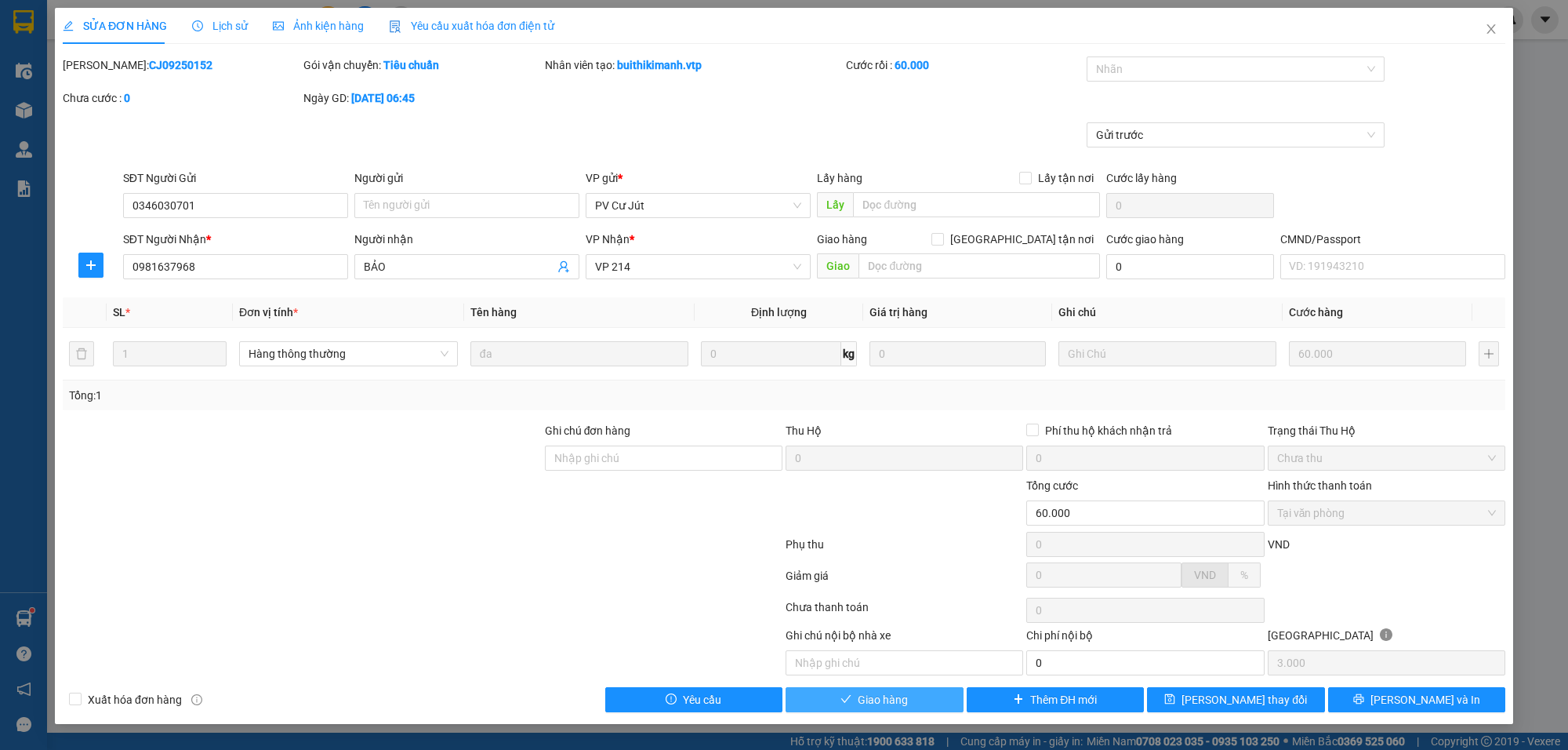
click at [875, 699] on span "Giao hàng" at bounding box center [883, 700] width 50 height 17
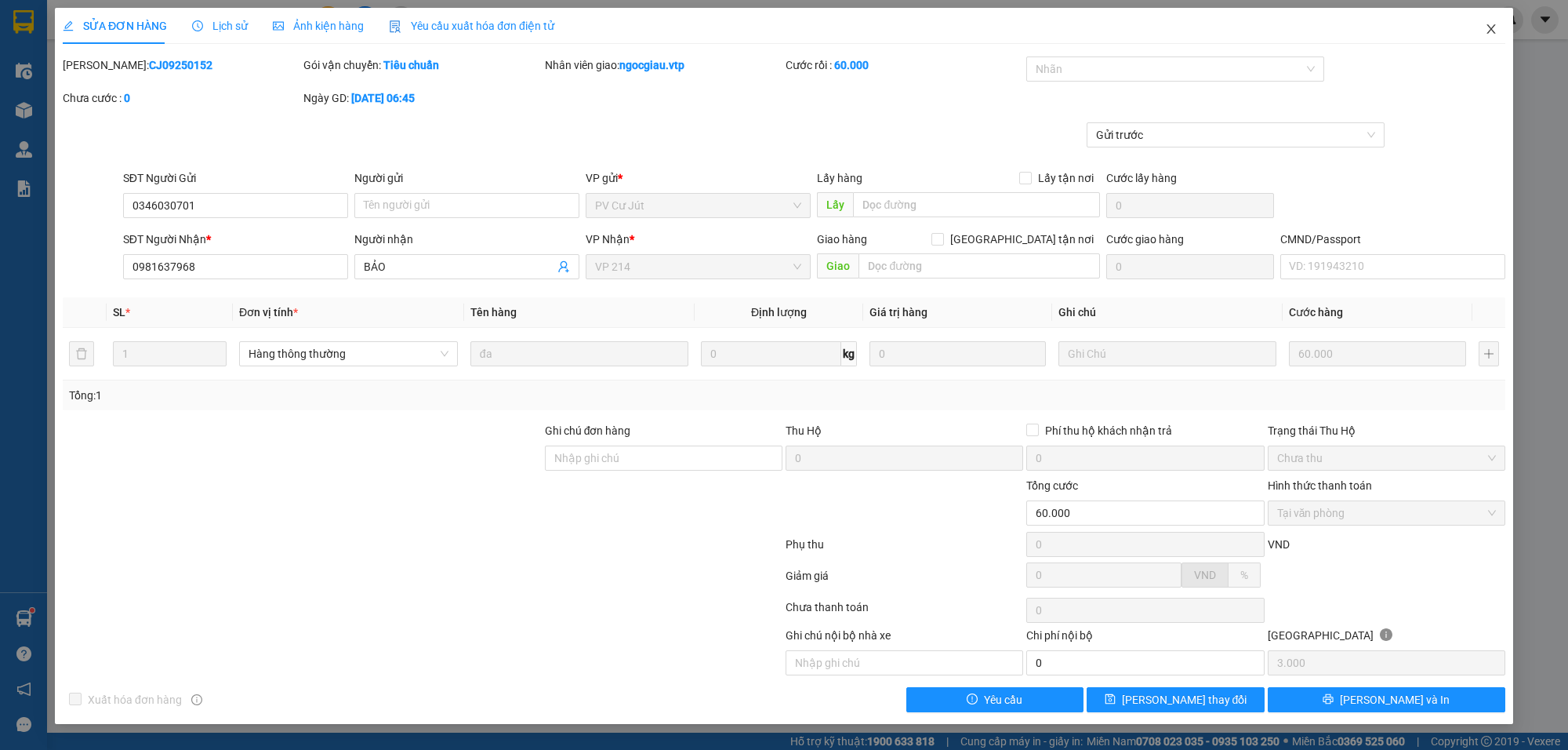
click at [1492, 27] on icon "close" at bounding box center [1490, 28] width 8 height 9
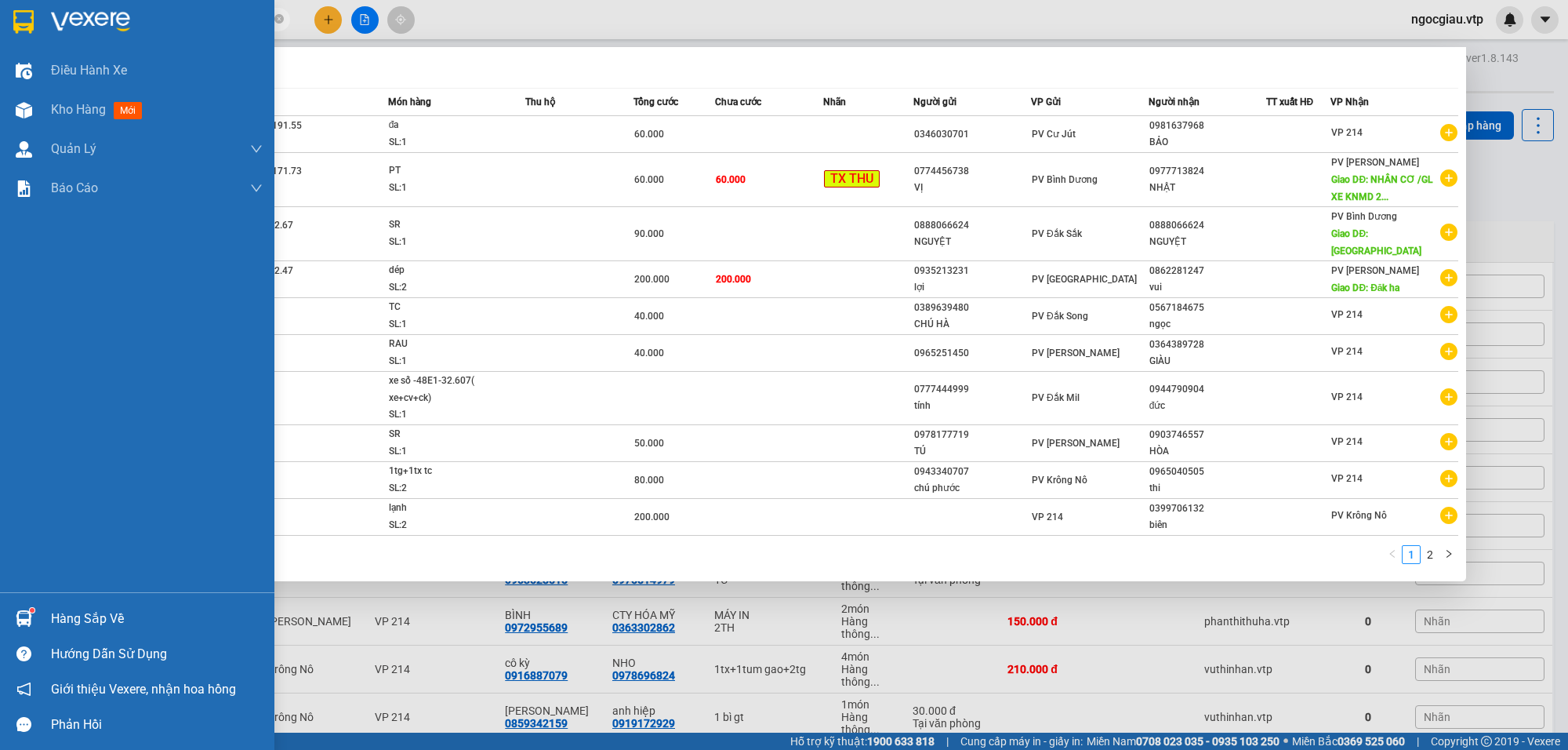
drag, startPoint x: 150, startPoint y: 21, endPoint x: 64, endPoint y: 33, distance: 86.8
click at [47, 36] on section "Kết quả tìm kiếm ( 11 ) Bộ lọc Mã ĐH Trạng thái Món hàng Thu hộ Tổng cước Chưa …" at bounding box center [784, 375] width 1568 height 750
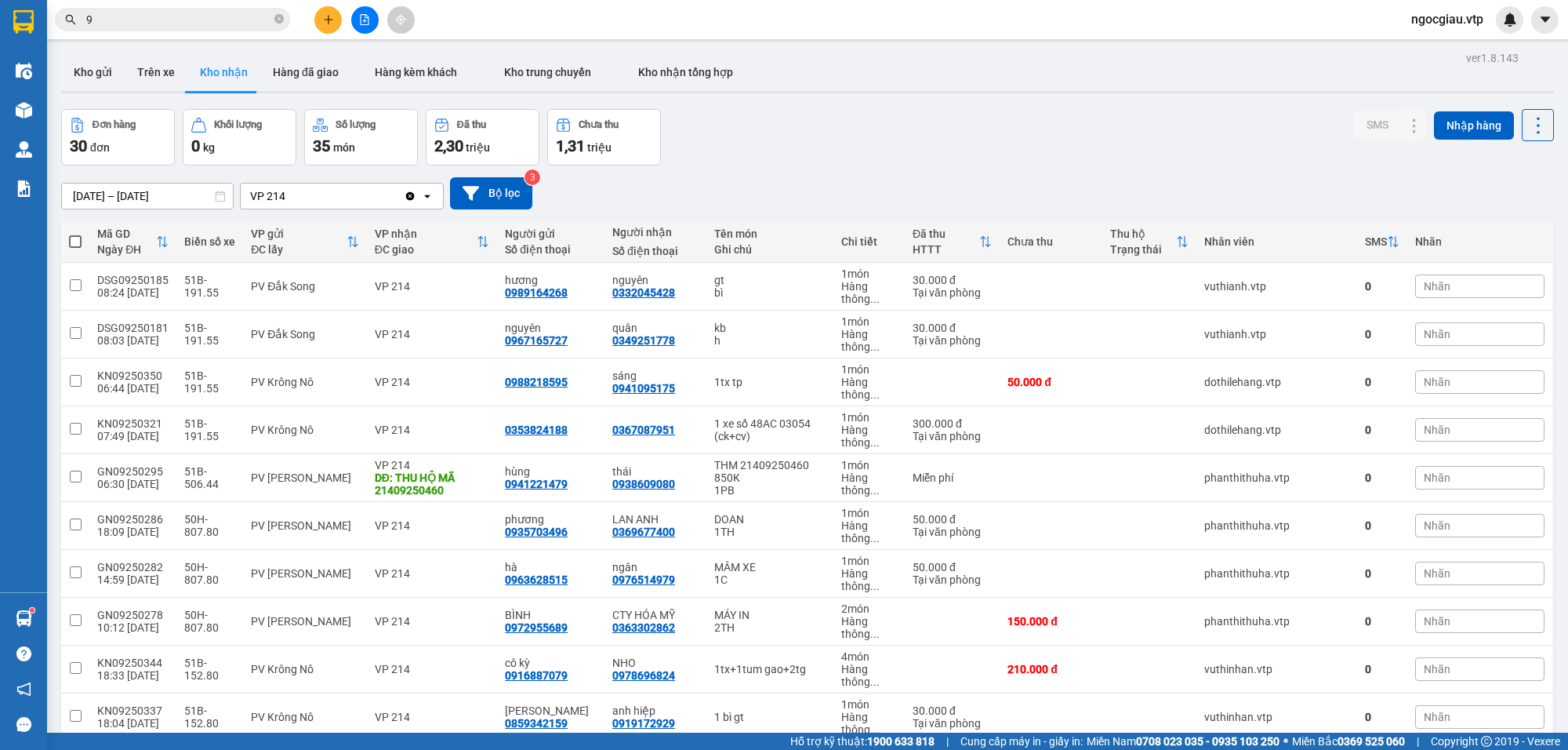
type input "92"
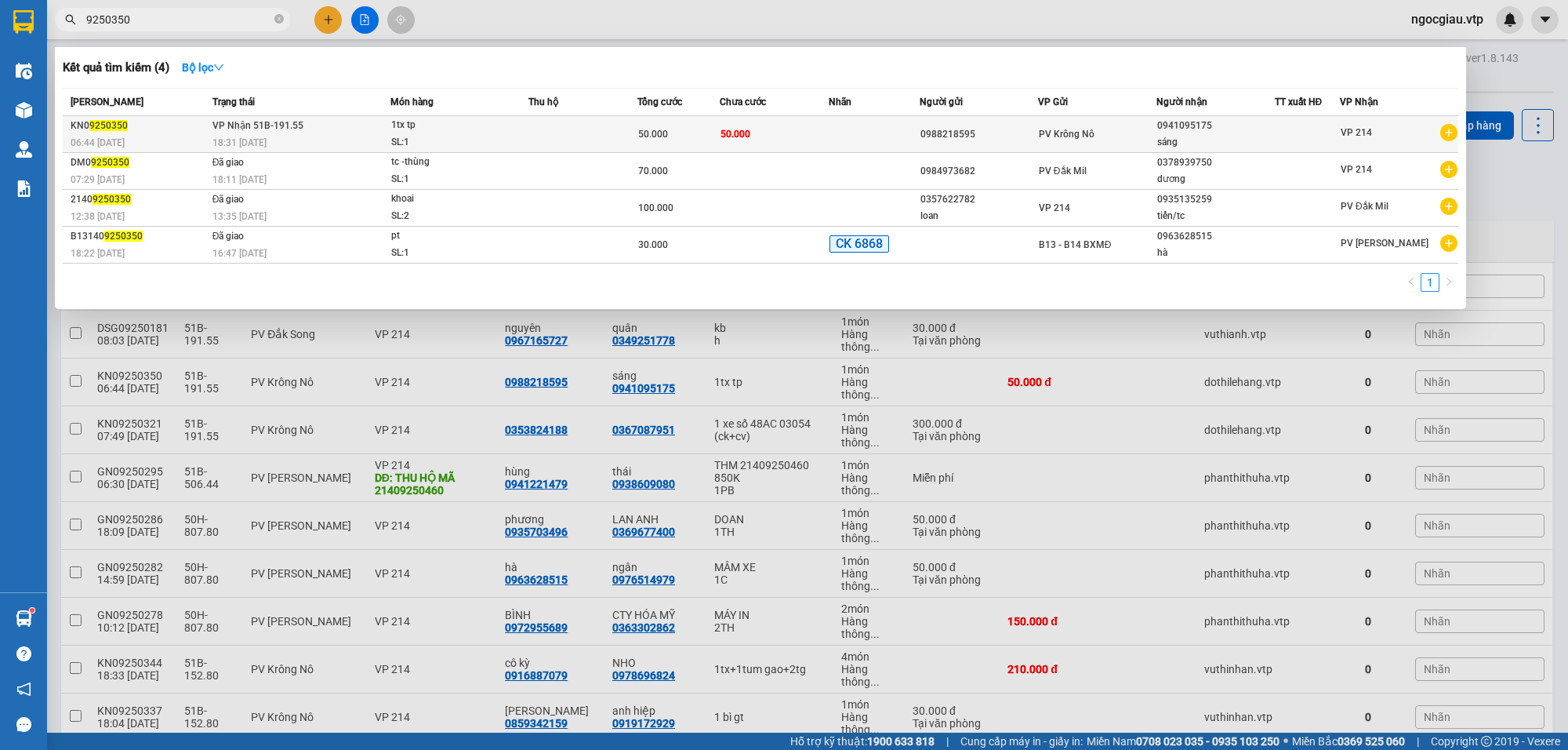
type input "9250350"
click at [826, 133] on td "50.000" at bounding box center [774, 134] width 109 height 37
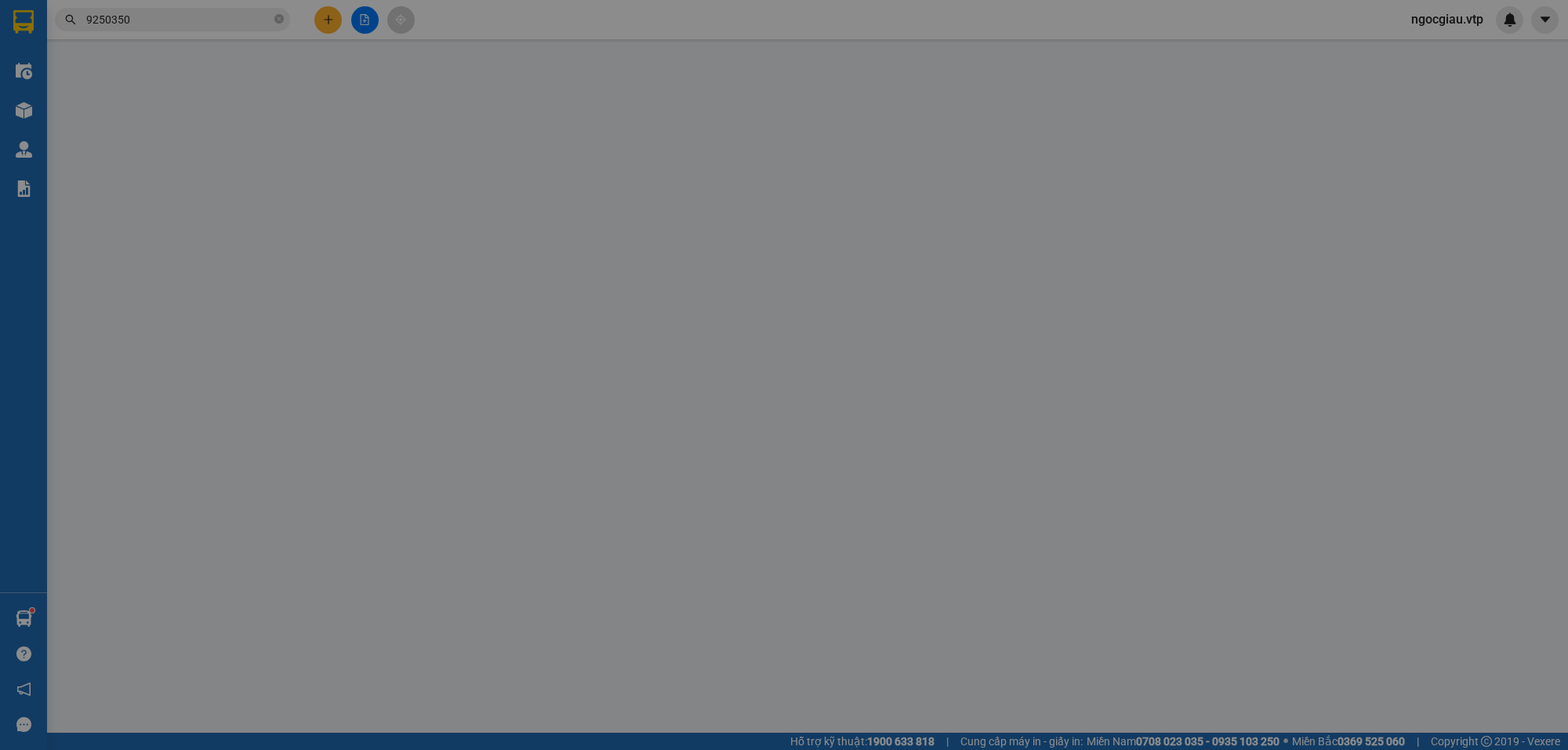
type input "0988218595"
type input "0941095175"
type input "sáng"
type input "50.000"
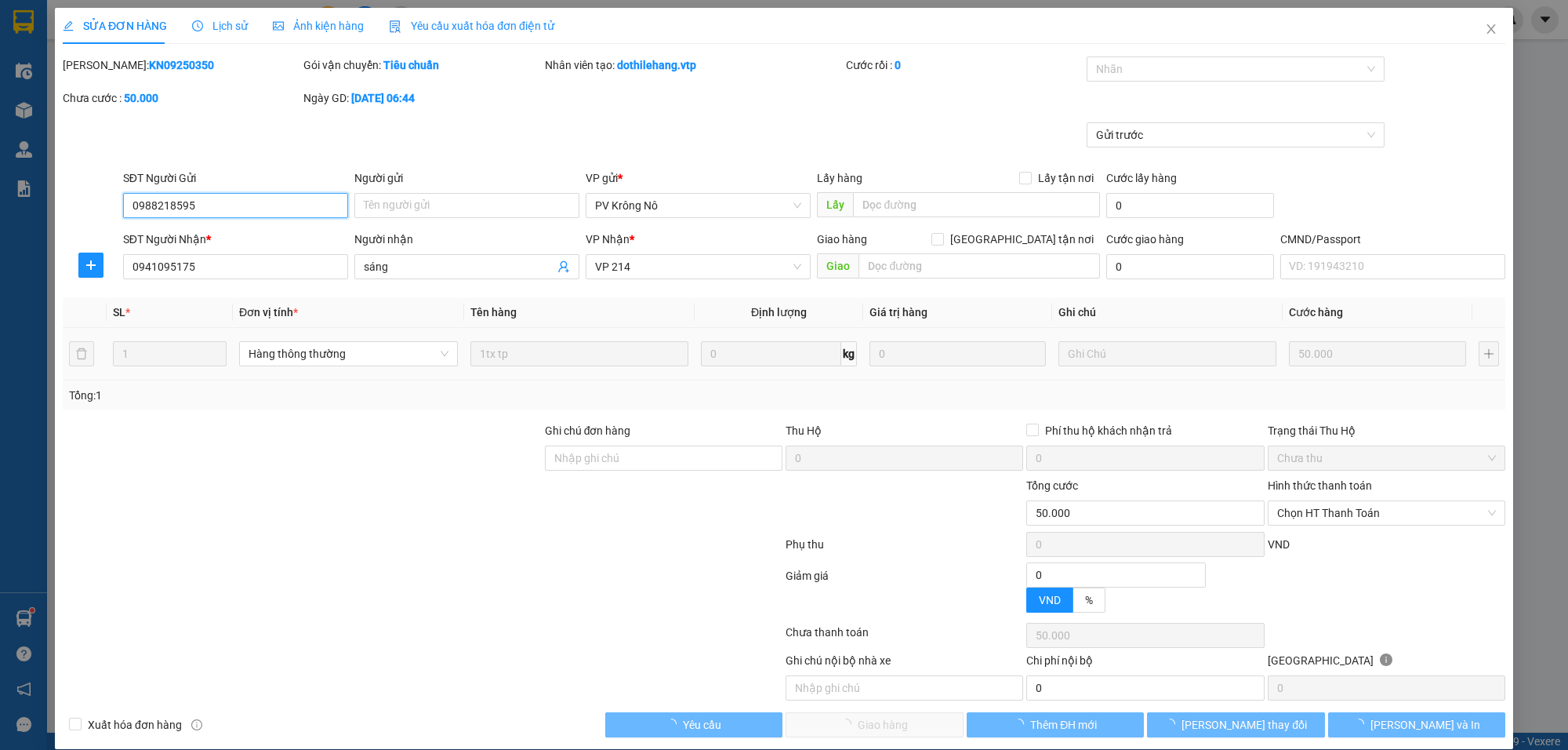
type input "2.500"
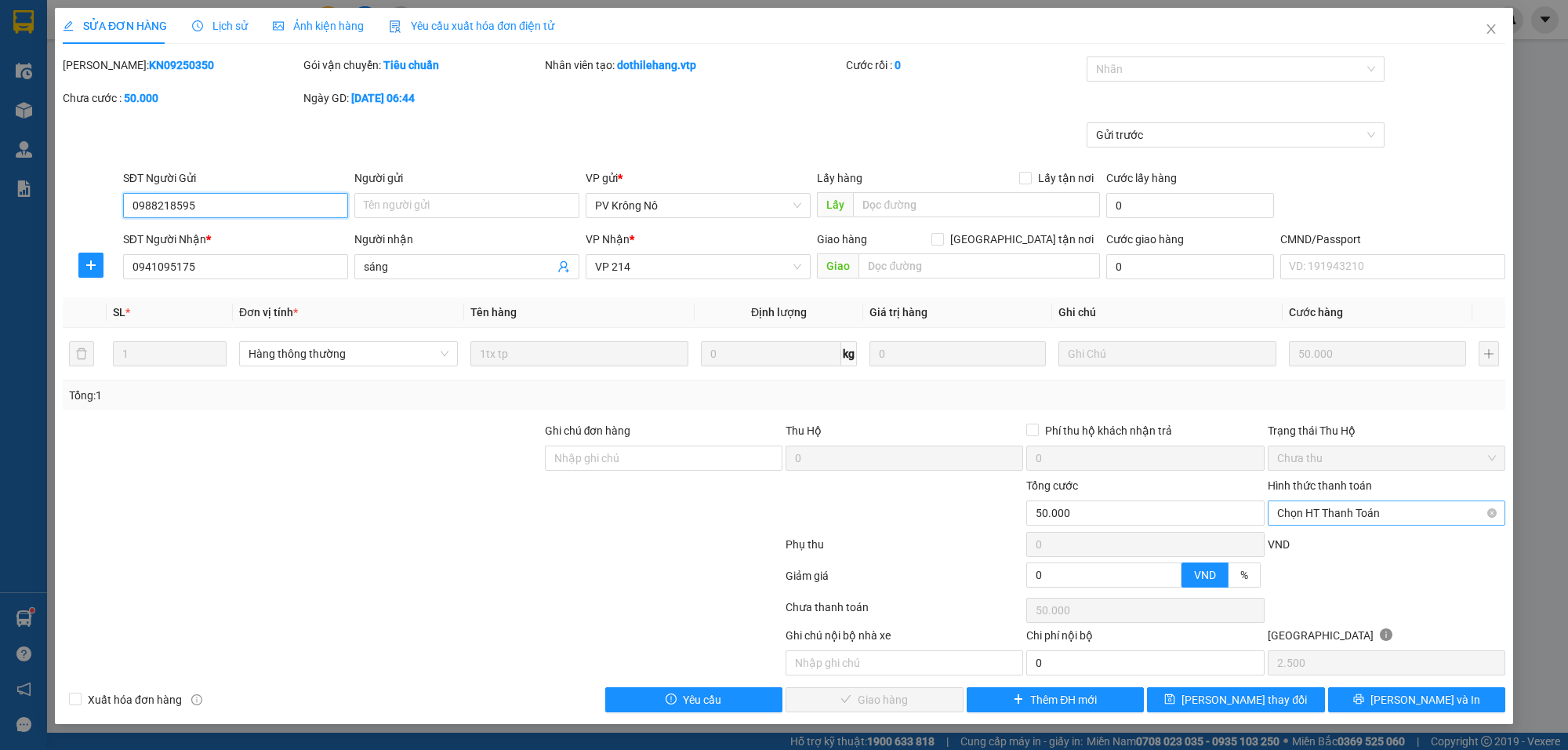
click at [1346, 500] on div "Chọn HT Thanh Toán" at bounding box center [1386, 513] width 237 height 25
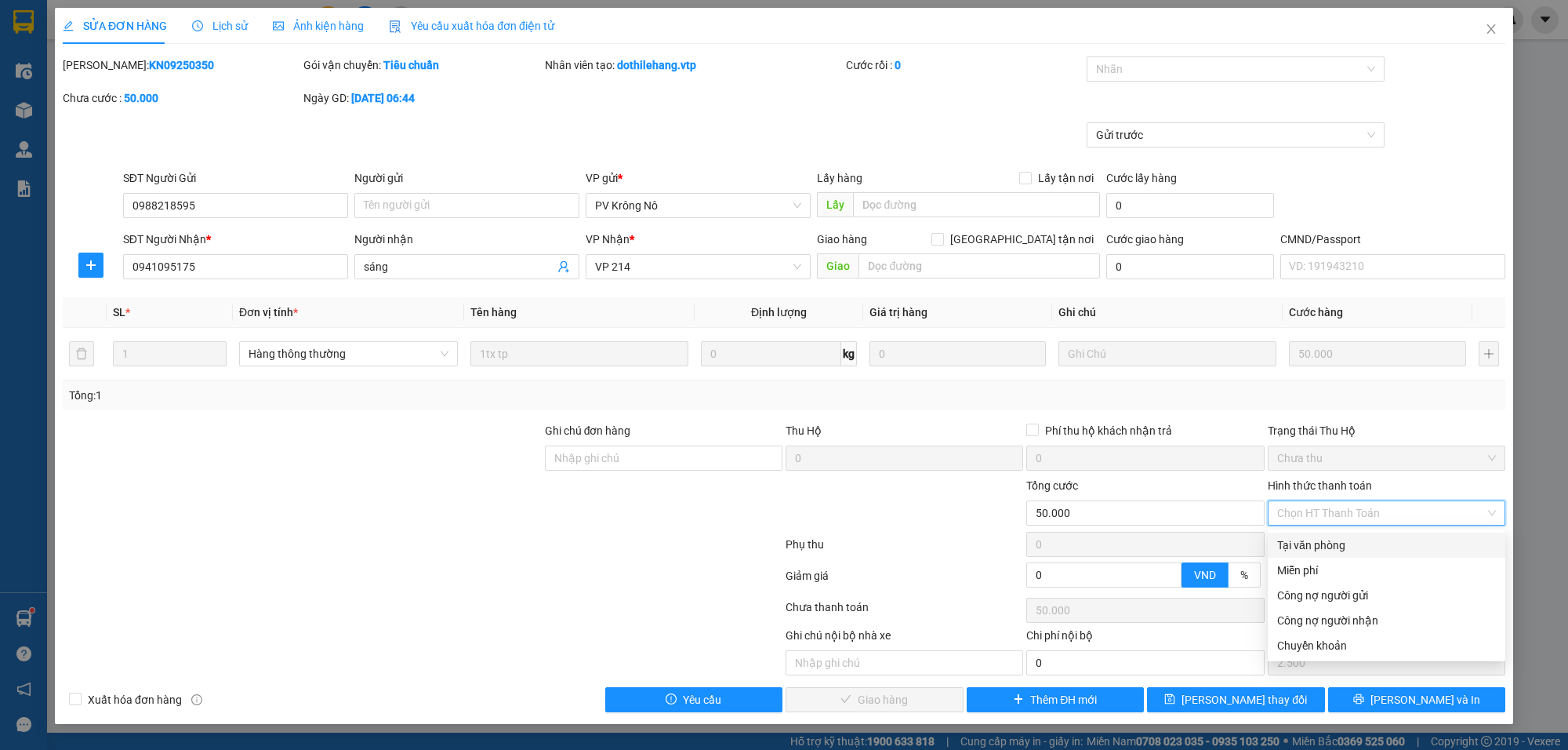
click at [1331, 547] on div "Tại văn phòng" at bounding box center [1386, 545] width 219 height 17
type input "0"
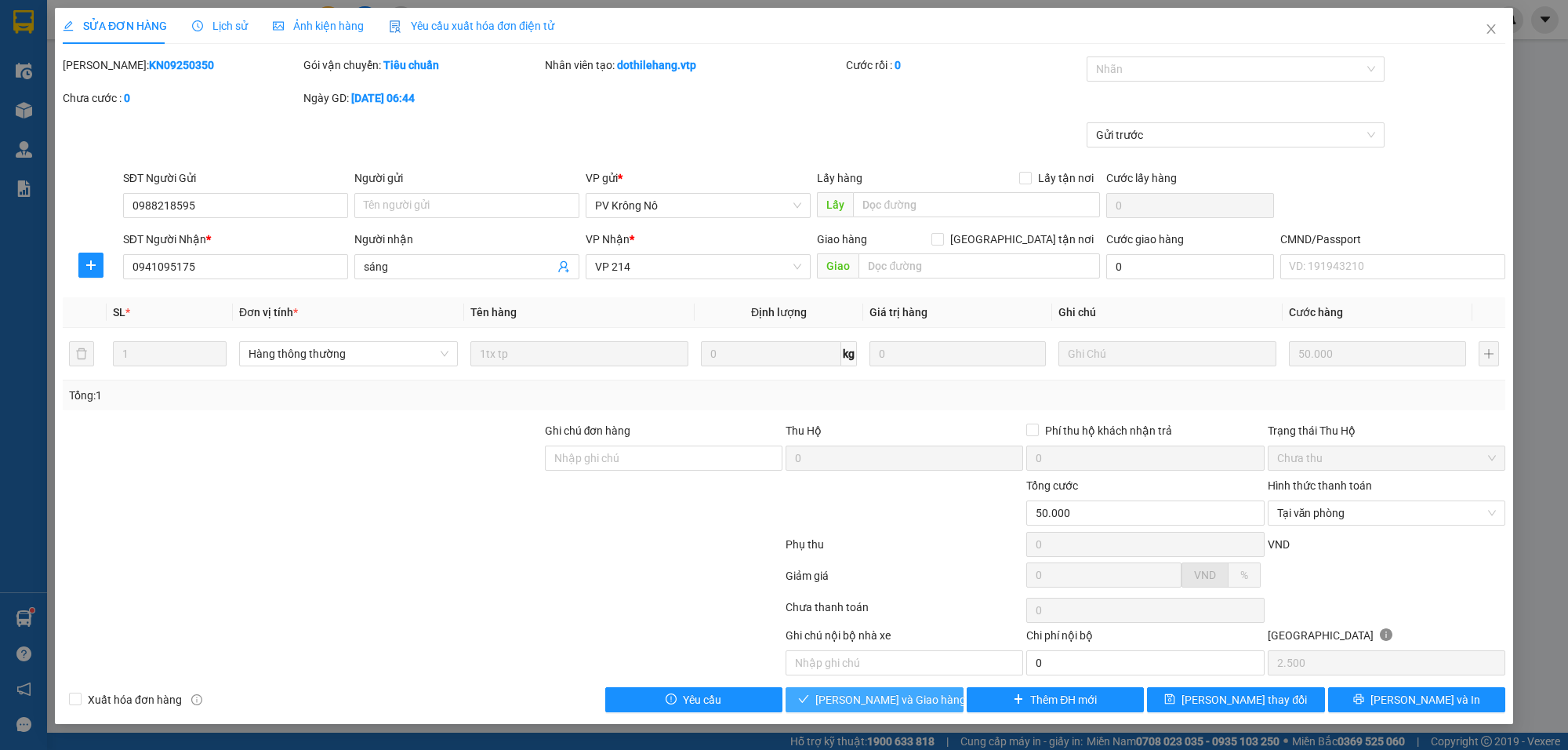
click at [888, 691] on button "[PERSON_NAME] và Giao hàng" at bounding box center [874, 700] width 178 height 25
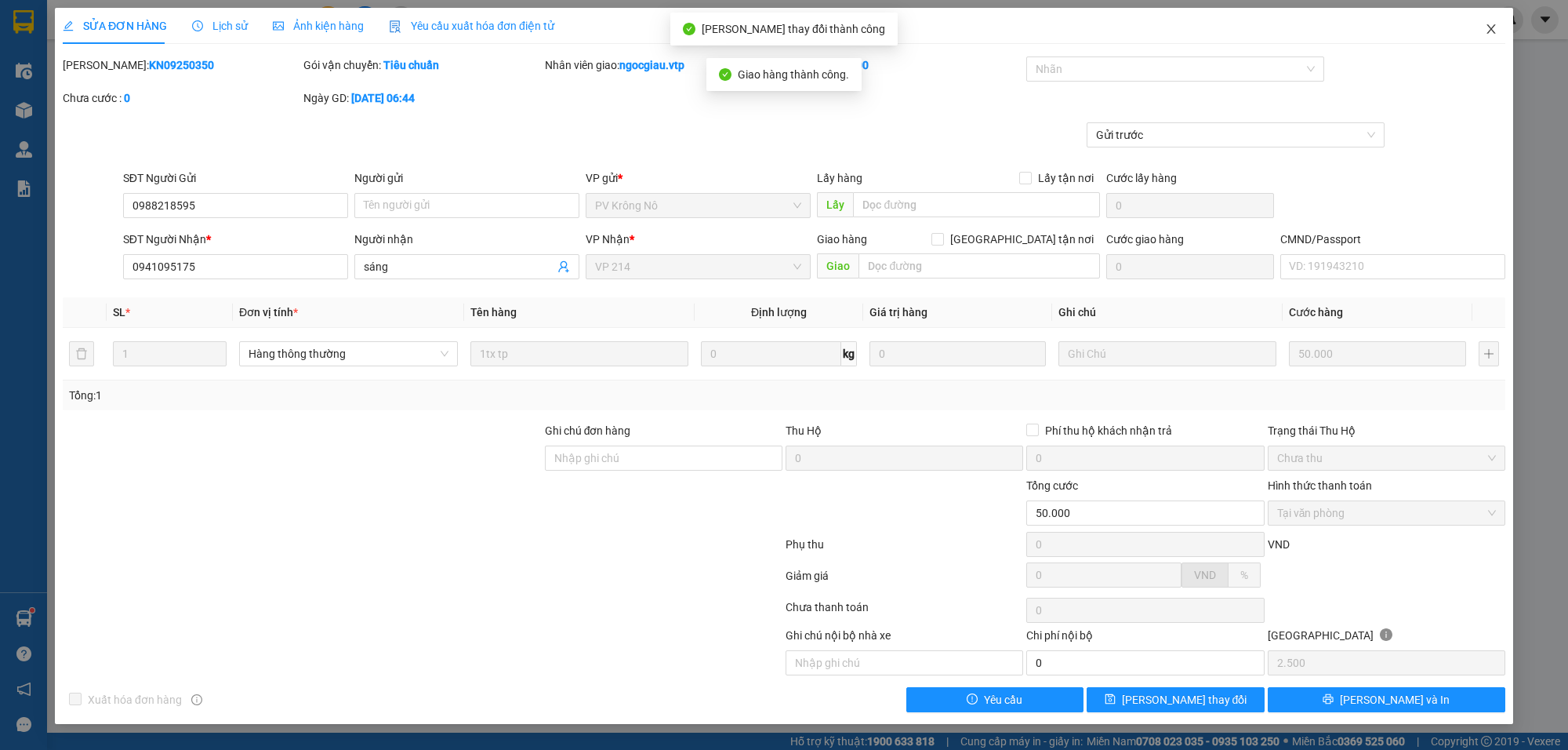
click at [1494, 33] on icon "close" at bounding box center [1490, 29] width 12 height 12
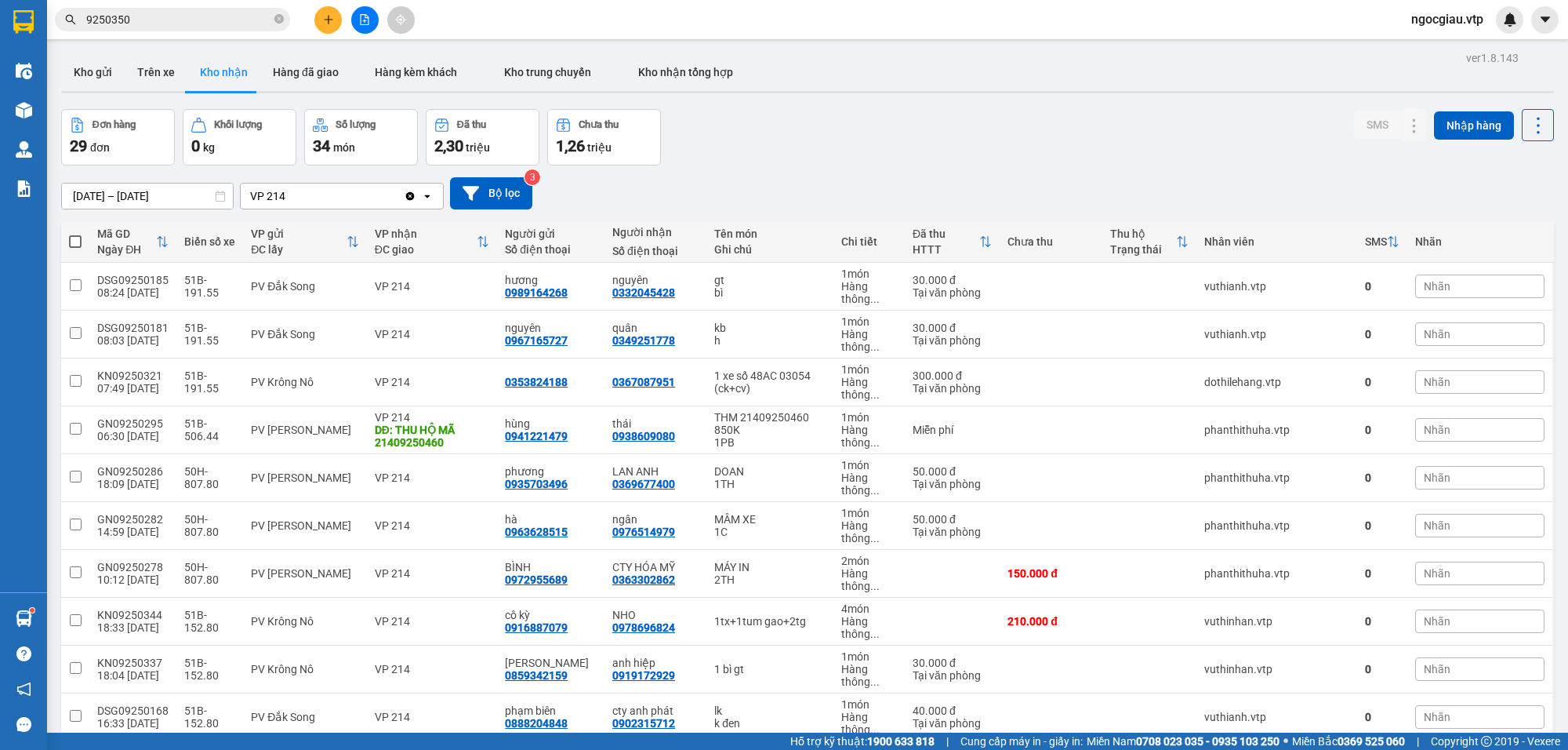
click at [1455, 21] on span "ngocgiau.vtp" at bounding box center [1447, 19] width 98 height 20
click at [1435, 50] on span "Đăng xuất" at bounding box center [1455, 48] width 66 height 17
